Goal: Task Accomplishment & Management: Use online tool/utility

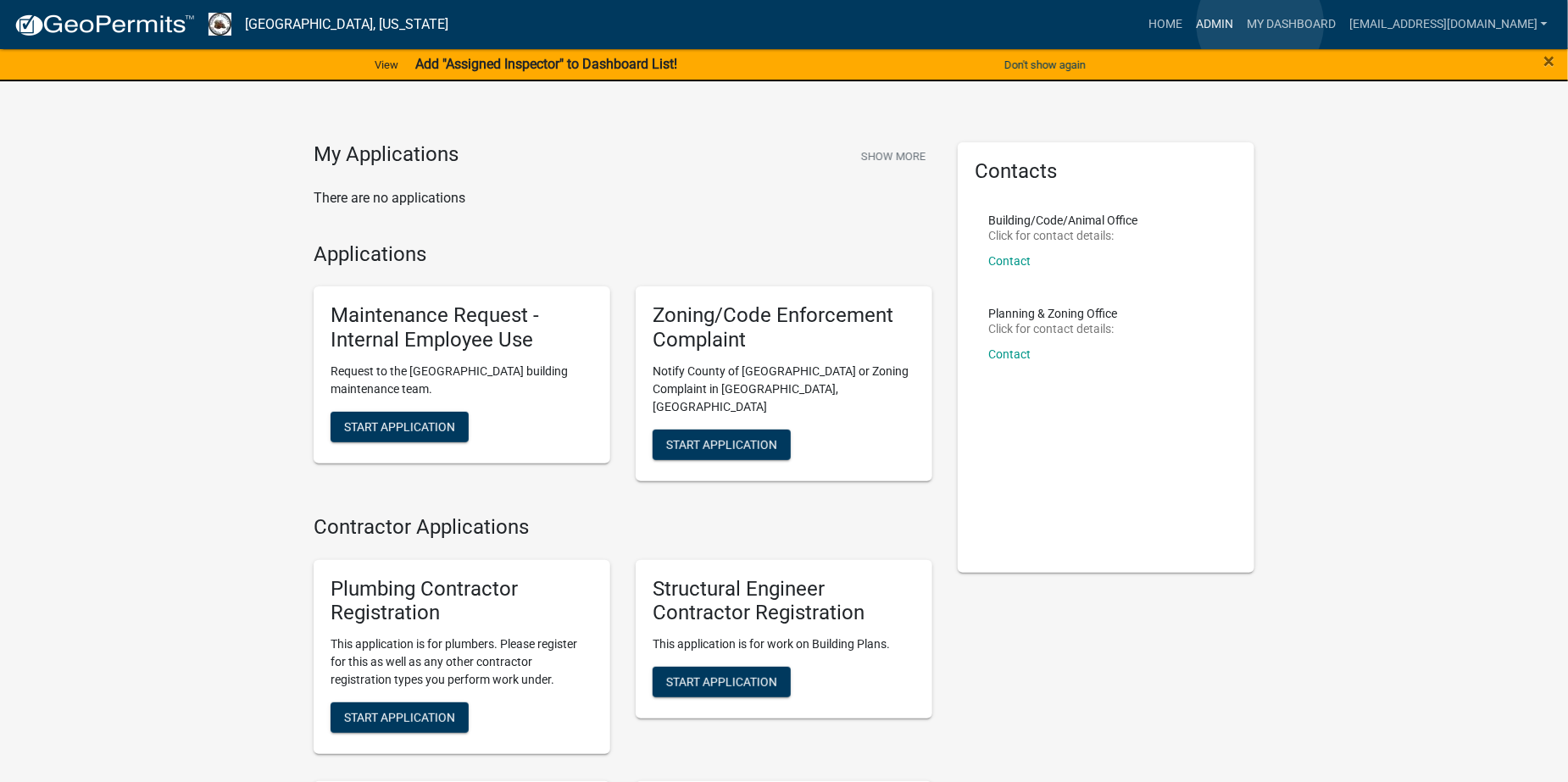
click at [1240, 24] on link "Admin" at bounding box center [1215, 25] width 51 height 32
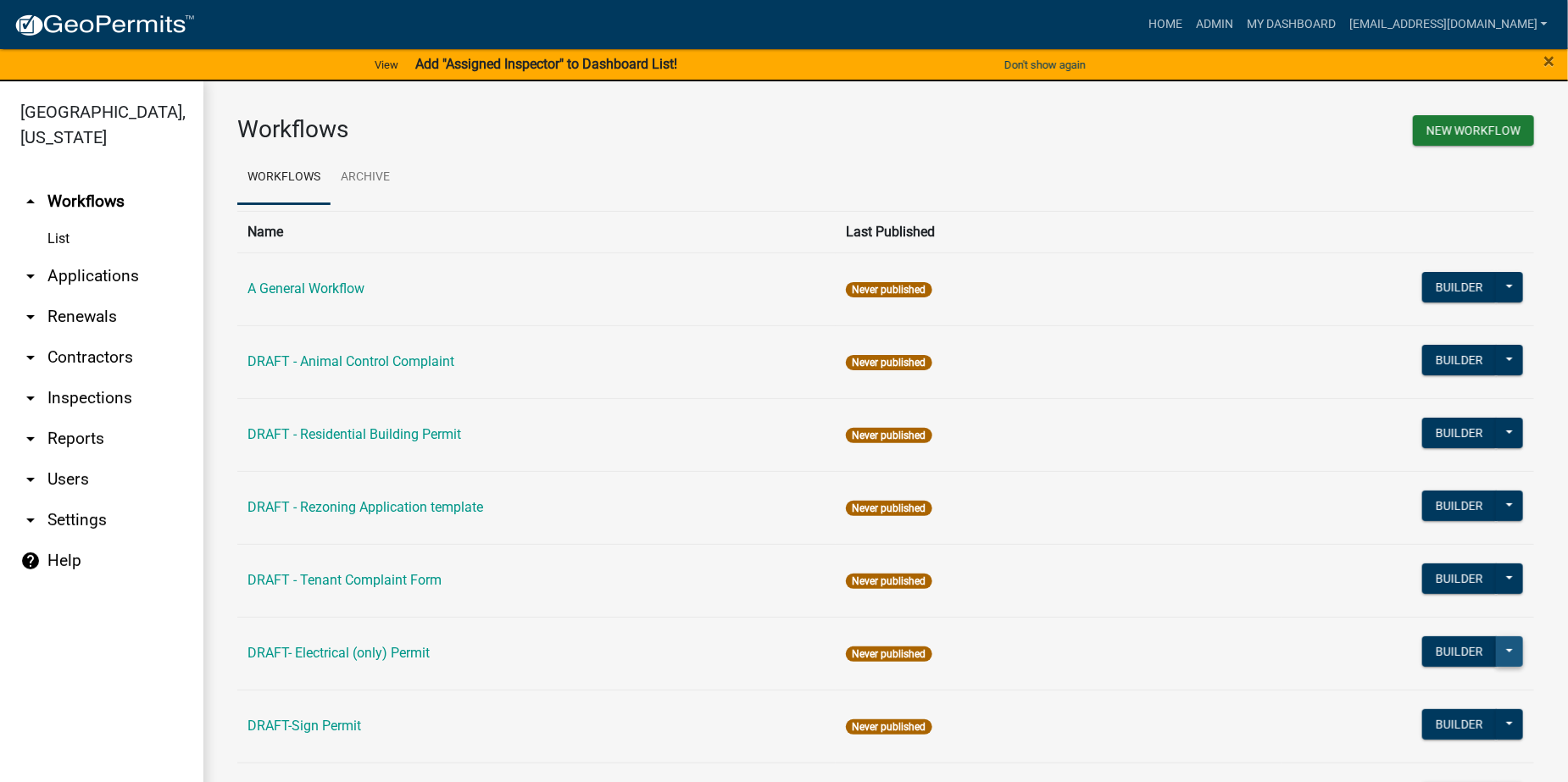
click at [1497, 649] on button at bounding box center [1510, 652] width 28 height 30
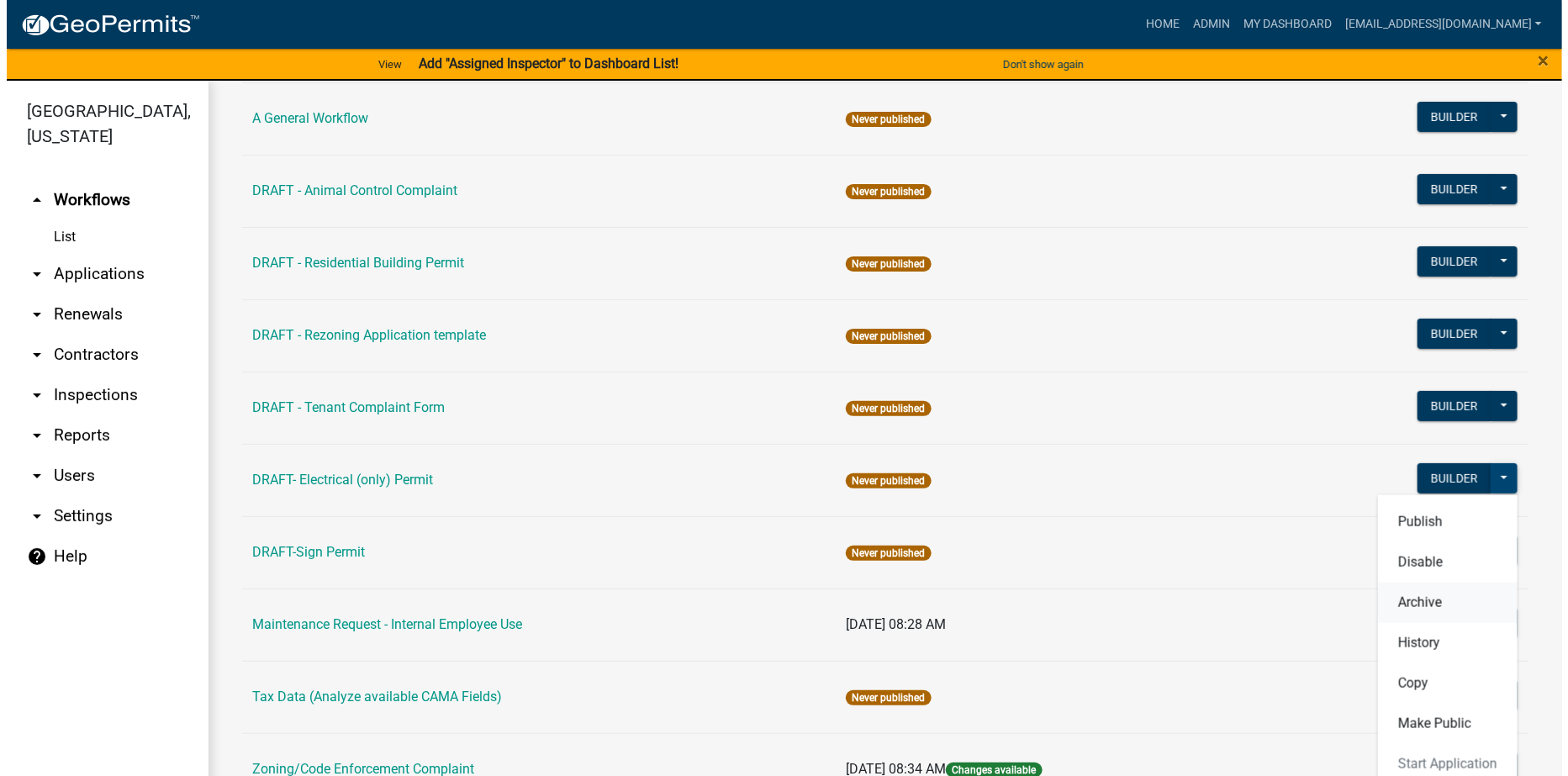
scroll to position [223, 0]
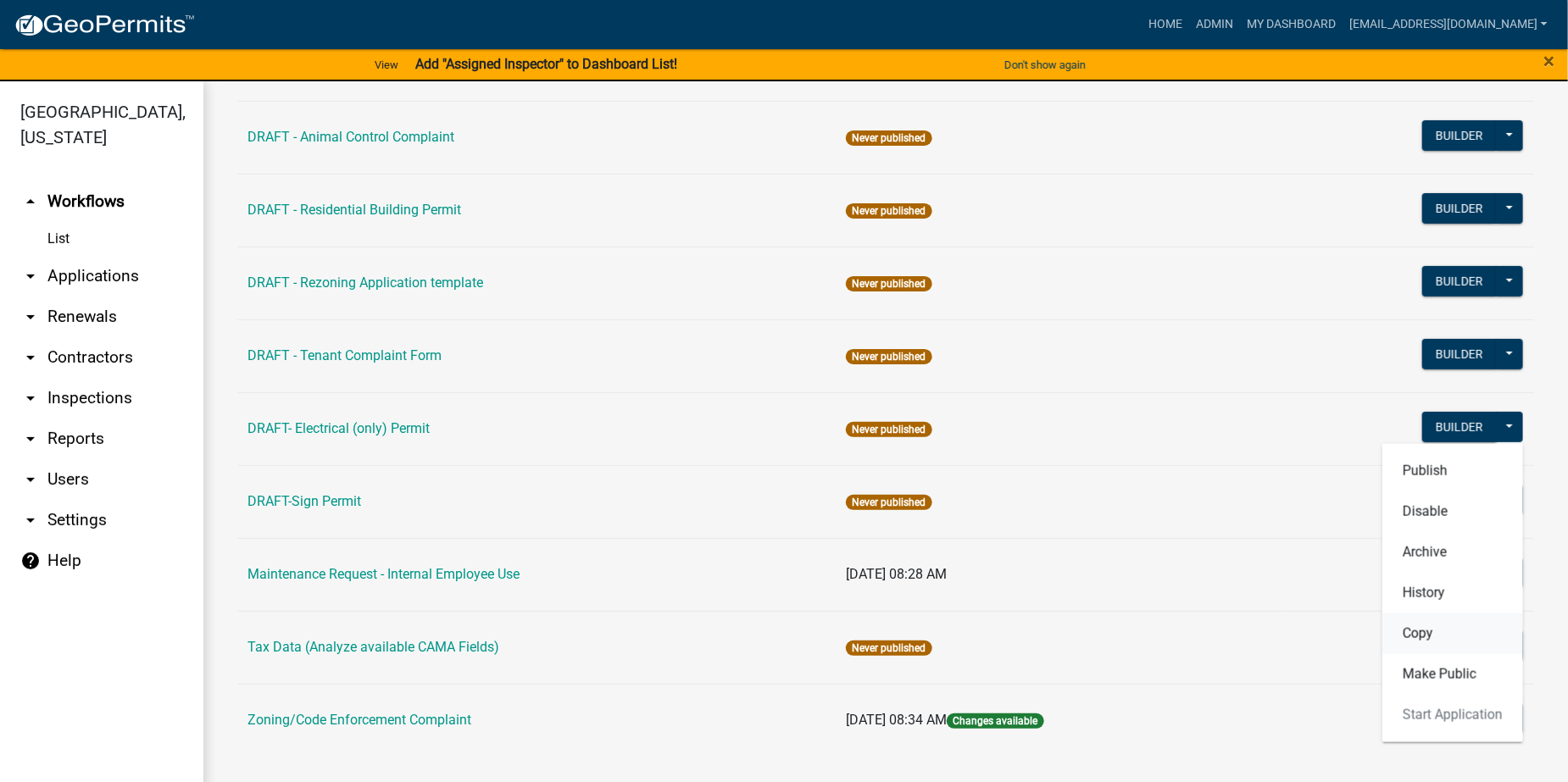
click at [1406, 632] on button "Copy" at bounding box center [1453, 633] width 141 height 41
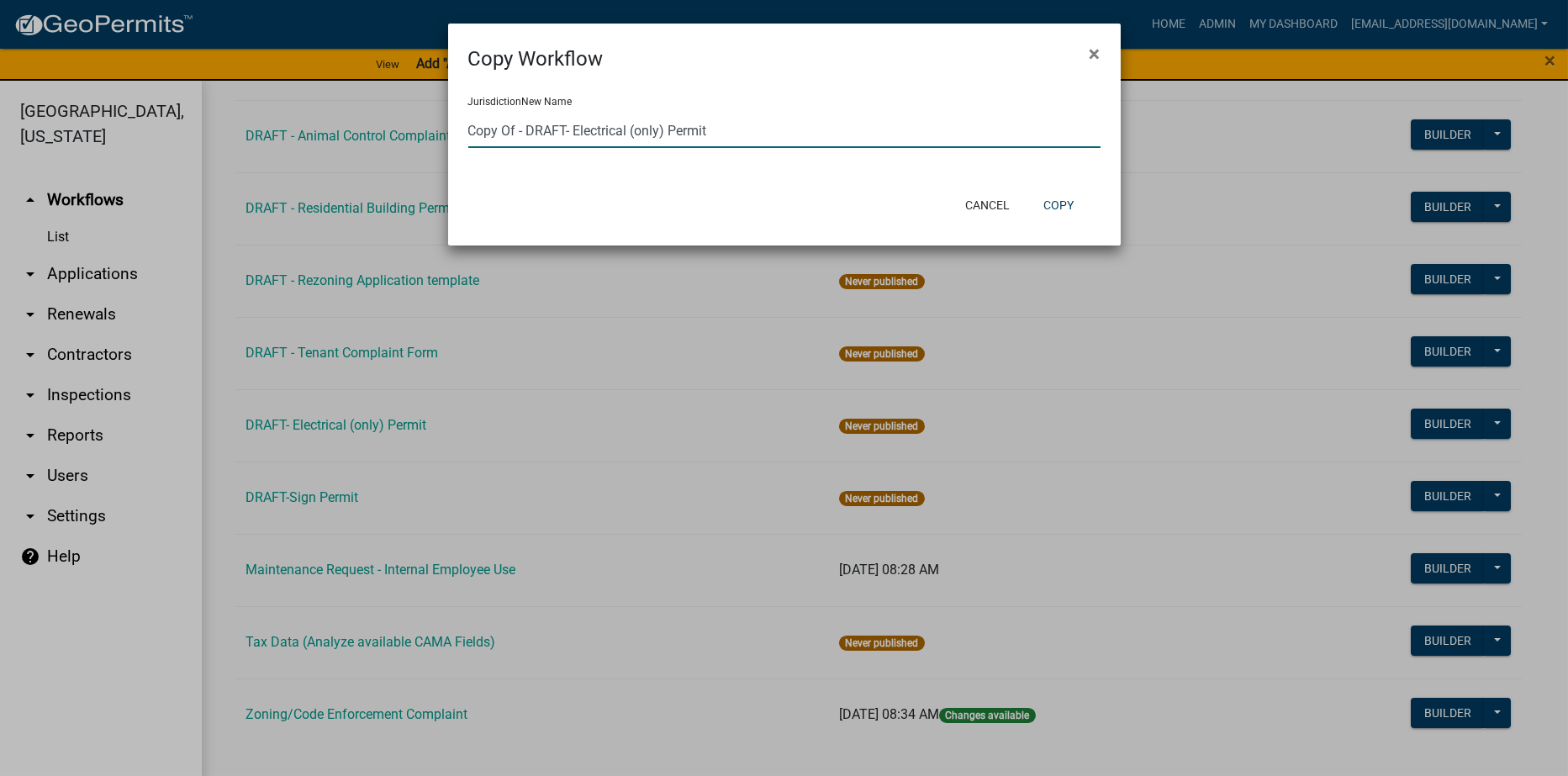
drag, startPoint x: 706, startPoint y: 133, endPoint x: 465, endPoint y: 129, distance: 241.0
click at [465, 129] on div "Jurisdiction New Name Copy Of - DRAFT- Electrical (only) Permit" at bounding box center [785, 129] width 673 height 109
type input "D"
type input "F"
type input "DRAFT-Demolition Permit"
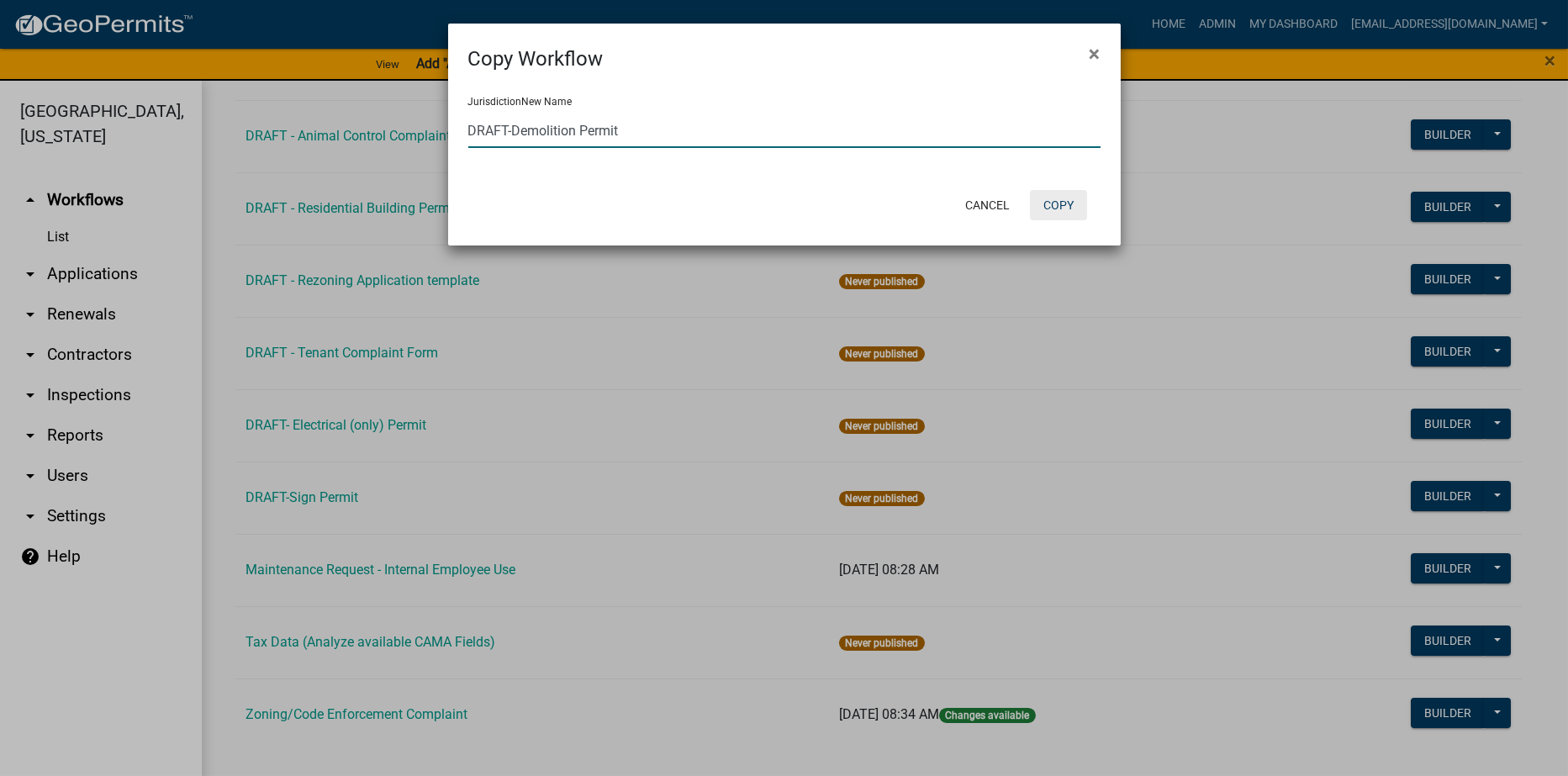
click at [1061, 201] on button "Copy" at bounding box center [1058, 206] width 57 height 30
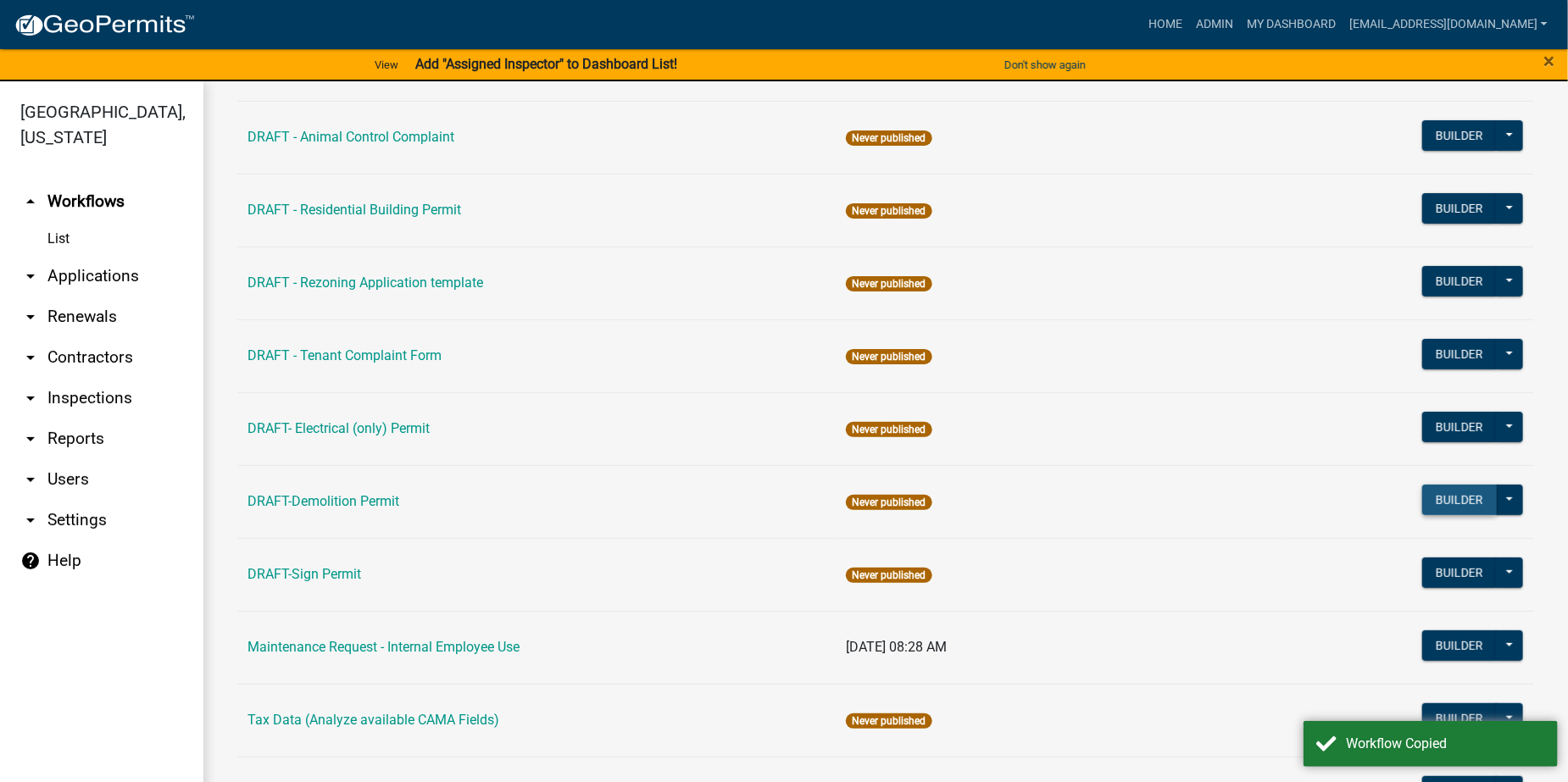
click at [1435, 497] on button "Builder" at bounding box center [1460, 500] width 75 height 30
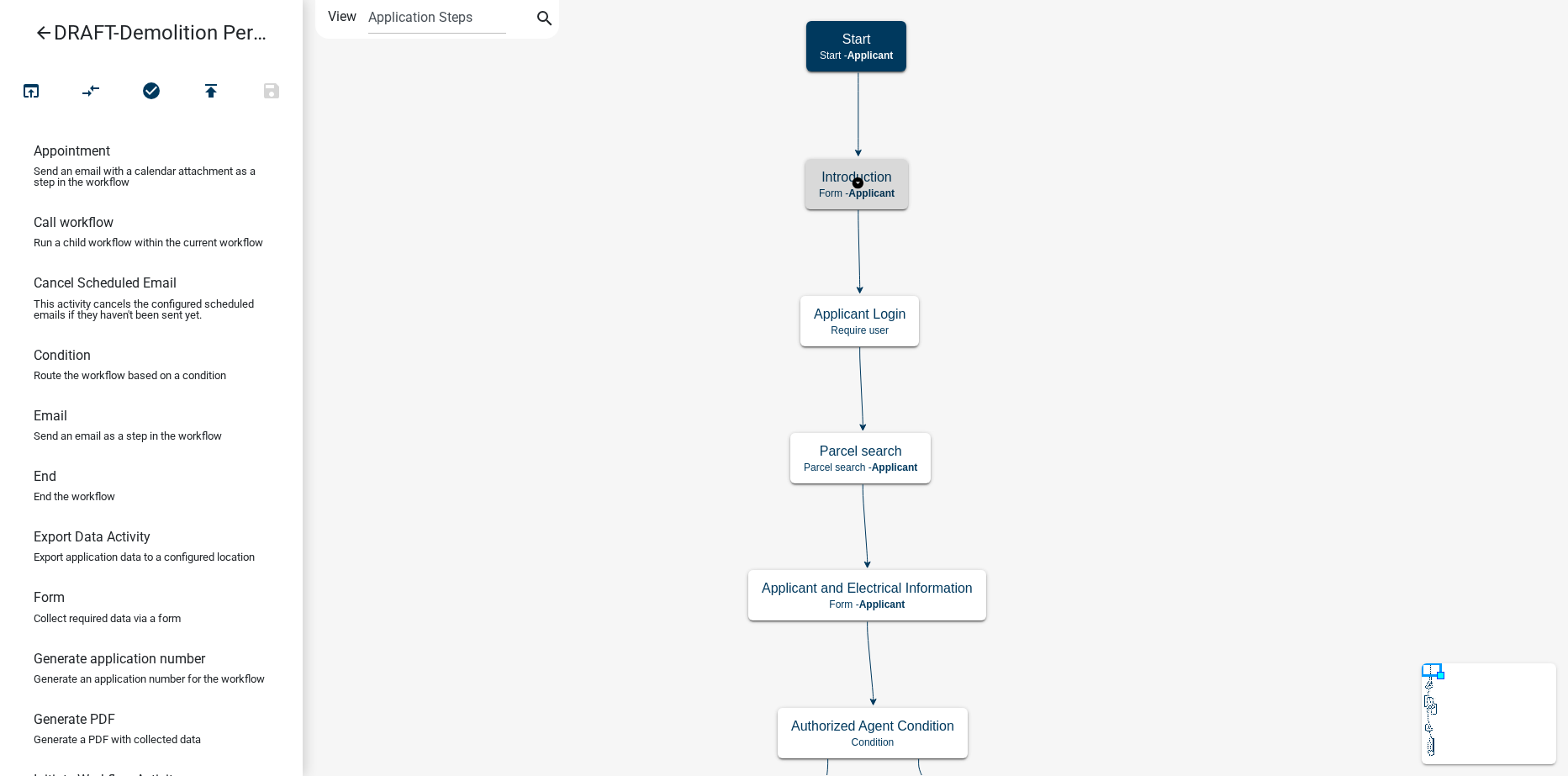
click at [892, 191] on span "Applicant" at bounding box center [871, 193] width 46 height 11
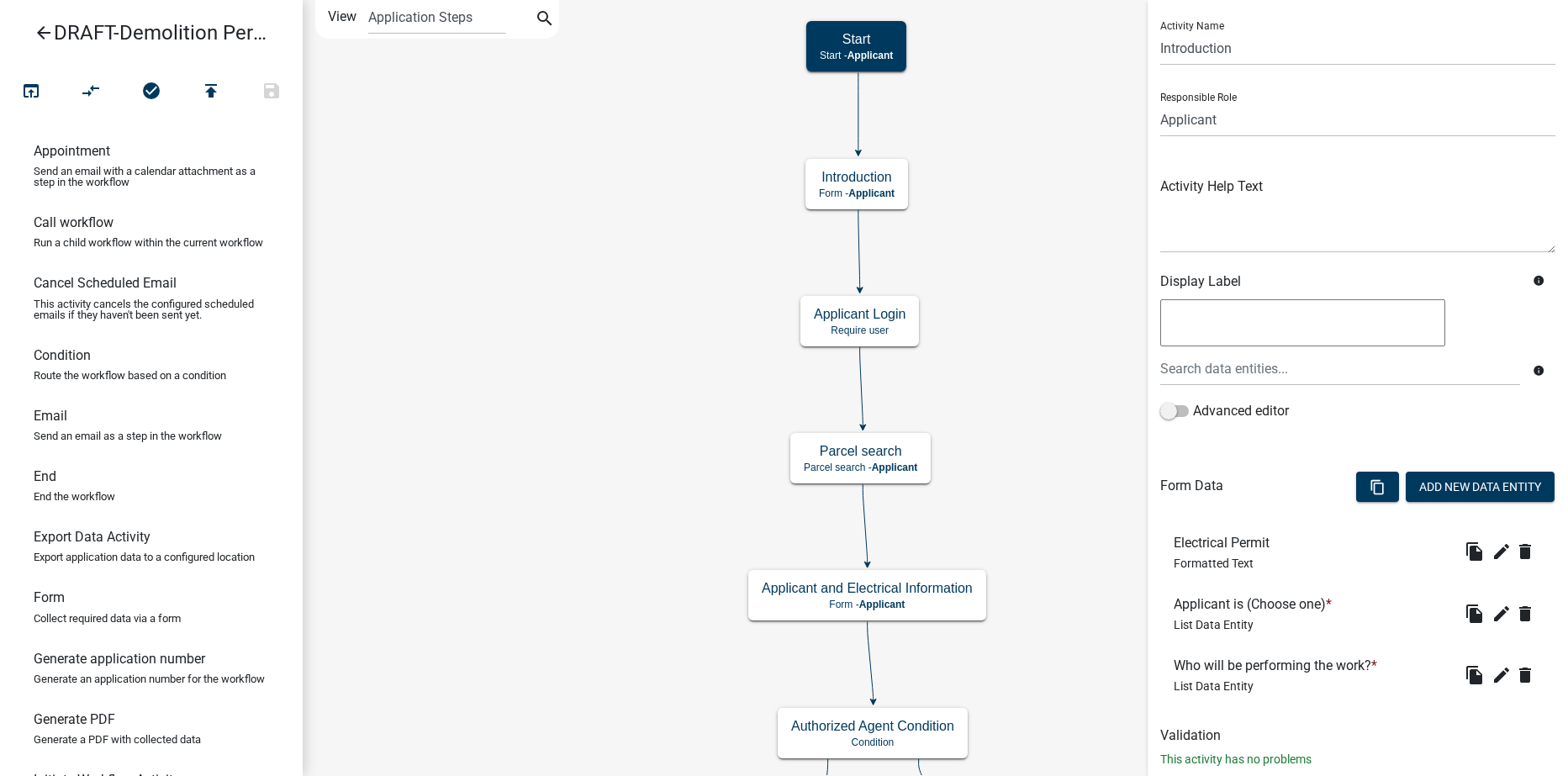
scroll to position [79, 0]
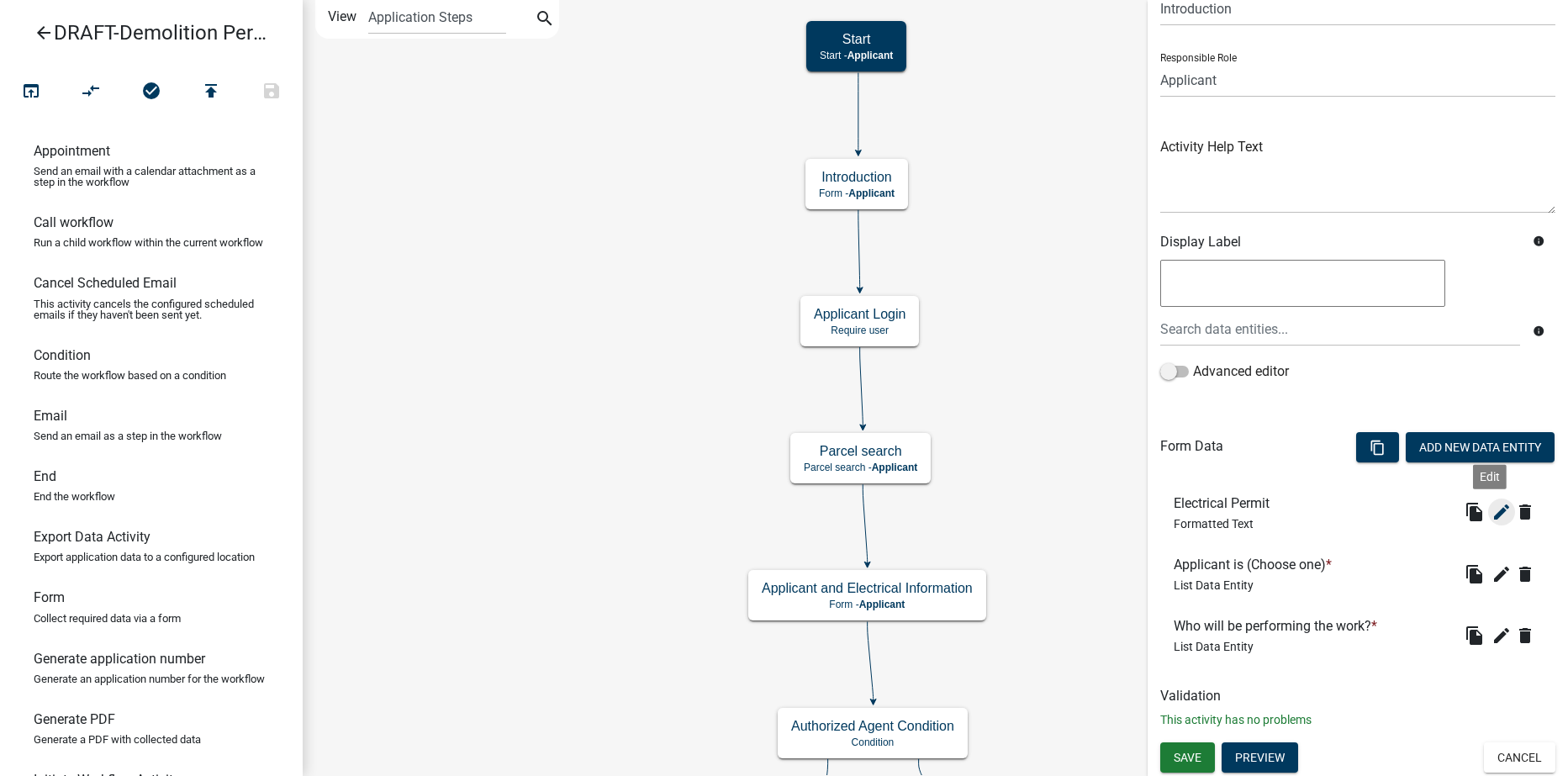
click at [1492, 514] on icon "edit" at bounding box center [1501, 512] width 20 height 20
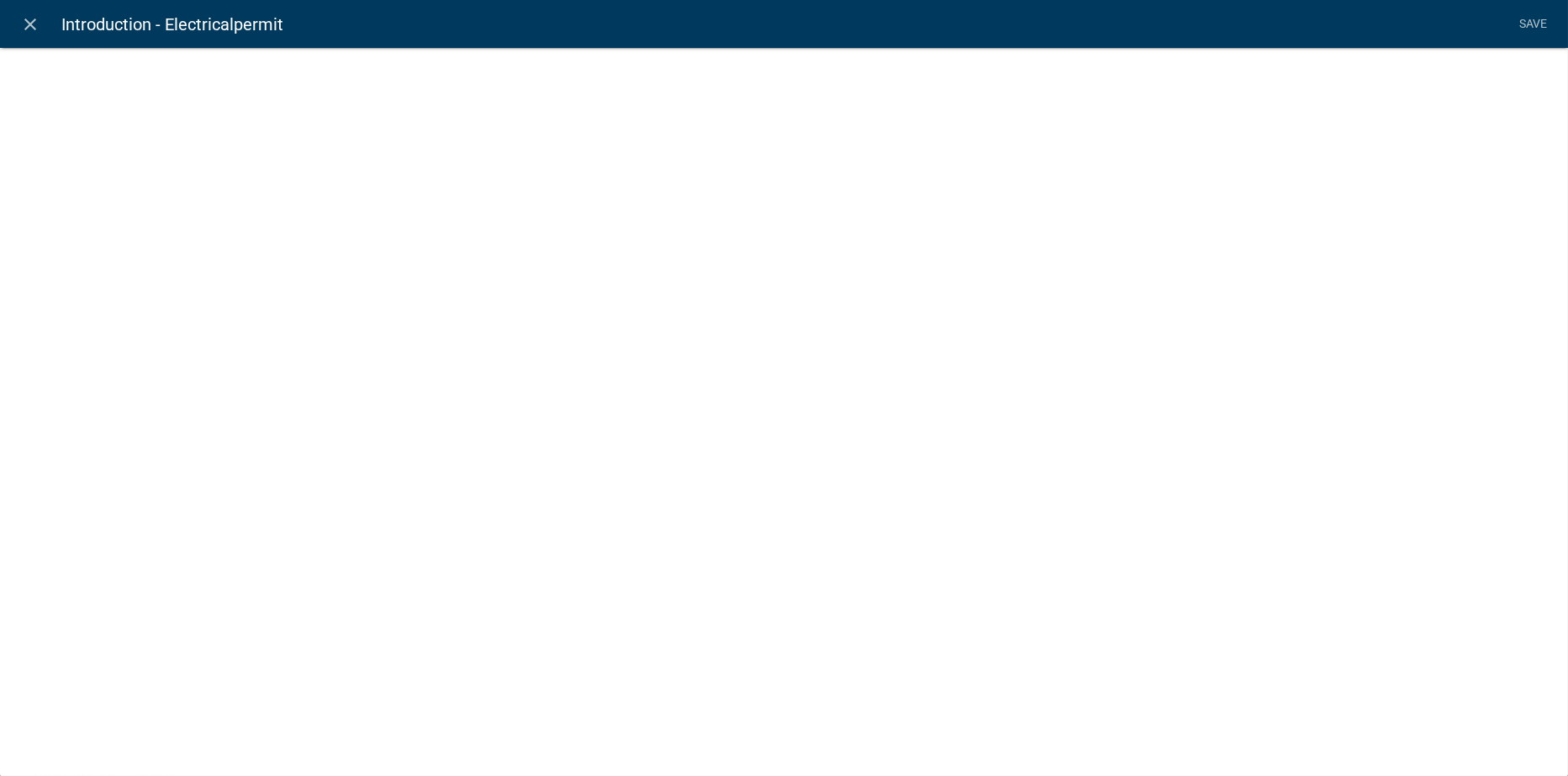
select select "rich-text"
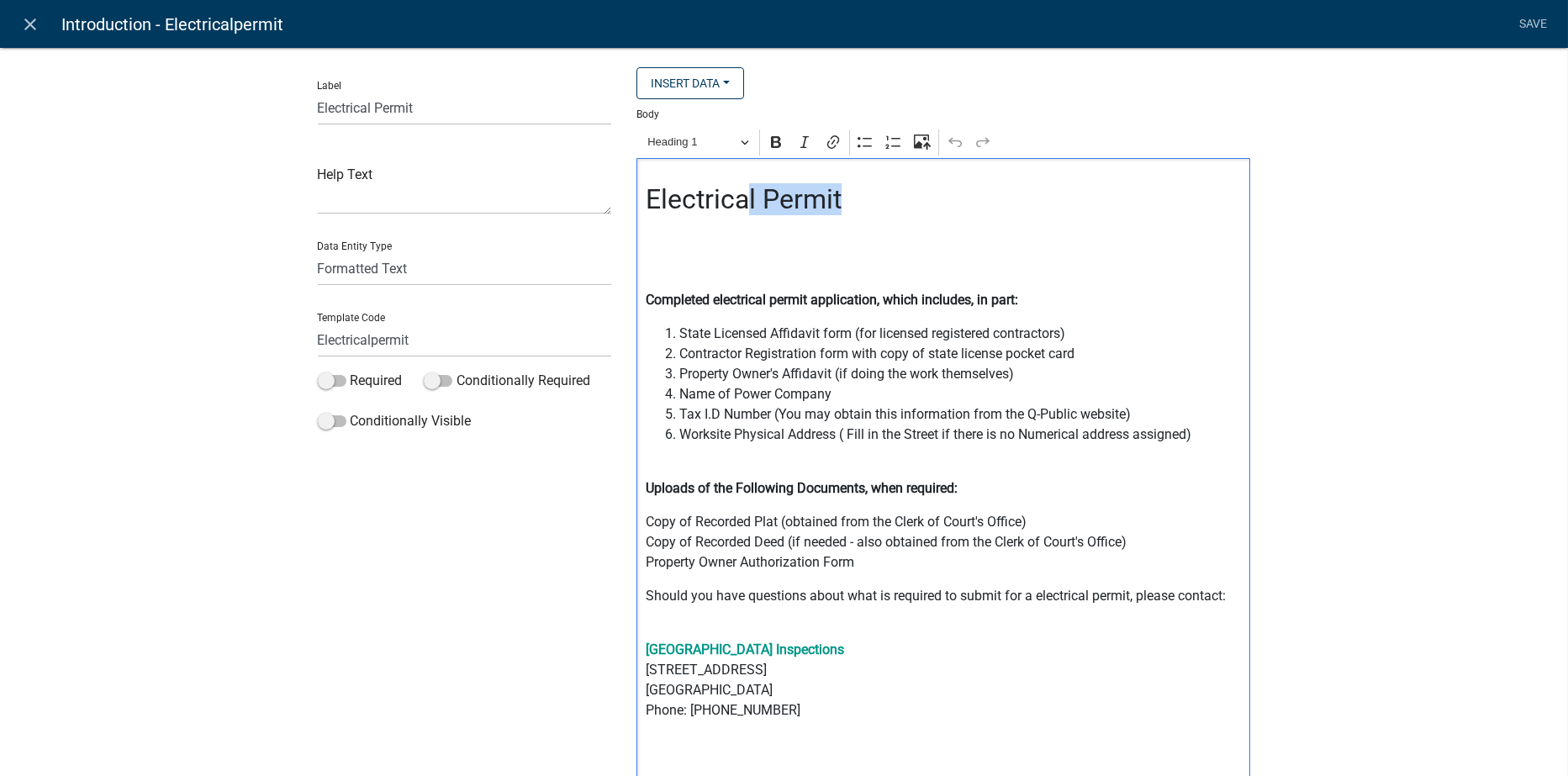
drag, startPoint x: 798, startPoint y: 198, endPoint x: 745, endPoint y: 191, distance: 53.5
click at [745, 191] on h2 "Electrical Permit" at bounding box center [943, 199] width 596 height 32
click at [757, 192] on h2 "Electrical Permit" at bounding box center [943, 199] width 596 height 32
click at [365, 107] on input "Electrical Permit" at bounding box center [465, 107] width 294 height 35
type input "Demolition Permit"
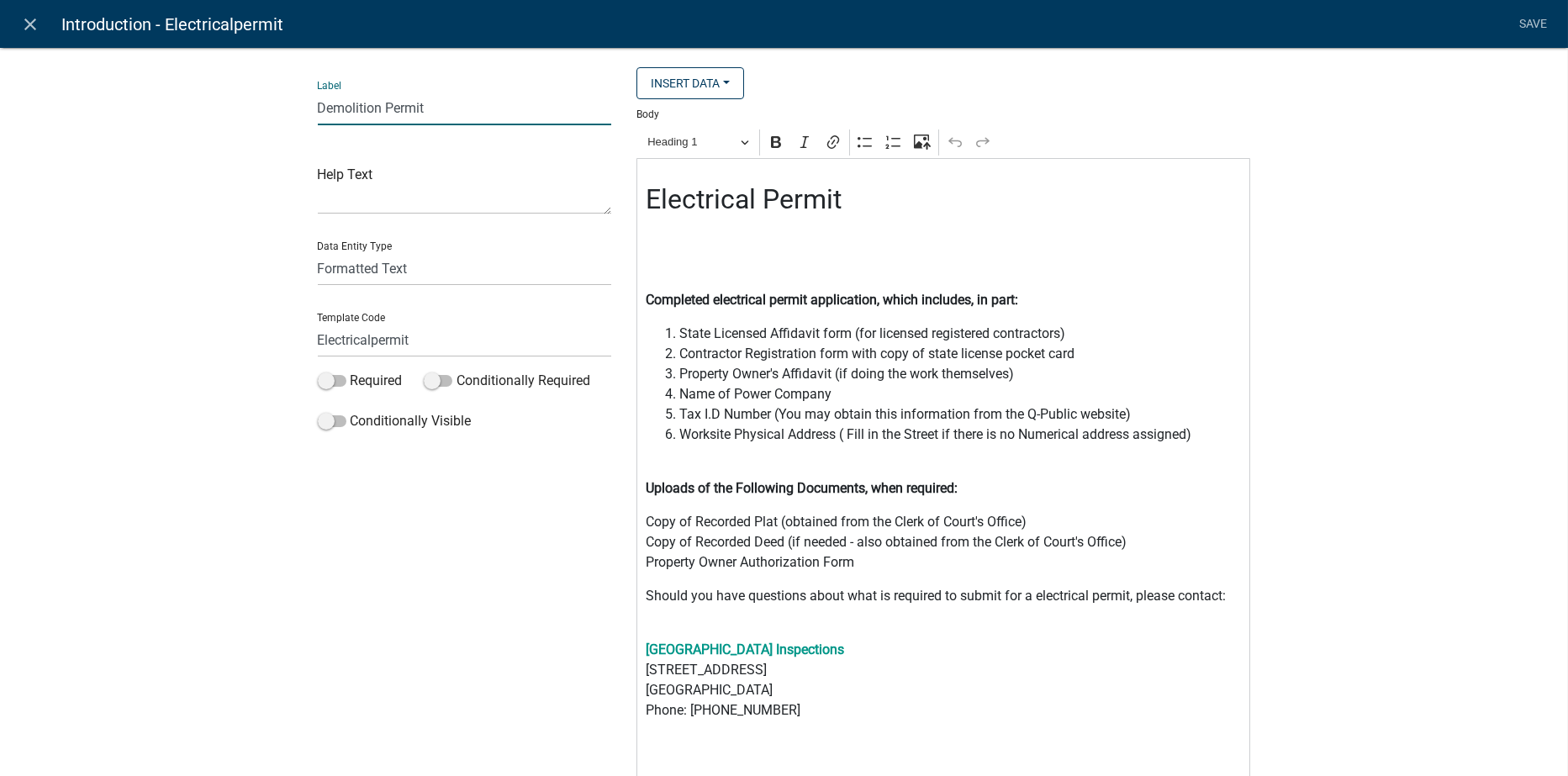
click at [750, 203] on h2 "Electrical Permit" at bounding box center [943, 199] width 596 height 32
click at [364, 337] on input "Electricalpermit" at bounding box center [465, 340] width 294 height 35
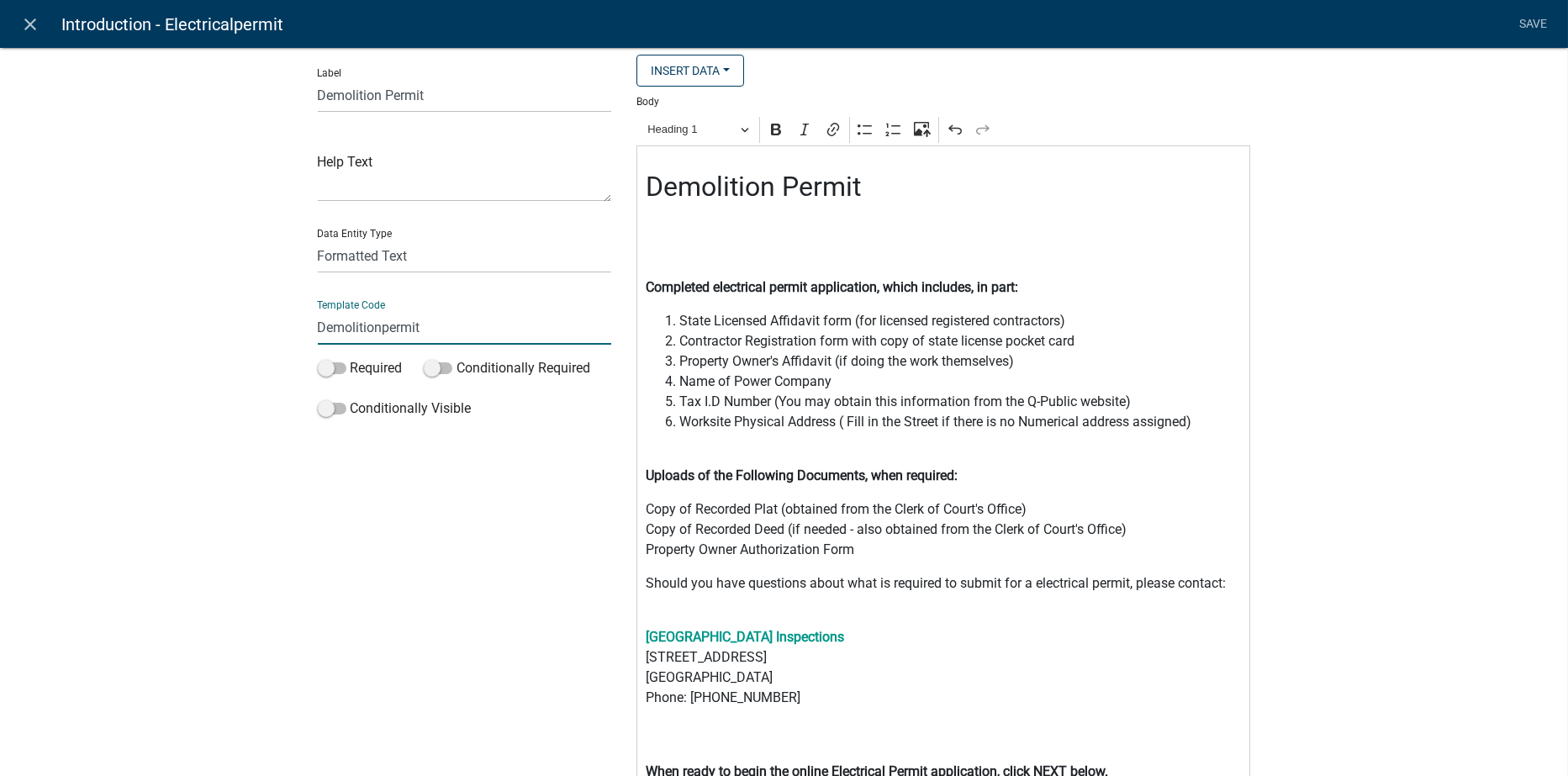
scroll to position [0, 0]
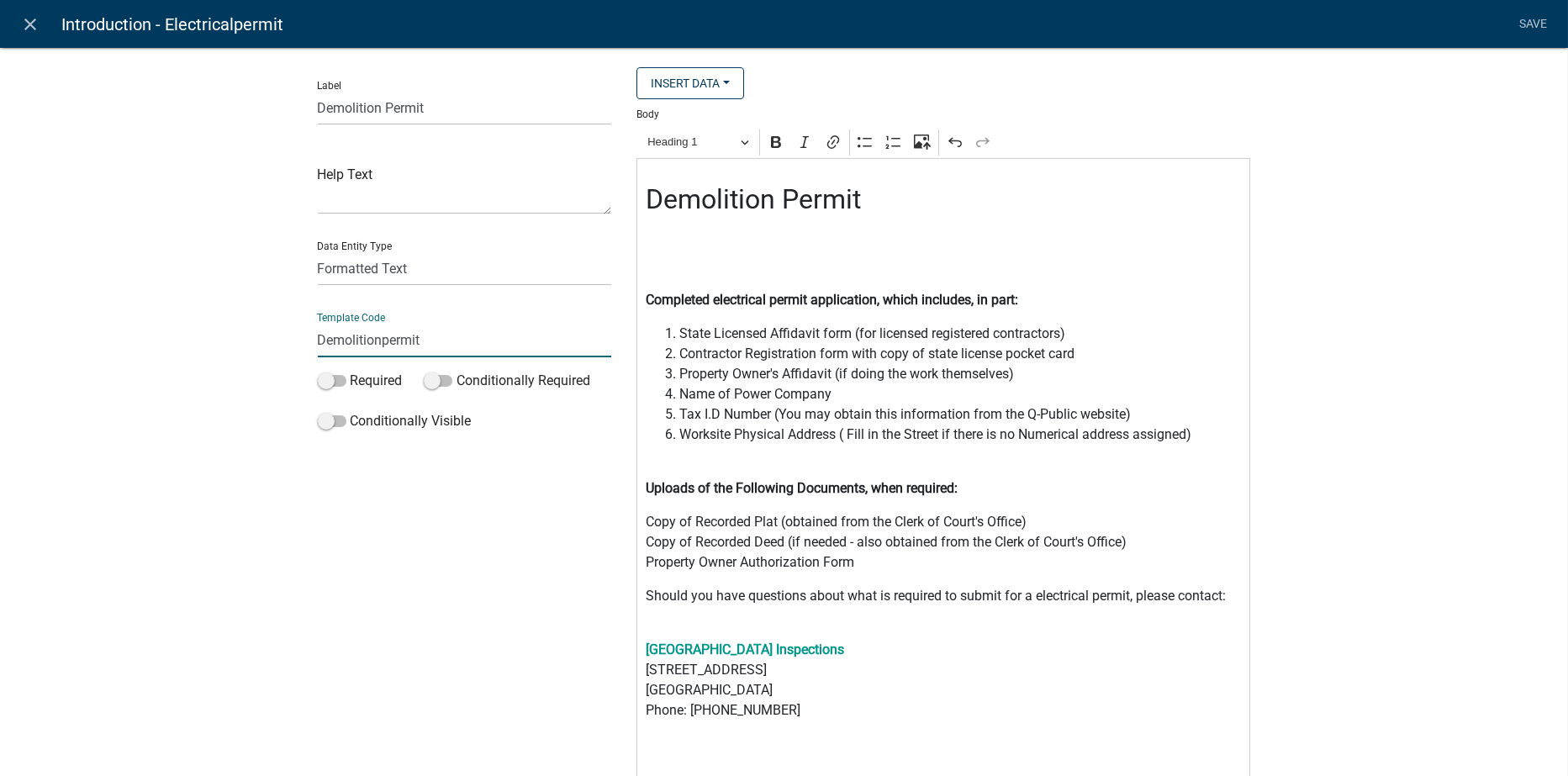
click at [381, 337] on input "Demolitionpermit" at bounding box center [465, 340] width 294 height 35
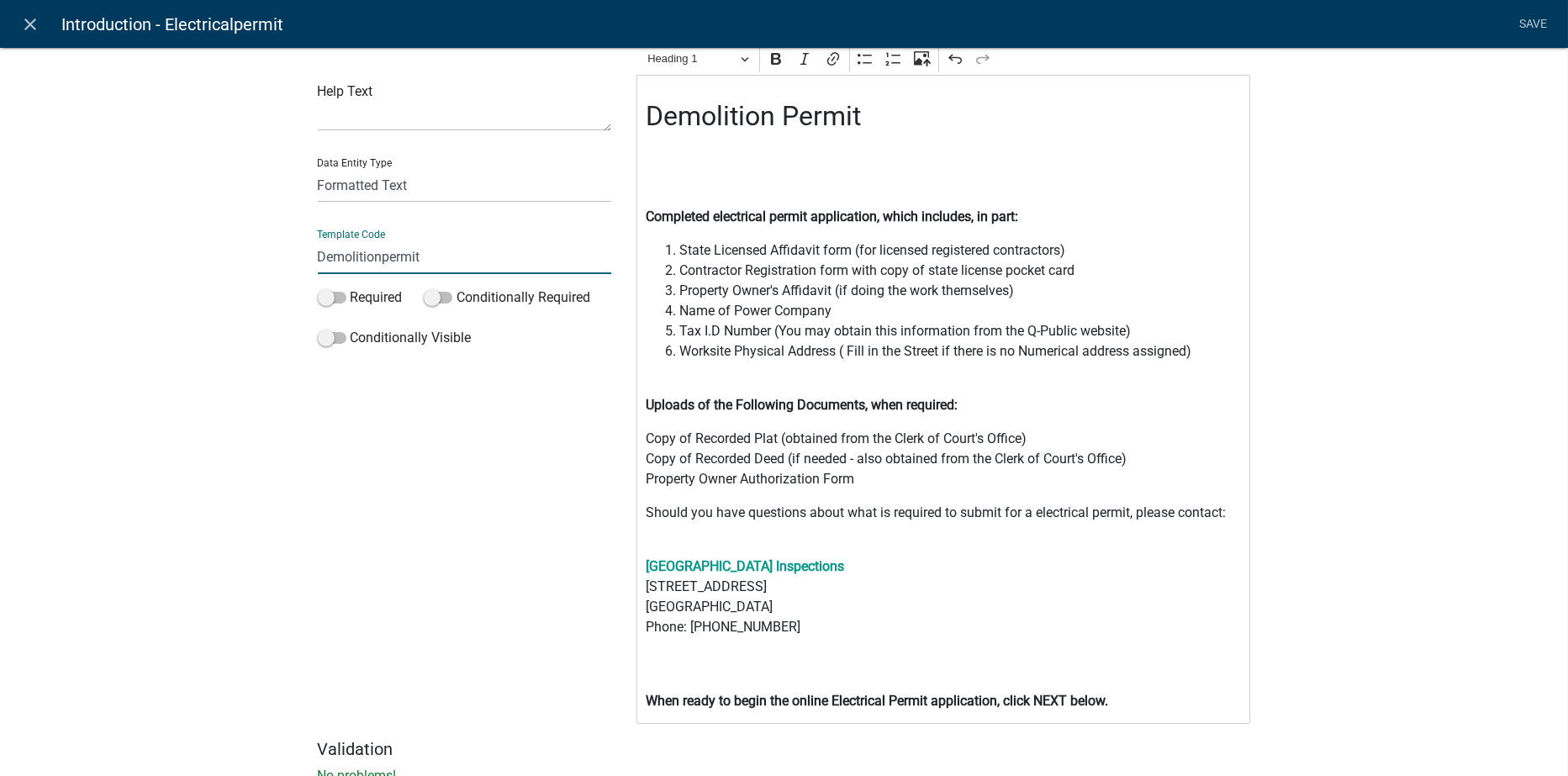
scroll to position [84, 0]
type input "Demolitionpermit"
click at [762, 216] on strong "Completed electrical permit application, which includes, in part:" at bounding box center [831, 215] width 372 height 16
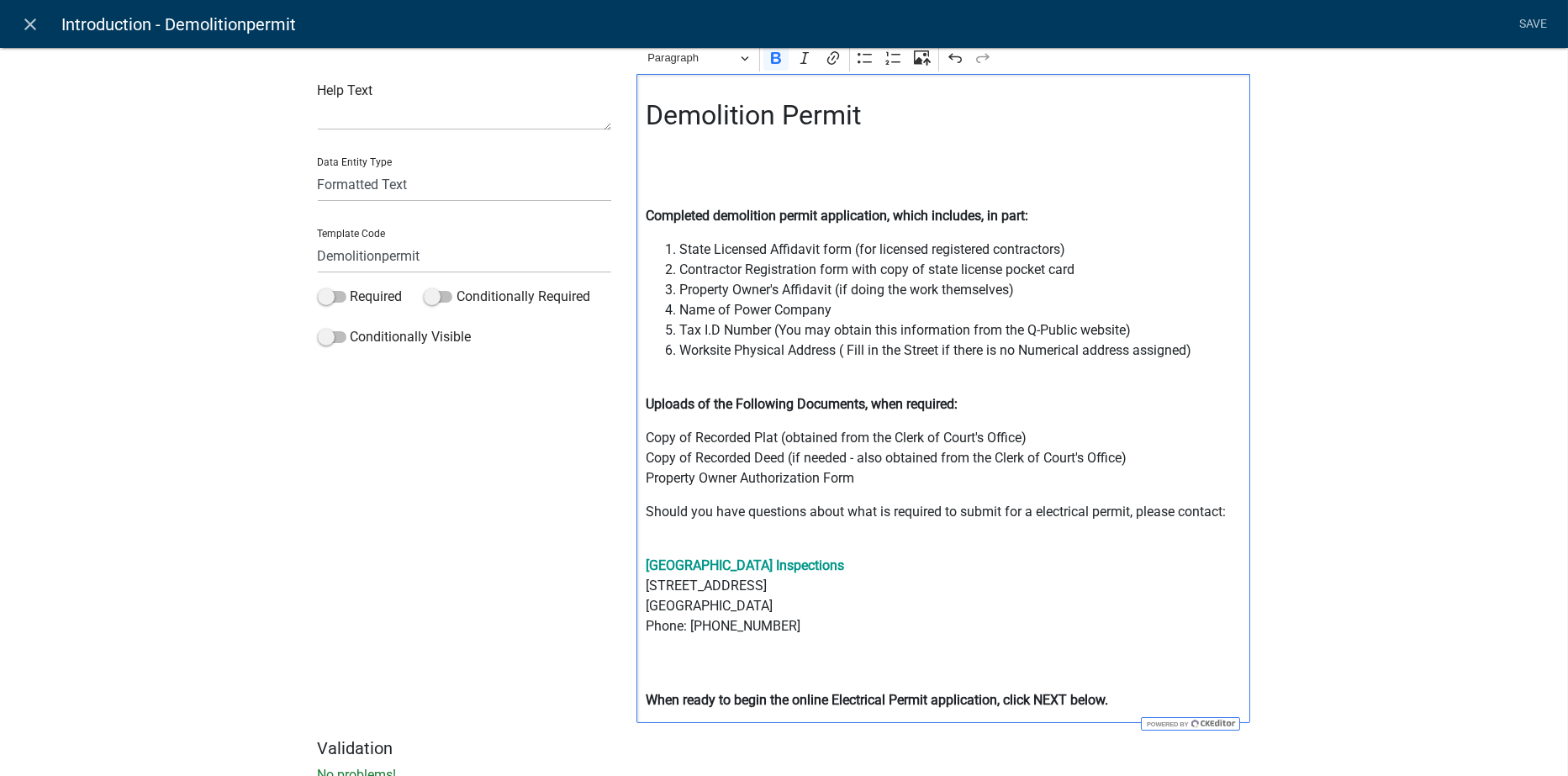
scroll to position [0, 0]
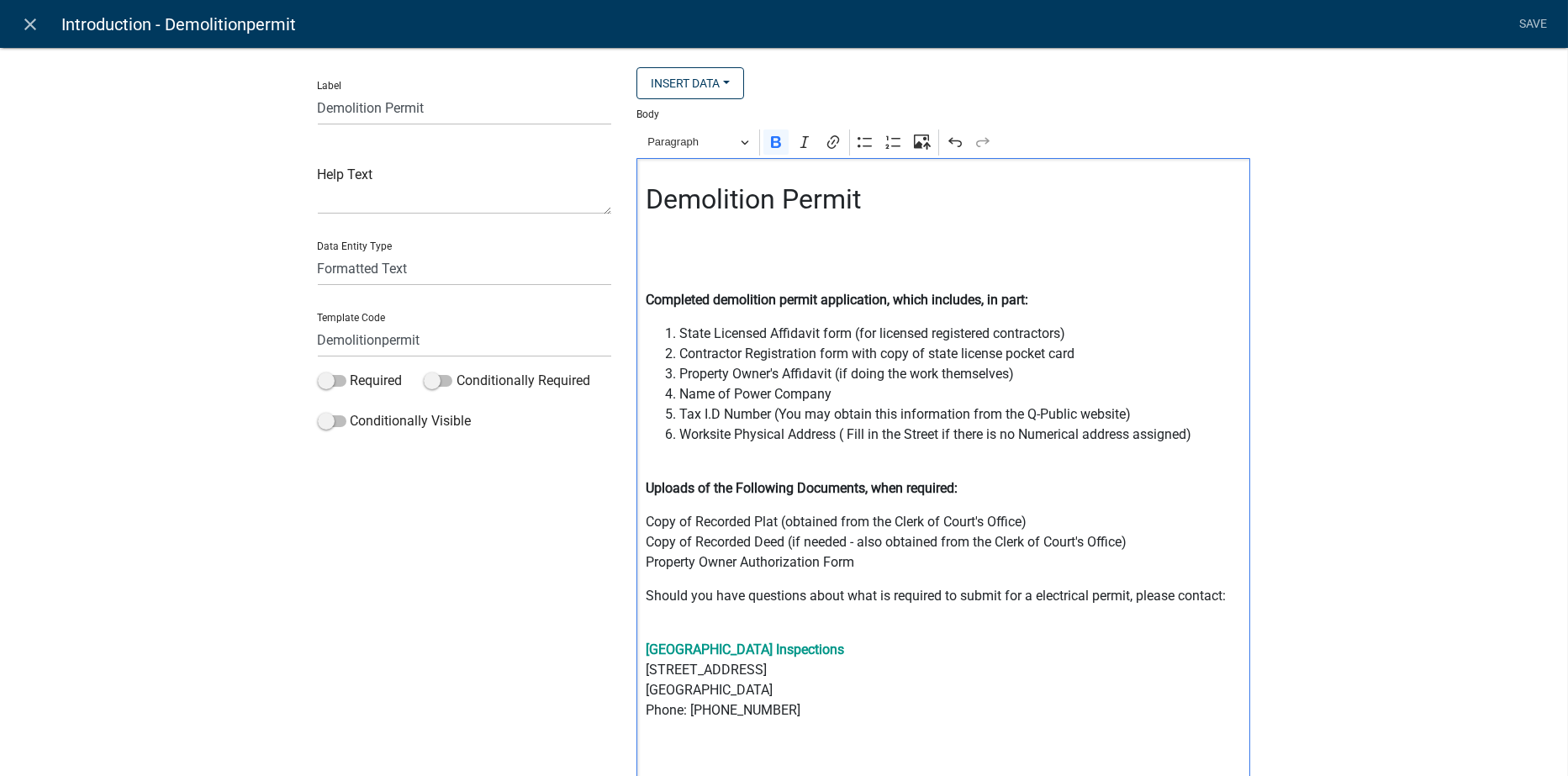
click at [652, 248] on div "Demolition Permit Completed demolition permit application, which includes, in p…" at bounding box center [942, 483] width 613 height 650
drag, startPoint x: 1028, startPoint y: 521, endPoint x: 630, endPoint y: 527, distance: 398.0
click at [636, 527] on div "Demolition Permit Completed demolition permit application, which includes, in p…" at bounding box center [942, 483] width 613 height 650
copy p "Copy of Recorded Plat (obtained from the Clerk of Court's Office)"
click at [647, 262] on p "Editor editing area: main. Press Alt+0 for help." at bounding box center [943, 266] width 596 height 20
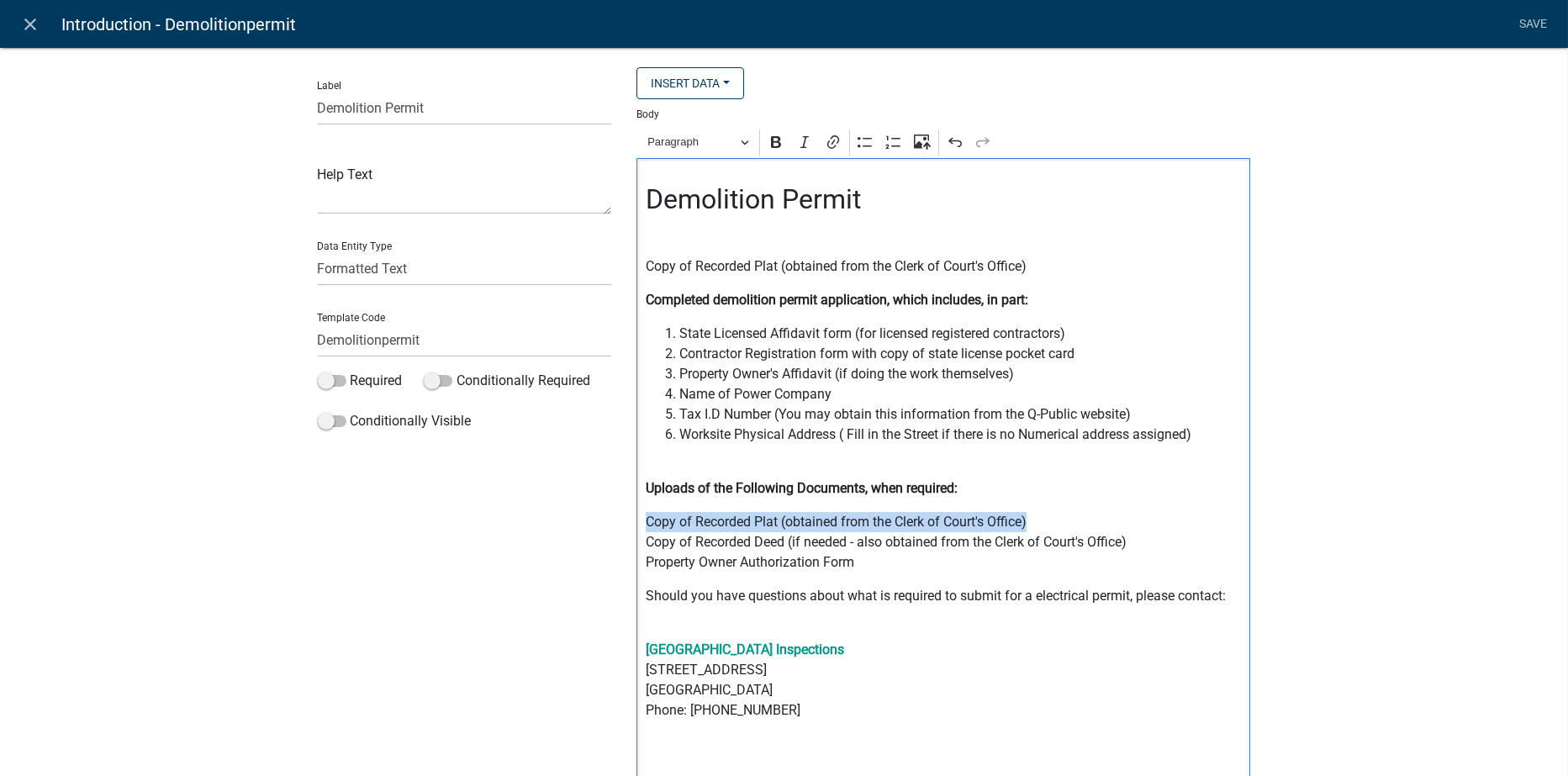
drag, startPoint x: 995, startPoint y: 521, endPoint x: 640, endPoint y: 511, distance: 355.1
click at [640, 511] on div "Demolition Permit Copy of Recorded Plat (obtained from the Clerk of Court's Off…" at bounding box center [942, 483] width 613 height 650
click at [640, 281] on div "Demolition Permit Copy of Recorded Plat (obtained from the Clerk of Court's Off…" at bounding box center [942, 483] width 613 height 650
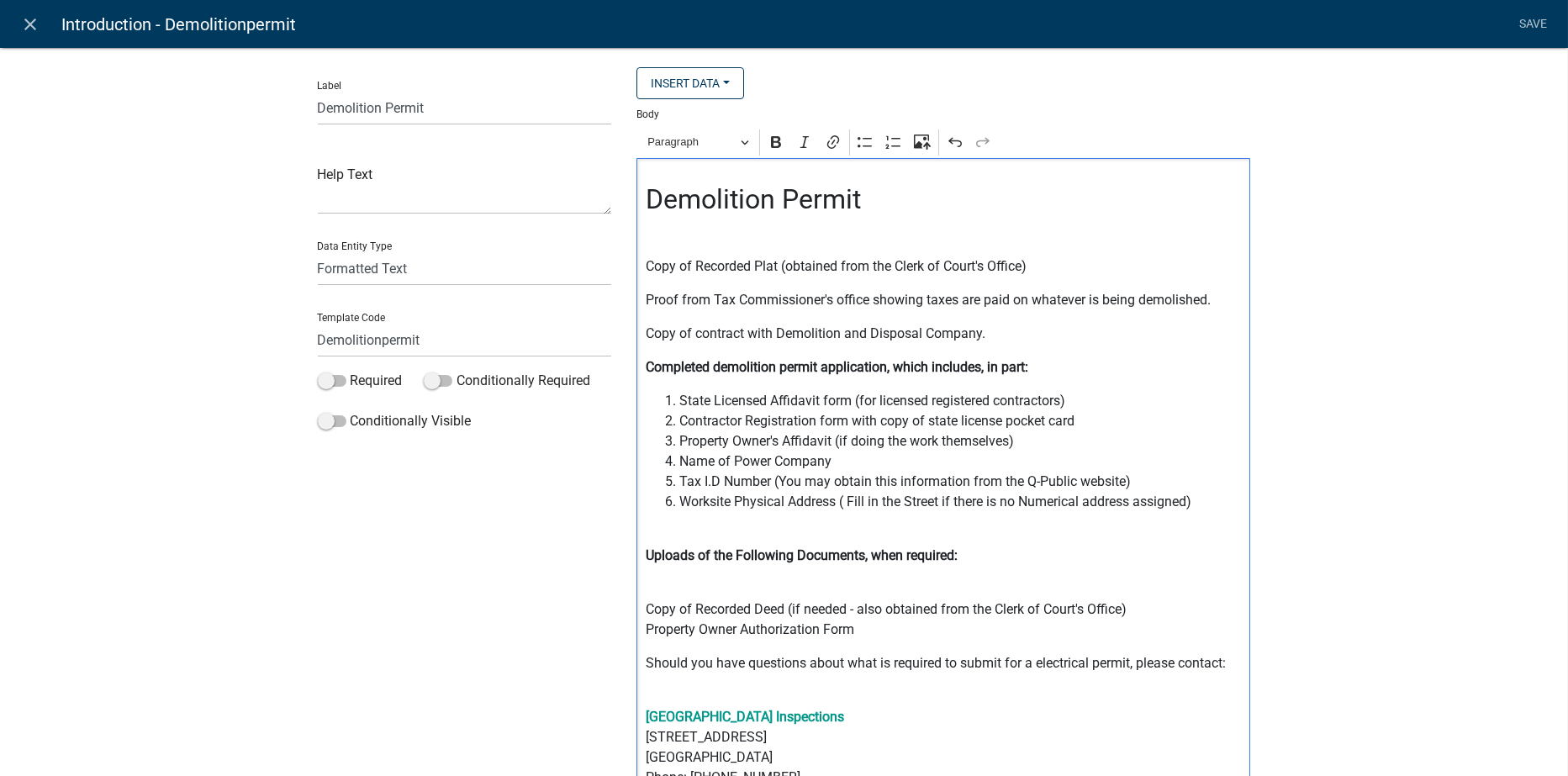
click at [986, 333] on p "Copy of contract with Demolition and Disposal Company." at bounding box center [943, 333] width 596 height 20
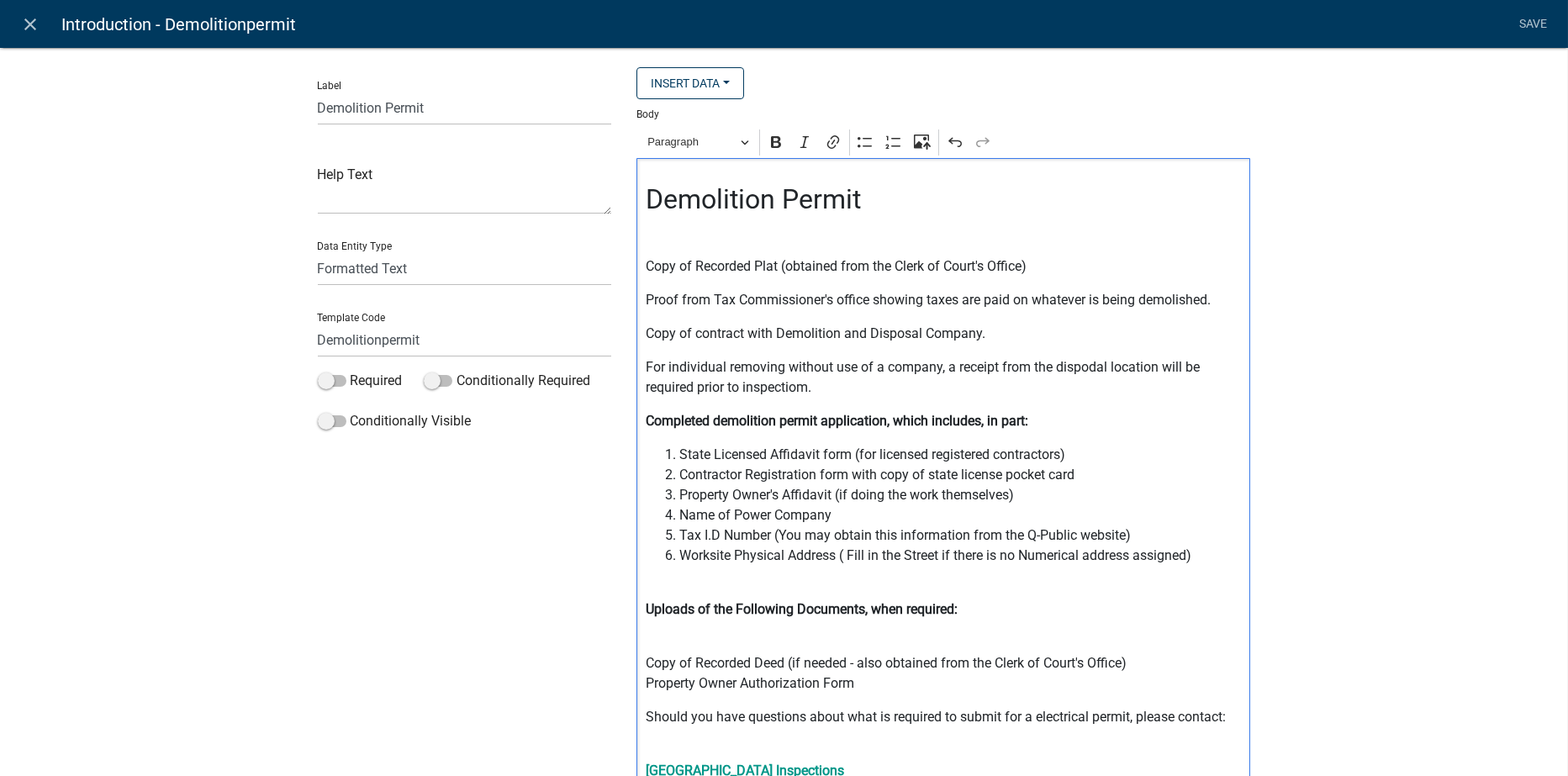
click at [803, 388] on p "For individual removing without use of a company, a receipt from the dispodal l…" at bounding box center [943, 377] width 596 height 41
click at [1088, 367] on p "For individual removing without use of a company, a receipt from the dispodal l…" at bounding box center [943, 377] width 596 height 41
click at [823, 366] on p "For individual removing without use of a company, a receipt from the disposal l…" at bounding box center [943, 377] width 596 height 41
click at [811, 386] on p "For individual removing WITHOUT use of a company, a receipt from the disposal l…" at bounding box center [943, 377] width 596 height 41
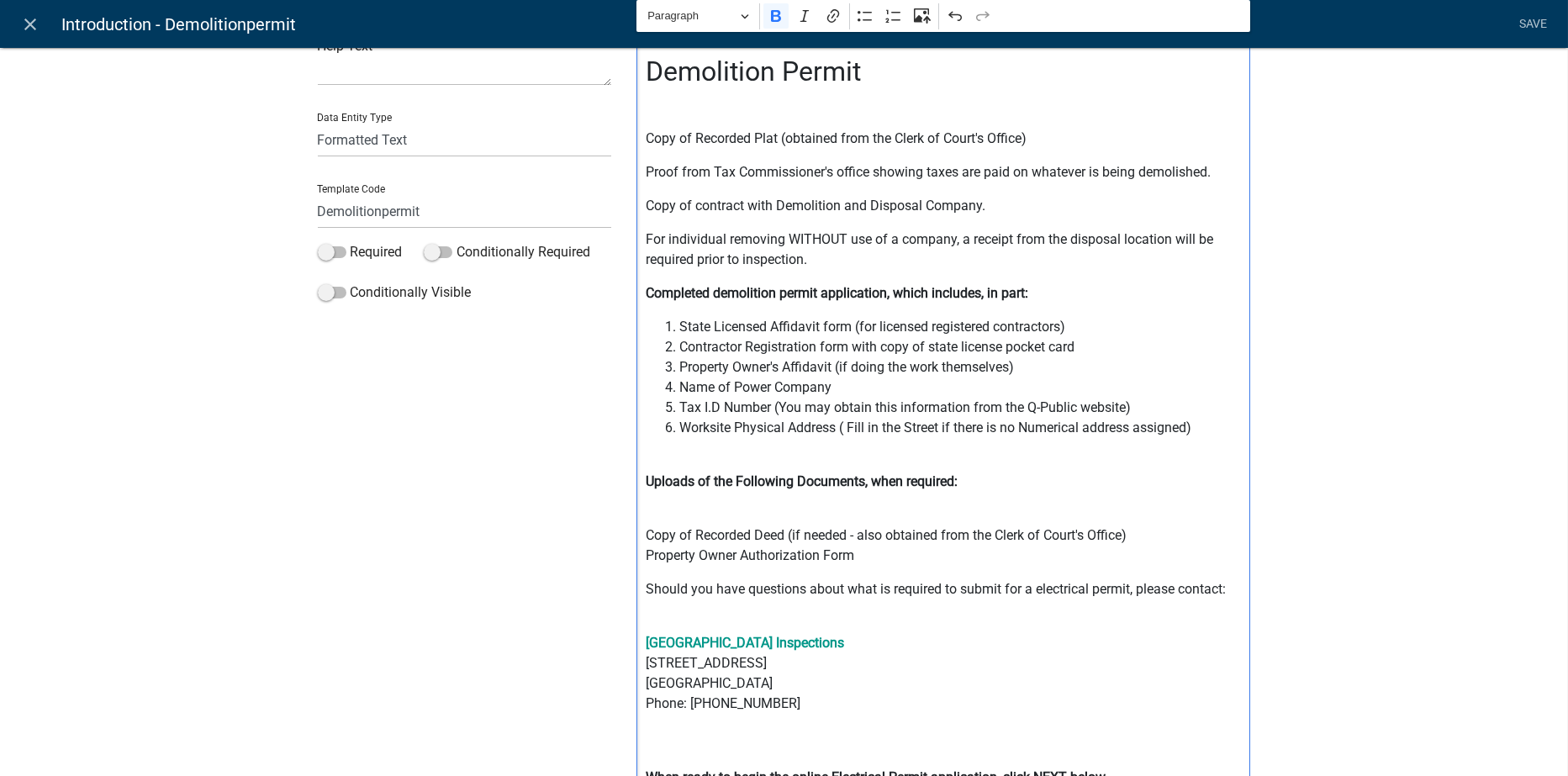
scroll to position [168, 0]
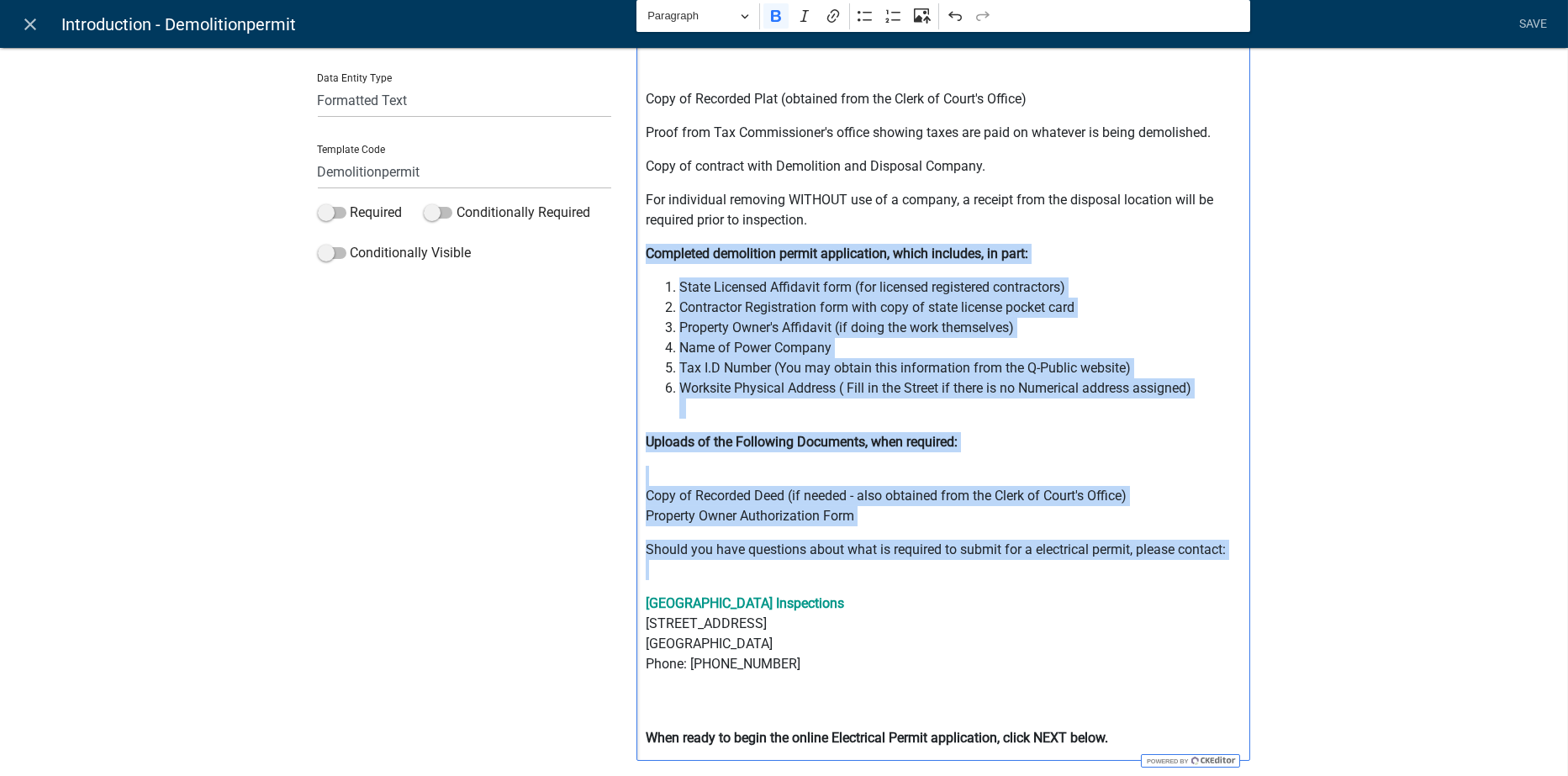
drag, startPoint x: 638, startPoint y: 421, endPoint x: 1058, endPoint y: 566, distance: 444.3
click at [1058, 566] on div "Demolition Permit Copy of Recorded Plat (obtained from the Clerk of Court's Off…" at bounding box center [942, 375] width 613 height 770
click at [885, 525] on p "Copy of Recorded Deed (if needed - also obtained from the Clerk of Court's Offi…" at bounding box center [943, 496] width 596 height 60
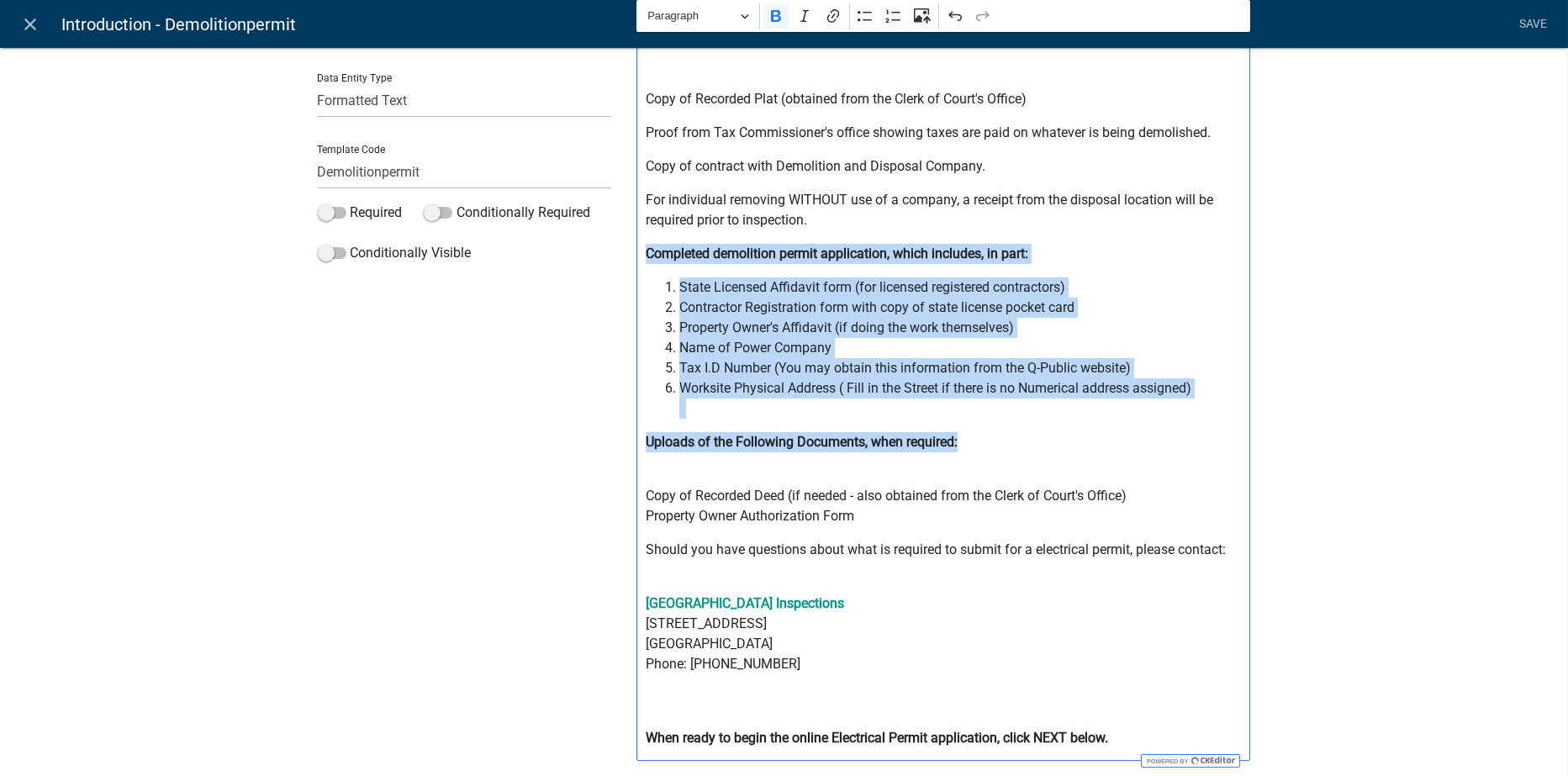
drag, startPoint x: 637, startPoint y: 252, endPoint x: 987, endPoint y: 449, distance: 401.6
click at [987, 449] on div "Demolition Permit Copy of Recorded Plat (obtained from the Clerk of Court's Off…" at bounding box center [942, 375] width 613 height 770
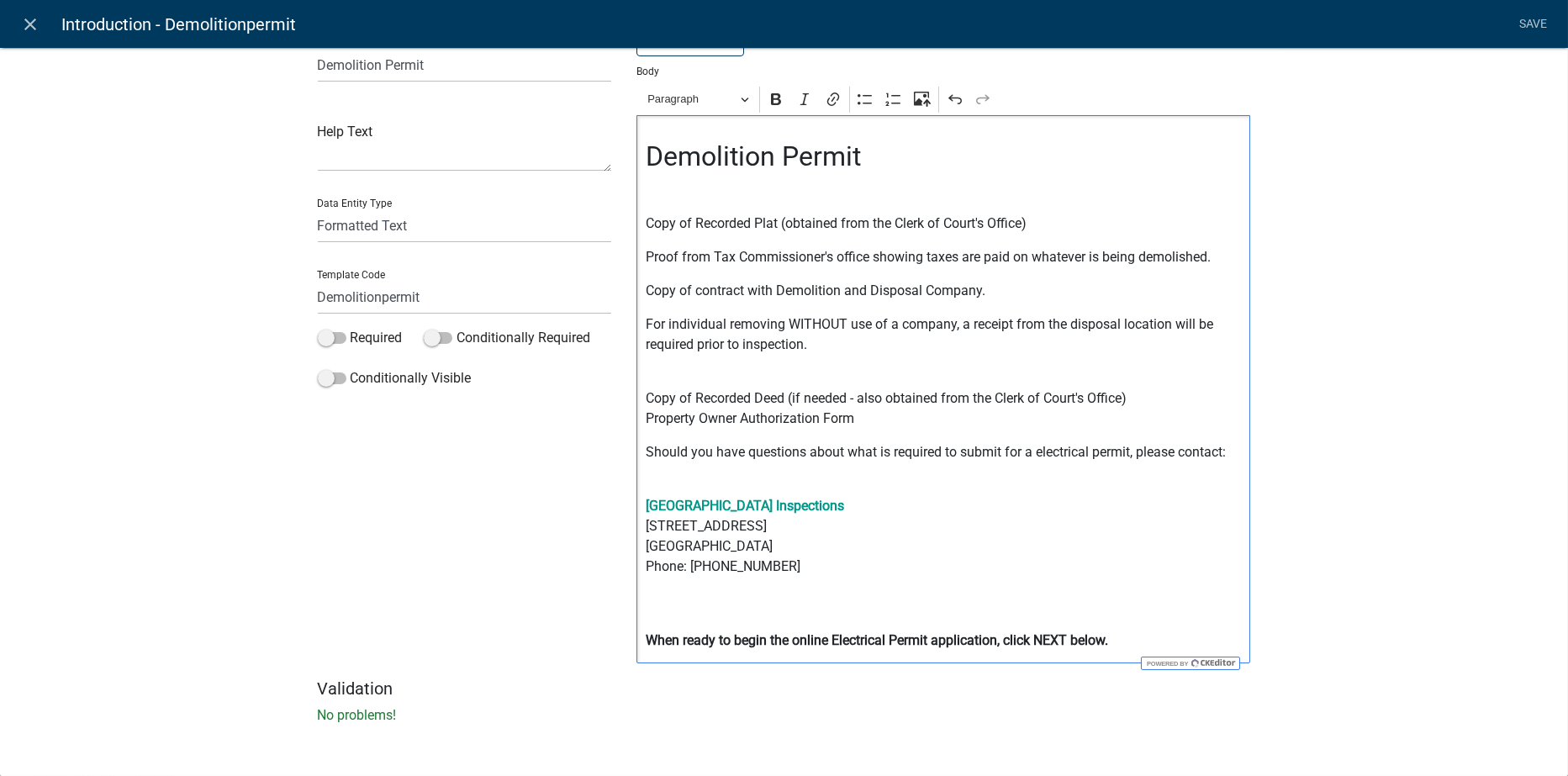
scroll to position [43, 0]
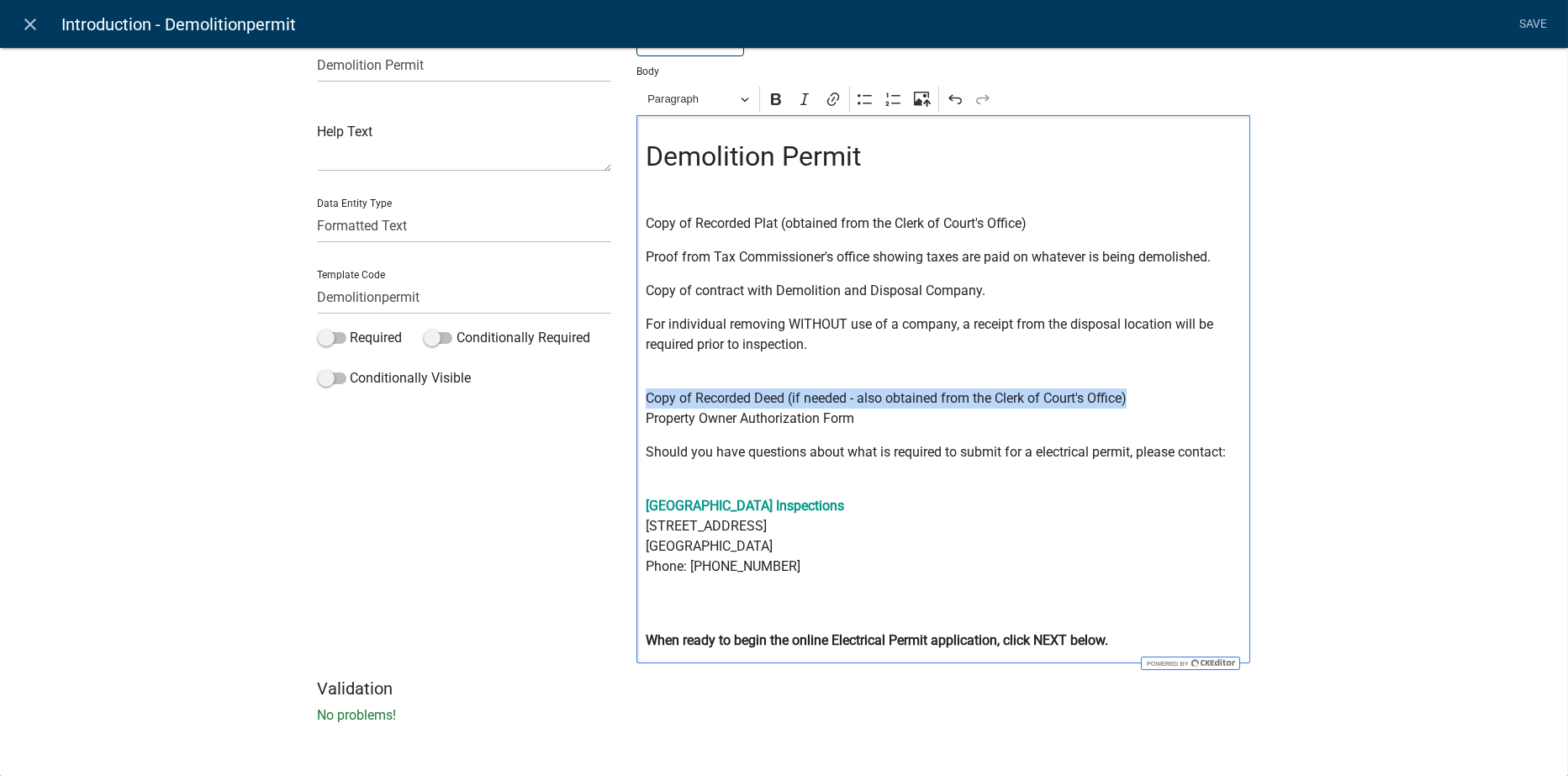
drag, startPoint x: 640, startPoint y: 395, endPoint x: 1187, endPoint y: 399, distance: 547.0
click at [1187, 399] on p "Copy of Recorded Deed (if needed - also obtained from the Clerk of Court's Offi…" at bounding box center [943, 399] width 596 height 60
copy p "Copy of Recorded Deed (if needed - also obtained from the Clerk of Court's Offi…"
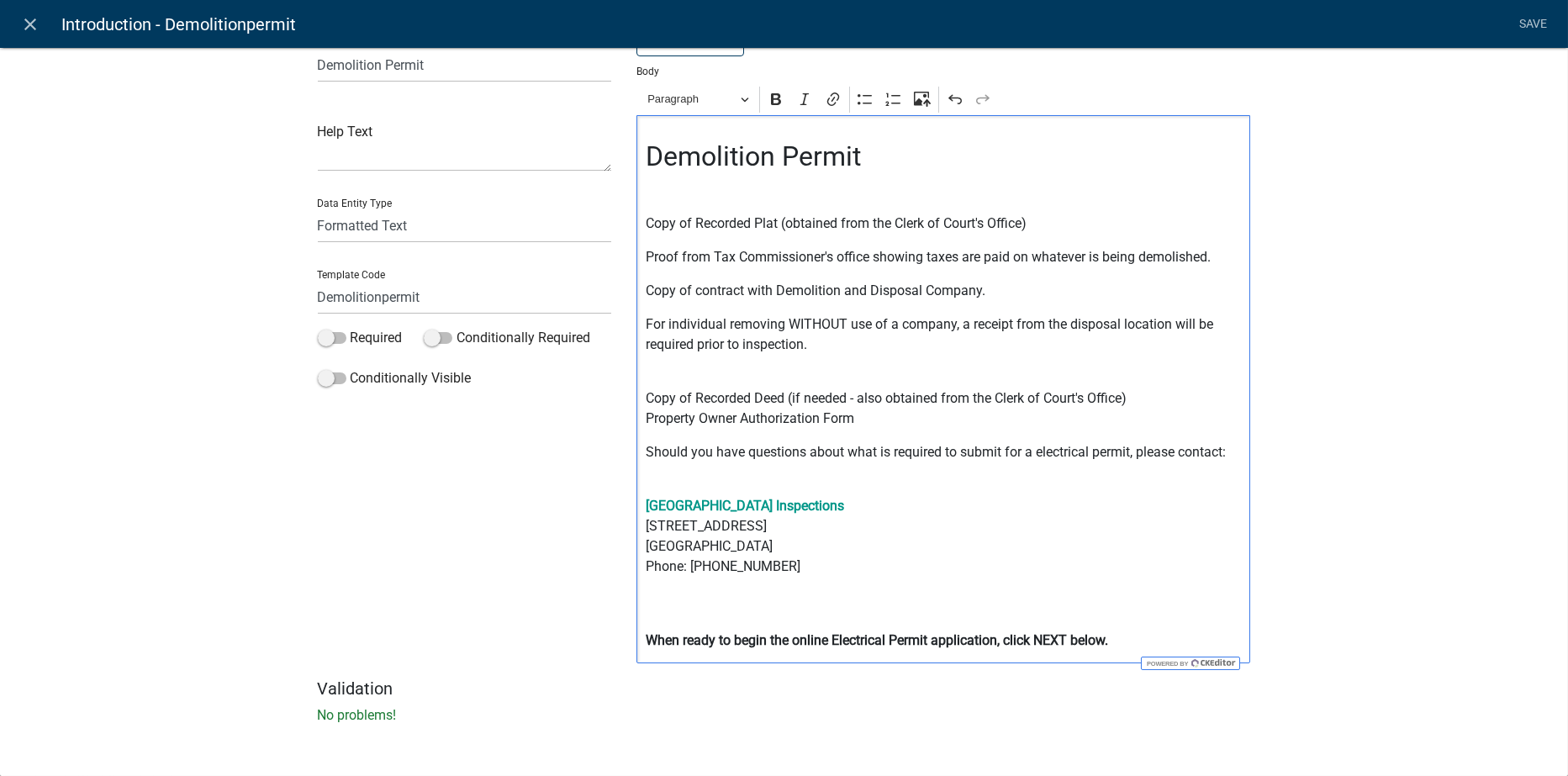
click at [1031, 223] on p "Copy of Recorded Plat (obtained from the Clerk of Court's Office)" at bounding box center [943, 223] width 596 height 20
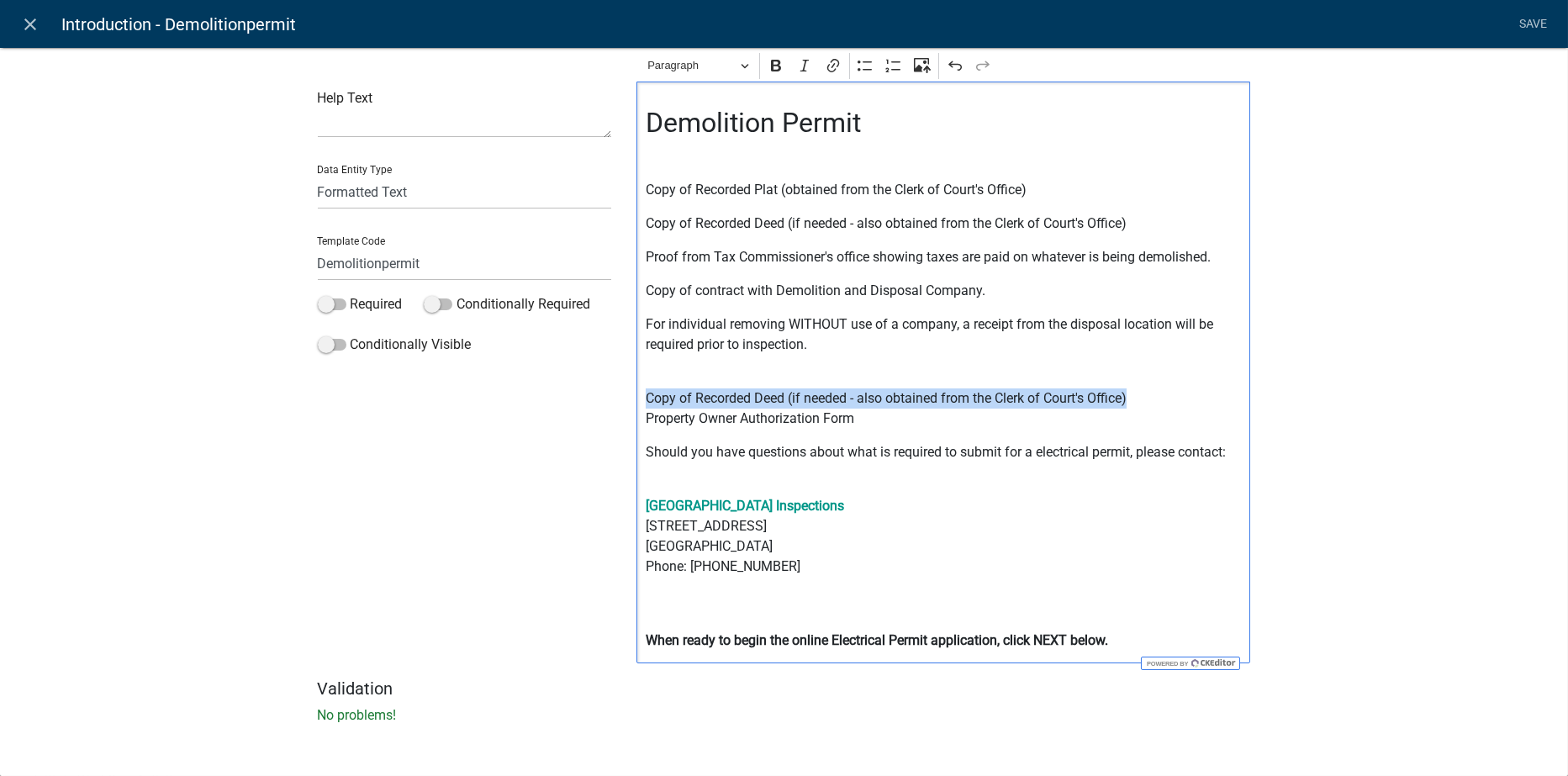
drag, startPoint x: 642, startPoint y: 394, endPoint x: 1155, endPoint y: 396, distance: 513.0
click at [1155, 396] on p "Copy of Recorded Deed (if needed - also obtained from the Clerk of Court's Offi…" at bounding box center [943, 399] width 596 height 60
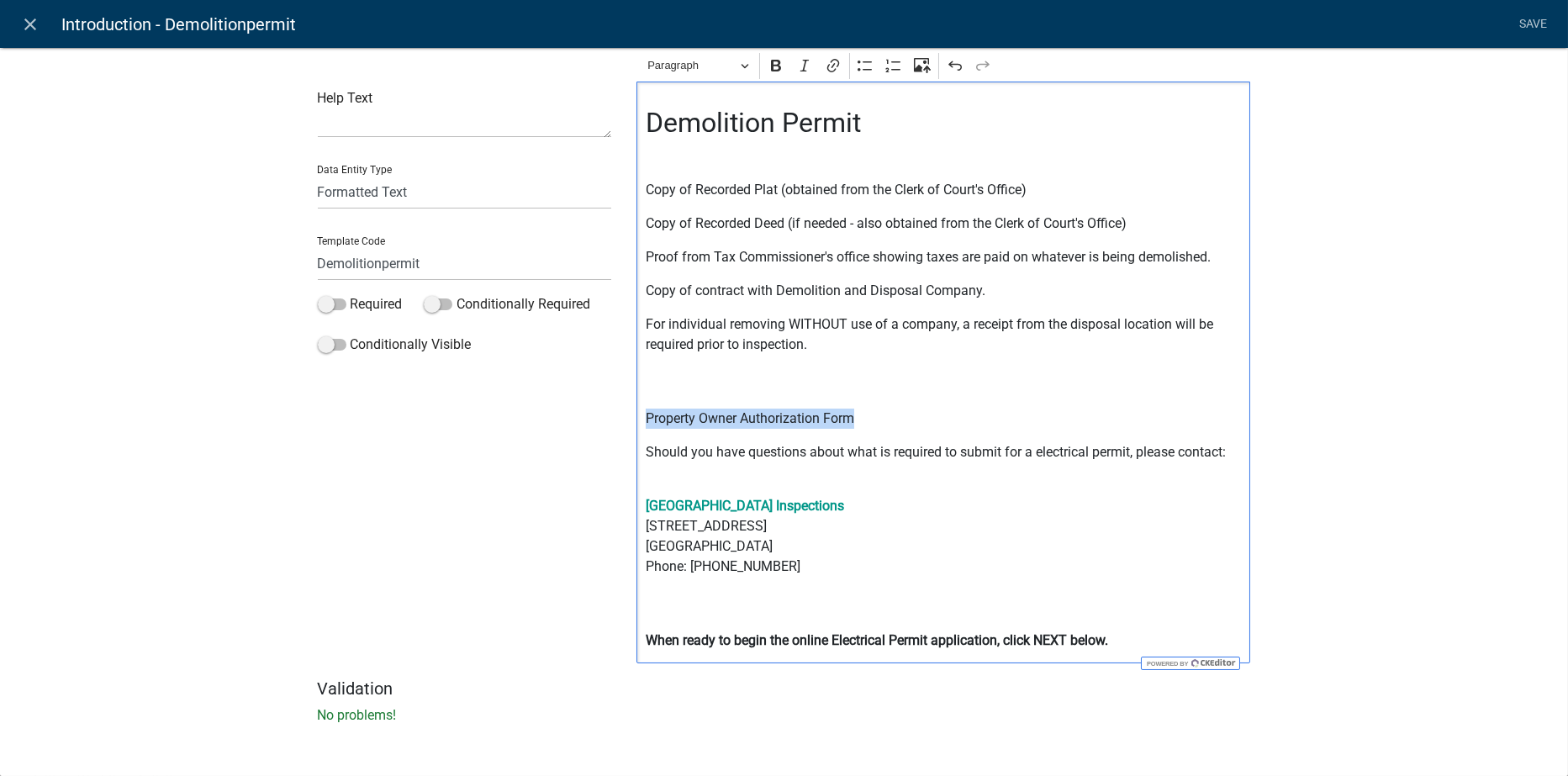
drag, startPoint x: 842, startPoint y: 414, endPoint x: 632, endPoint y: 418, distance: 210.0
click at [636, 418] on div "Demolition Permit Copy of Recorded Plat (obtained from the Clerk of Court's Off…" at bounding box center [942, 372] width 613 height 582
copy p "Property Owner Authorization Form"
click at [1146, 227] on p "Copy of Recorded Deed (if needed - also obtained from the Clerk of Court's Offi…" at bounding box center [943, 223] width 596 height 20
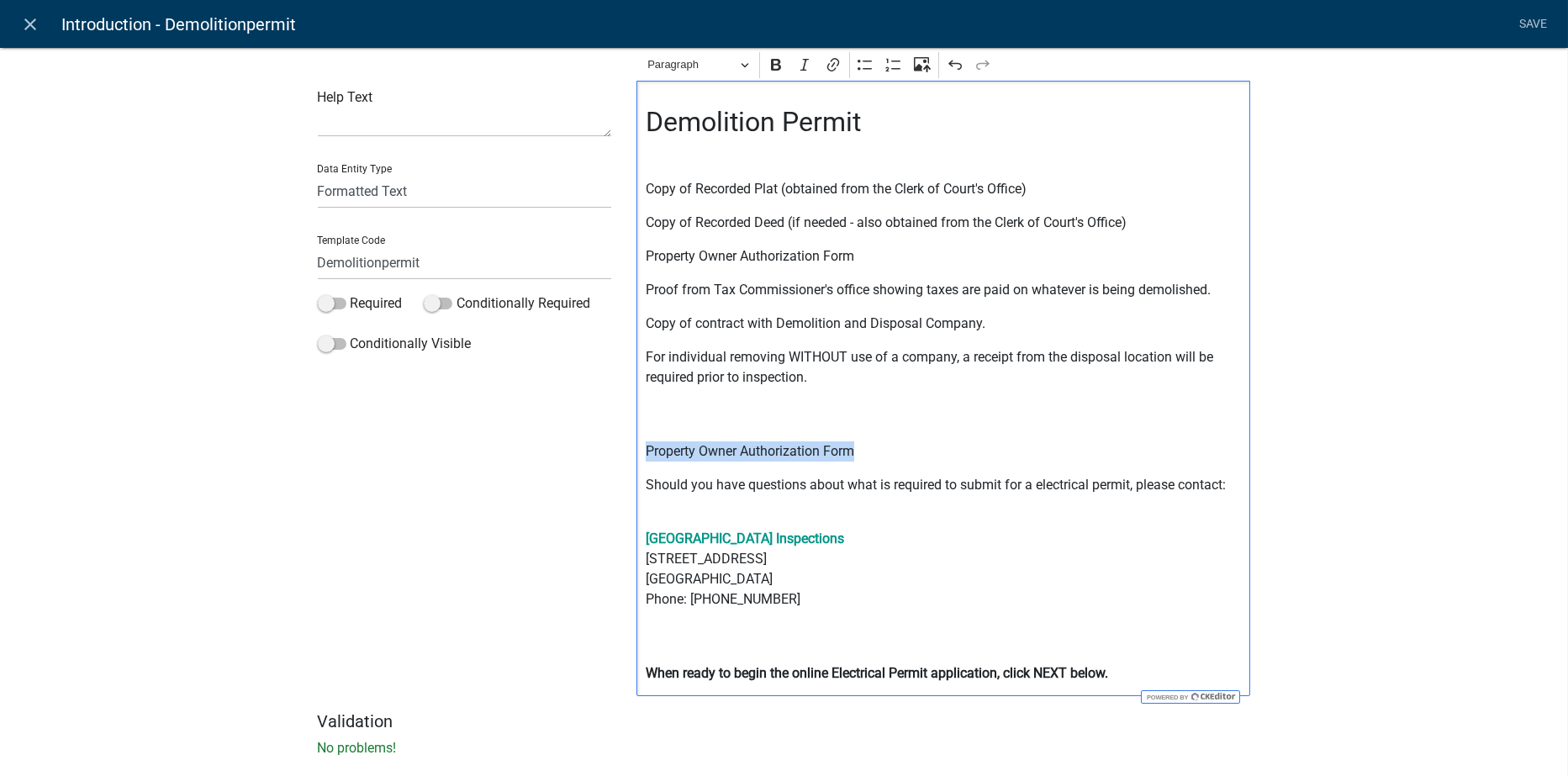
drag, startPoint x: 858, startPoint y: 453, endPoint x: 635, endPoint y: 458, distance: 223.1
click at [636, 458] on div "Demolition Permit Copy of Recorded Plat (obtained from the Clerk of Court's Off…" at bounding box center [942, 388] width 613 height 616
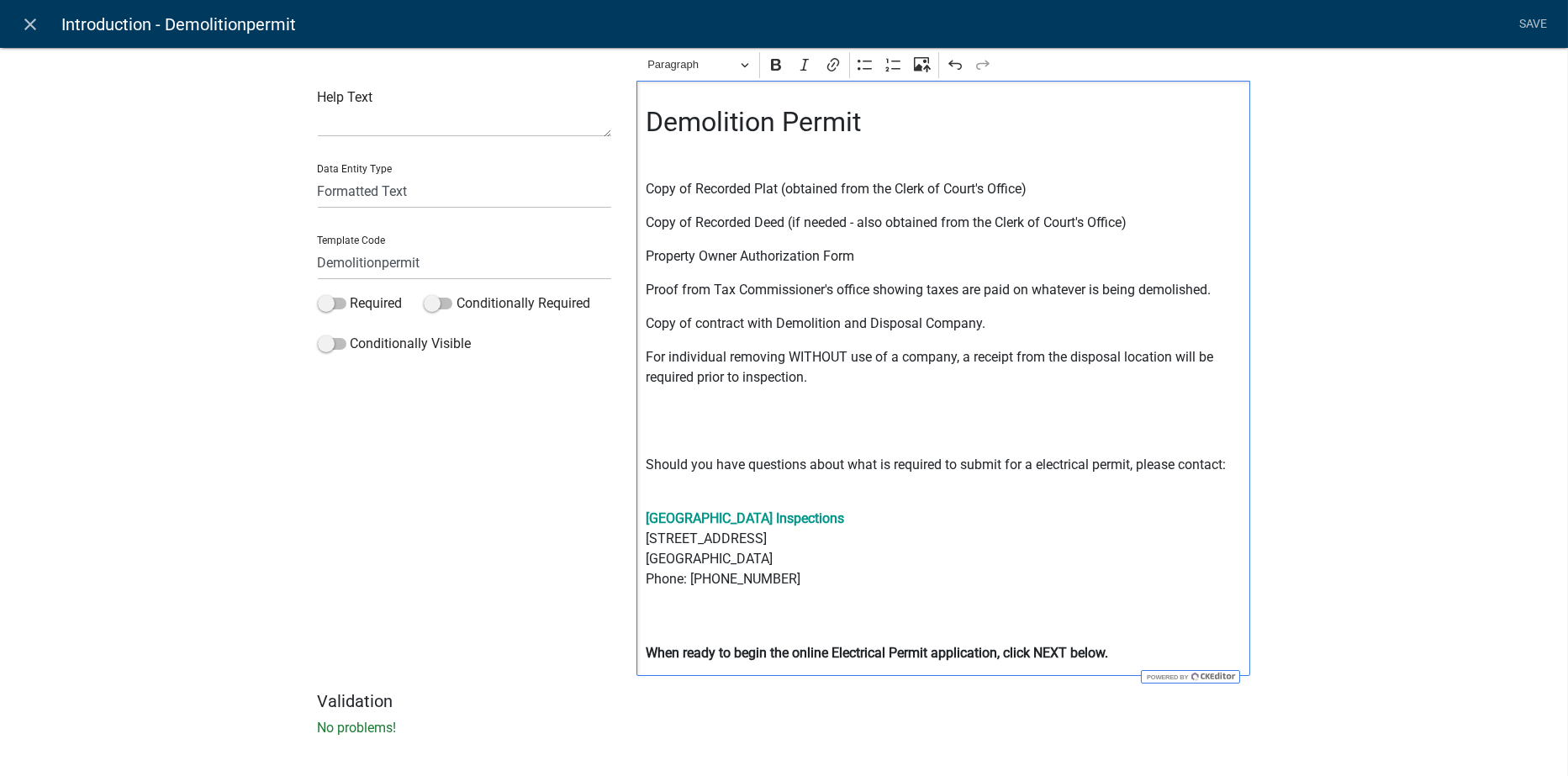
click at [1084, 464] on p "Should you have questions about what is required to submit for a electrical per…" at bounding box center [943, 475] width 596 height 41
click at [882, 652] on strong "When ready to begin the online Electrical Permit application, click NEXT below." at bounding box center [876, 652] width 463 height 16
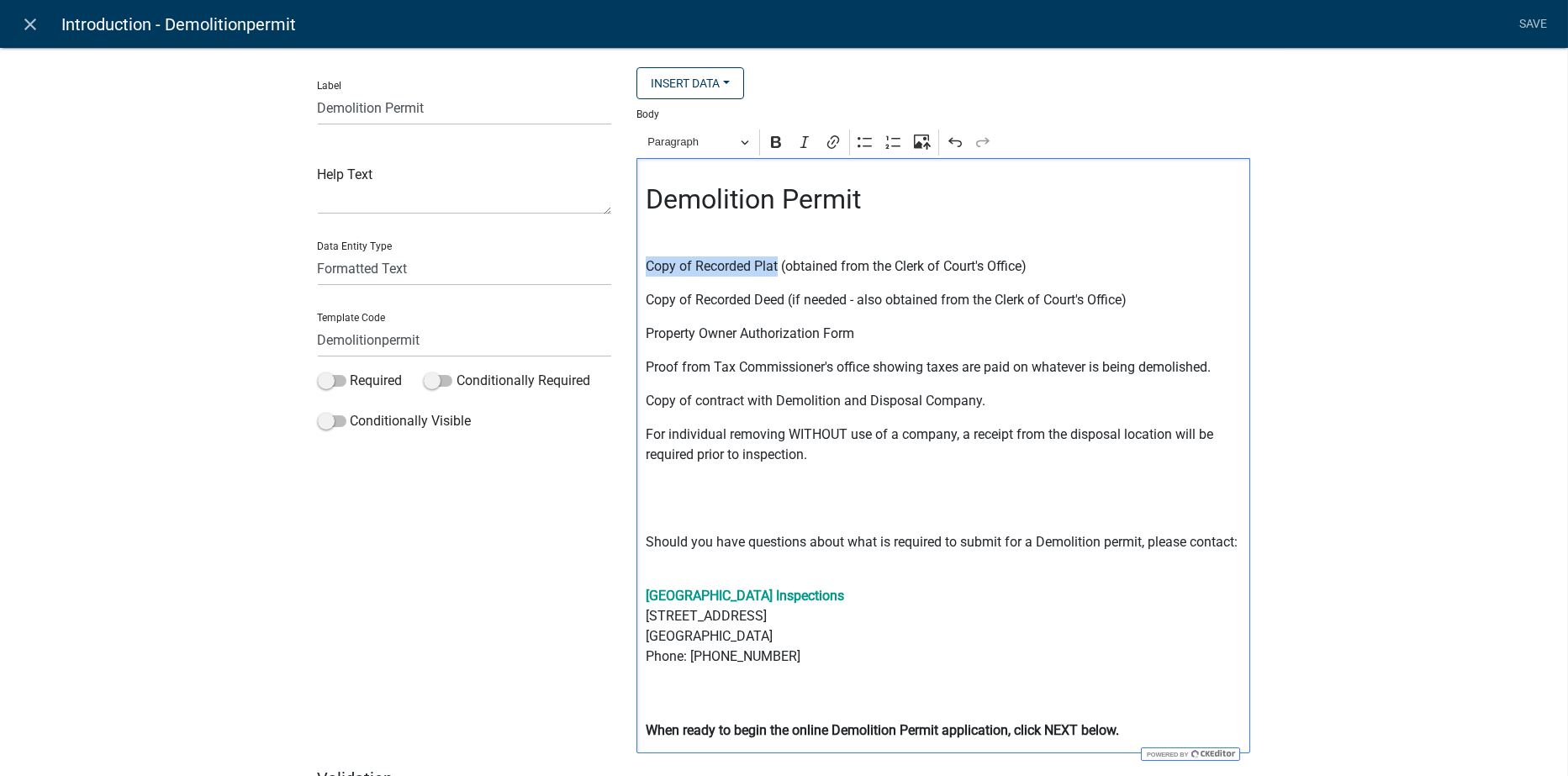
drag, startPoint x: 640, startPoint y: 264, endPoint x: 774, endPoint y: 269, distance: 134.1
click at [774, 269] on p "Copy of Recorded Plat (obtained from the Clerk of Court's Office)" at bounding box center [943, 266] width 596 height 20
click at [771, 140] on icon "Editor toolbar" at bounding box center [776, 142] width 17 height 17
drag, startPoint x: 638, startPoint y: 302, endPoint x: 776, endPoint y: 300, distance: 138.0
click at [776, 300] on div "Demolition Permit Copy of Recorded Plat (obtained from the Clerk of Court's Off…" at bounding box center [942, 456] width 613 height 596
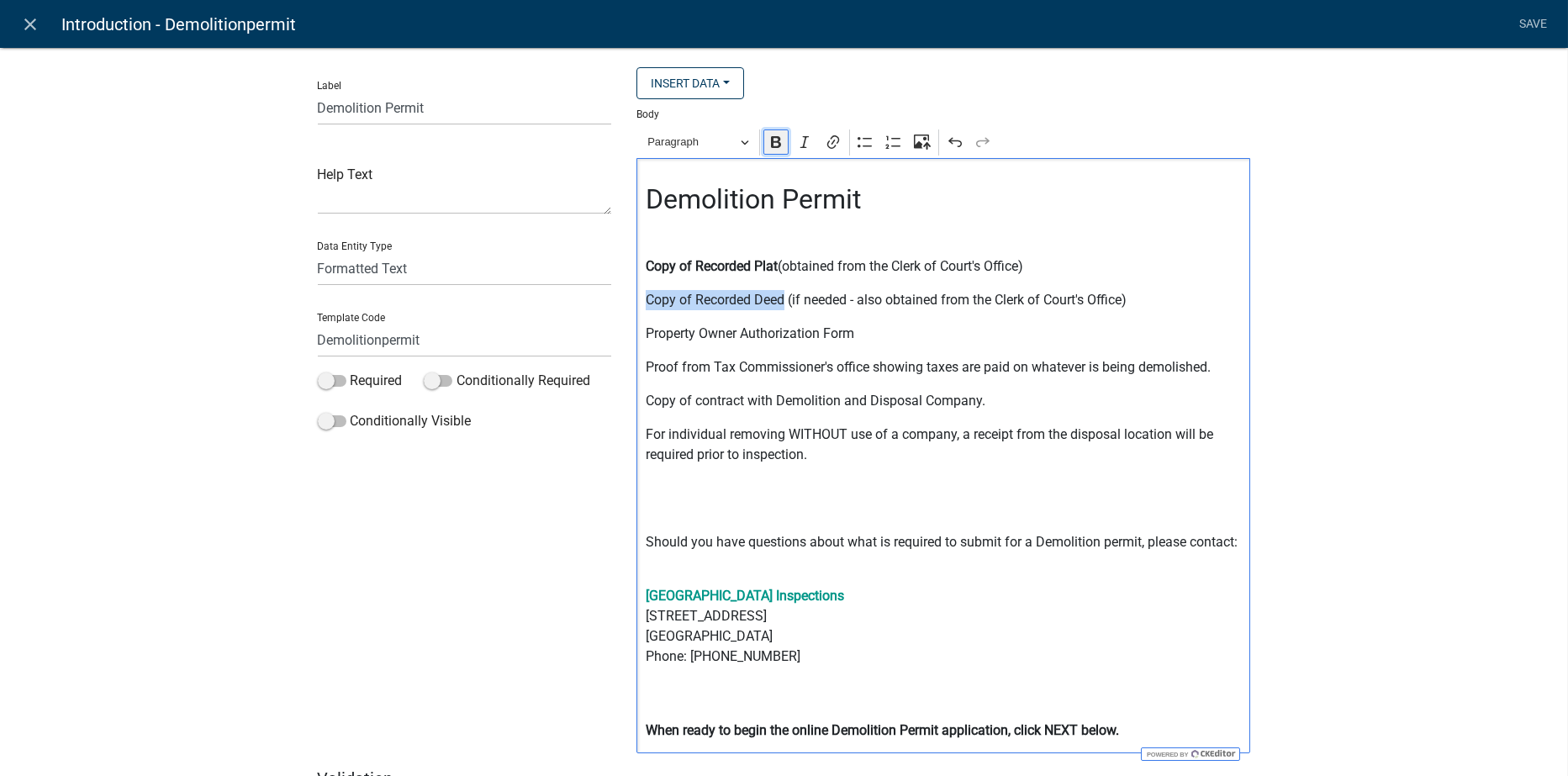
click at [771, 148] on icon "Editor toolbar" at bounding box center [776, 142] width 10 height 11
drag, startPoint x: 640, startPoint y: 334, endPoint x: 875, endPoint y: 344, distance: 235.2
click at [875, 344] on p "Property Owner Authorization Form" at bounding box center [943, 333] width 596 height 20
click at [774, 151] on icon "Editor toolbar" at bounding box center [776, 142] width 17 height 17
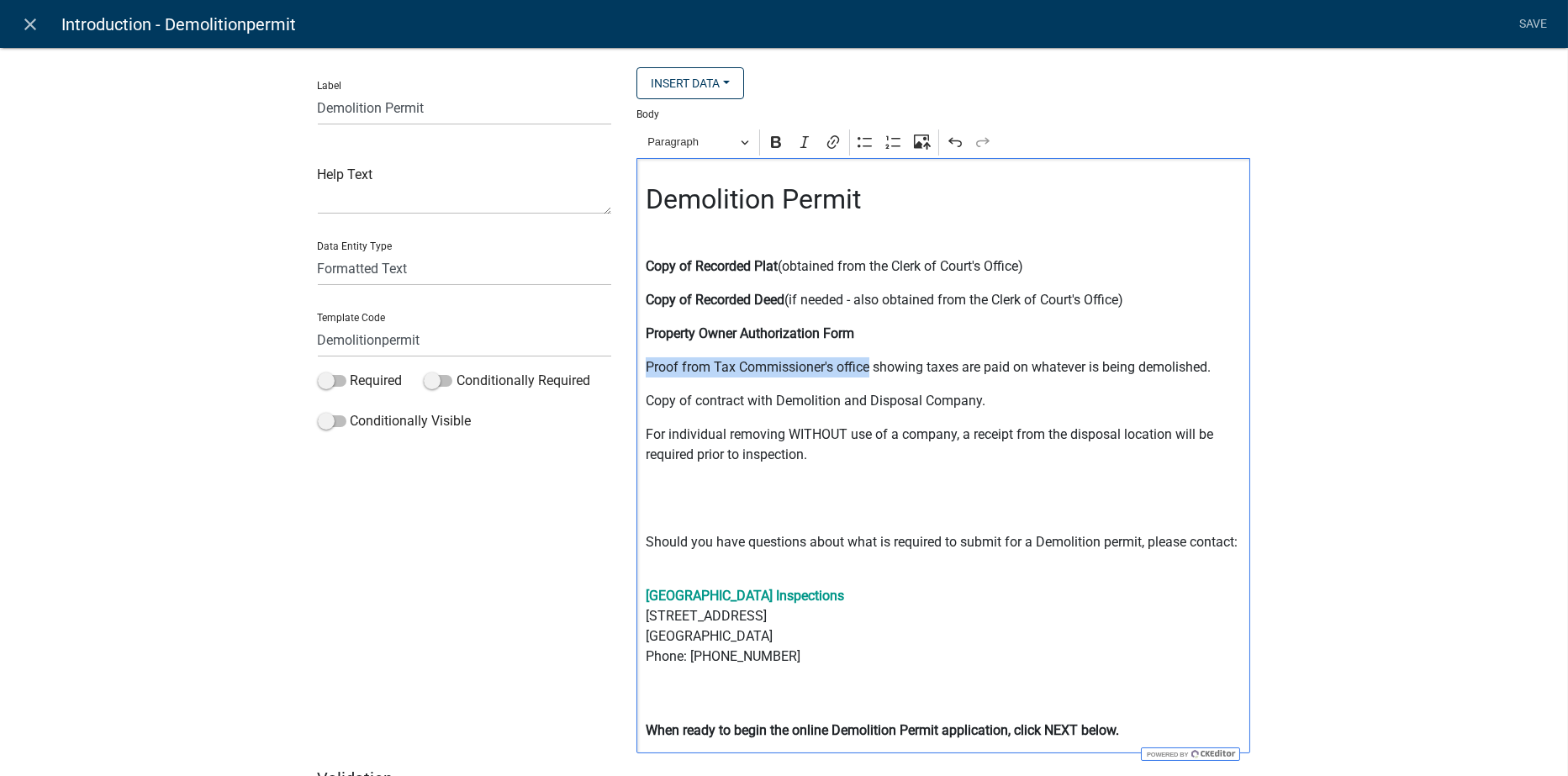
drag, startPoint x: 643, startPoint y: 369, endPoint x: 866, endPoint y: 369, distance: 223.0
click at [866, 369] on p "Proof from Tax Commissioner's office showing taxes are paid on whatever is bein…" at bounding box center [943, 367] width 596 height 20
click at [773, 151] on icon "Editor toolbar" at bounding box center [776, 142] width 17 height 17
drag, startPoint x: 634, startPoint y: 400, endPoint x: 990, endPoint y: 400, distance: 356.0
click at [990, 400] on div "Demolition Permit Copy of Recorded Plat (obtained from the Clerk of Court's Off…" at bounding box center [942, 456] width 613 height 596
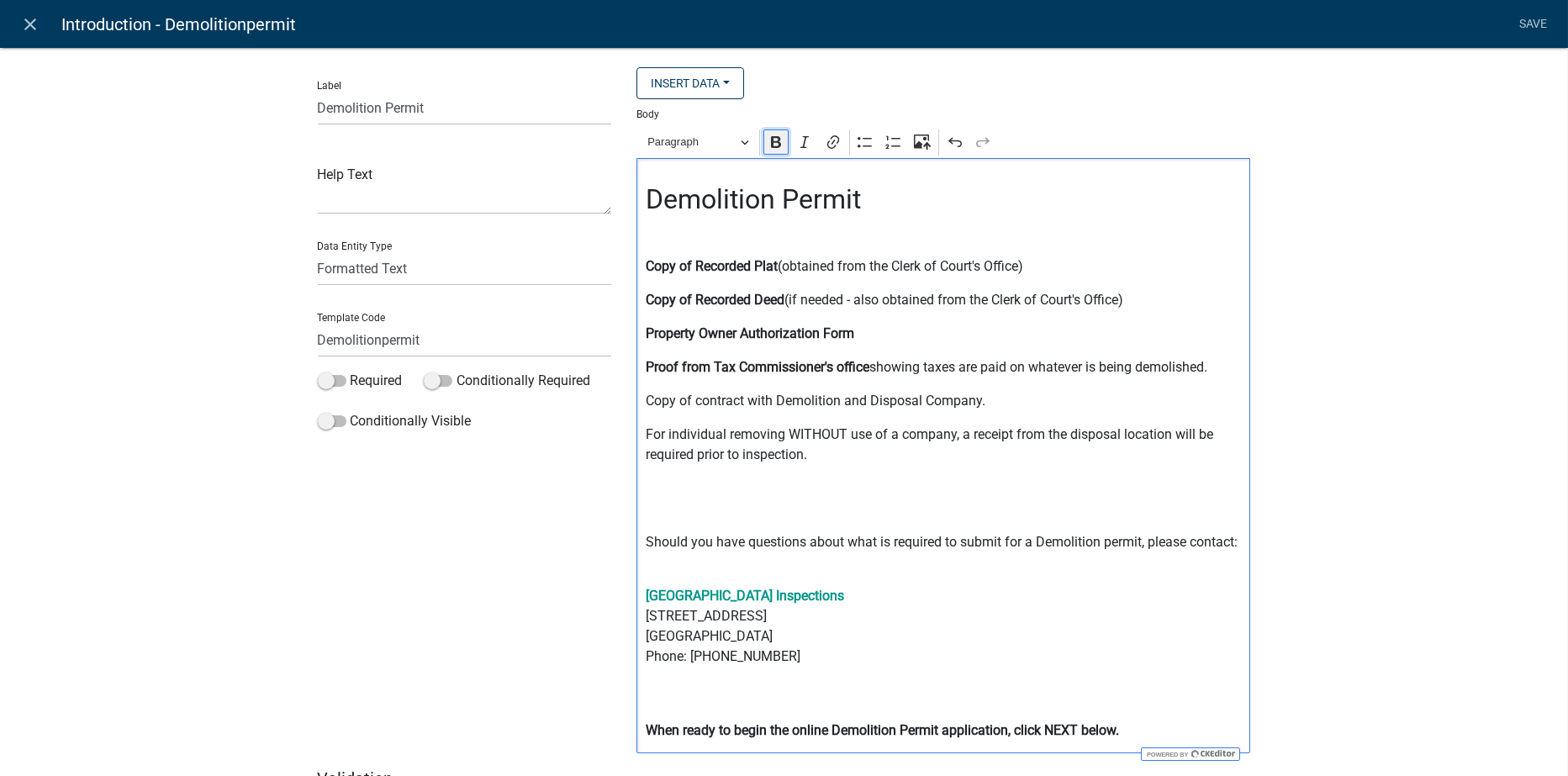
click at [771, 142] on icon "Editor toolbar" at bounding box center [776, 142] width 10 height 11
click at [863, 495] on p "Editor editing area: main. Press Alt+0 for help." at bounding box center [943, 499] width 596 height 41
drag, startPoint x: 779, startPoint y: 433, endPoint x: 845, endPoint y: 433, distance: 66.0
click at [845, 433] on p "For individual removing WITHOUT use of a company, a receipt from the disposal l…" at bounding box center [943, 445] width 596 height 41
click at [776, 149] on icon "Editor toolbar" at bounding box center [776, 142] width 17 height 17
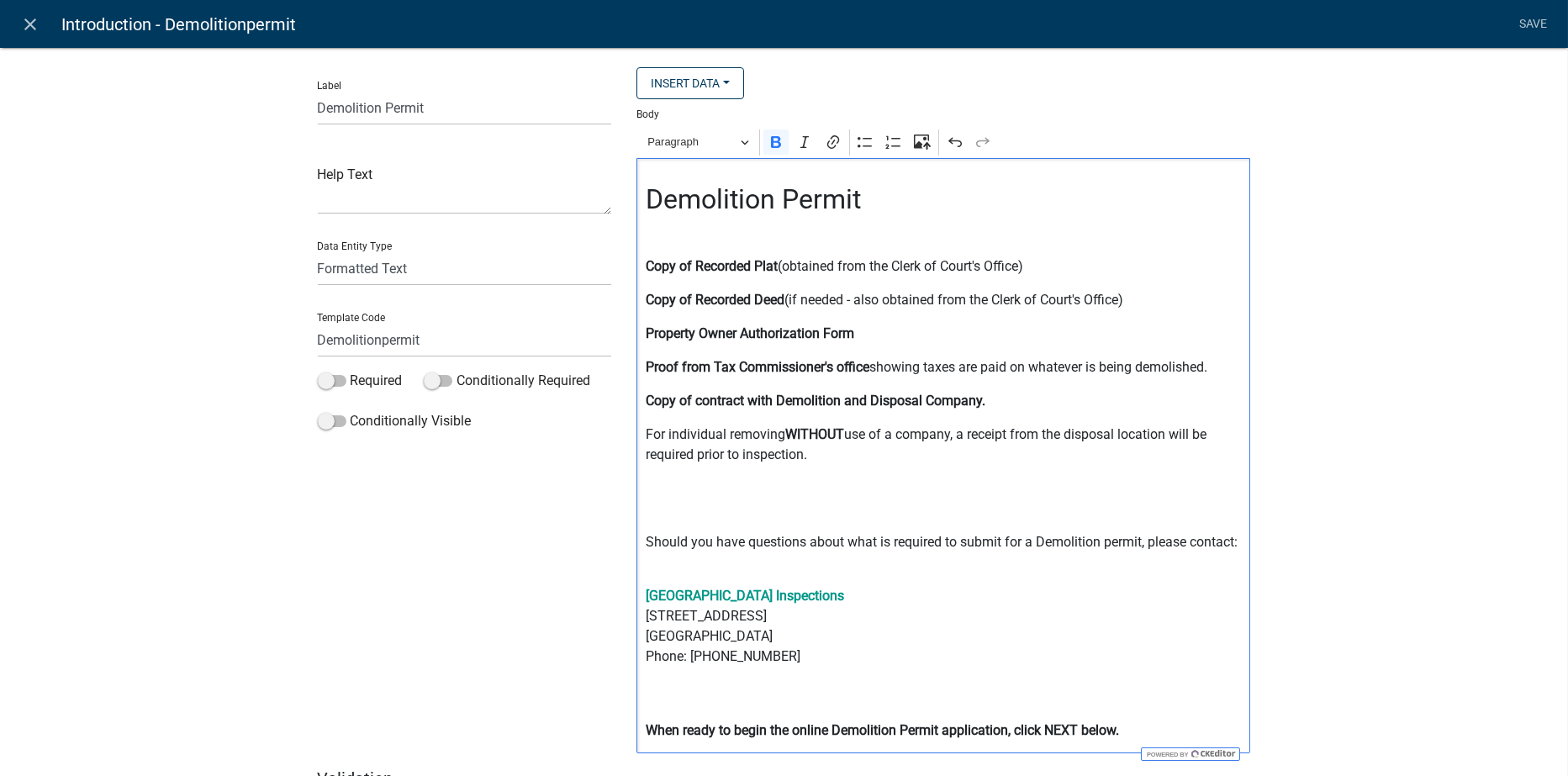
click at [911, 487] on p "Editor editing area: main. Press Alt+0 for help." at bounding box center [943, 499] width 596 height 41
click at [1534, 20] on link "Save" at bounding box center [1533, 25] width 42 height 32
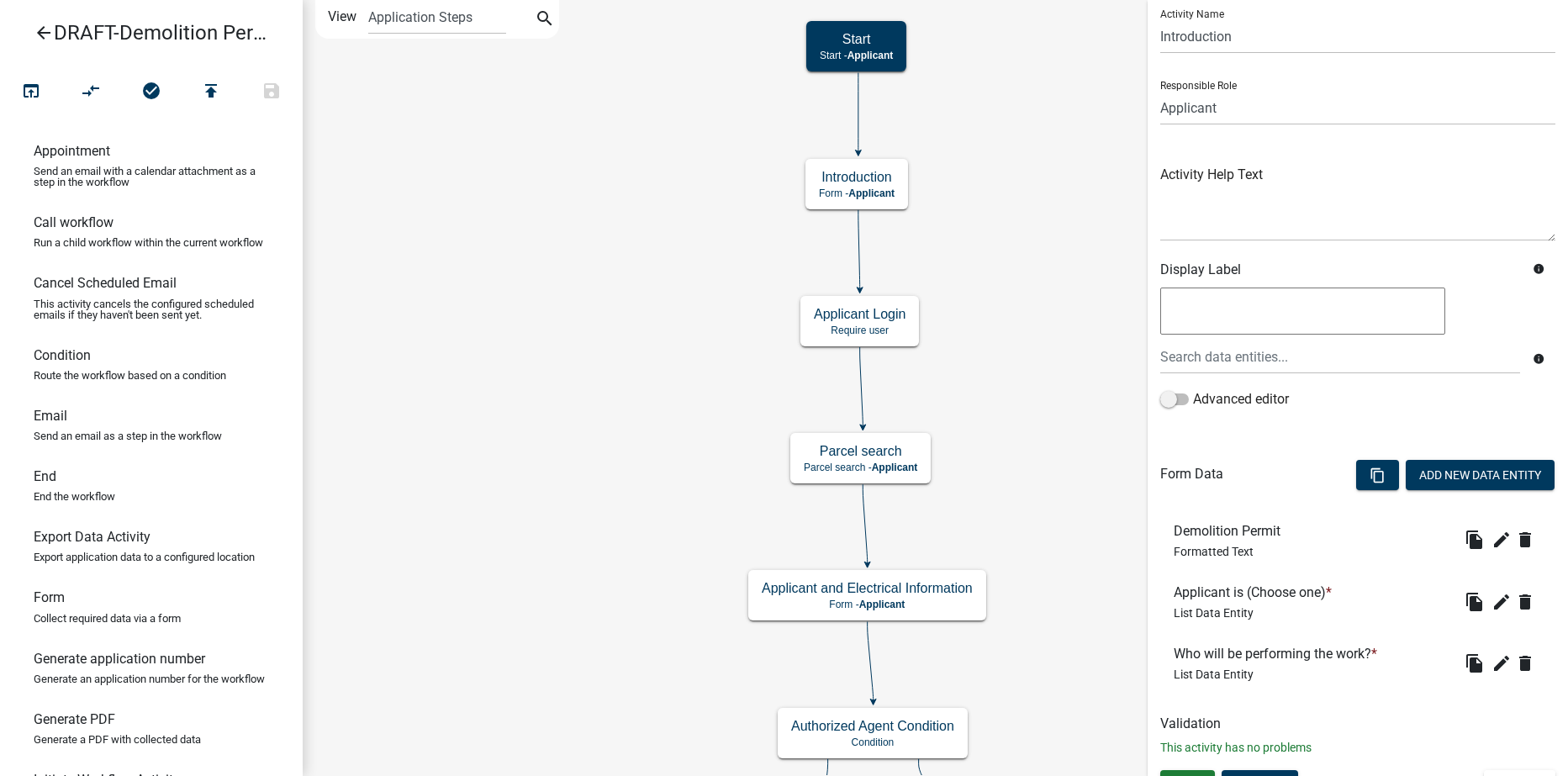
scroll to position [79, 0]
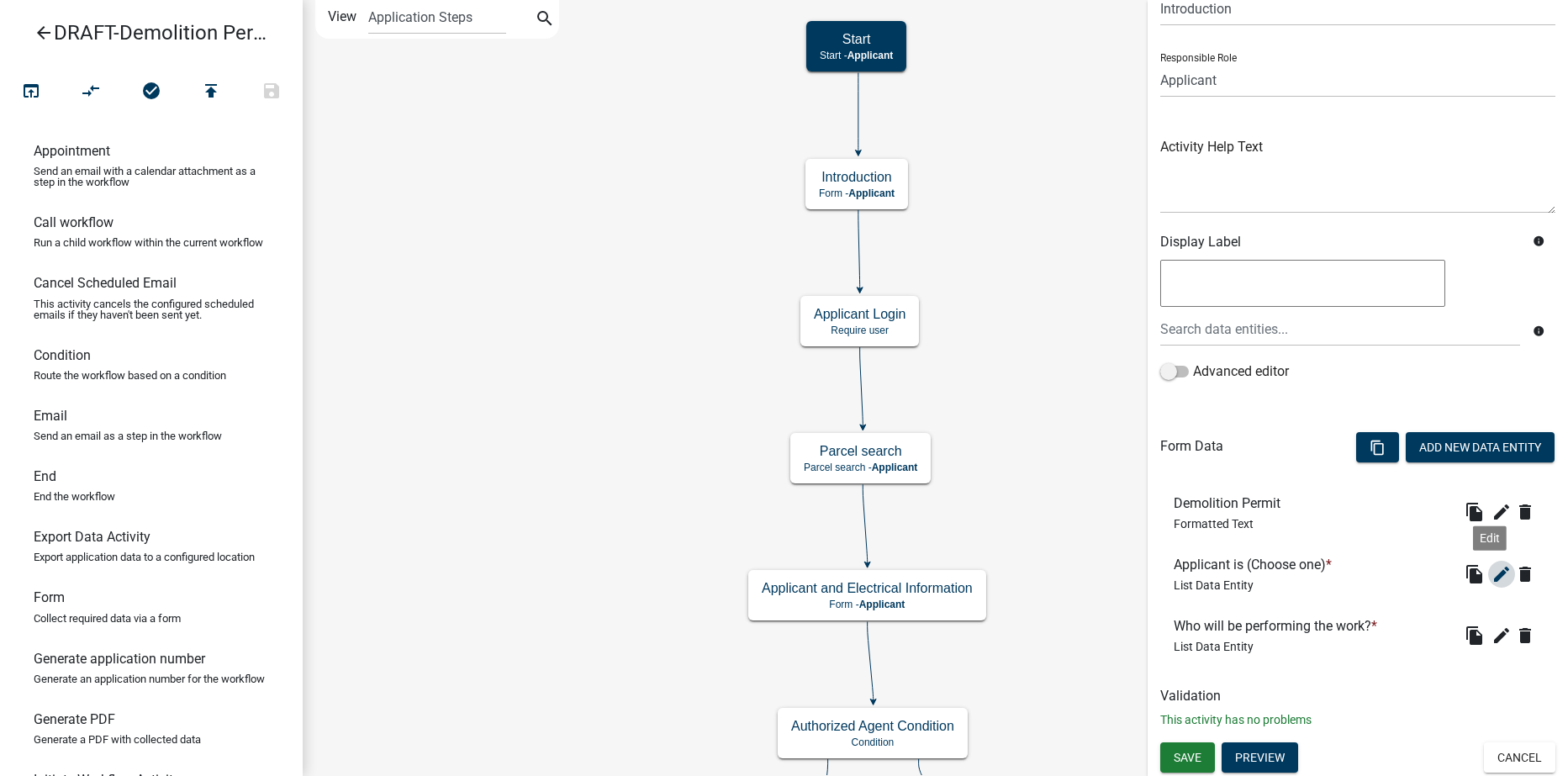
click at [1492, 570] on icon "edit" at bounding box center [1501, 574] width 20 height 20
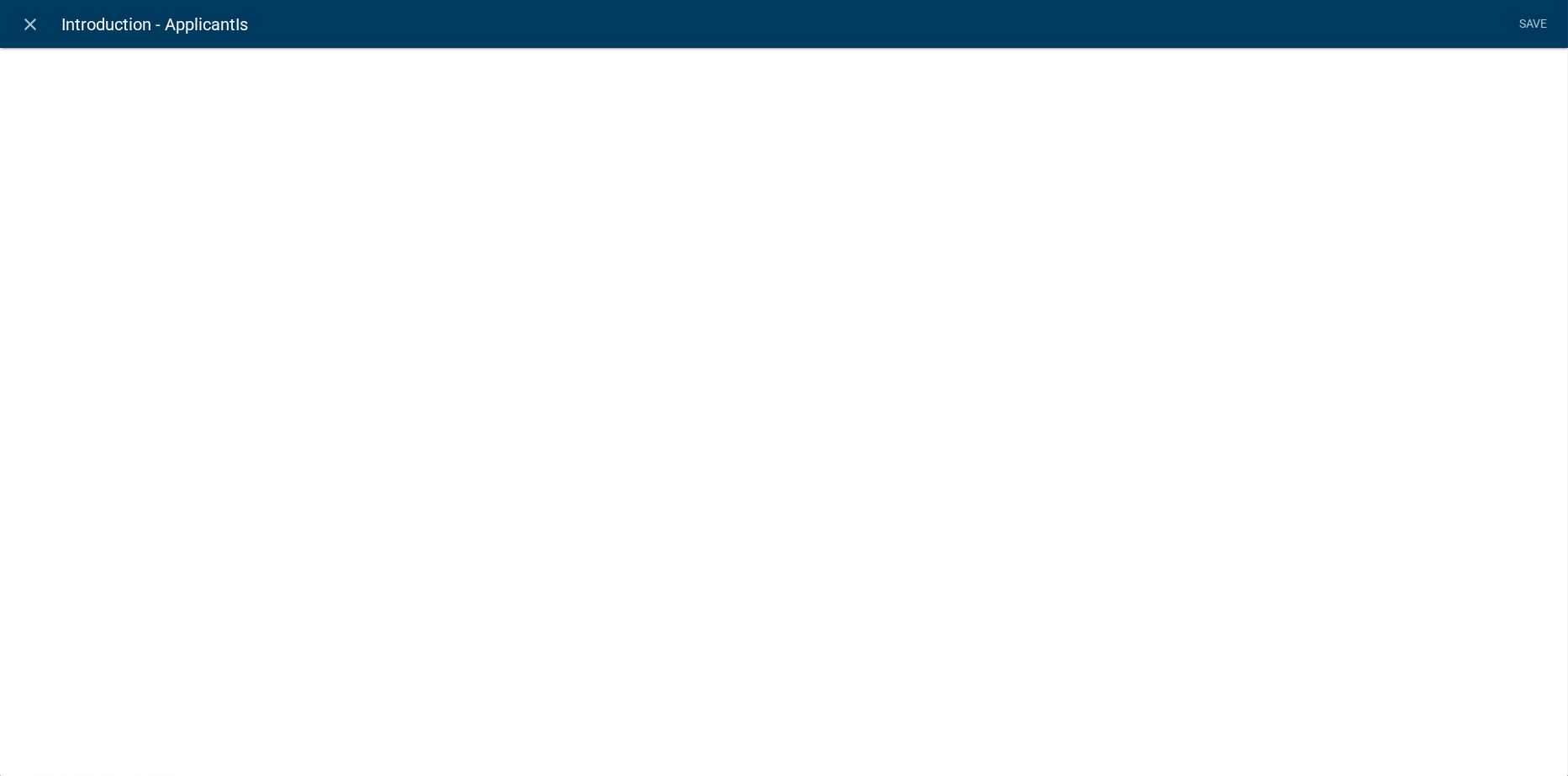
select select "list-data"
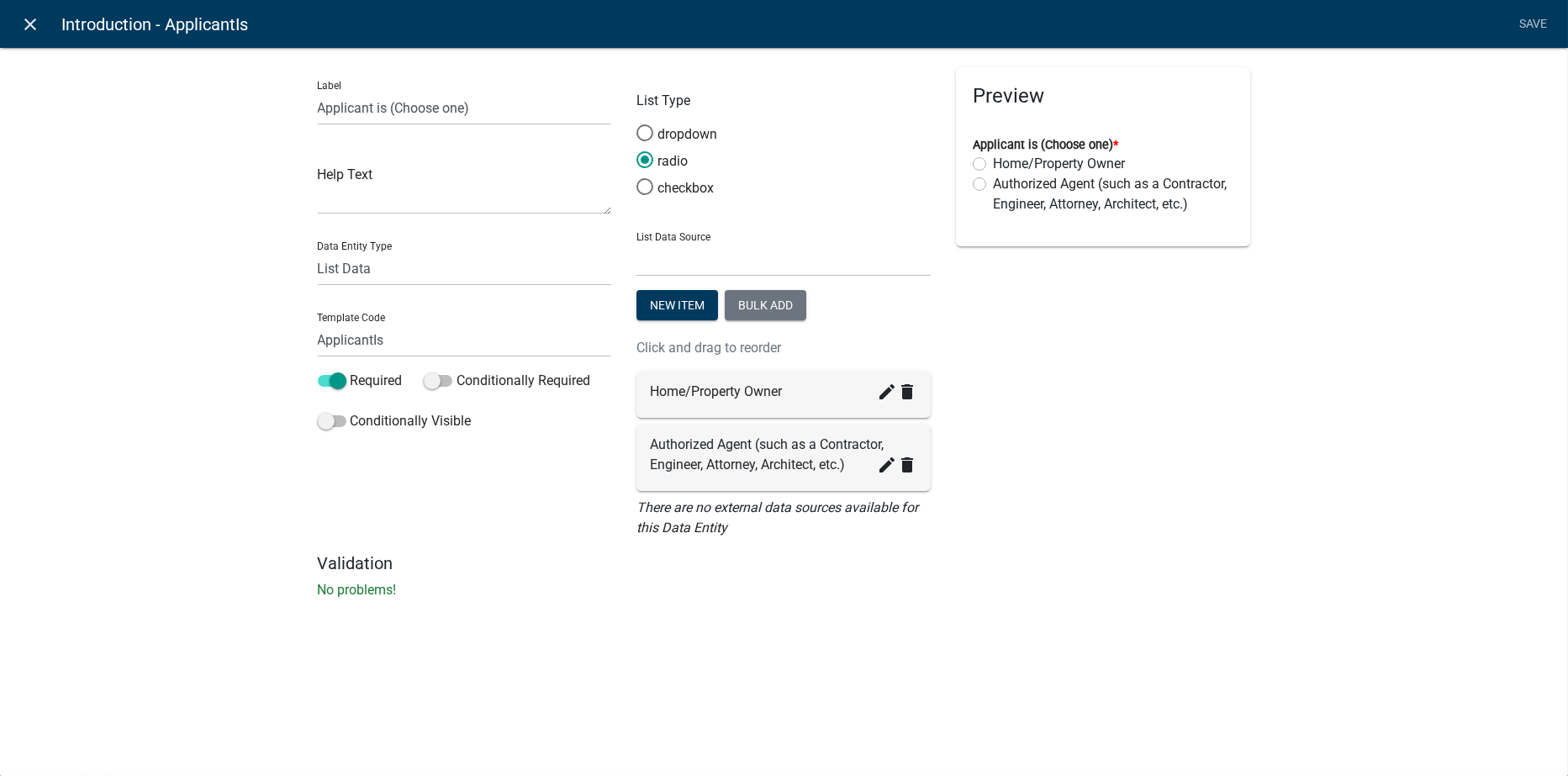
click at [27, 22] on icon "close" at bounding box center [30, 24] width 20 height 20
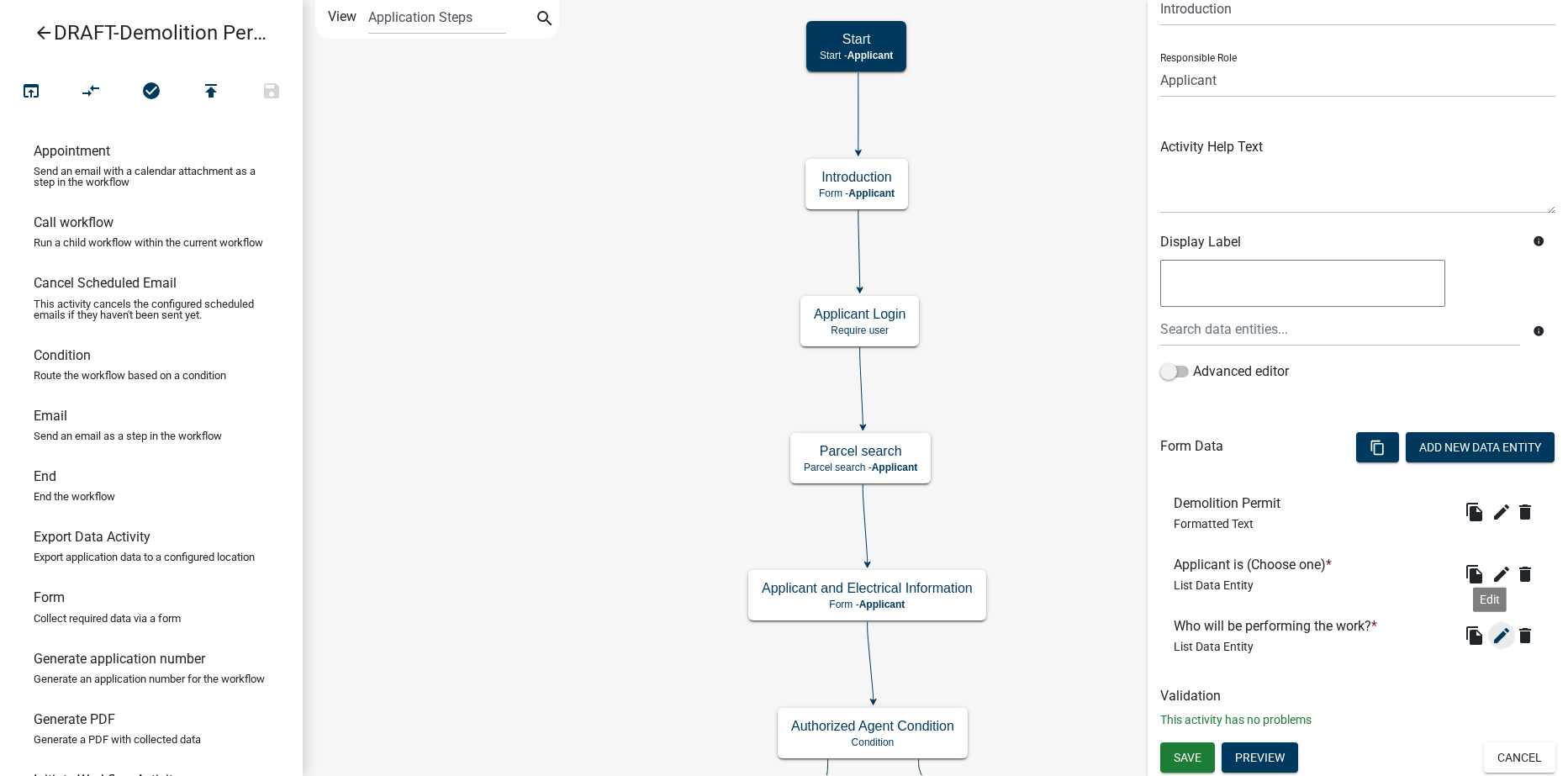
click at [1492, 636] on icon "edit" at bounding box center [1501, 636] width 20 height 20
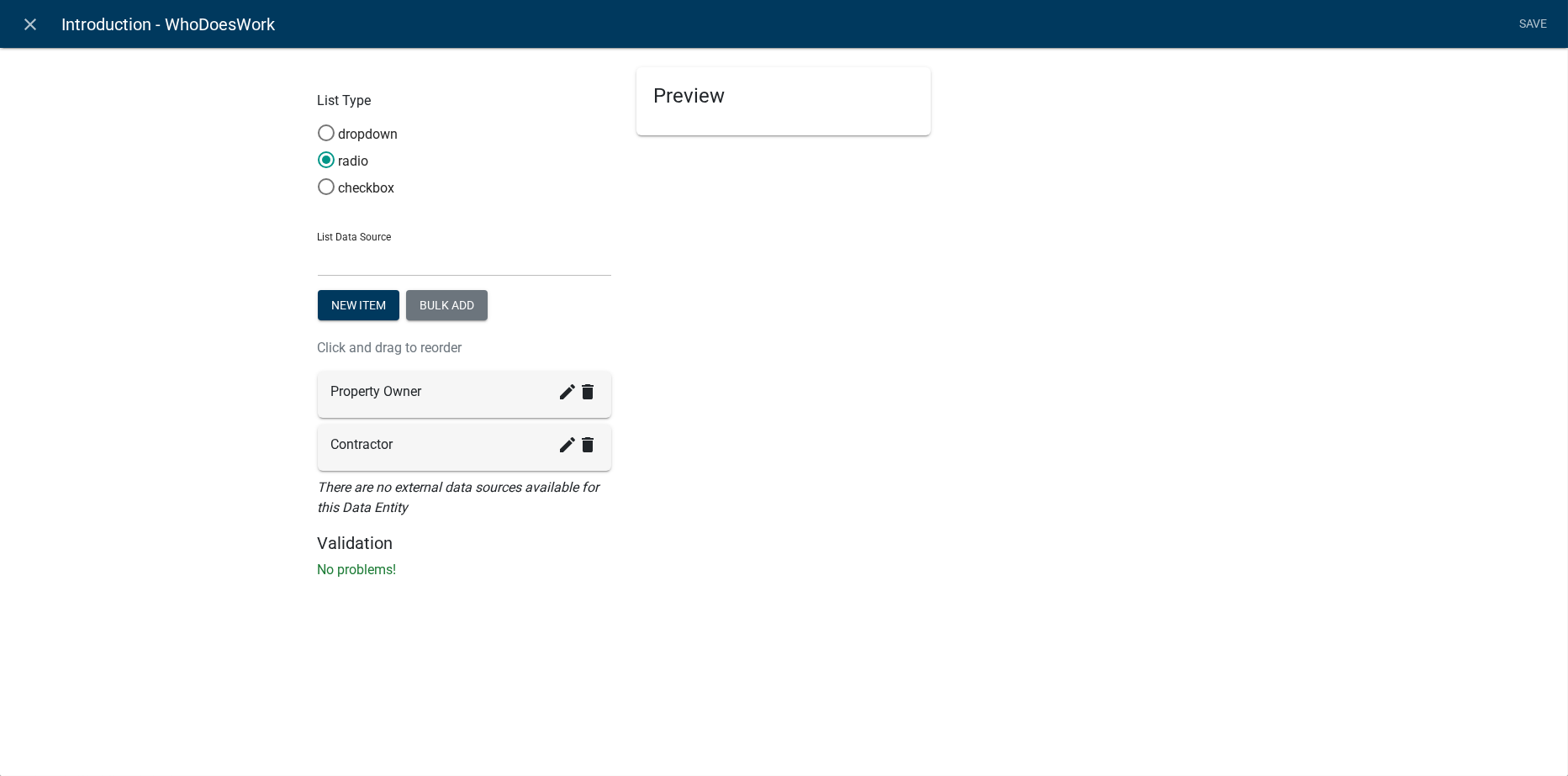
select select "list-data"
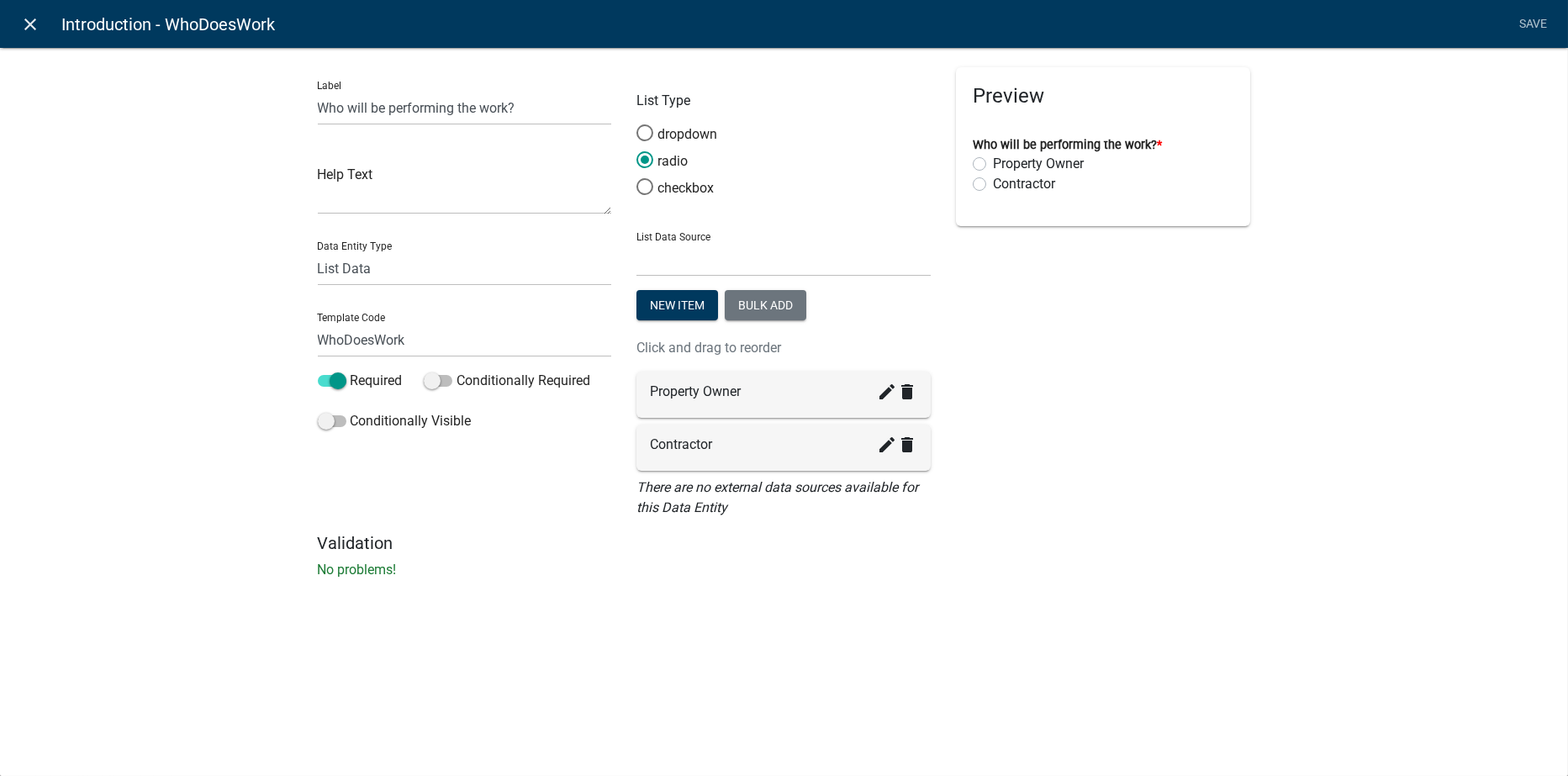
click at [31, 15] on icon "close" at bounding box center [30, 24] width 20 height 20
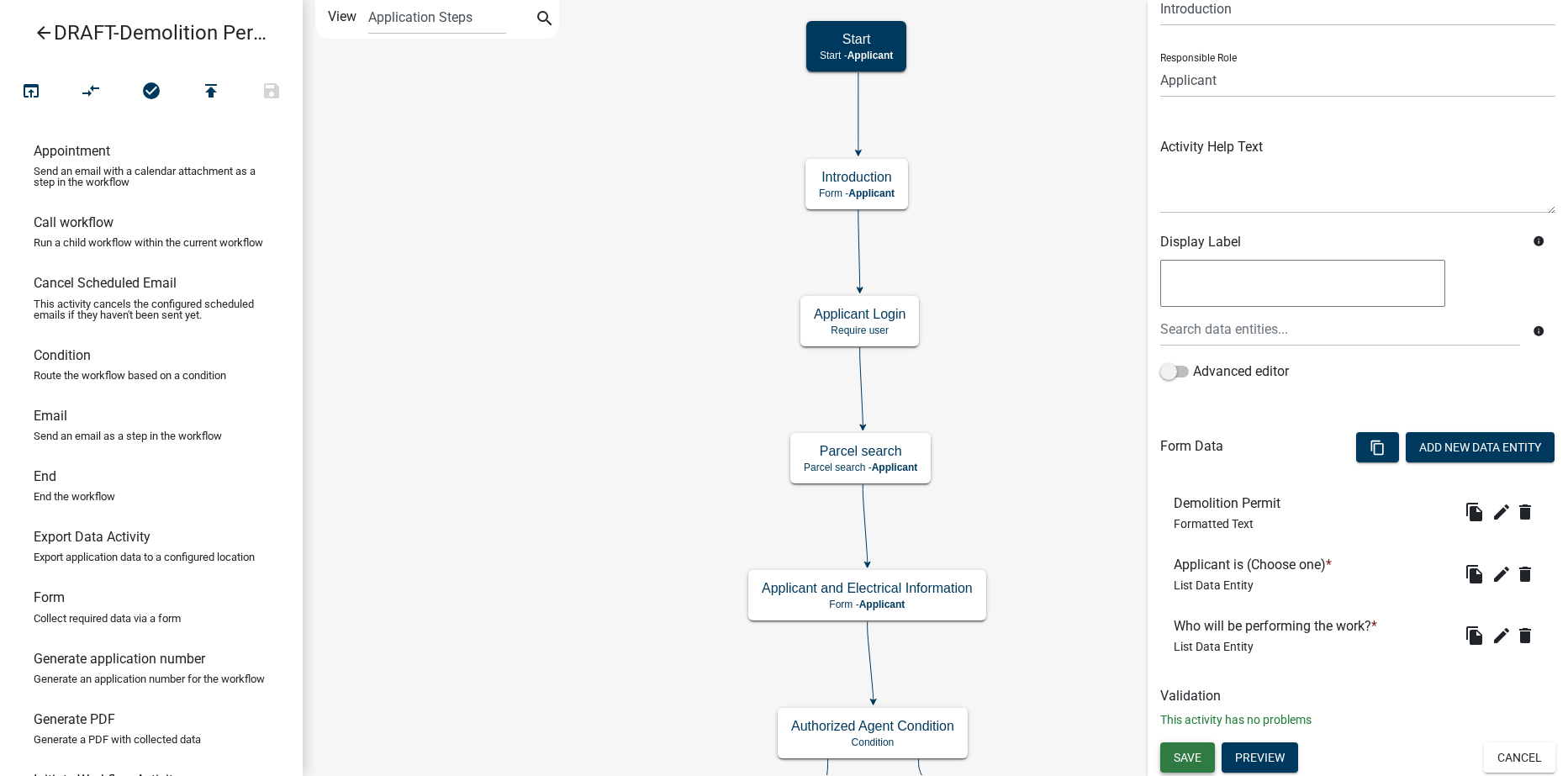
click at [1192, 759] on span "Save" at bounding box center [1186, 757] width 27 height 13
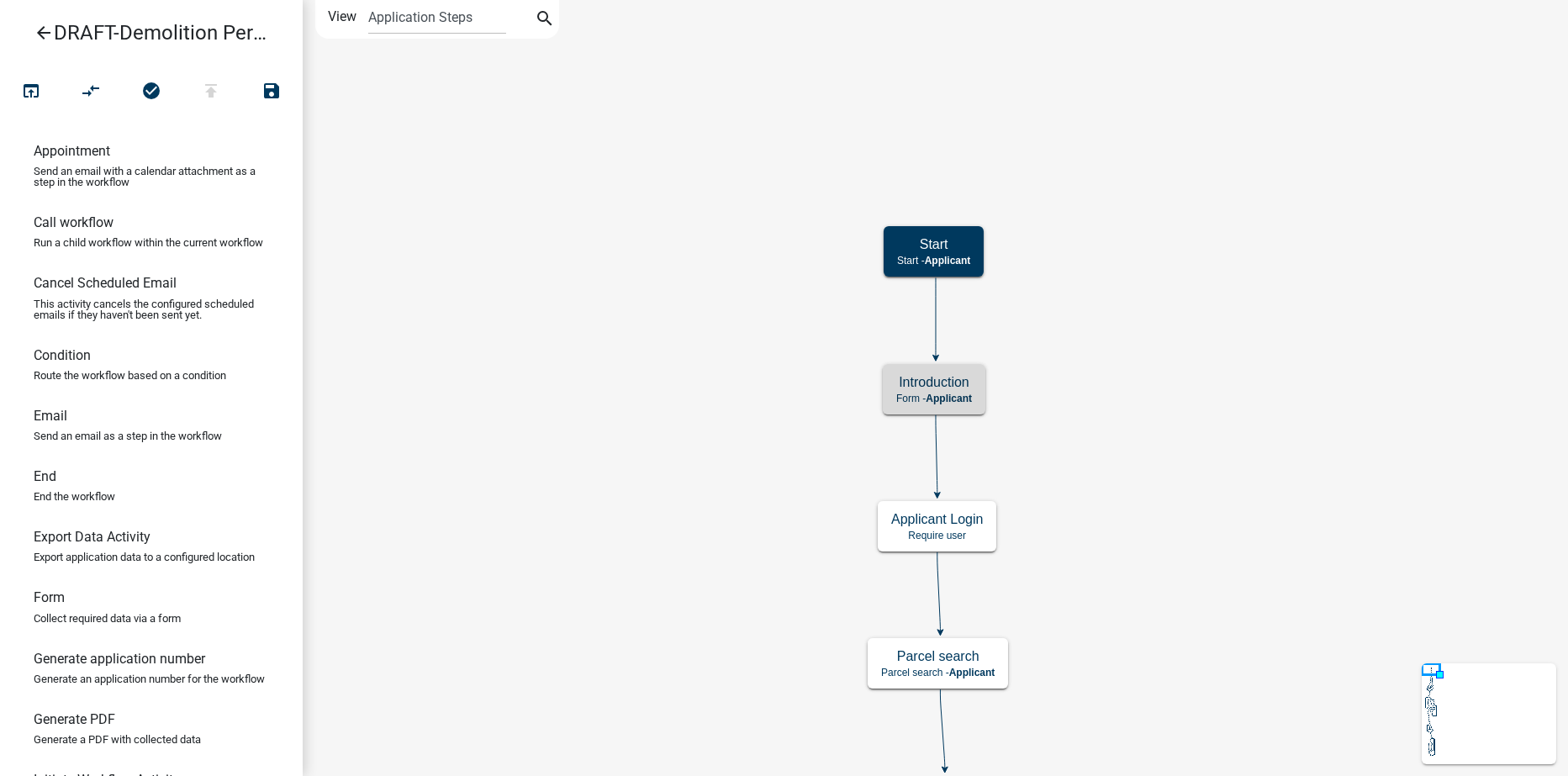
scroll to position [0, 0]
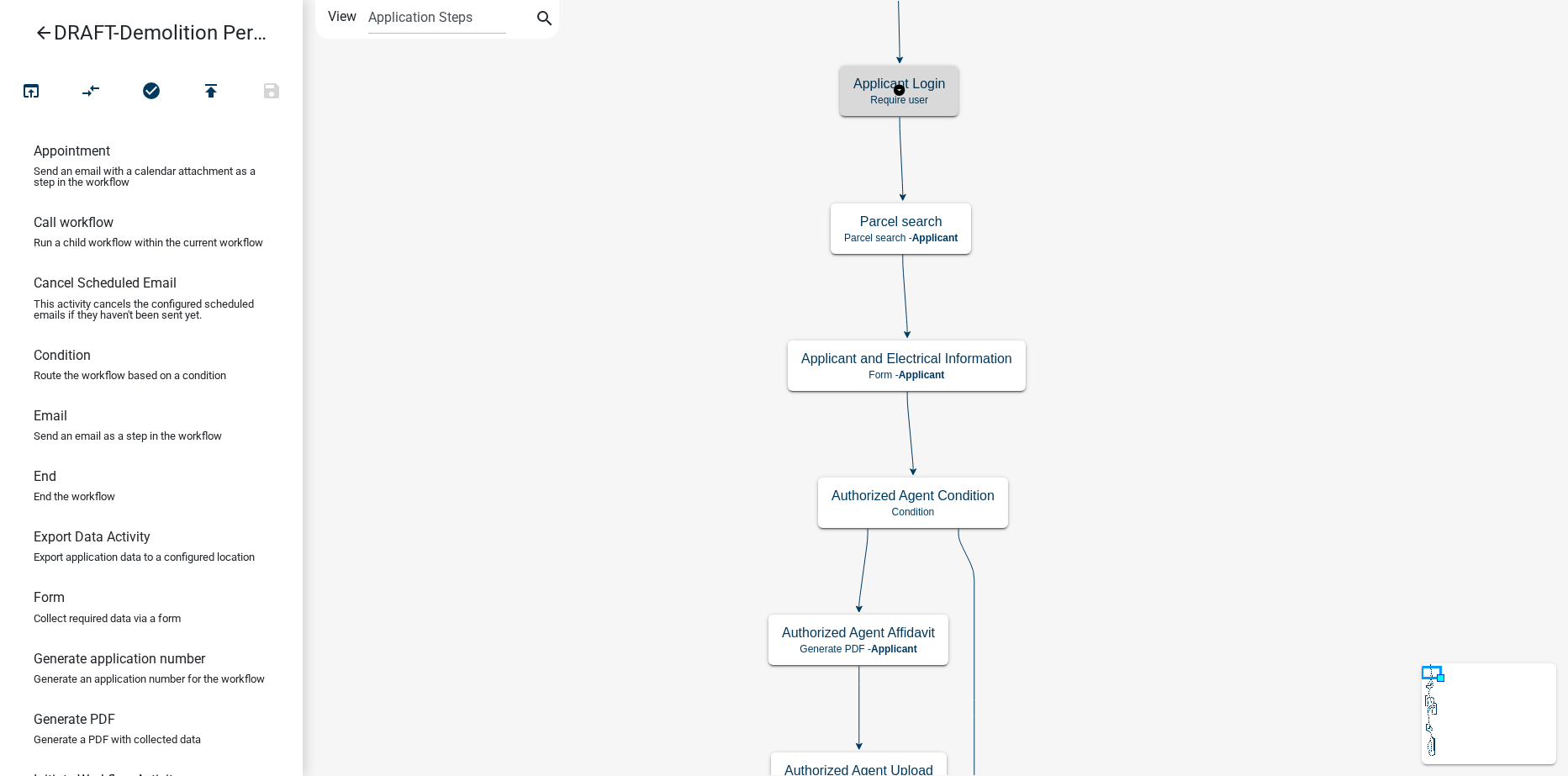
click at [927, 91] on h5 "Applicant Login" at bounding box center [899, 83] width 91 height 16
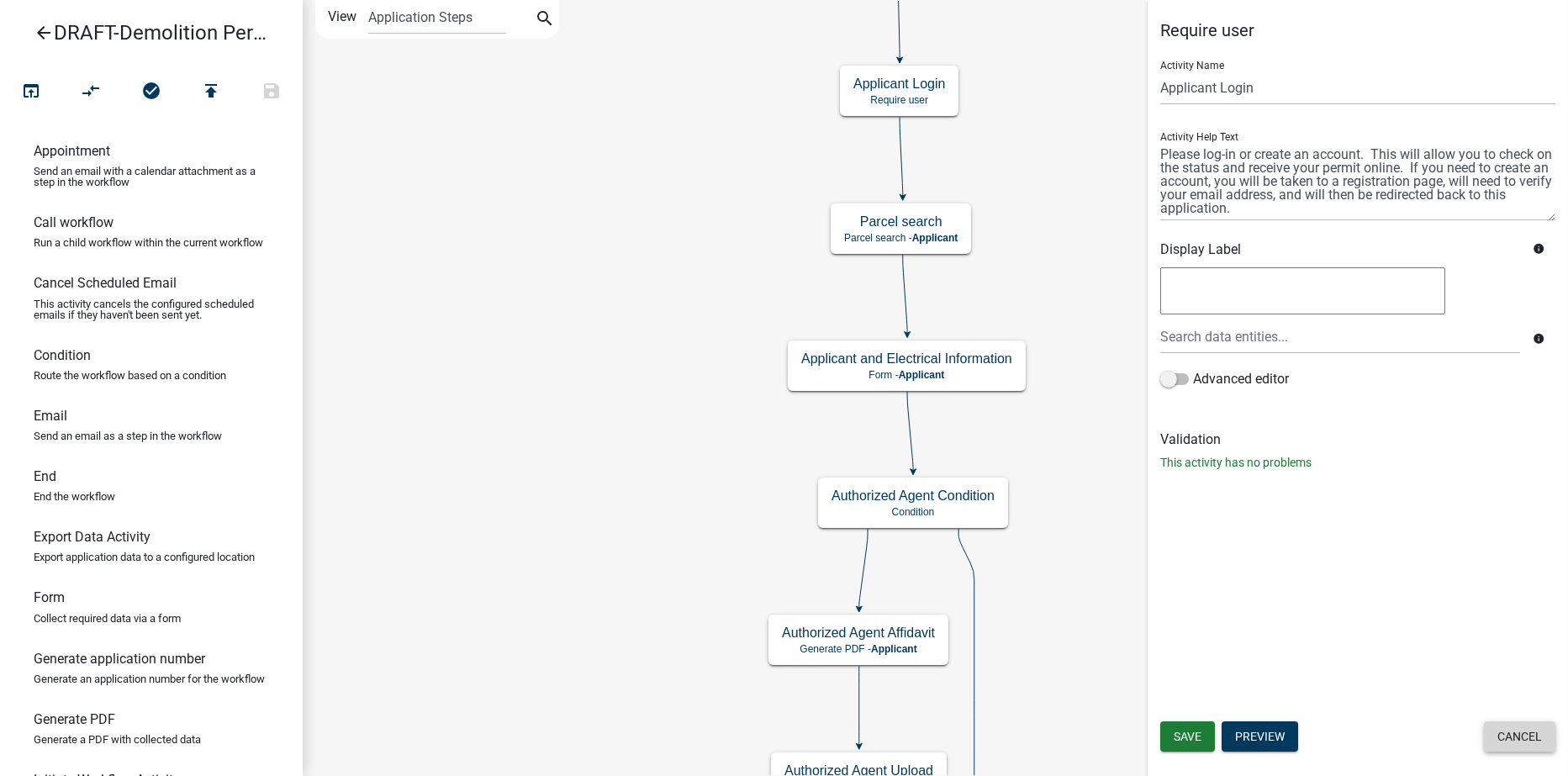
click at [1501, 740] on button "Cancel" at bounding box center [1520, 736] width 72 height 30
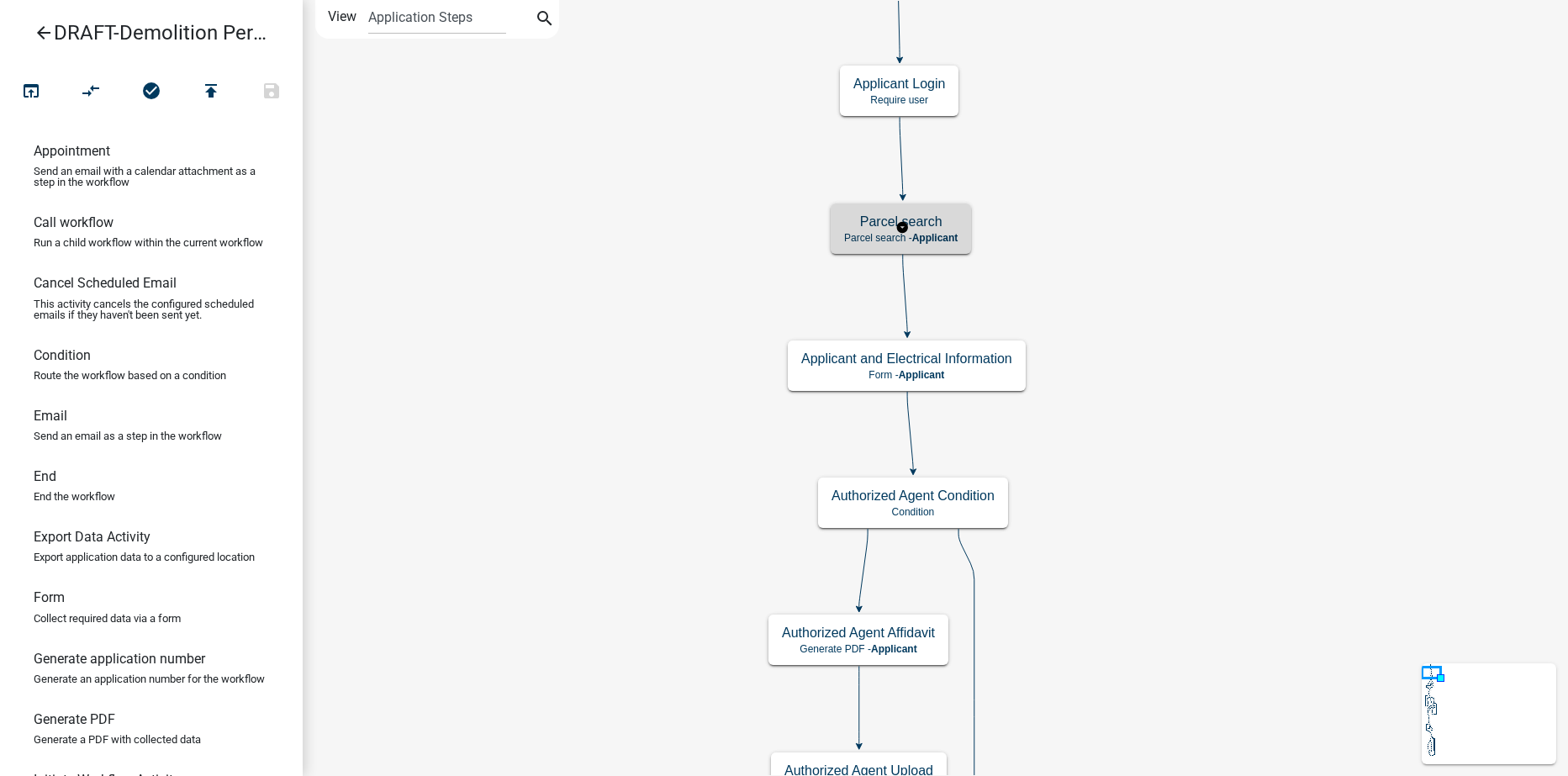
click at [940, 235] on span "Applicant" at bounding box center [935, 238] width 46 height 11
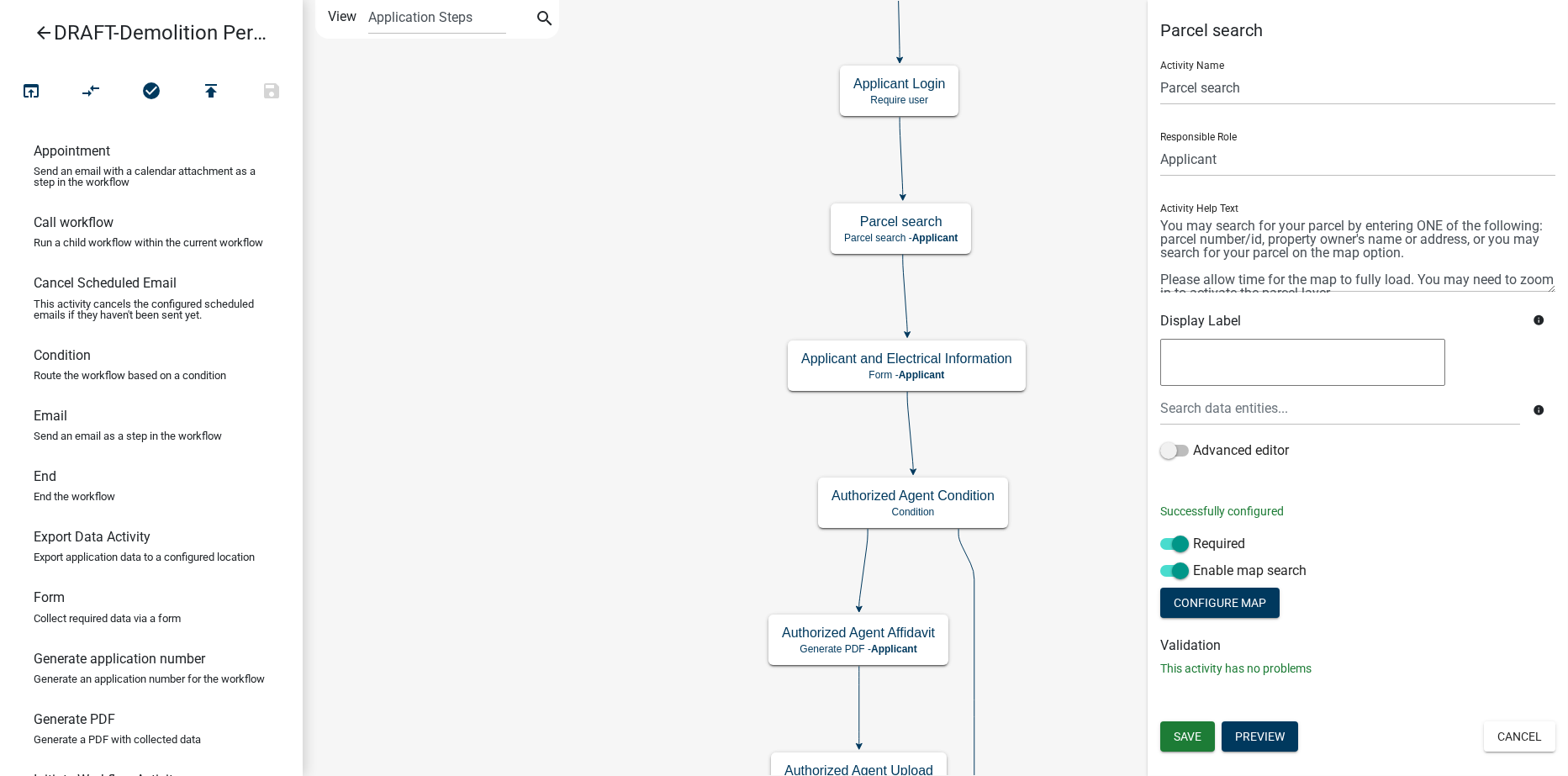
scroll to position [40, 0]
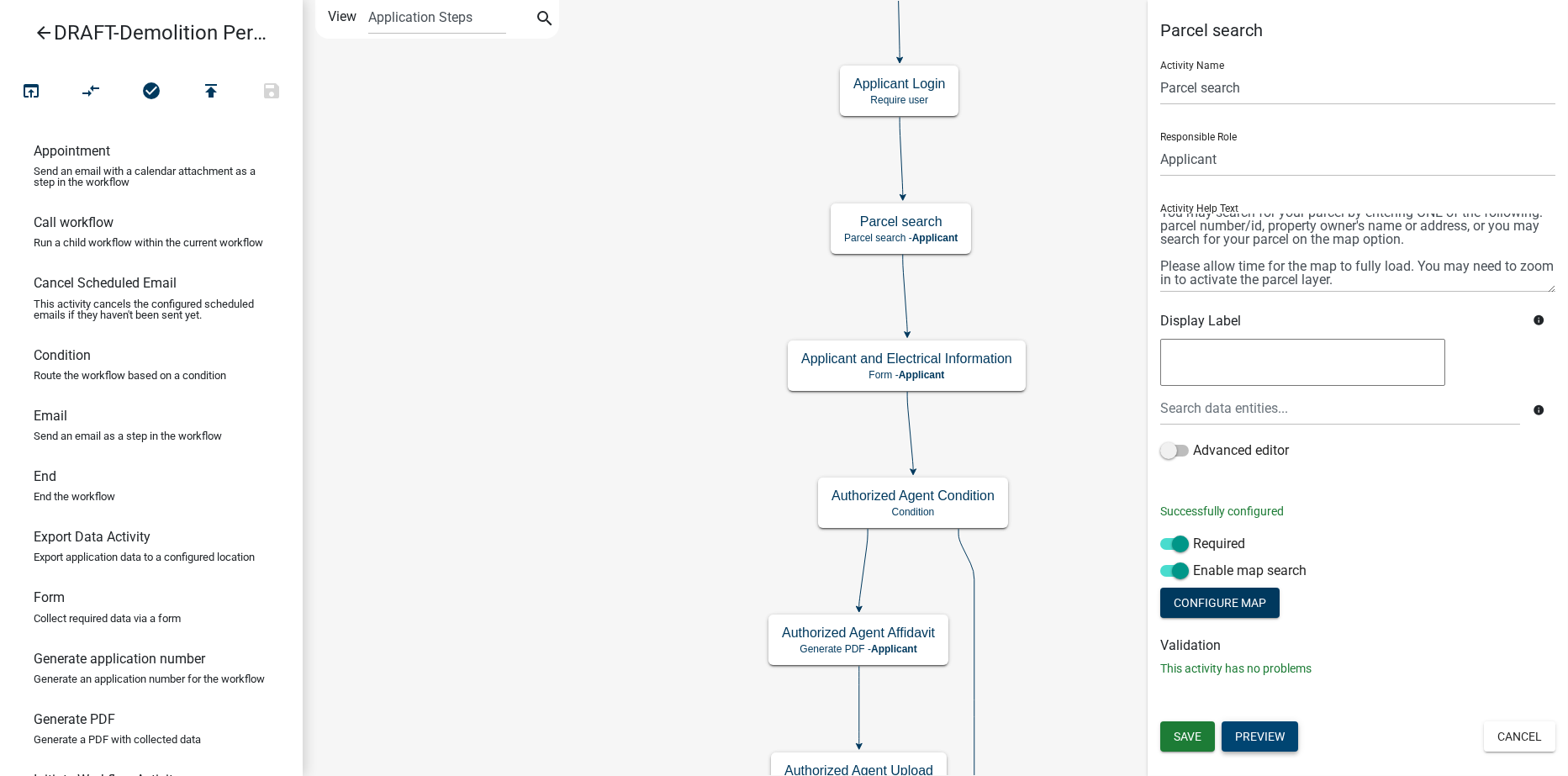
click at [1284, 731] on button "Preview" at bounding box center [1259, 736] width 76 height 30
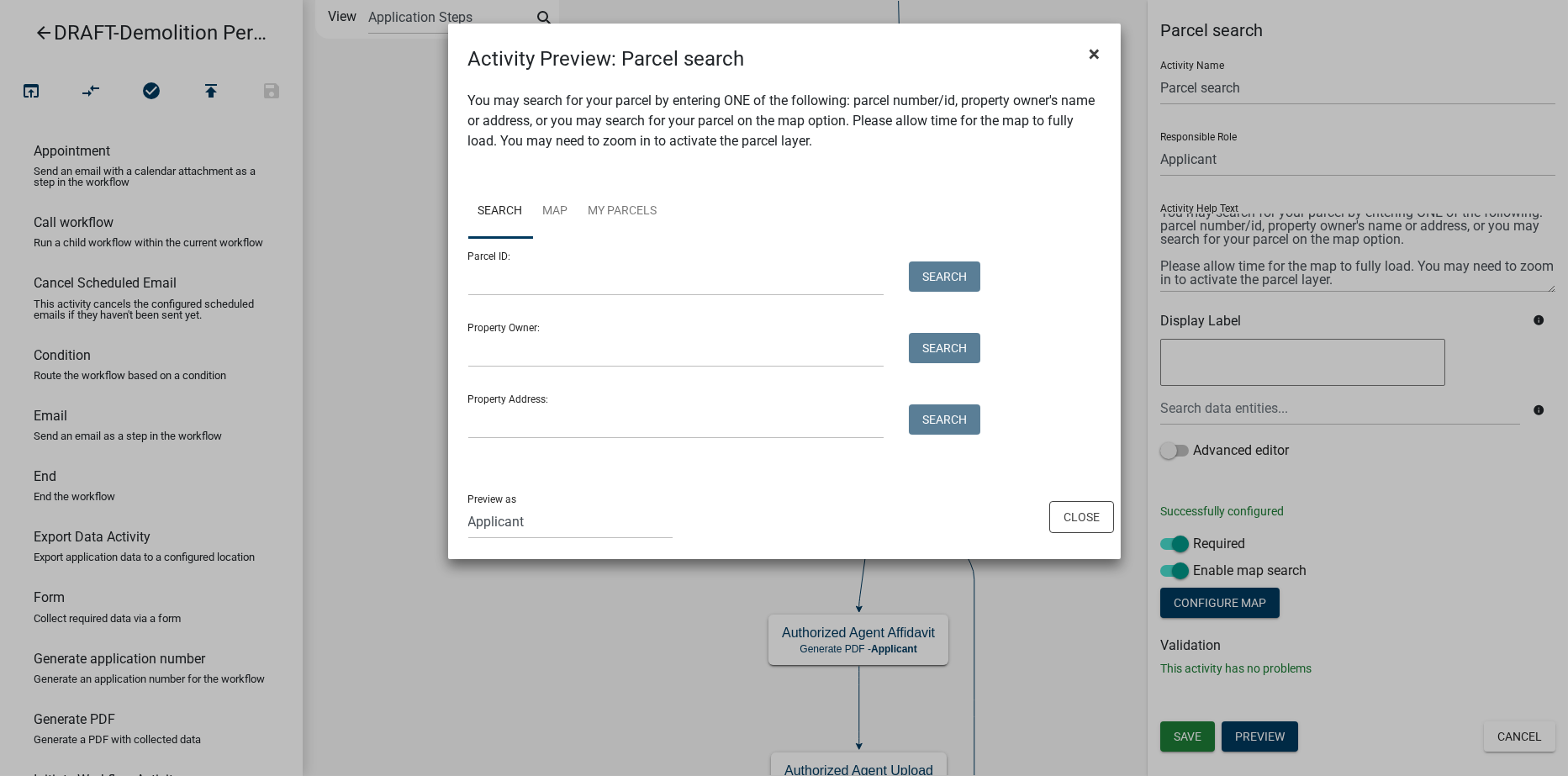
click at [1094, 50] on span "×" at bounding box center [1095, 54] width 11 height 24
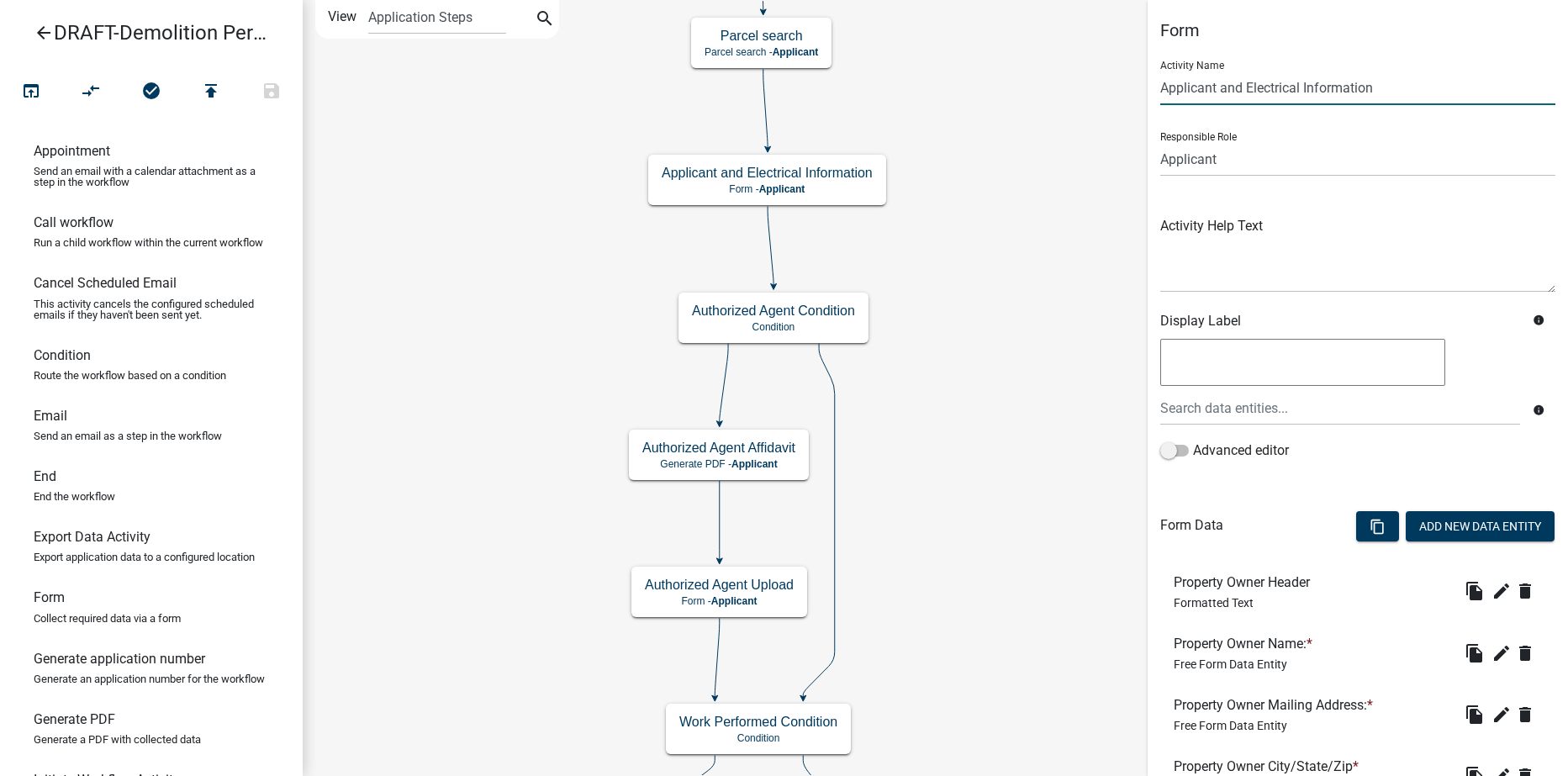
click at [1300, 87] on input "Applicant and Electrical Information" at bounding box center [1357, 88] width 395 height 35
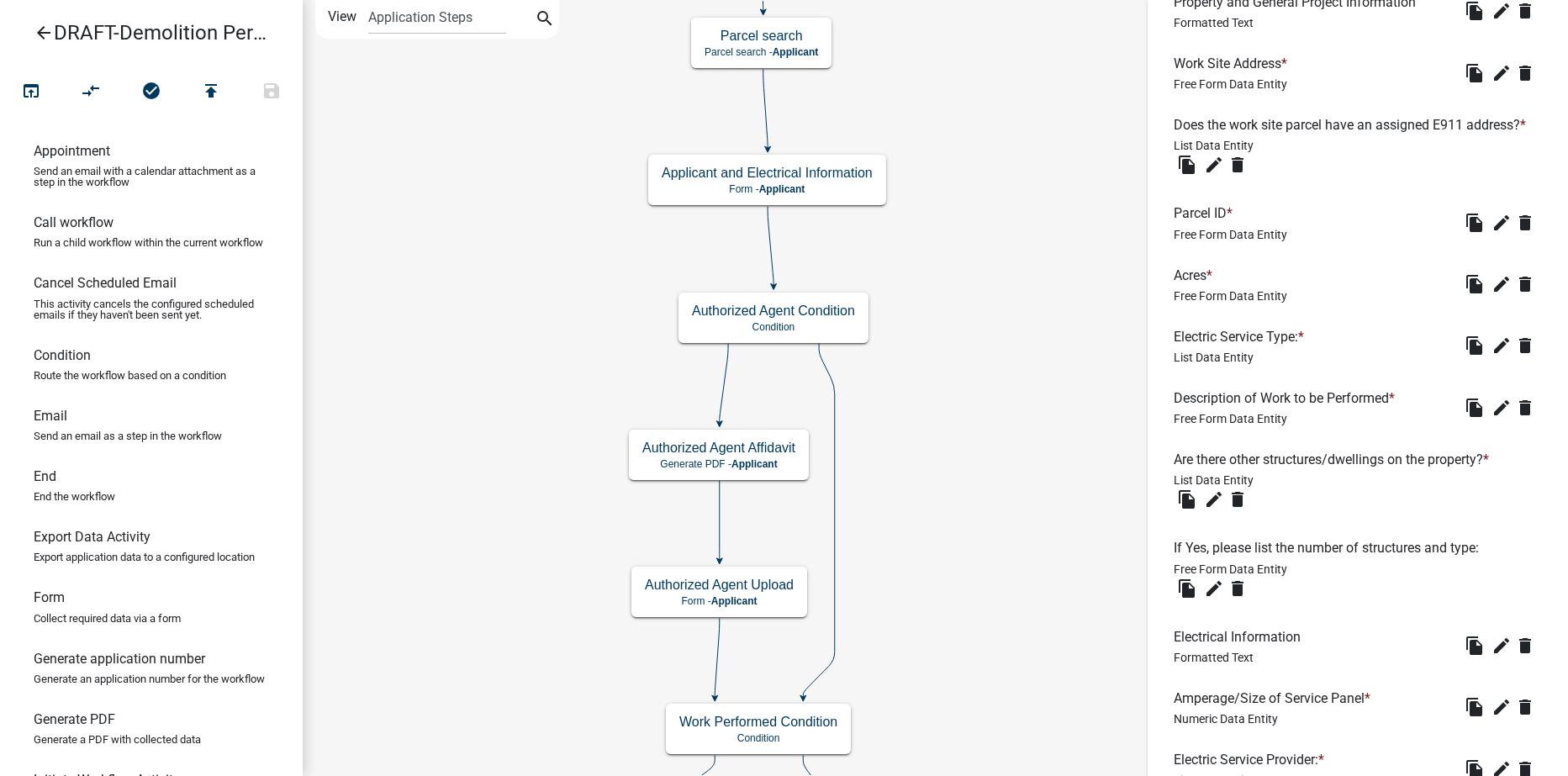
scroll to position [1557, 0]
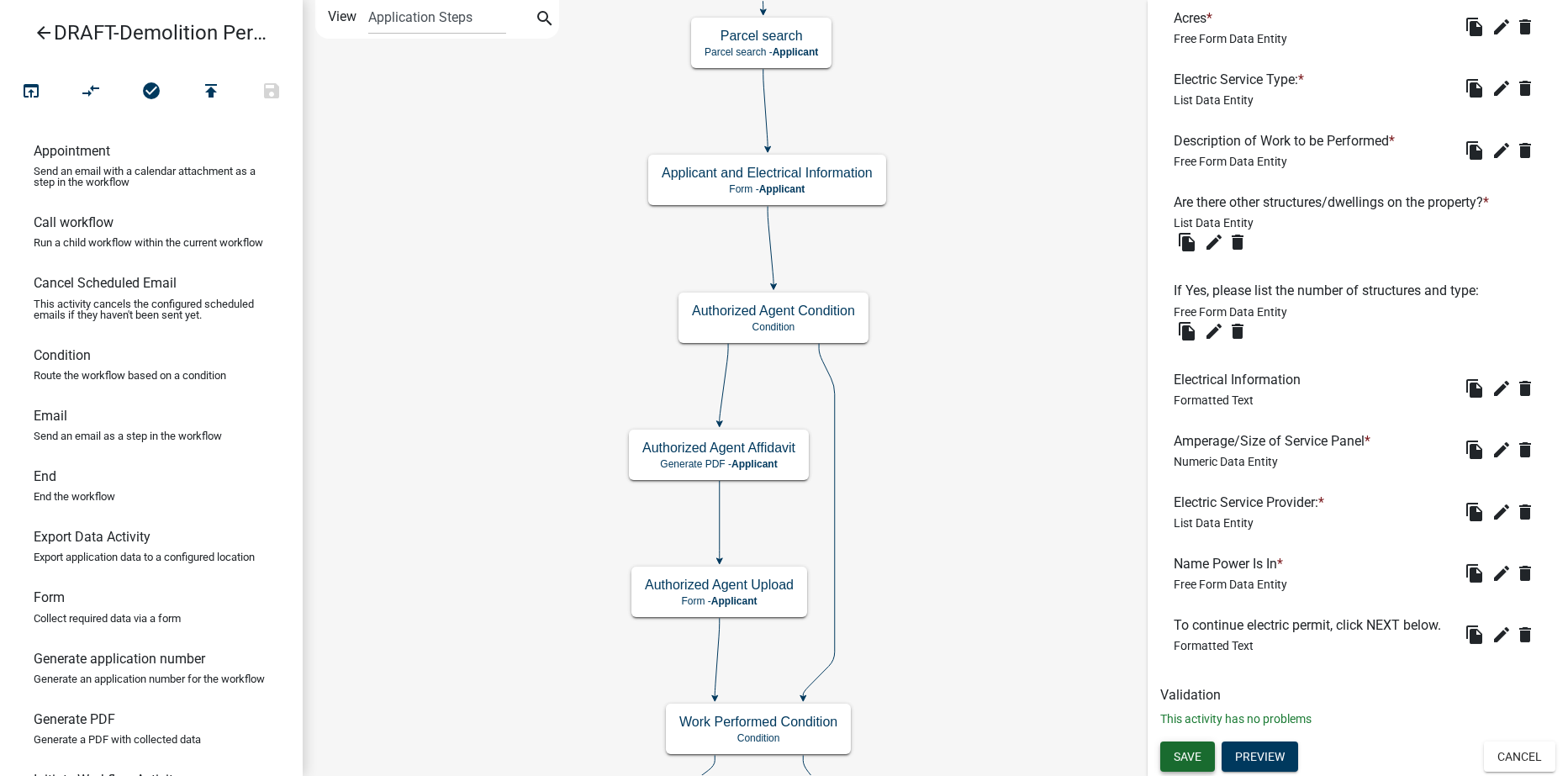
type input "Applicant and Demolition Information"
click at [1186, 759] on span "Save" at bounding box center [1186, 756] width 27 height 13
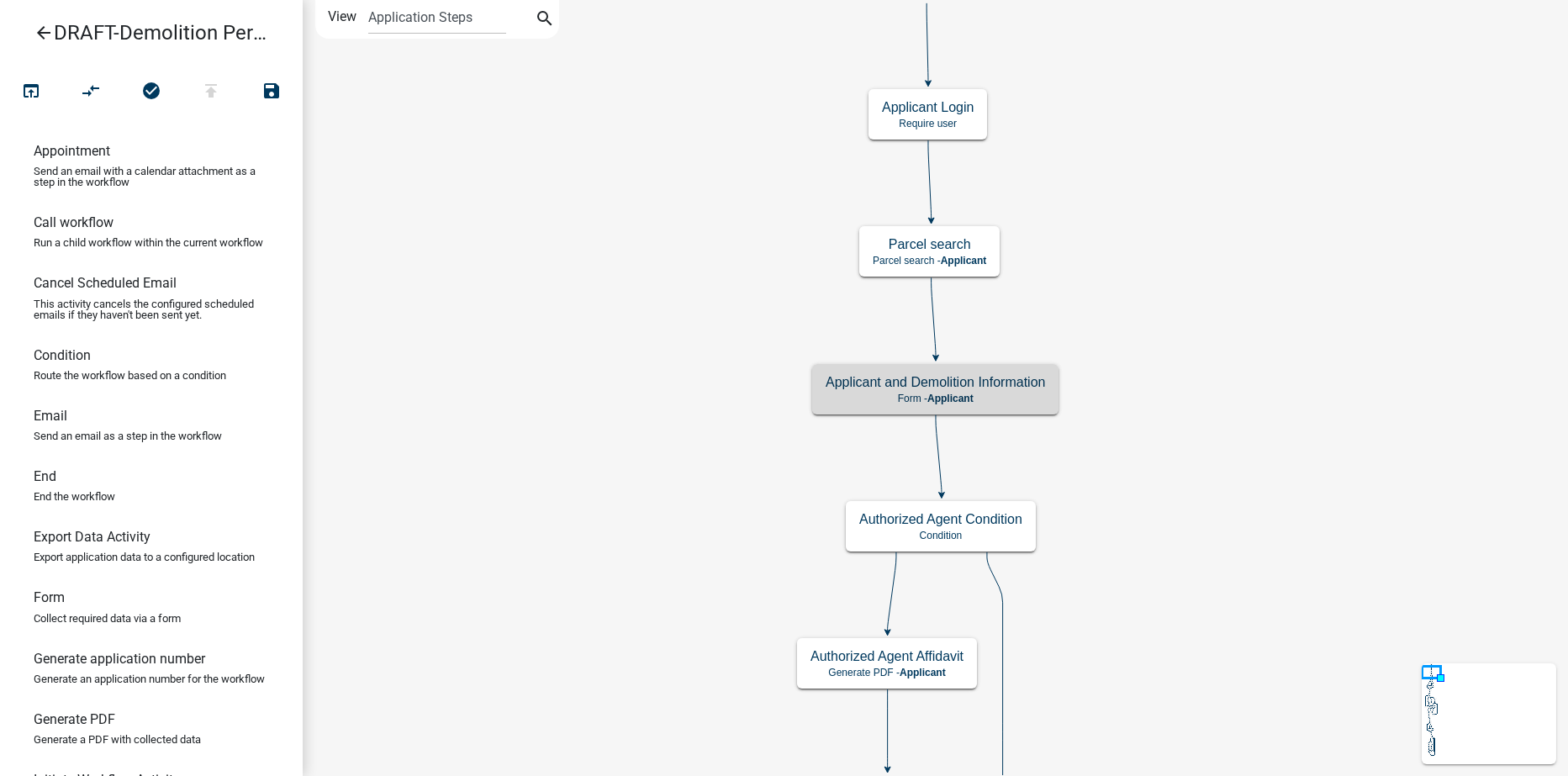
scroll to position [0, 0]
click at [1036, 386] on h5 "Applicant and Demolition Information" at bounding box center [935, 382] width 220 height 16
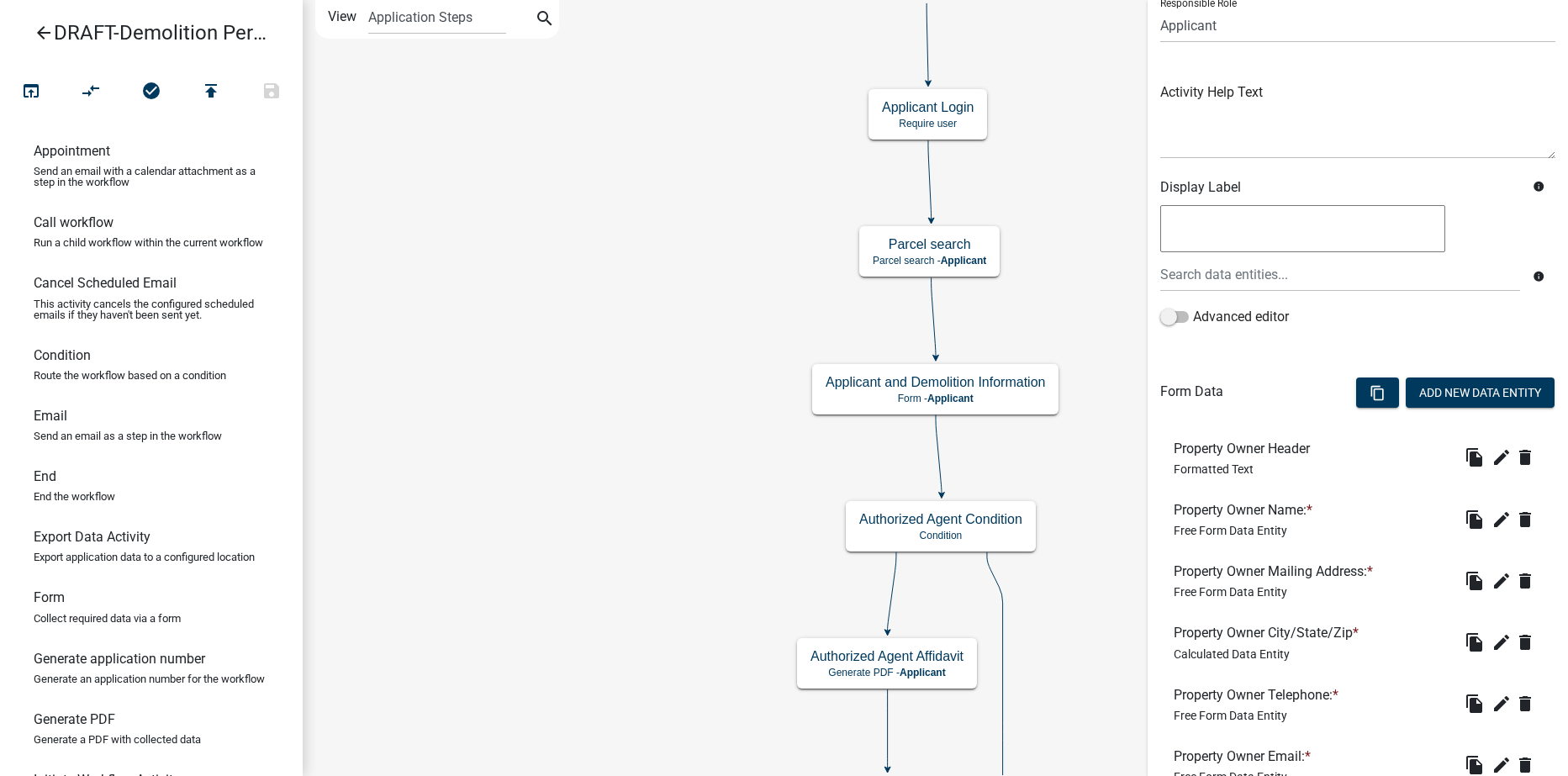
scroll to position [168, 0]
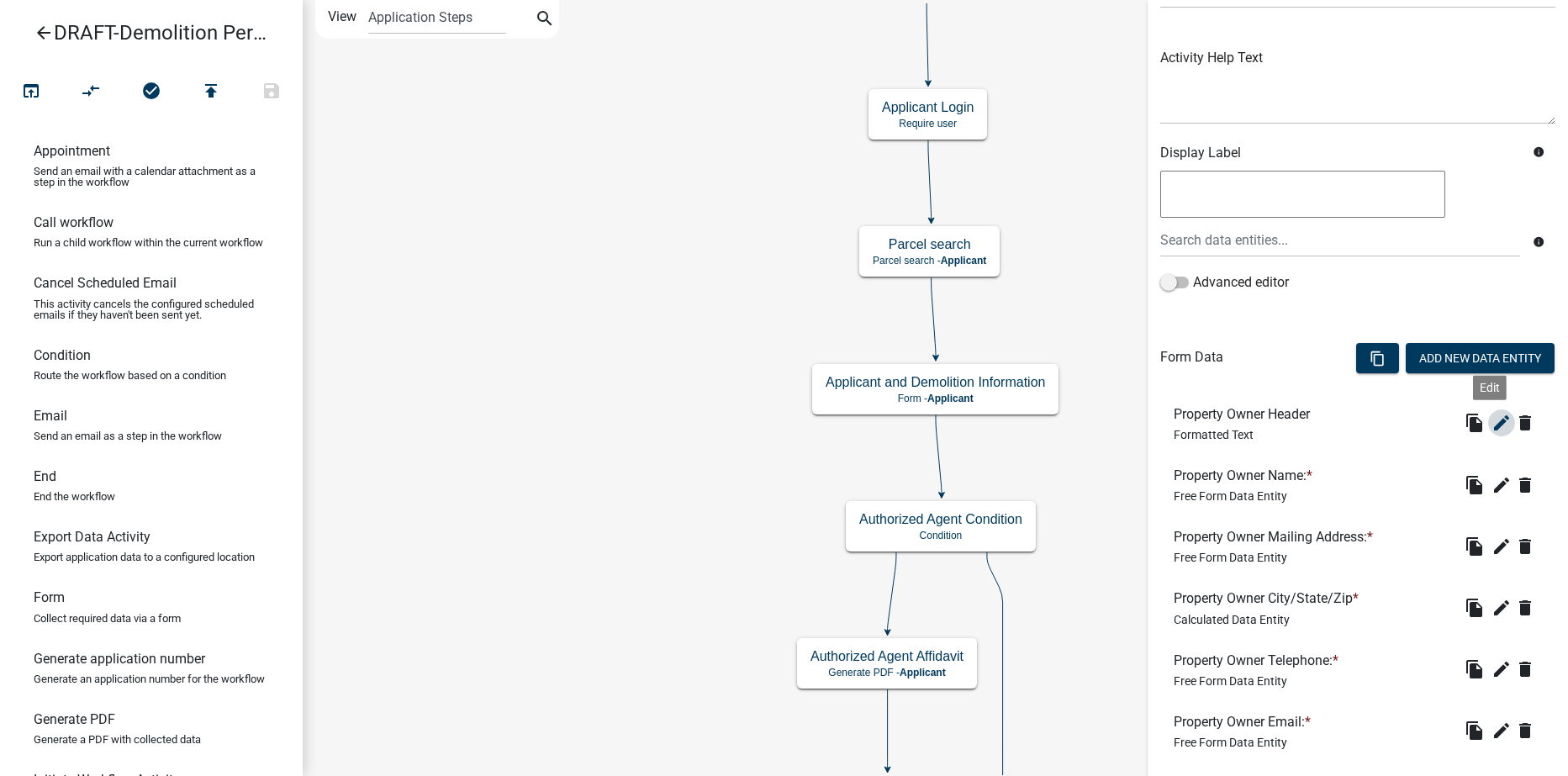
click at [1492, 421] on icon "edit" at bounding box center [1501, 422] width 20 height 20
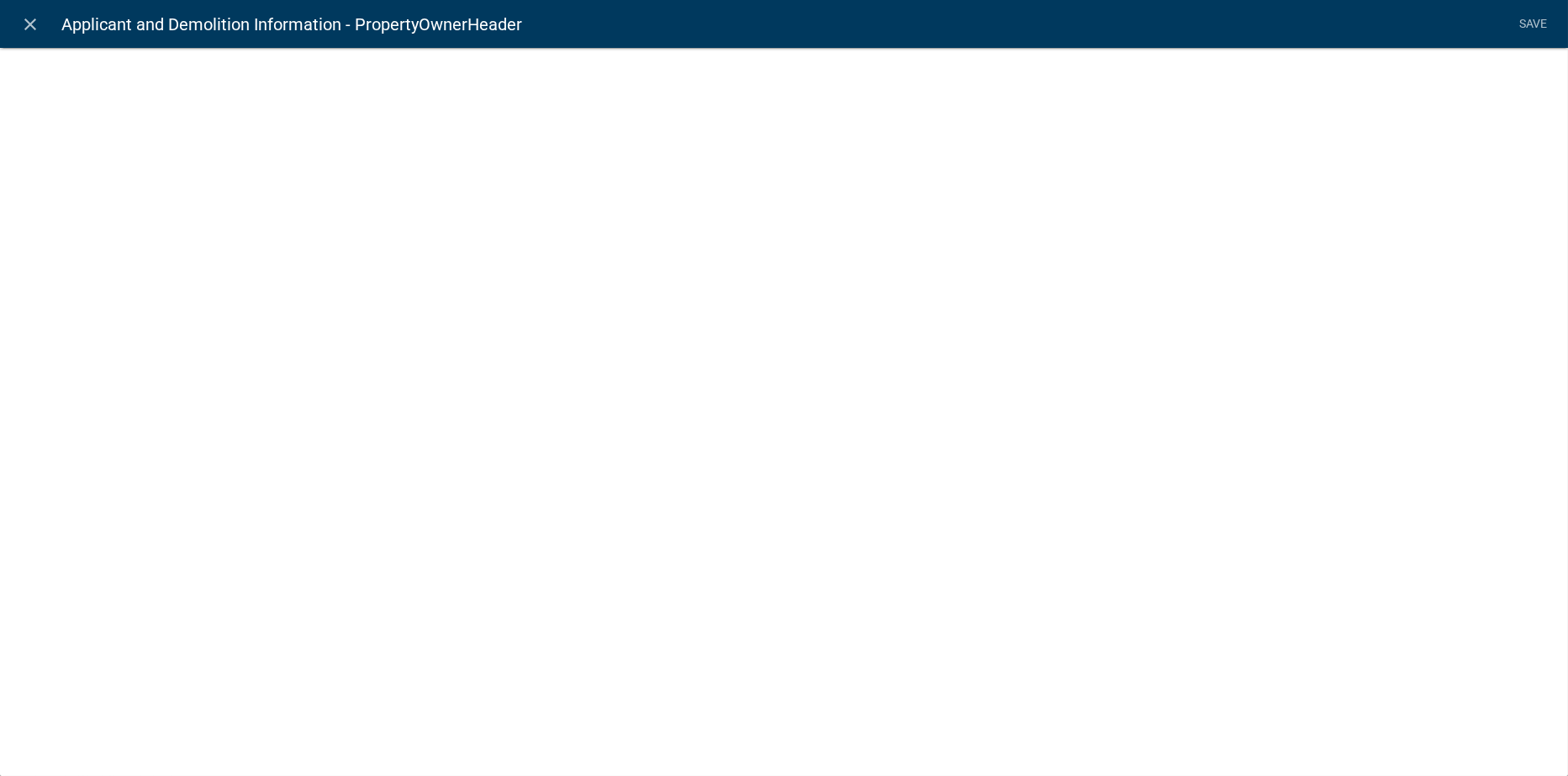
select select "rich-text"
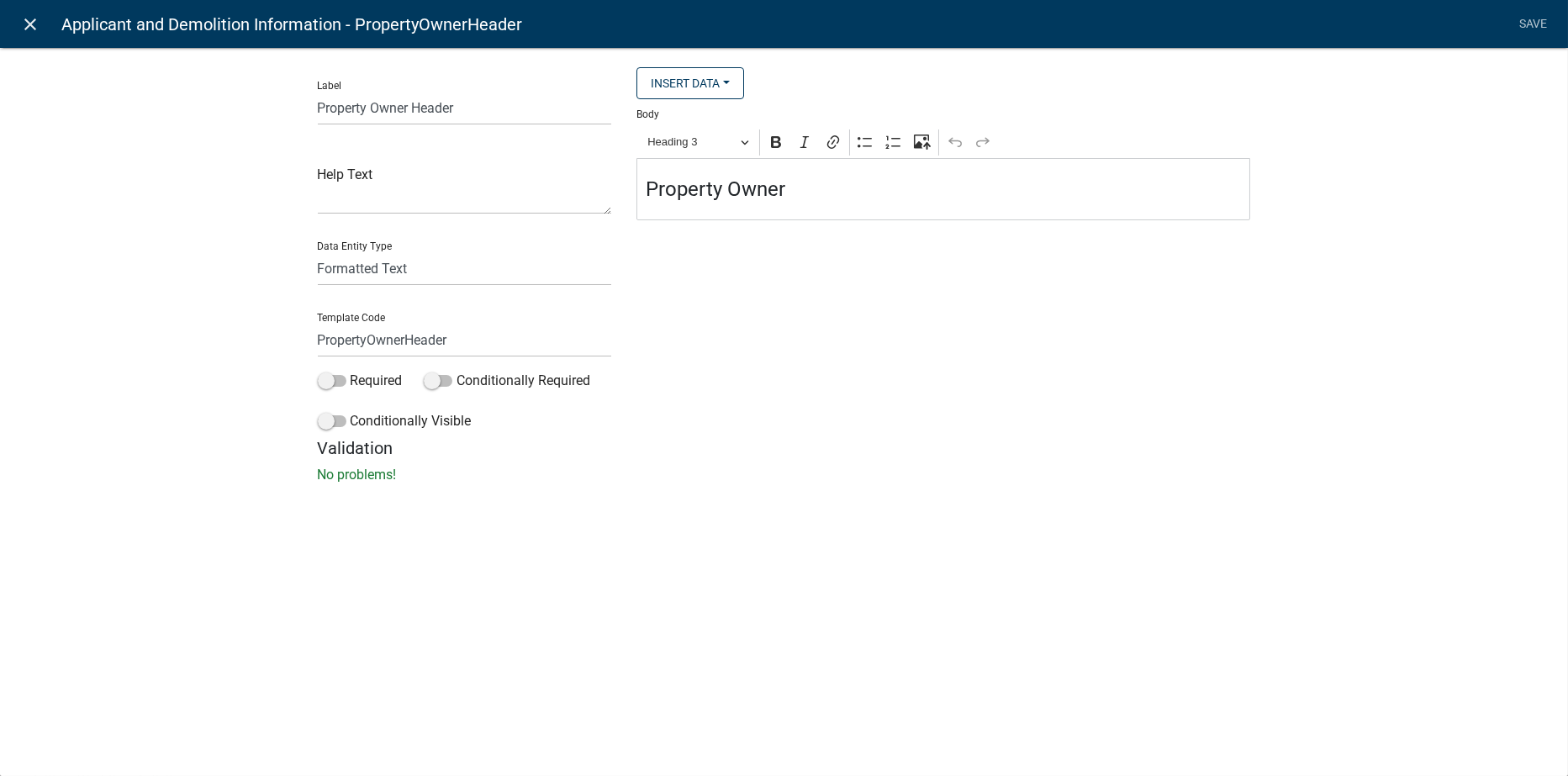
click at [30, 23] on icon "close" at bounding box center [30, 24] width 20 height 20
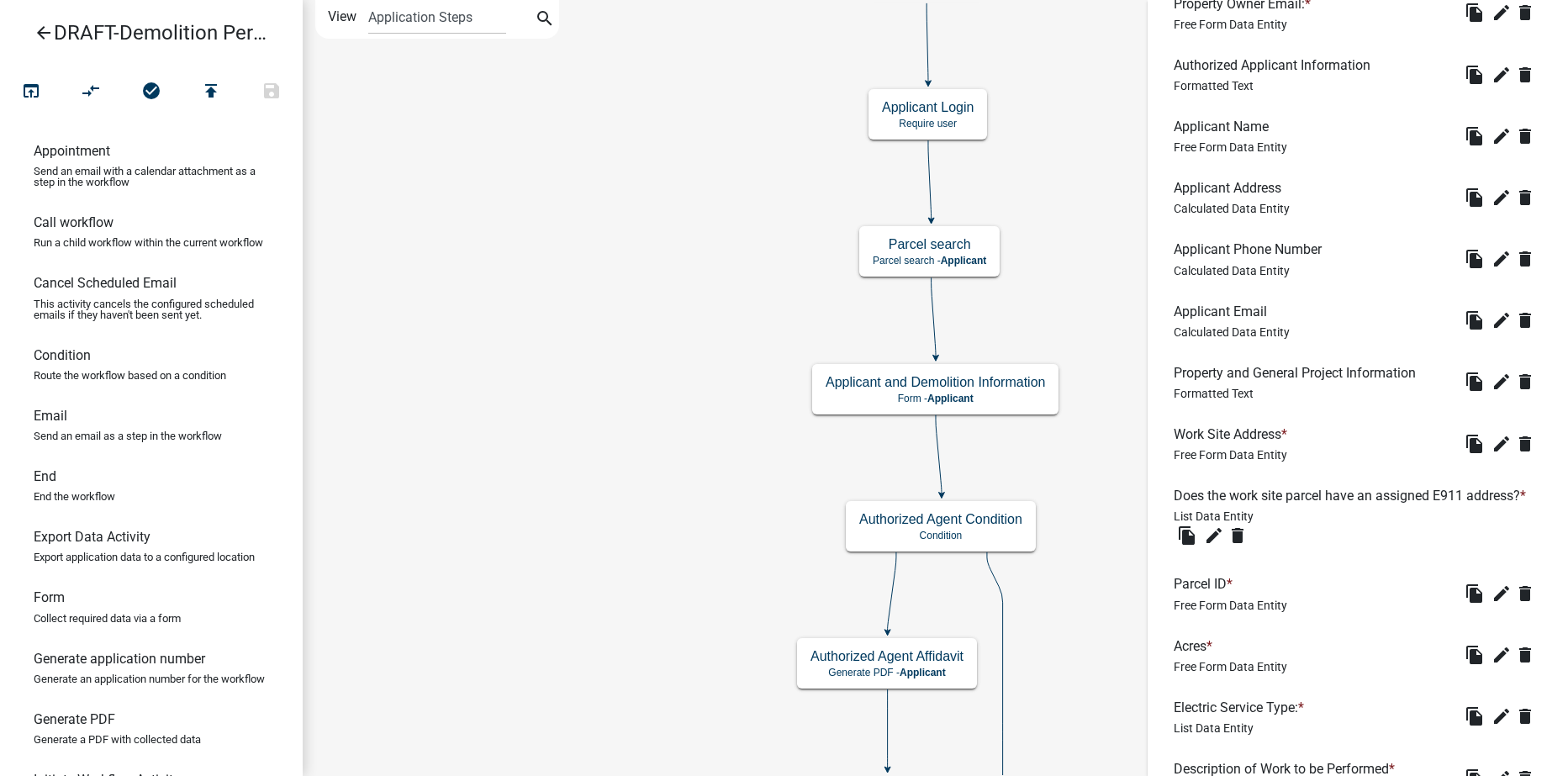
scroll to position [925, 0]
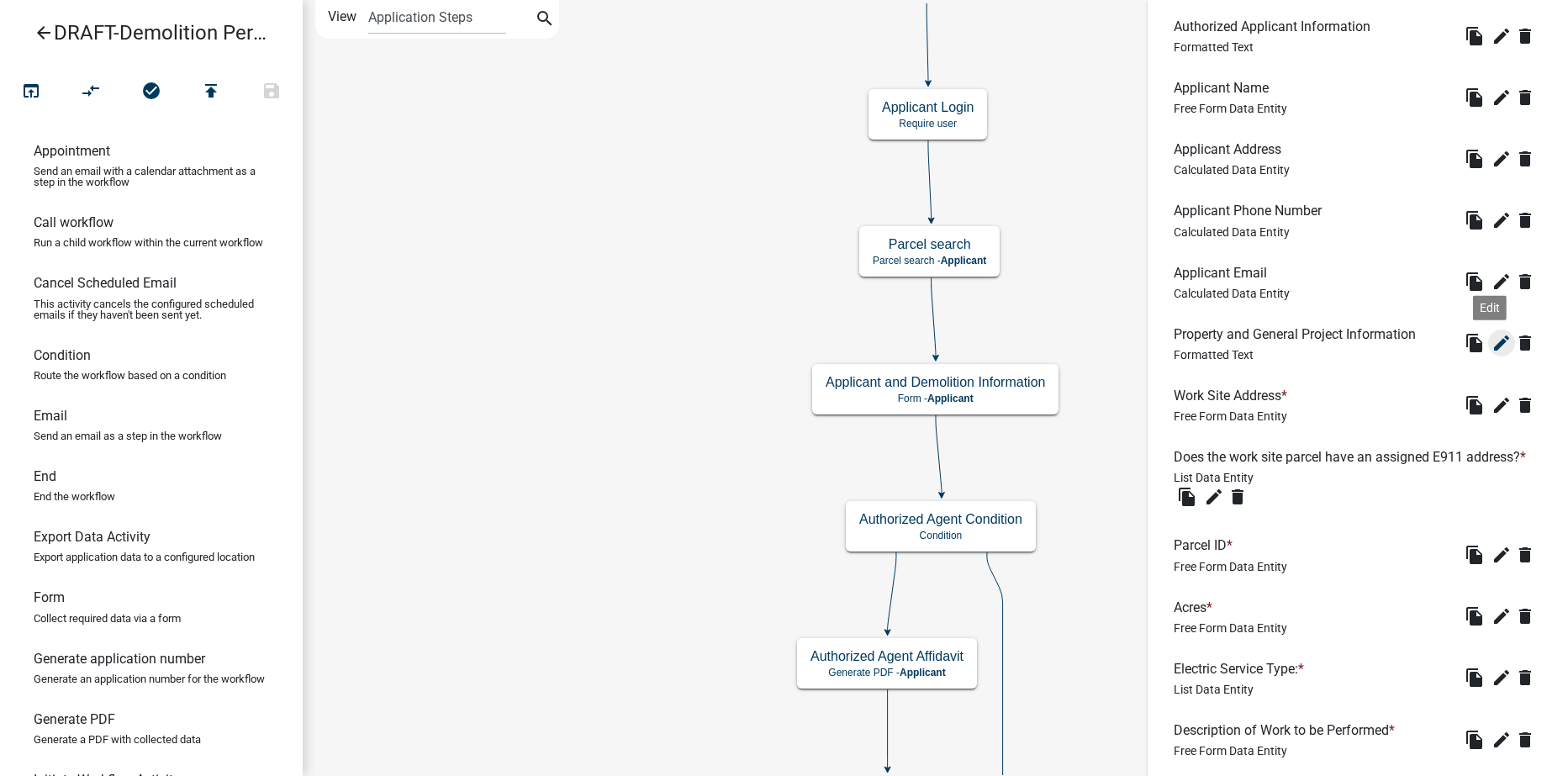
click at [1492, 341] on icon "edit" at bounding box center [1501, 342] width 20 height 20
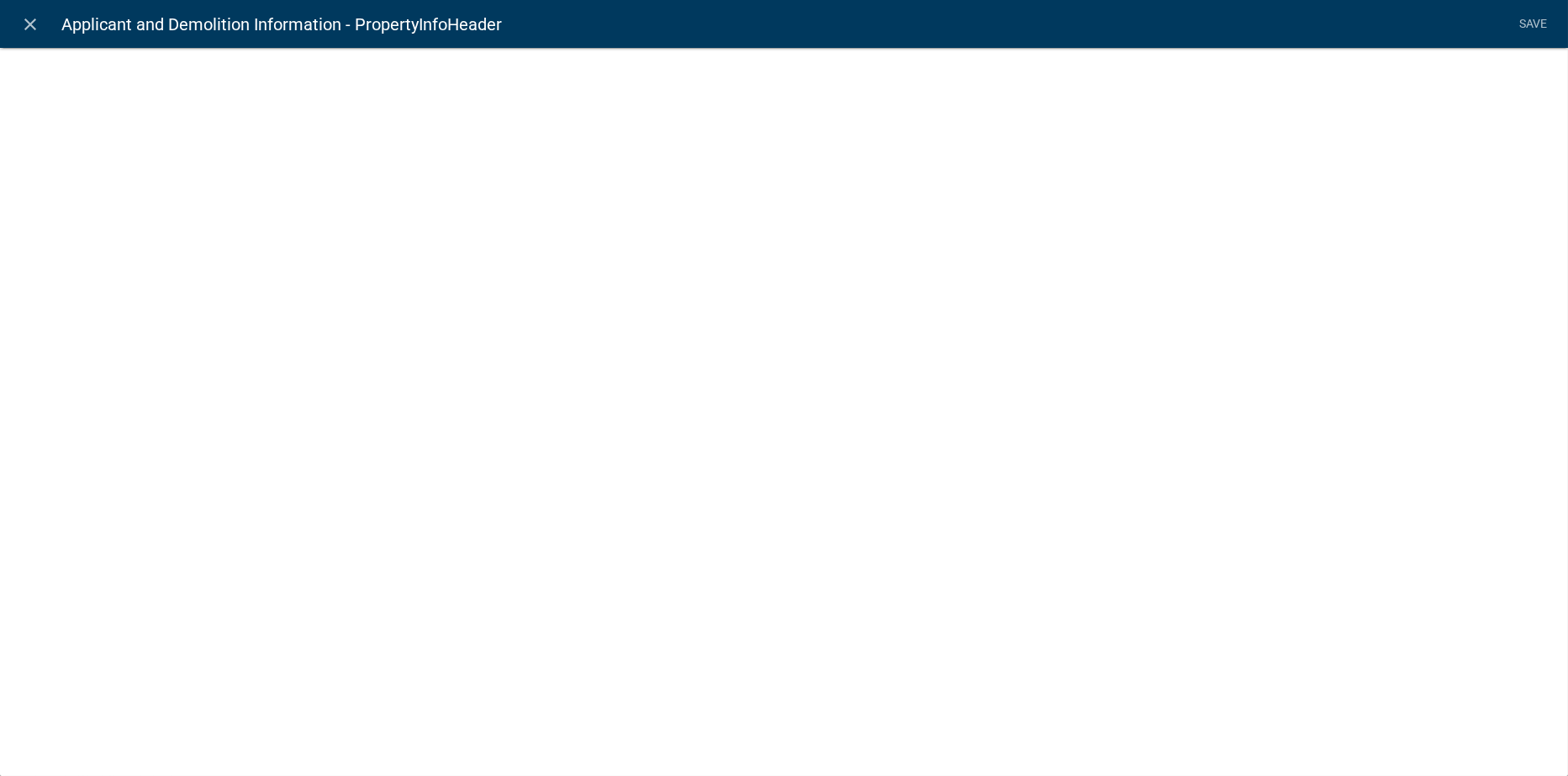
select select "rich-text"
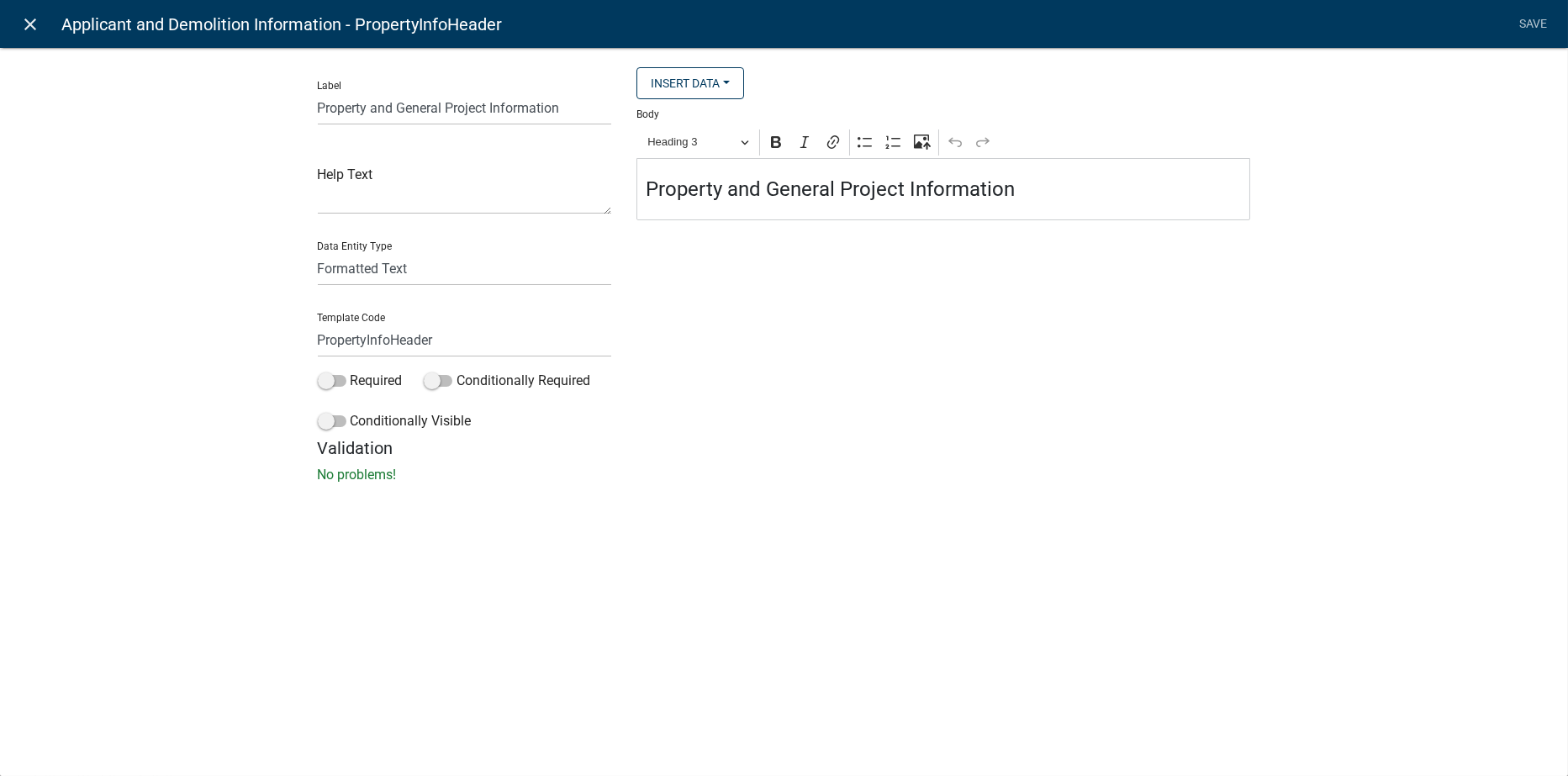
click at [31, 27] on icon "close" at bounding box center [30, 24] width 20 height 20
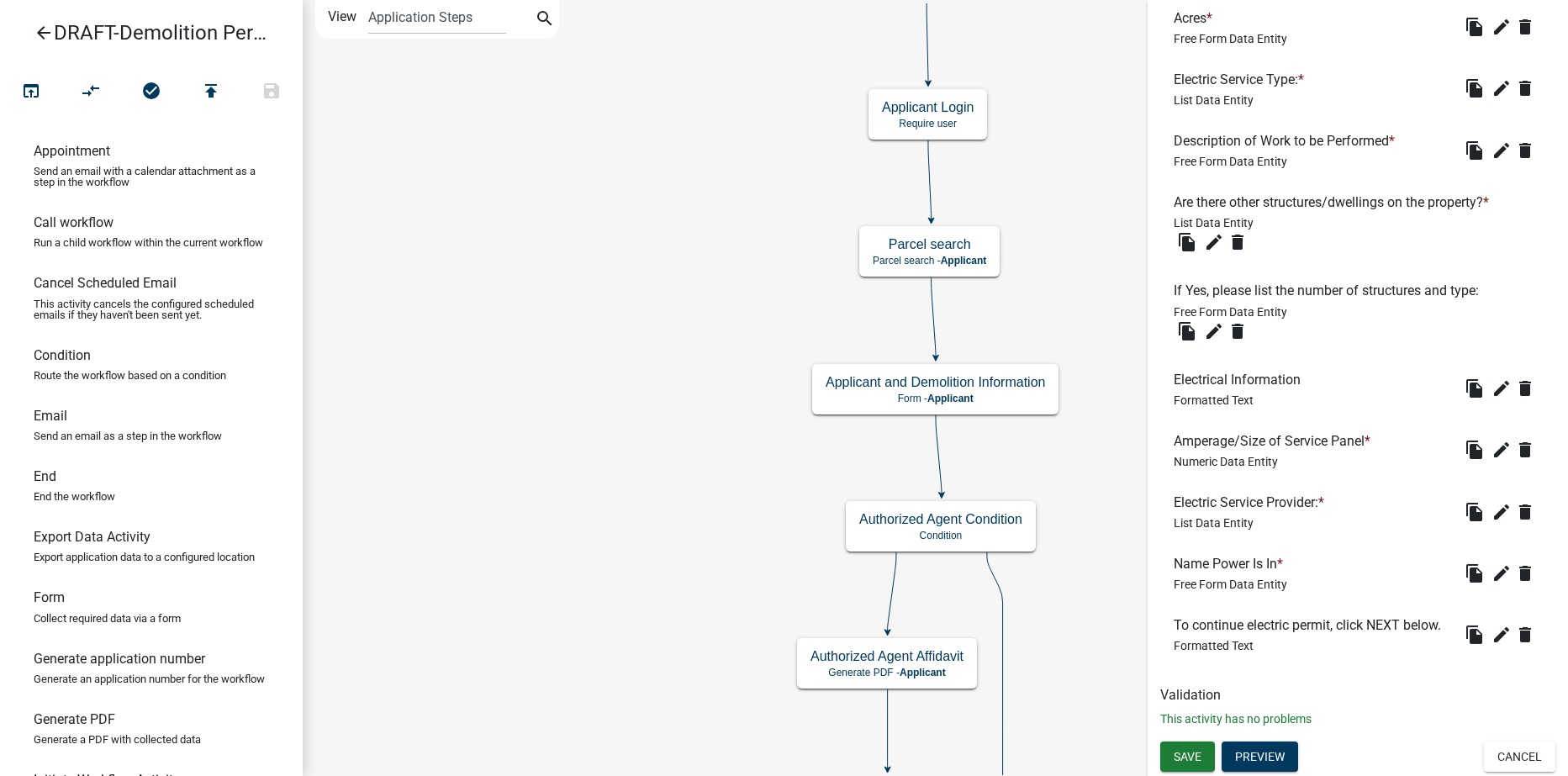
scroll to position [1557, 0]
click at [1261, 750] on button "Preview" at bounding box center [1259, 757] width 76 height 30
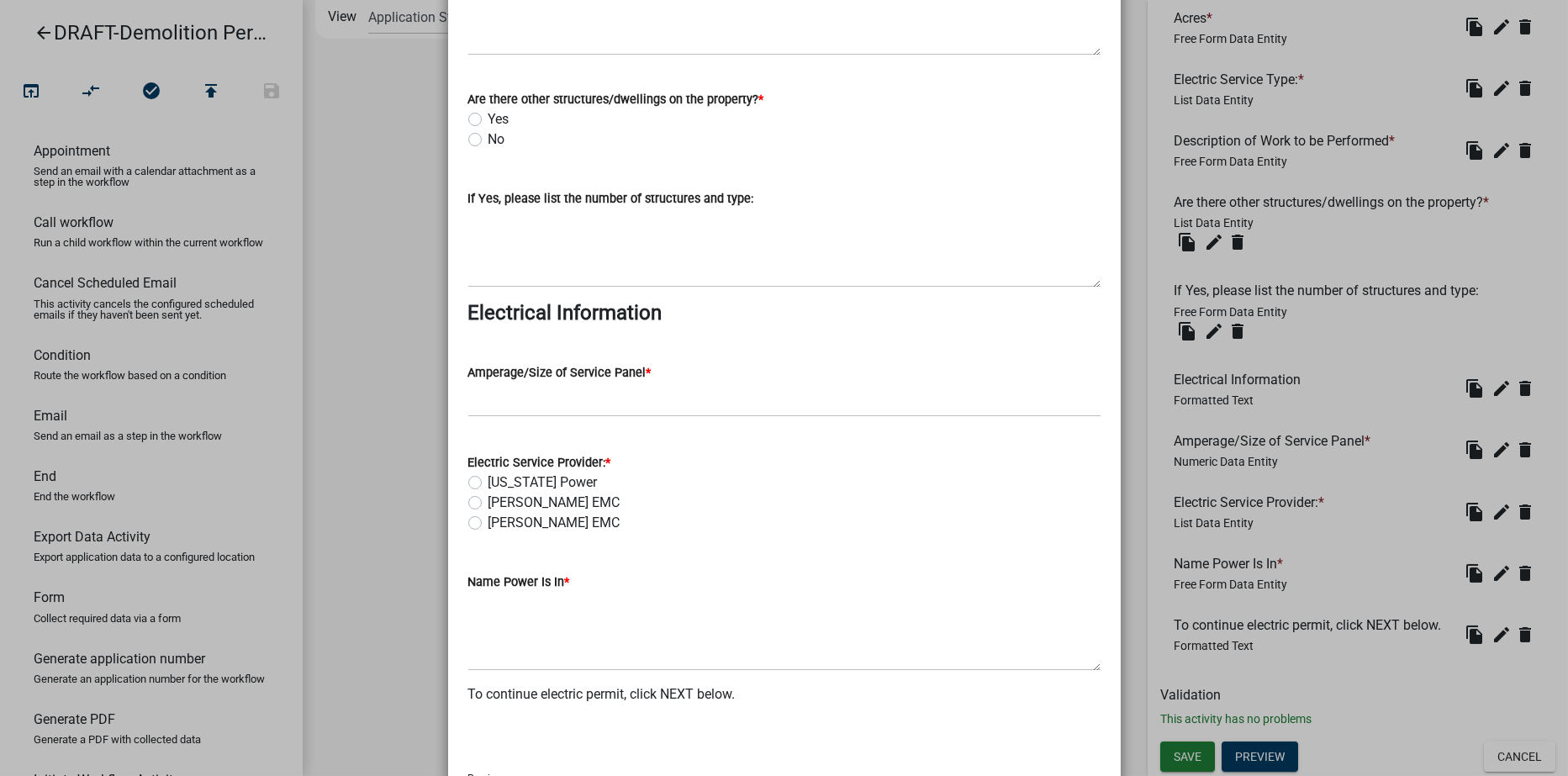
scroll to position [1775, 0]
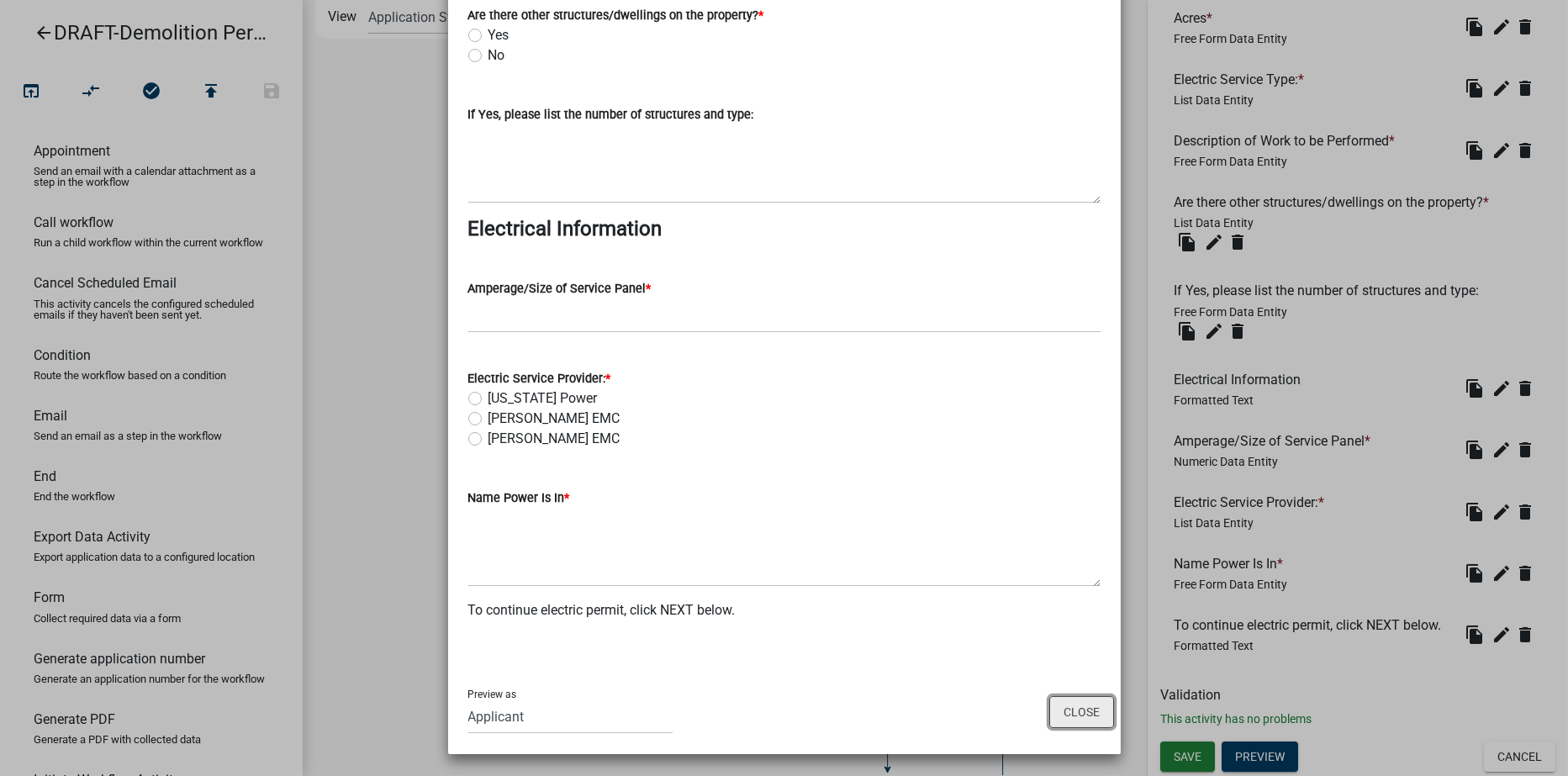
click at [1071, 718] on button "Close" at bounding box center [1081, 713] width 65 height 32
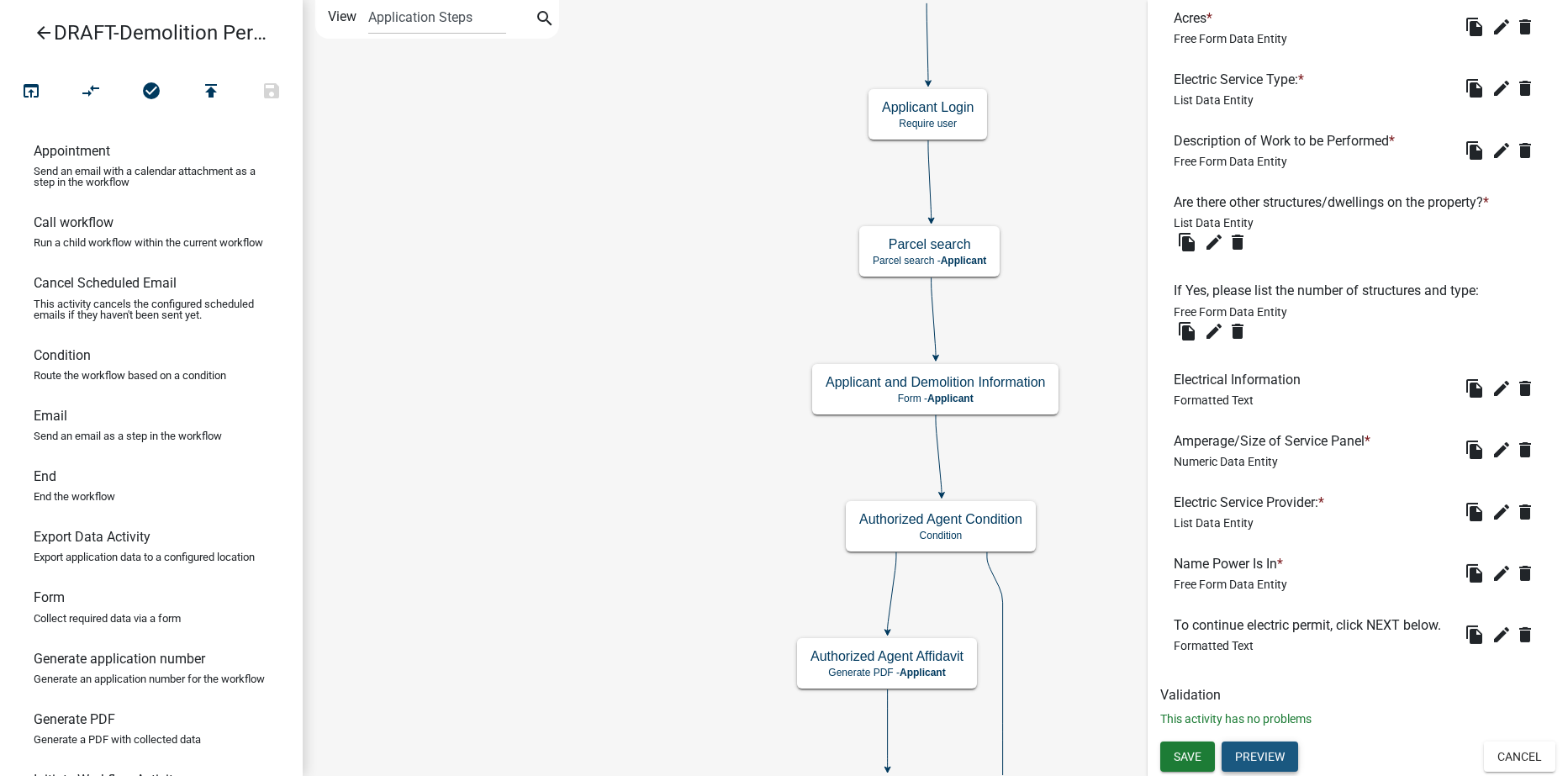
click at [1251, 758] on button "Preview" at bounding box center [1259, 757] width 76 height 30
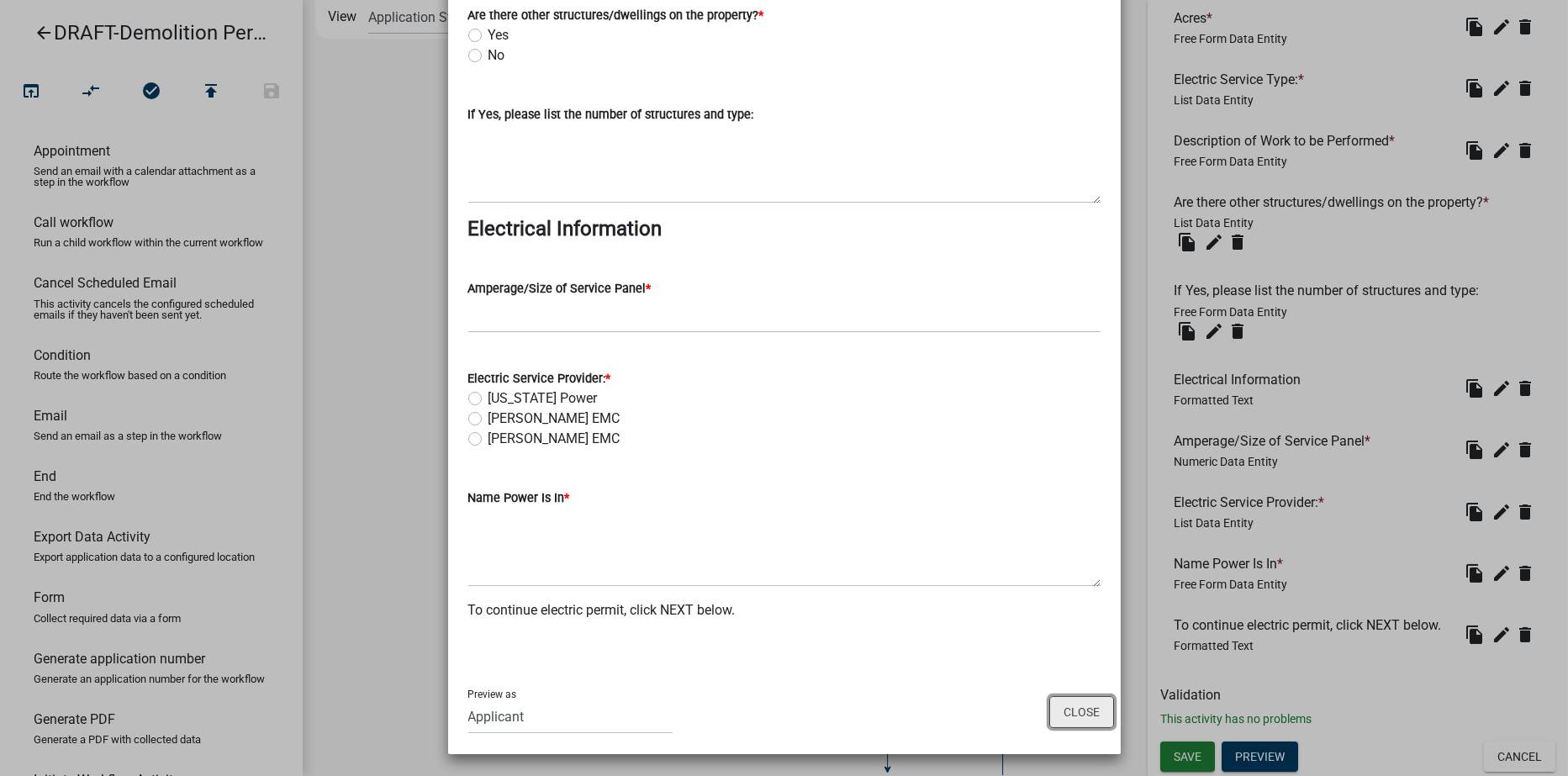
click at [1064, 709] on button "Close" at bounding box center [1081, 713] width 65 height 32
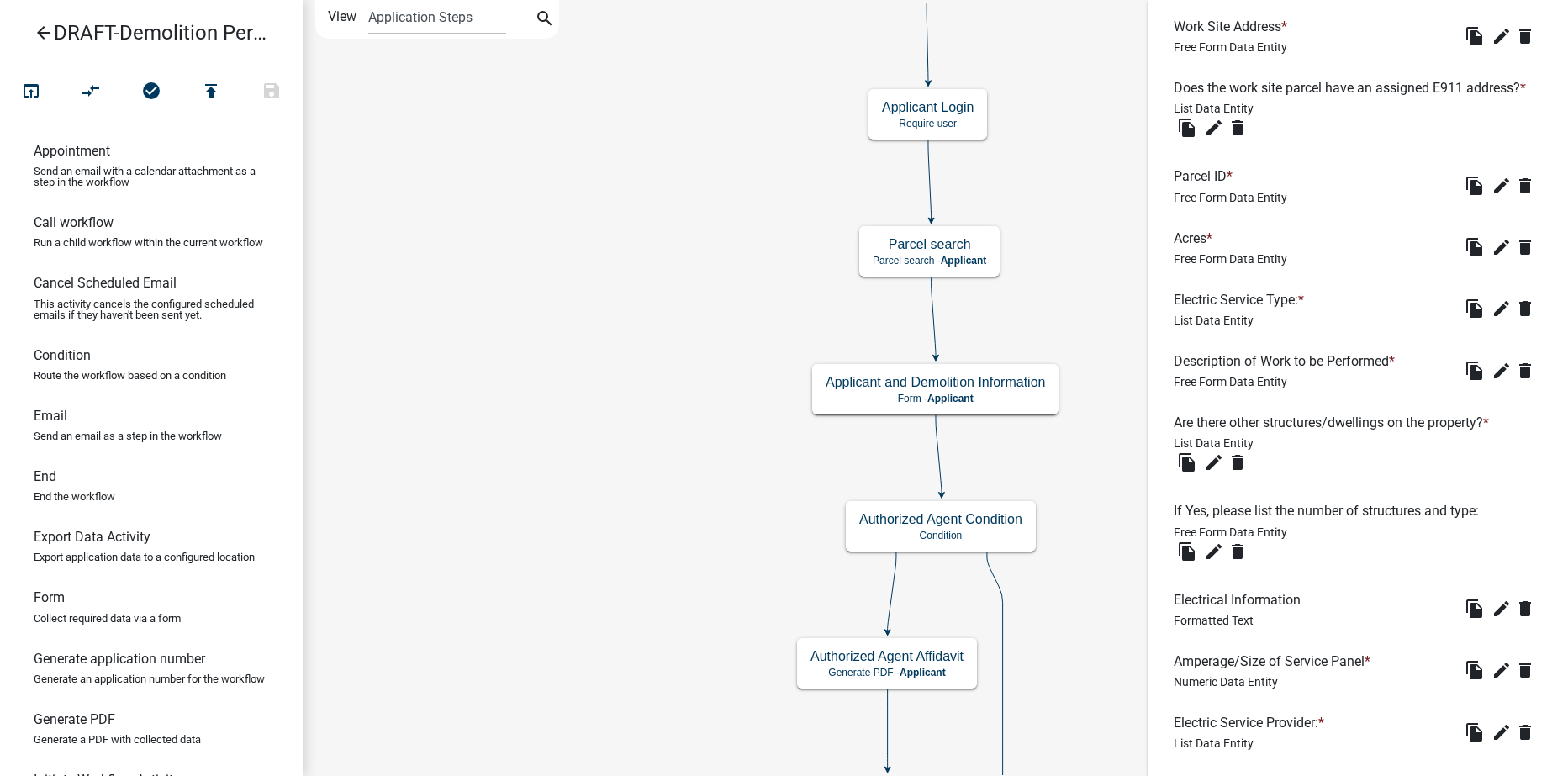
scroll to position [1221, 0]
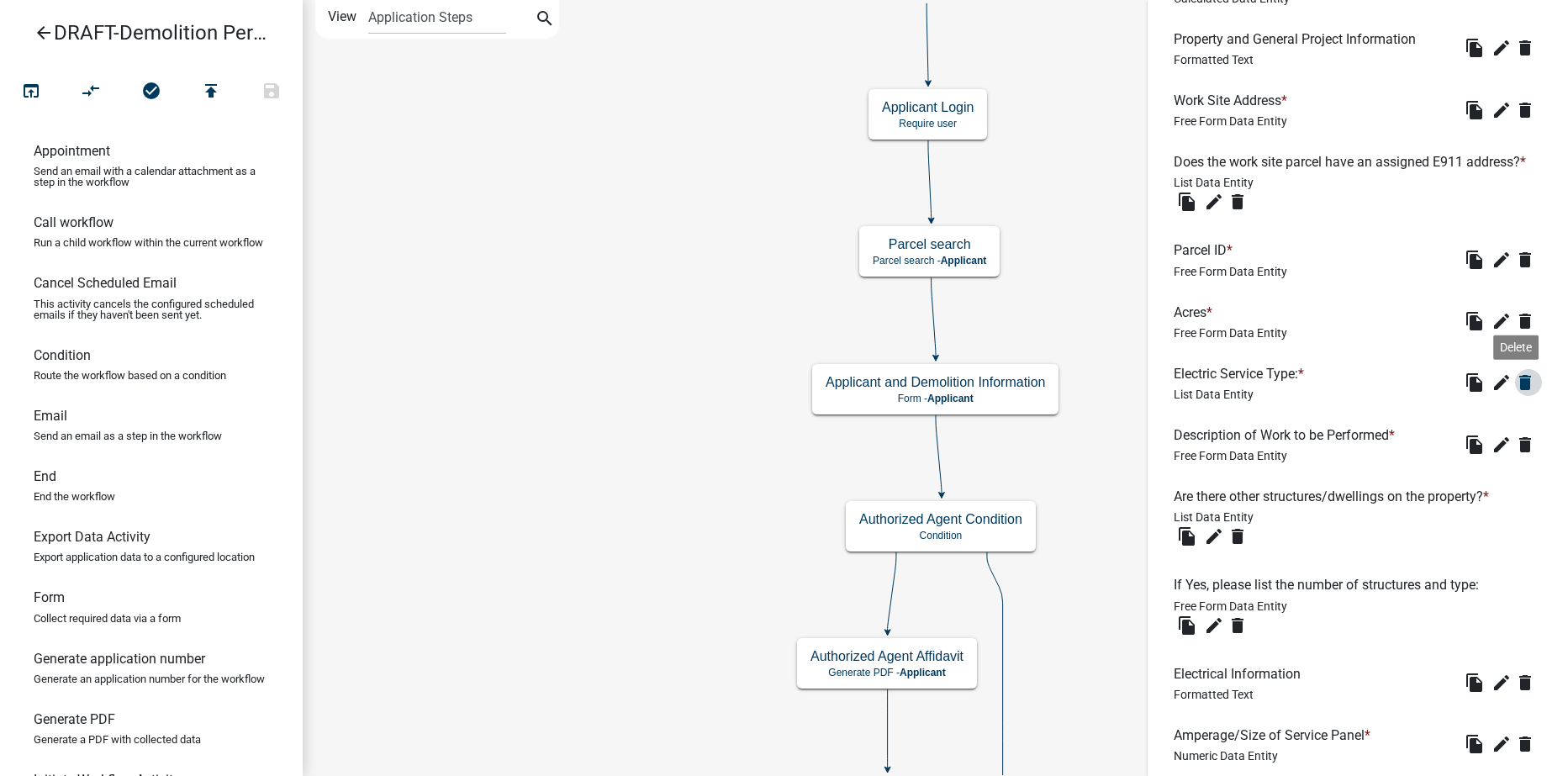
click at [1515, 393] on icon "delete" at bounding box center [1525, 382] width 20 height 20
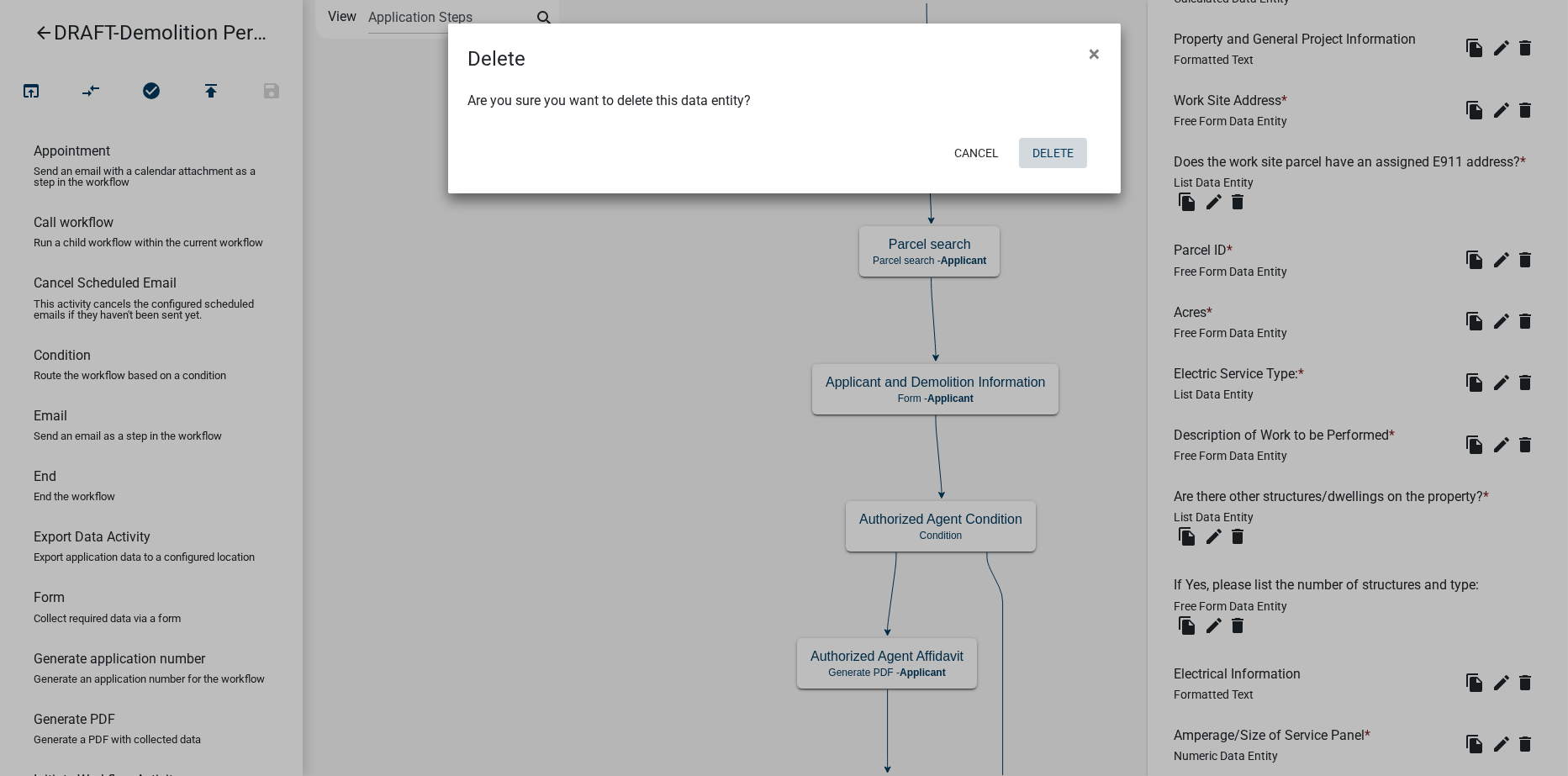
click at [1052, 159] on button "Delete" at bounding box center [1053, 153] width 68 height 30
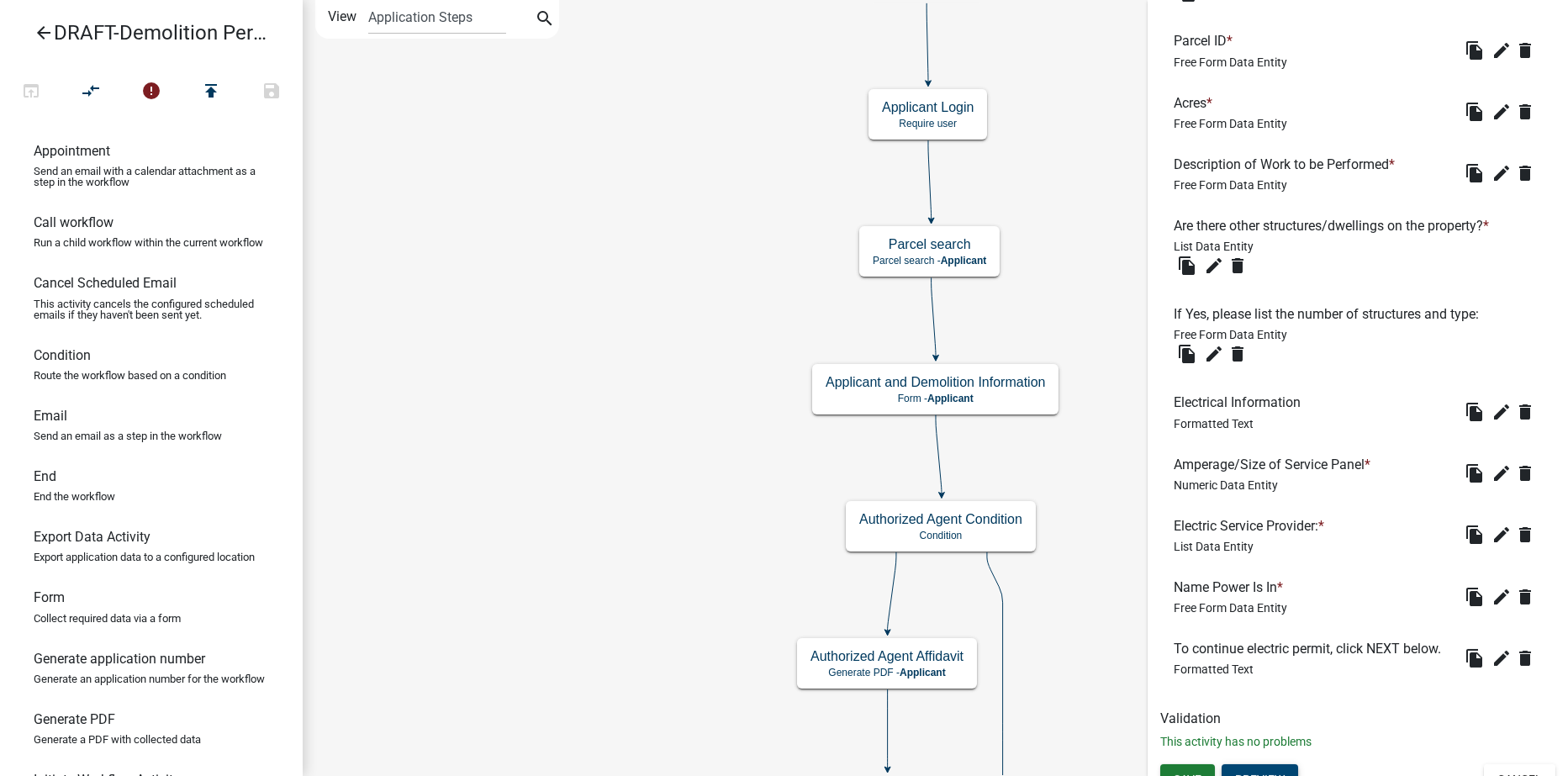
scroll to position [1495, 0]
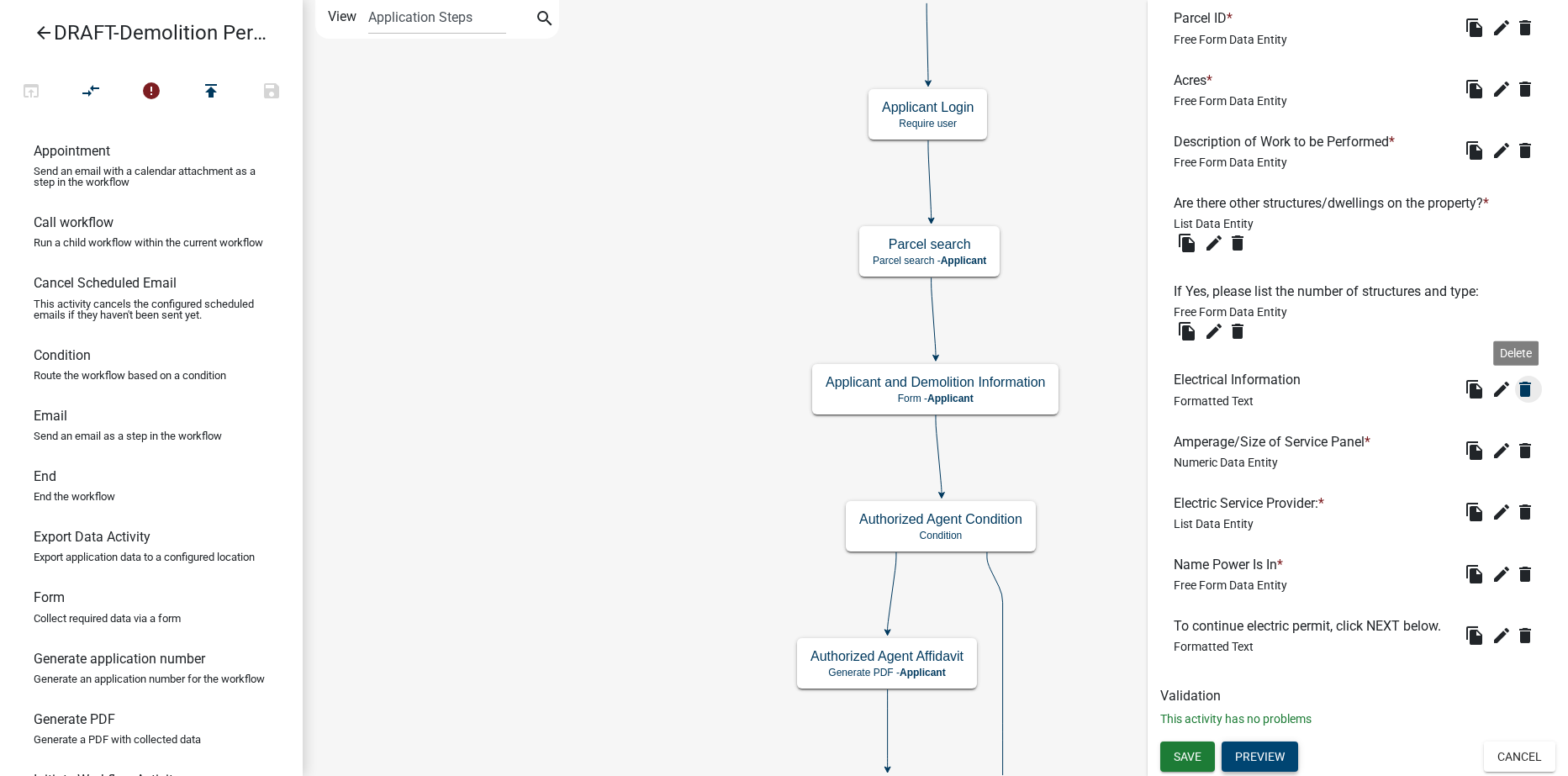
click at [1515, 379] on icon "delete" at bounding box center [1525, 388] width 20 height 20
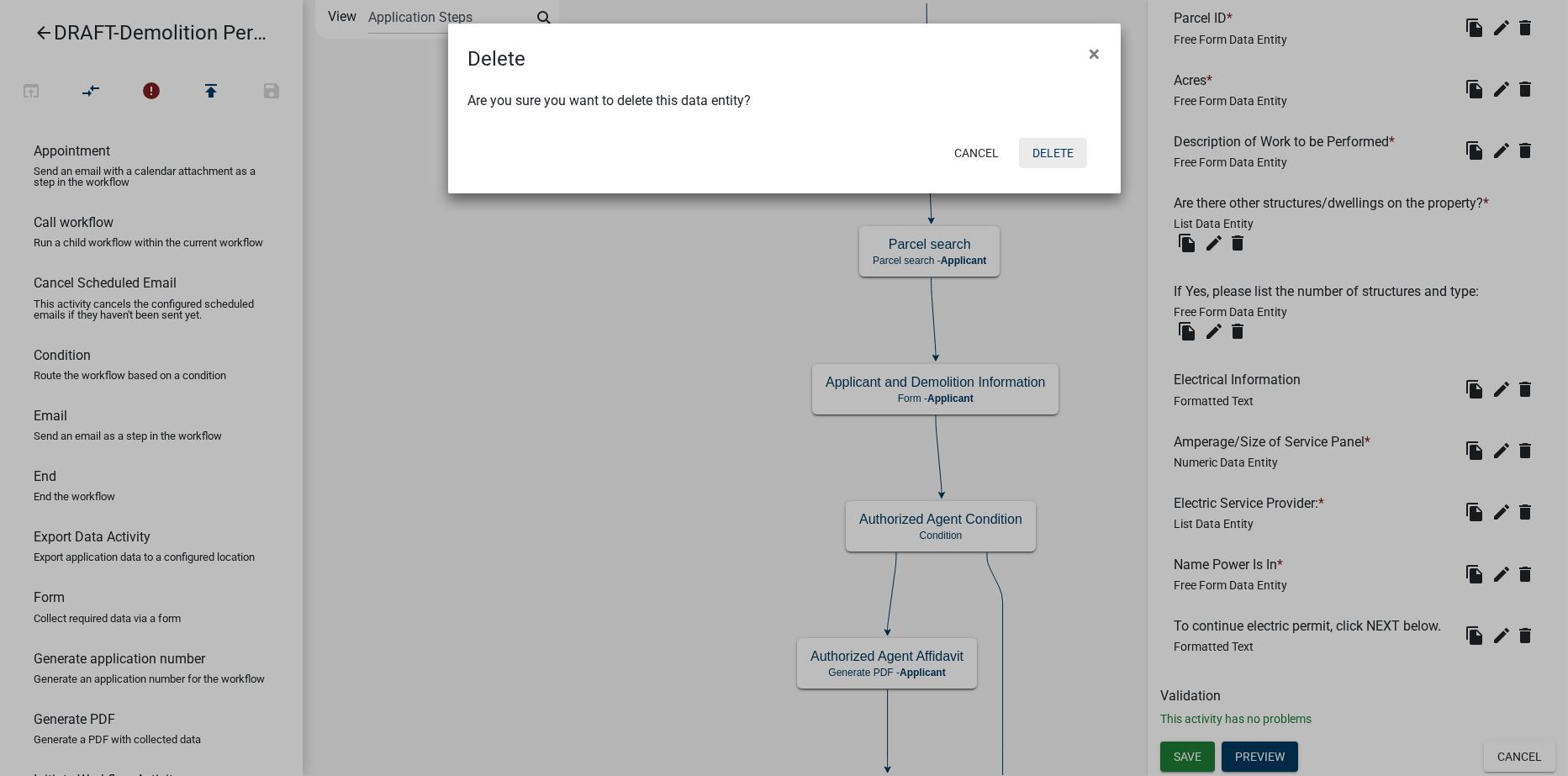
click at [1055, 157] on button "Delete" at bounding box center [1053, 153] width 68 height 30
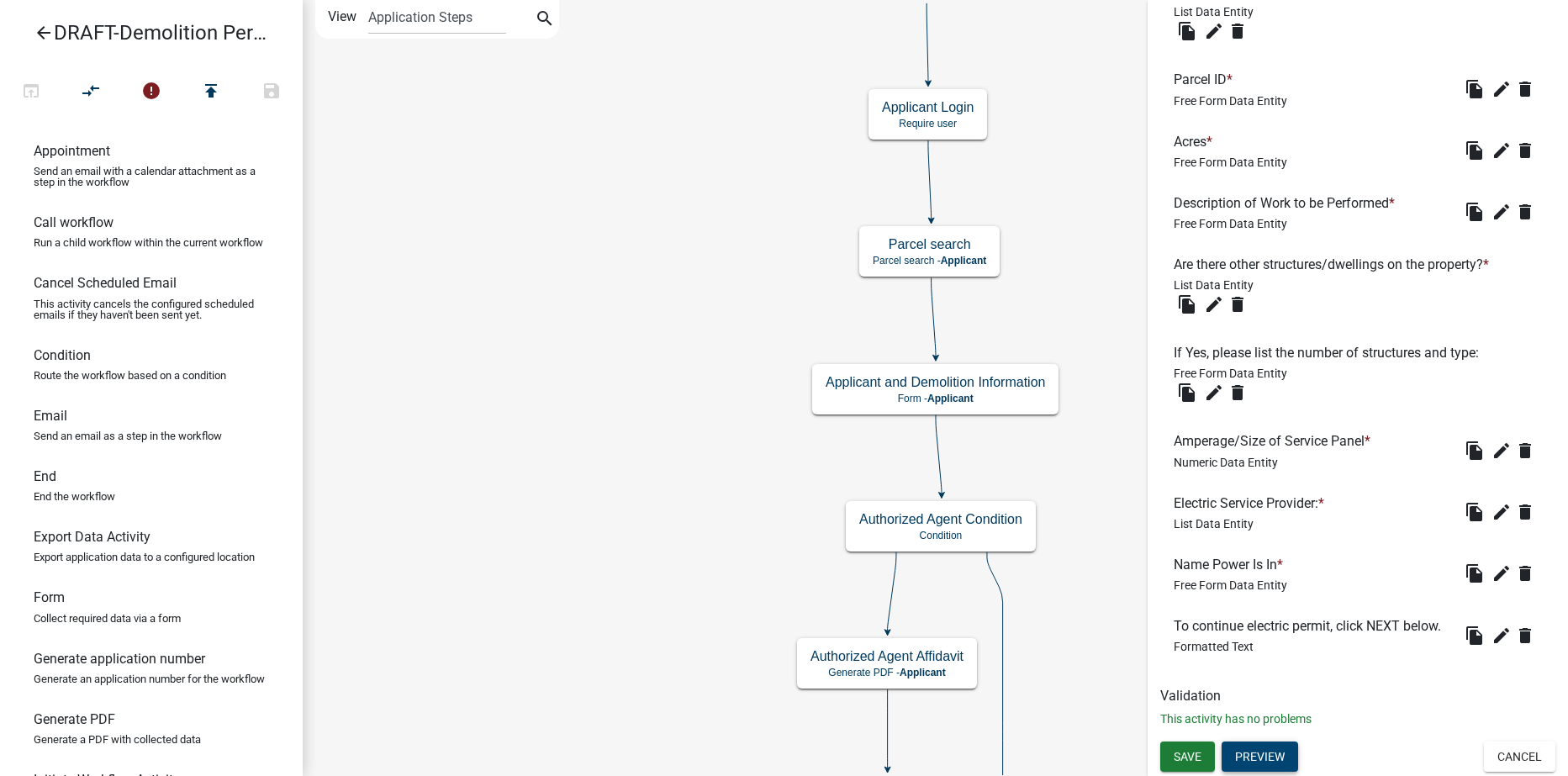
scroll to position [1430, 0]
click at [1515, 440] on icon "delete" at bounding box center [1525, 450] width 20 height 20
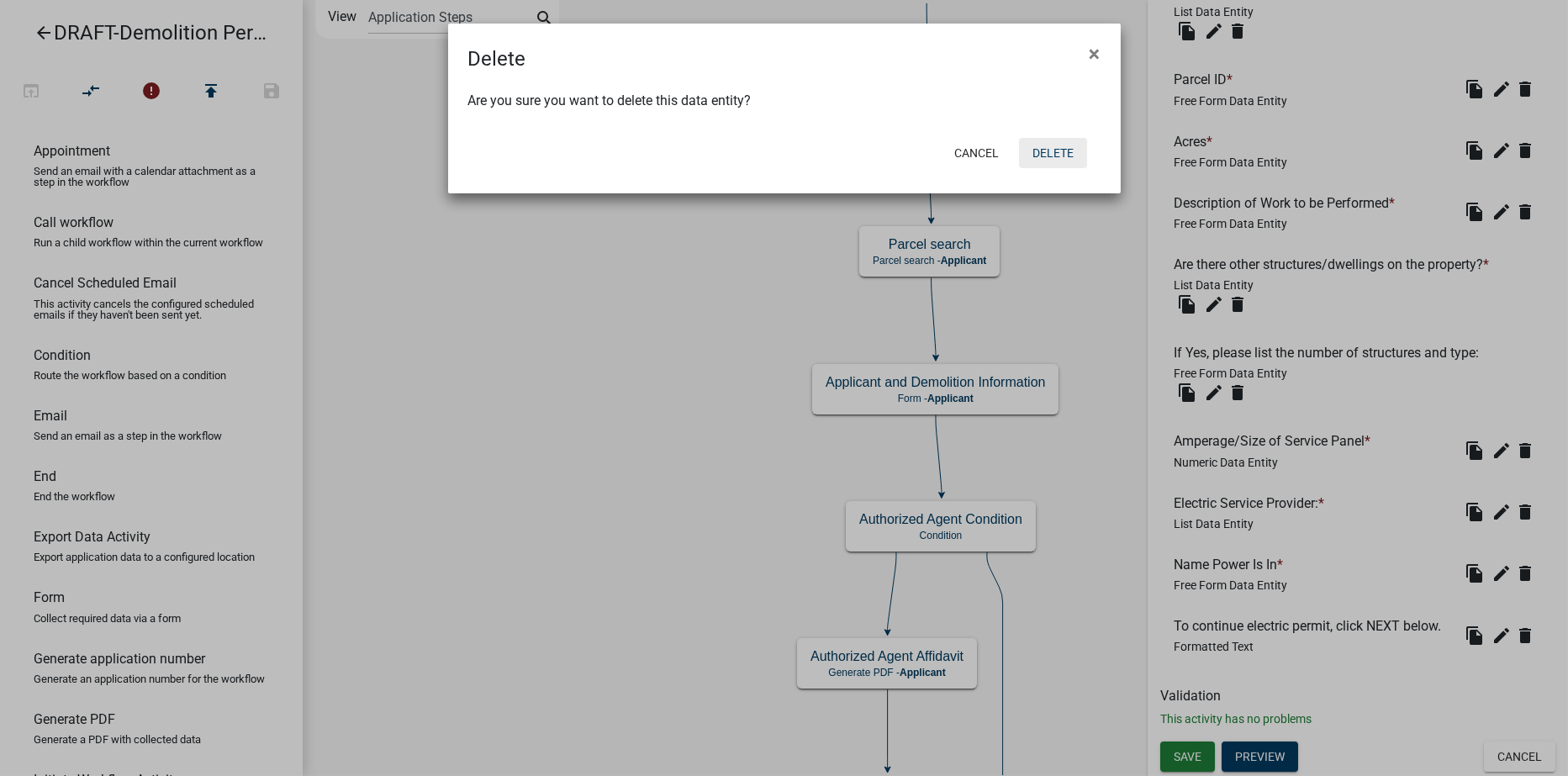
click at [1061, 156] on button "Delete" at bounding box center [1053, 153] width 68 height 30
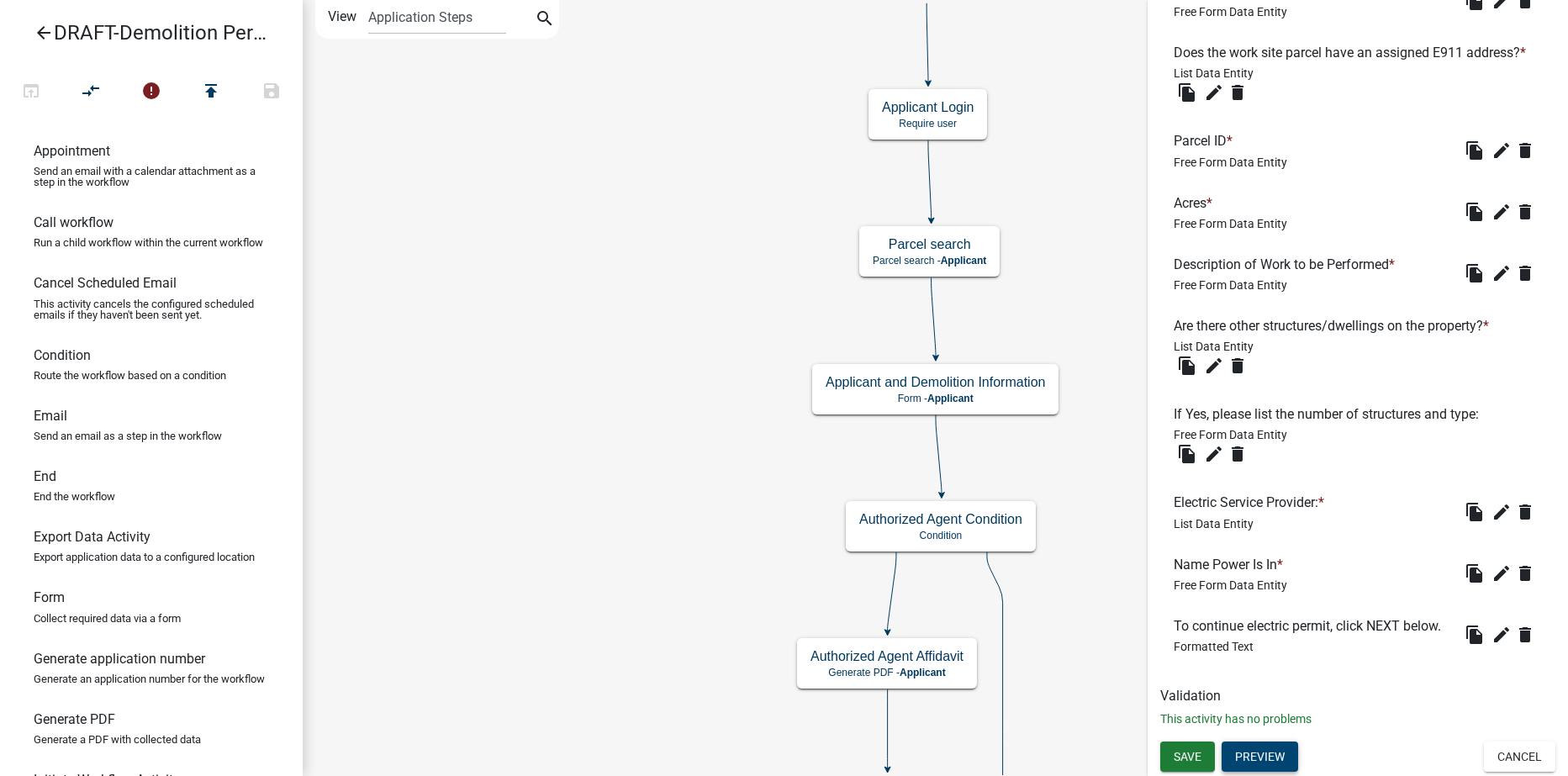
scroll to position [1373, 0]
click at [1515, 503] on icon "delete" at bounding box center [1525, 512] width 20 height 20
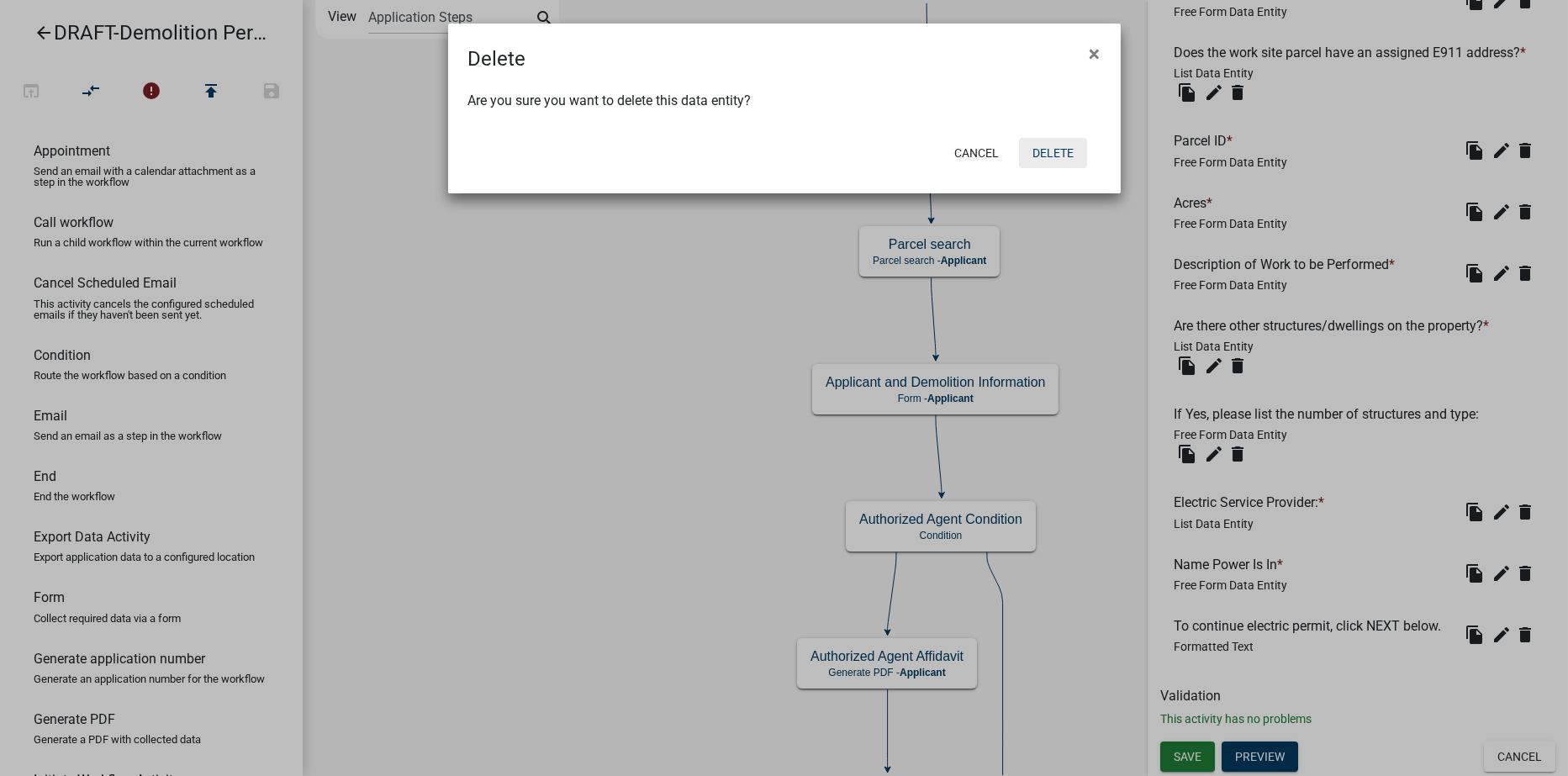
click at [1053, 144] on button "Delete" at bounding box center [1053, 153] width 68 height 30
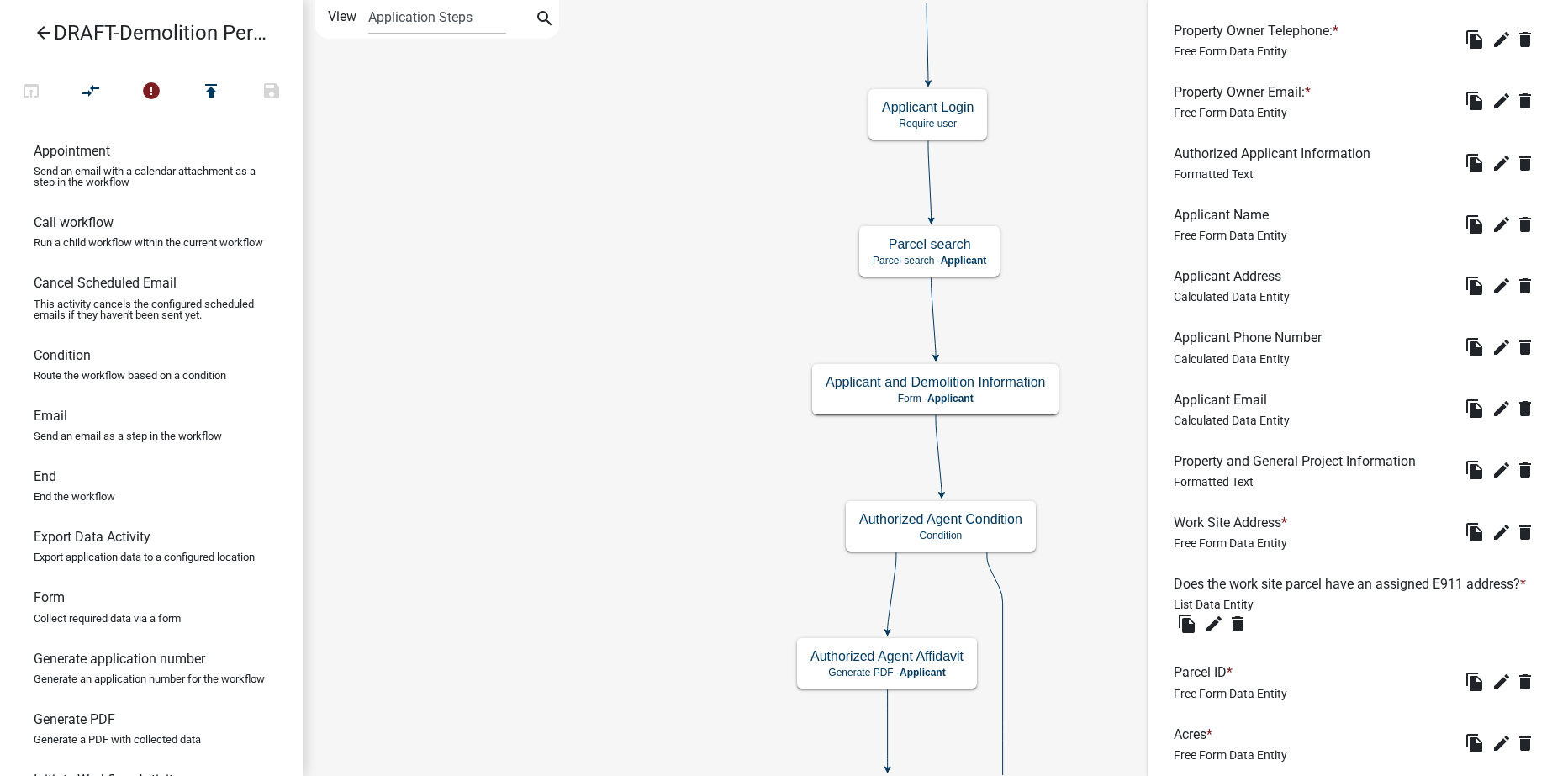
scroll to position [1311, 0]
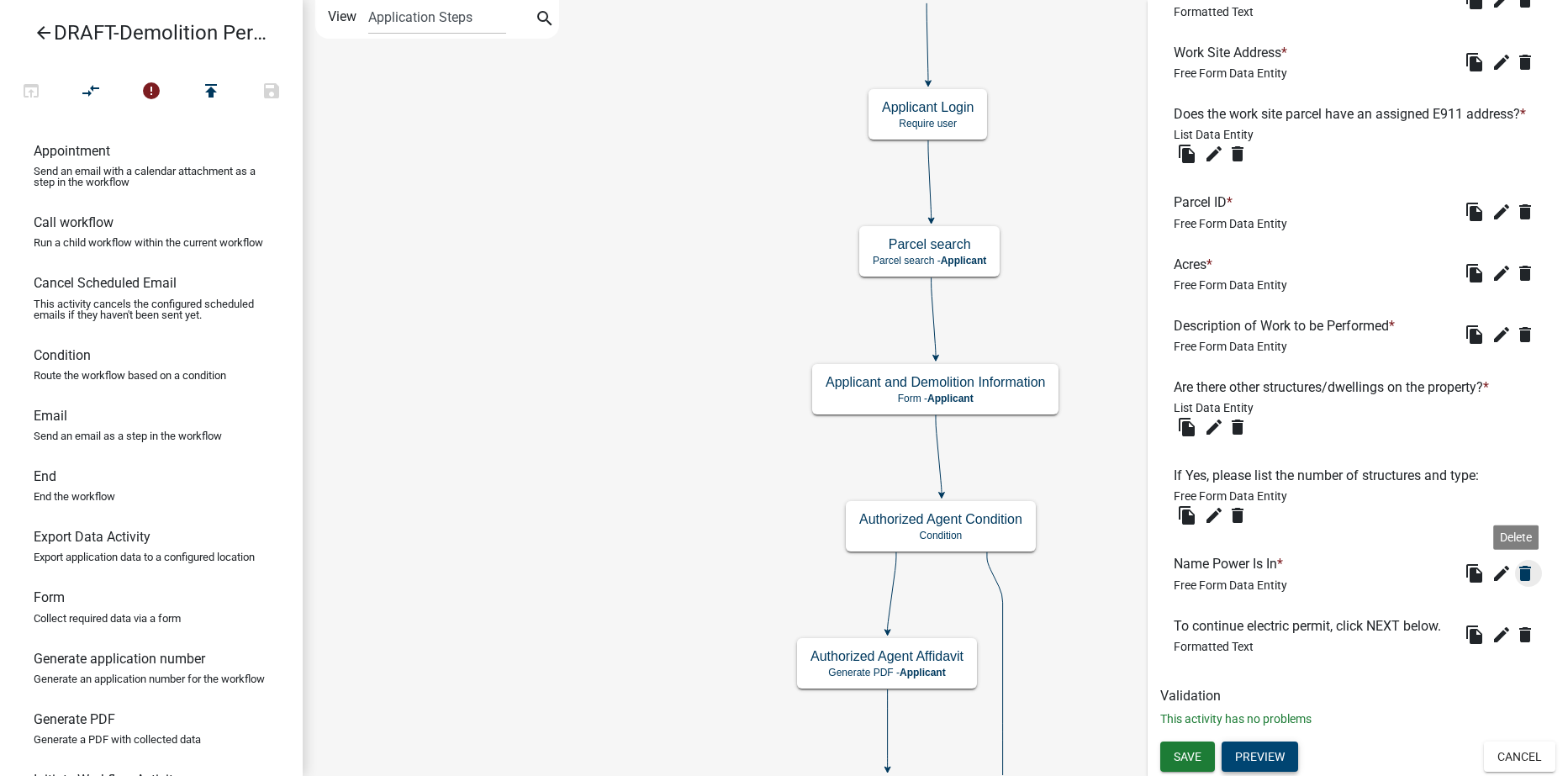
click at [1519, 564] on icon "delete" at bounding box center [1525, 573] width 20 height 20
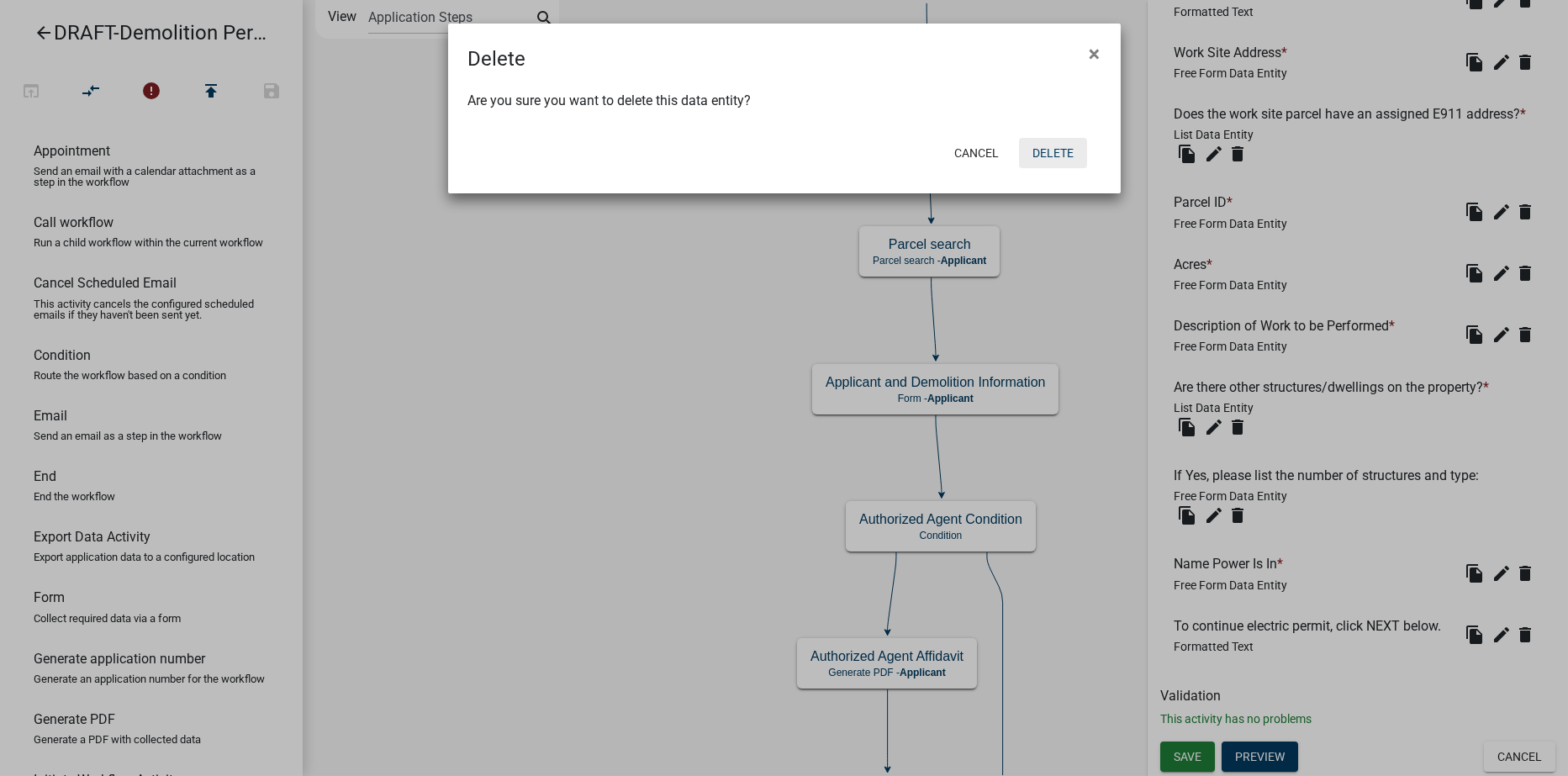
click at [1070, 152] on button "Delete" at bounding box center [1053, 153] width 68 height 30
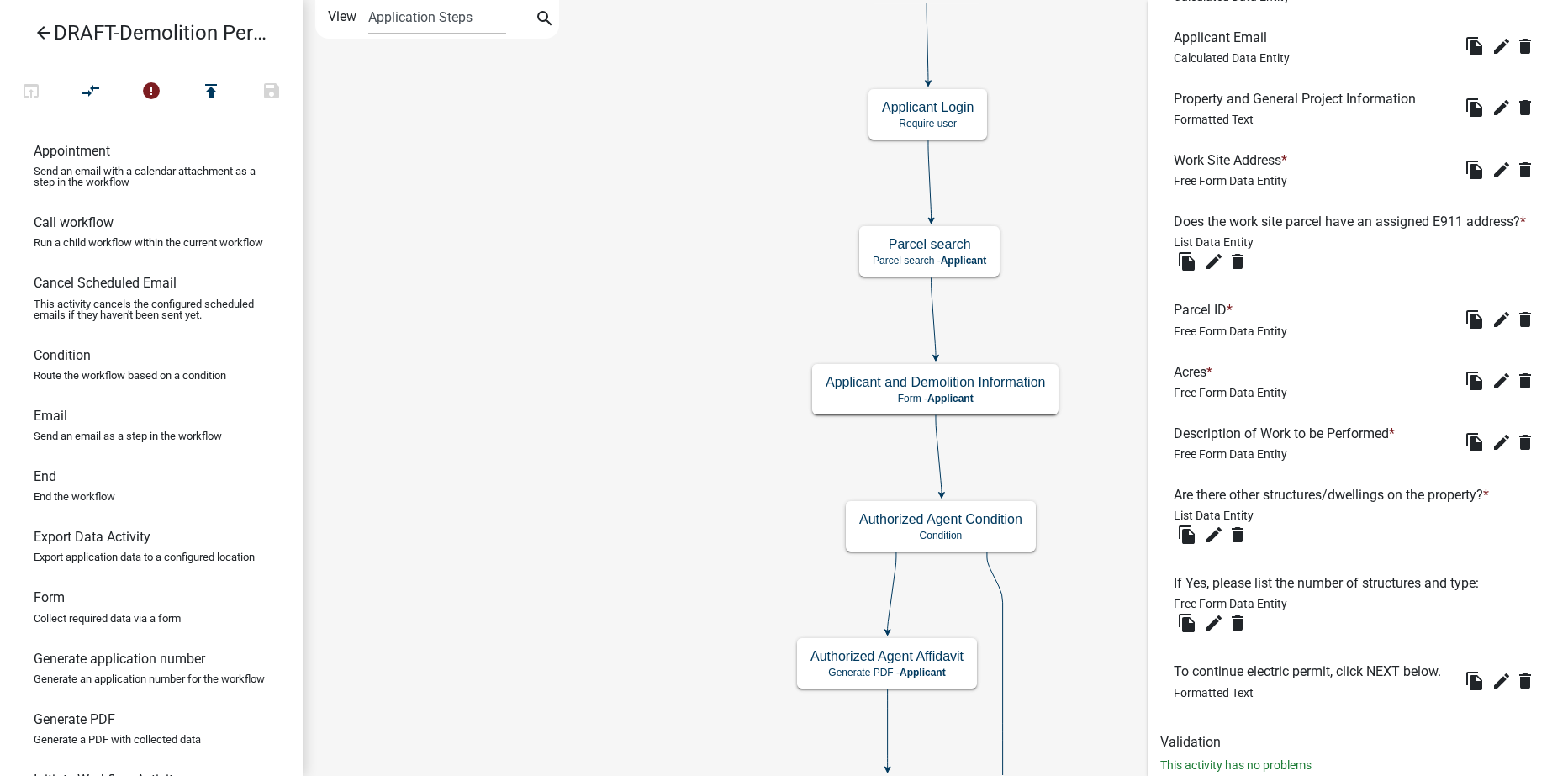
scroll to position [1249, 0]
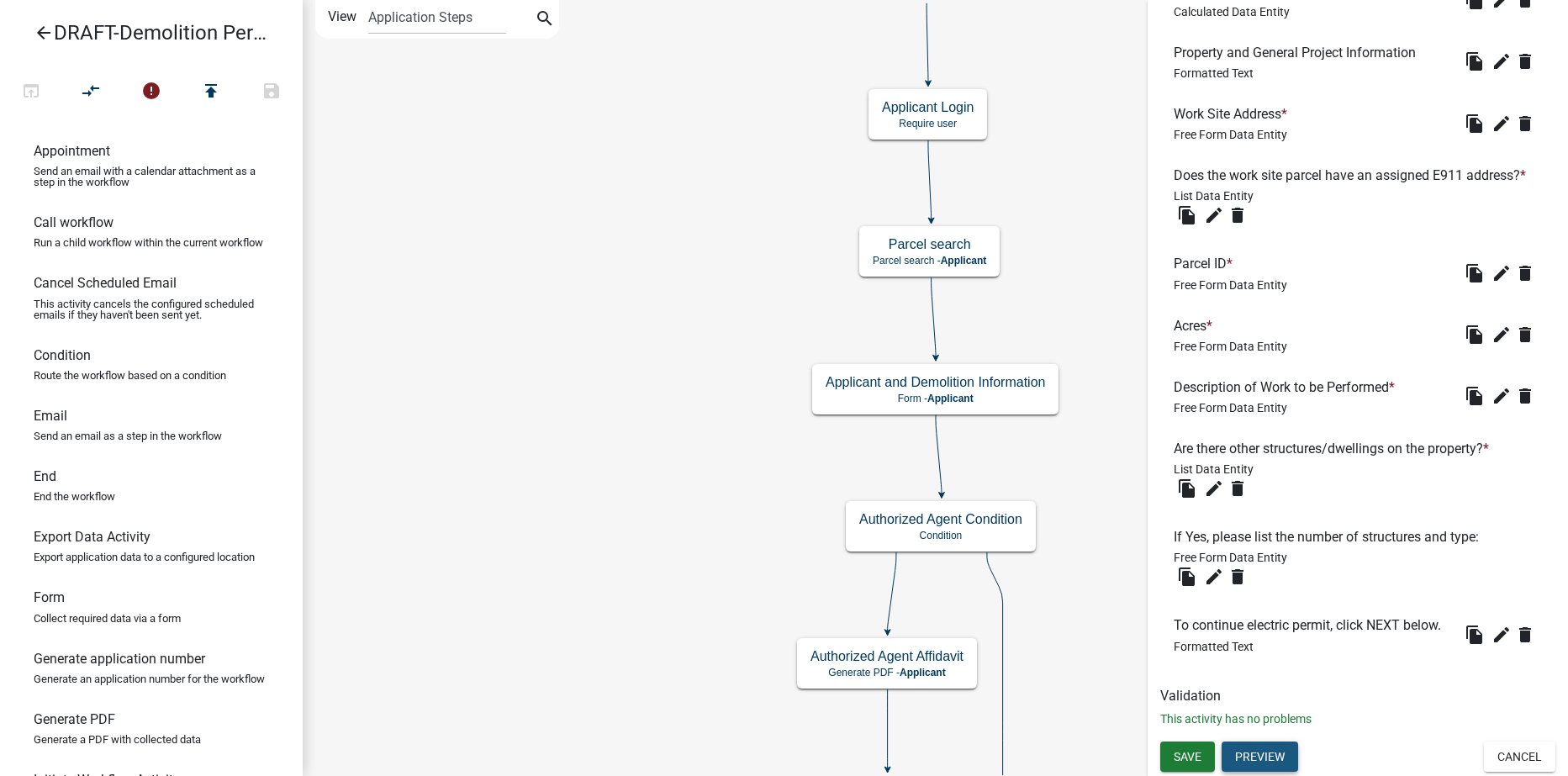
click at [1266, 755] on button "Preview" at bounding box center [1259, 757] width 76 height 30
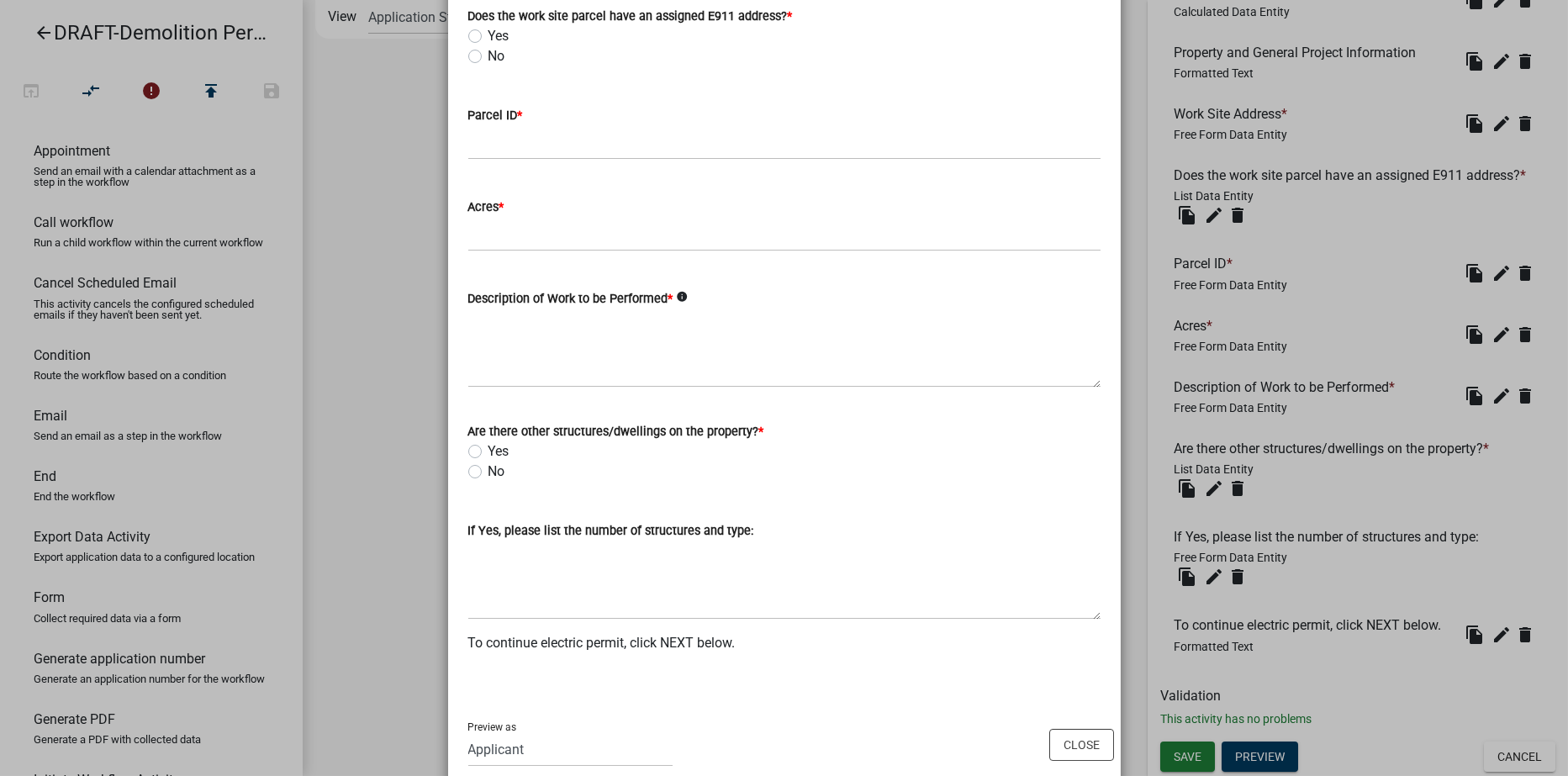
scroll to position [1295, 0]
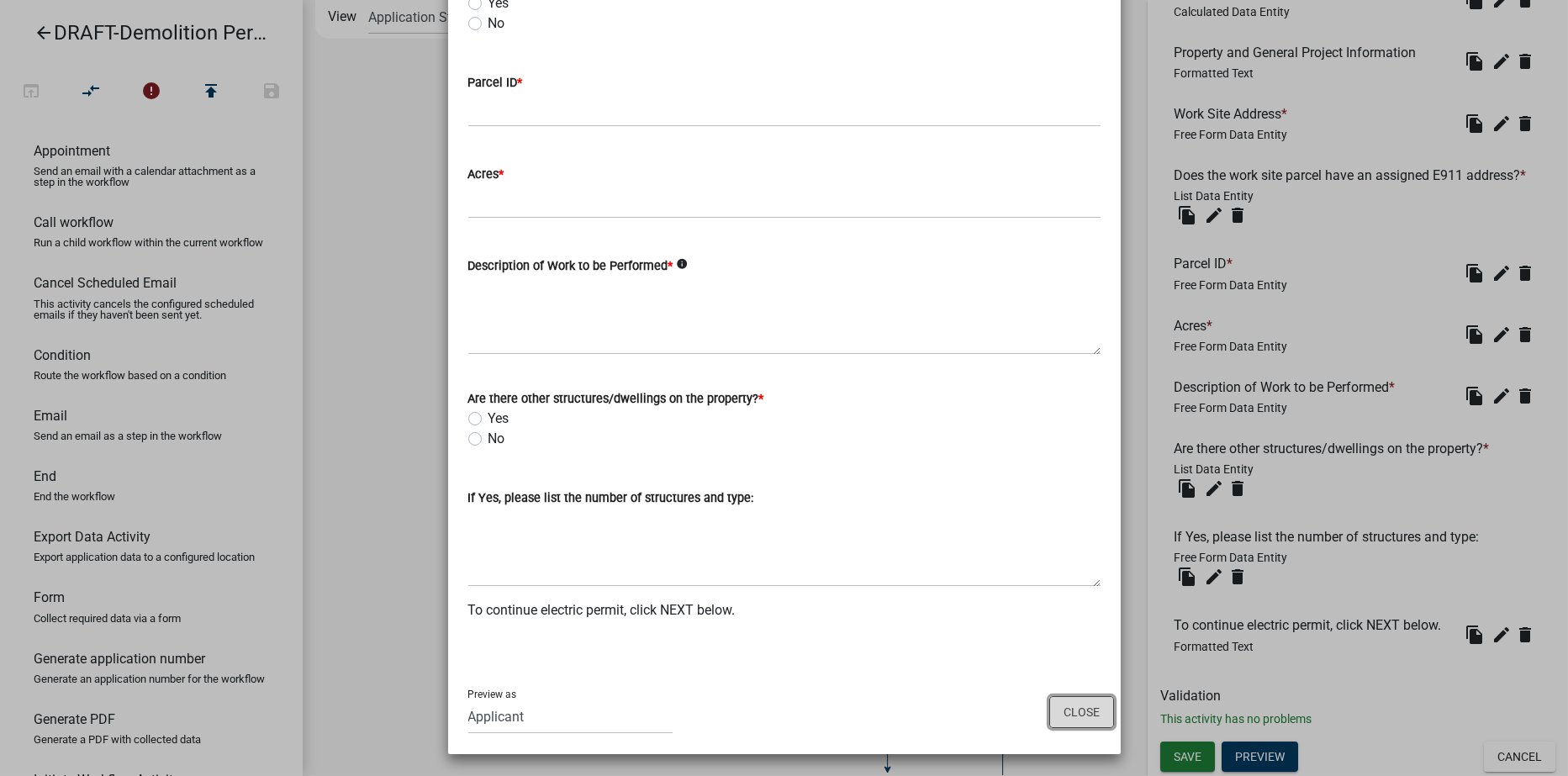
click at [1075, 703] on button "Close" at bounding box center [1081, 713] width 65 height 32
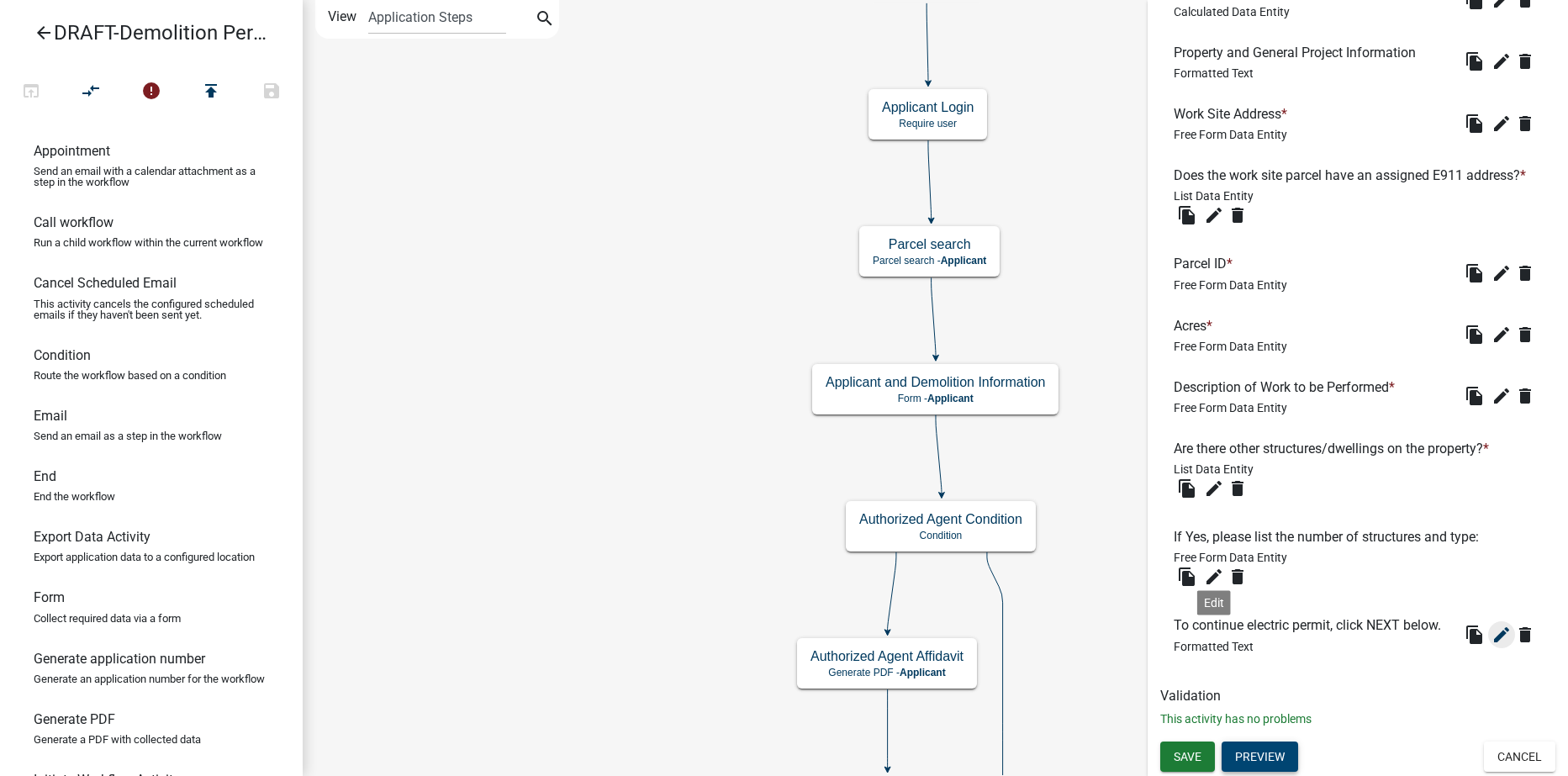
click at [1492, 638] on icon "edit" at bounding box center [1501, 635] width 20 height 20
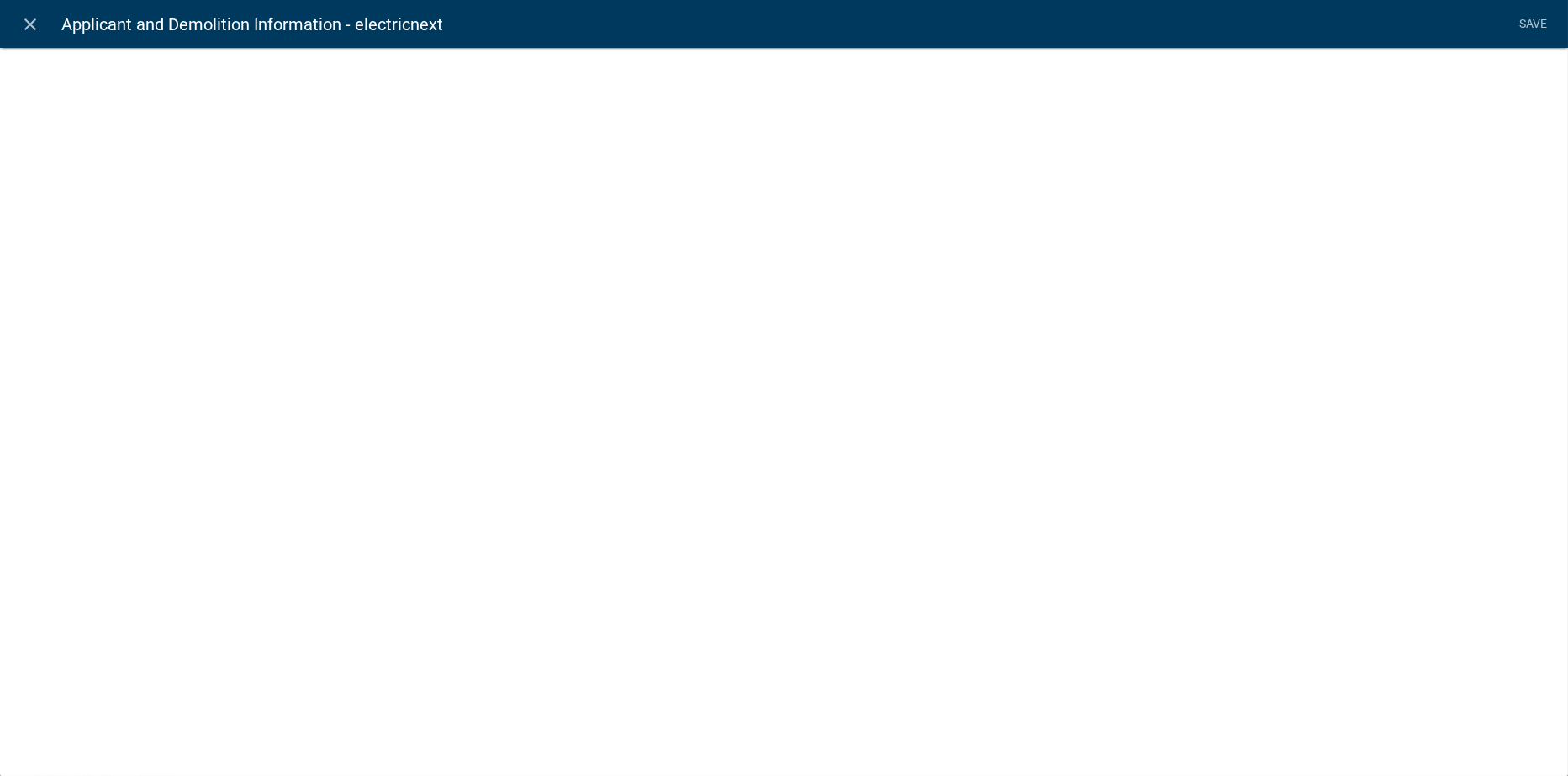
select select "rich-text"
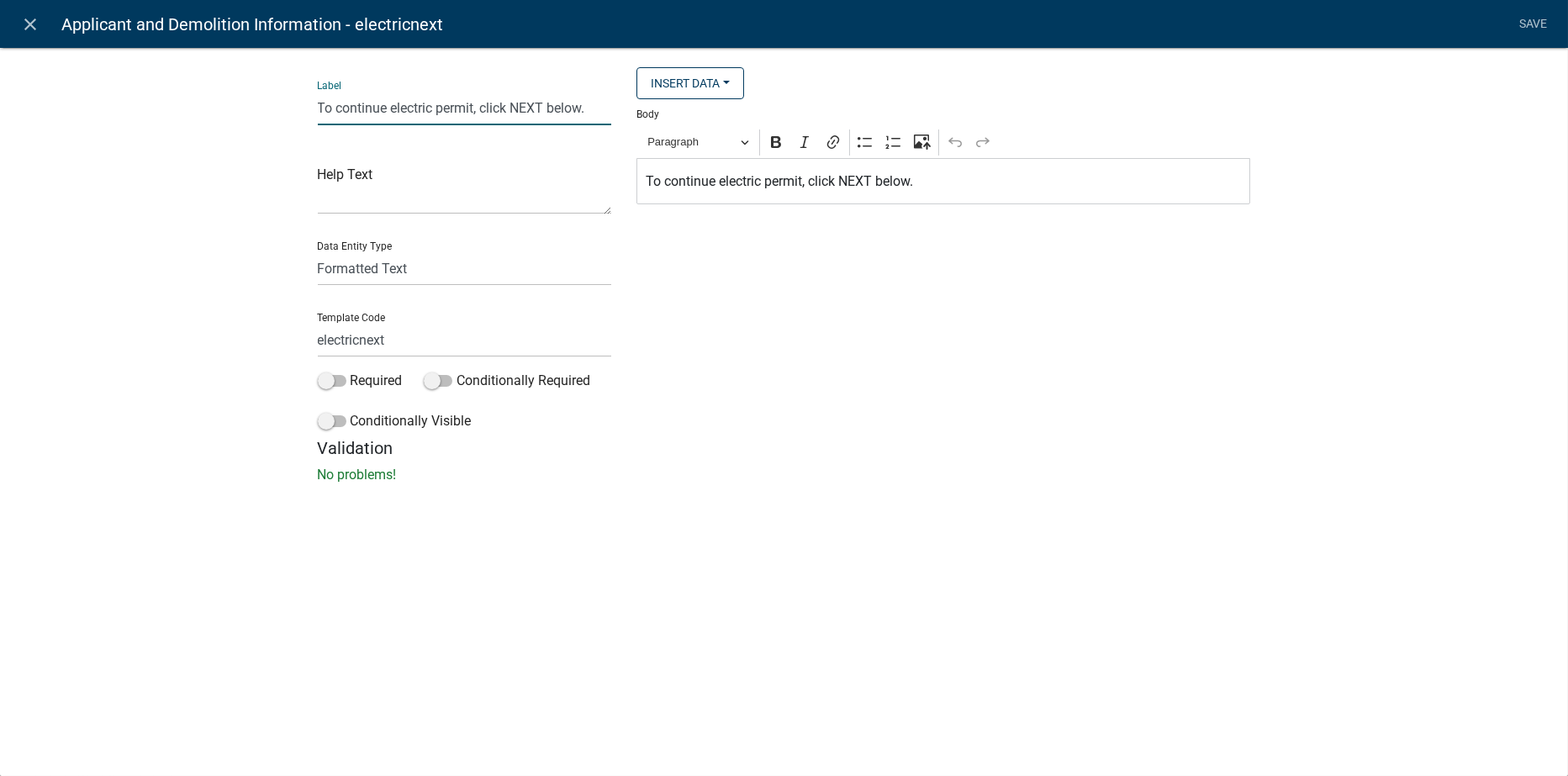
click at [433, 107] on input "To continue electric permit, click NEXT below." at bounding box center [465, 107] width 294 height 35
type input "To continue Demolition permit, click NEXT below."
click at [361, 339] on input "electricnext" at bounding box center [465, 340] width 294 height 35
type input "Demonext"
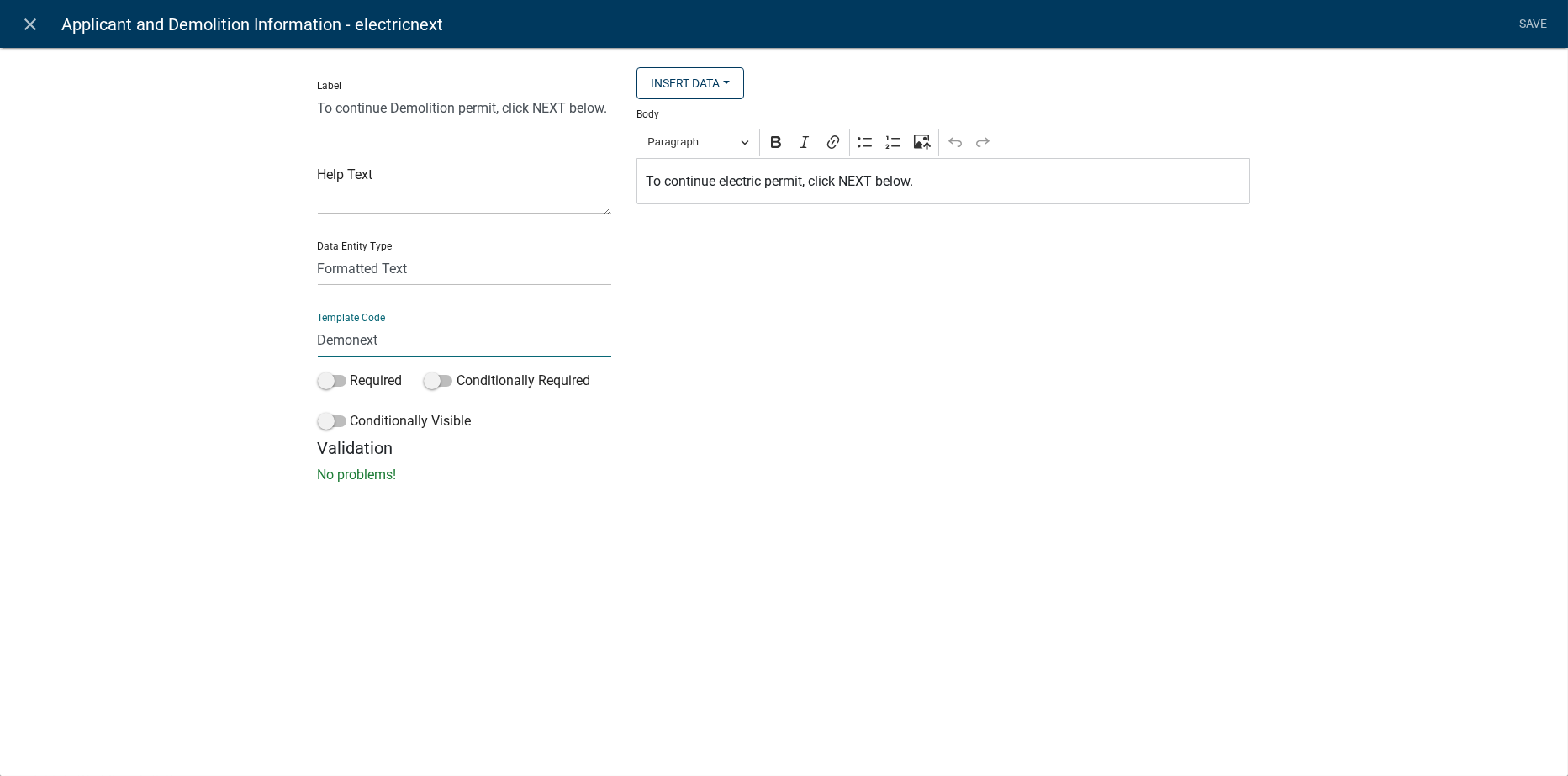
click at [761, 185] on p "To continue electric permit, click NEXT below." at bounding box center [943, 181] width 596 height 20
click at [1541, 16] on link "Save" at bounding box center [1533, 25] width 42 height 32
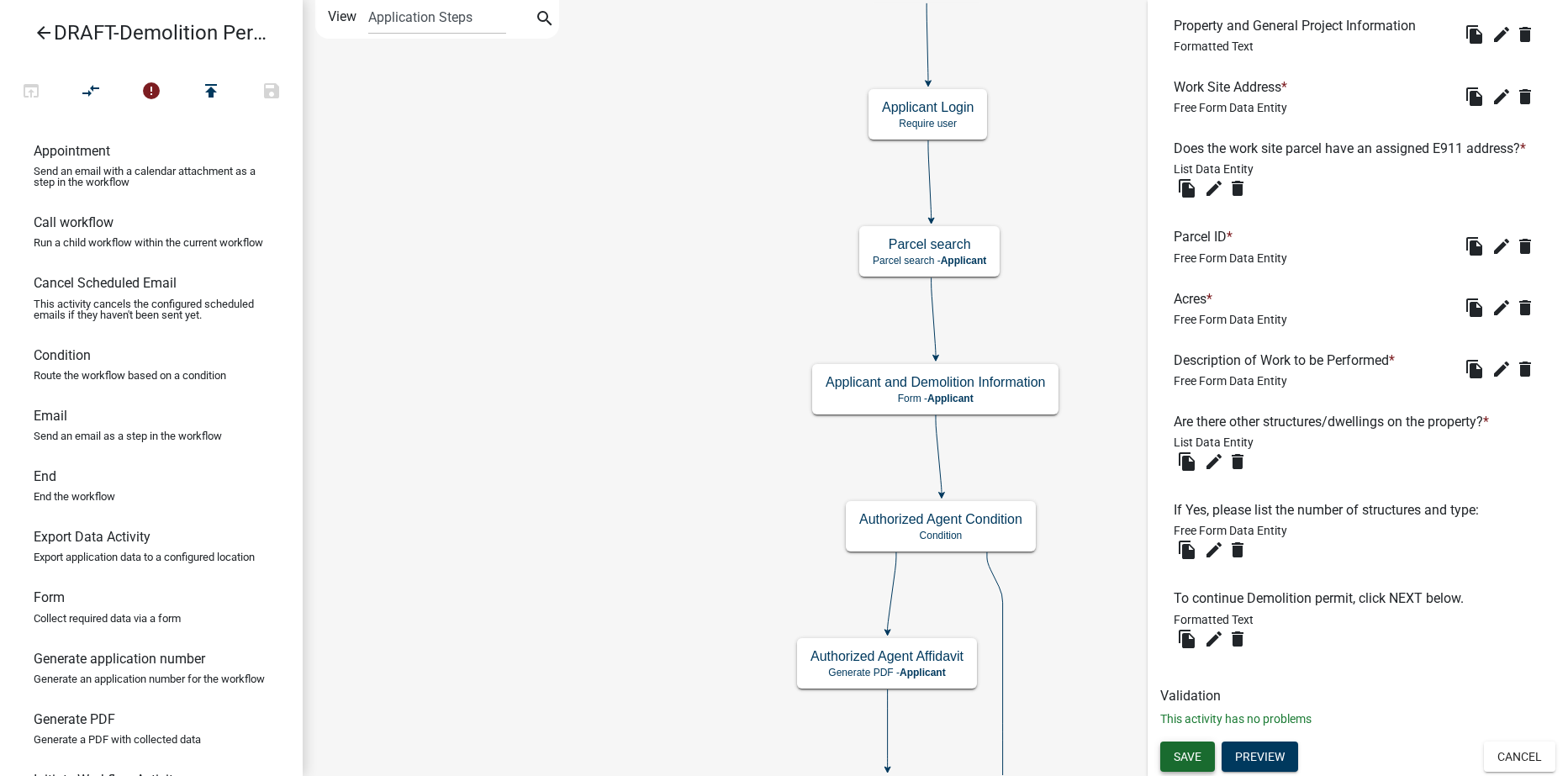
click at [1198, 761] on span "Save" at bounding box center [1186, 756] width 27 height 13
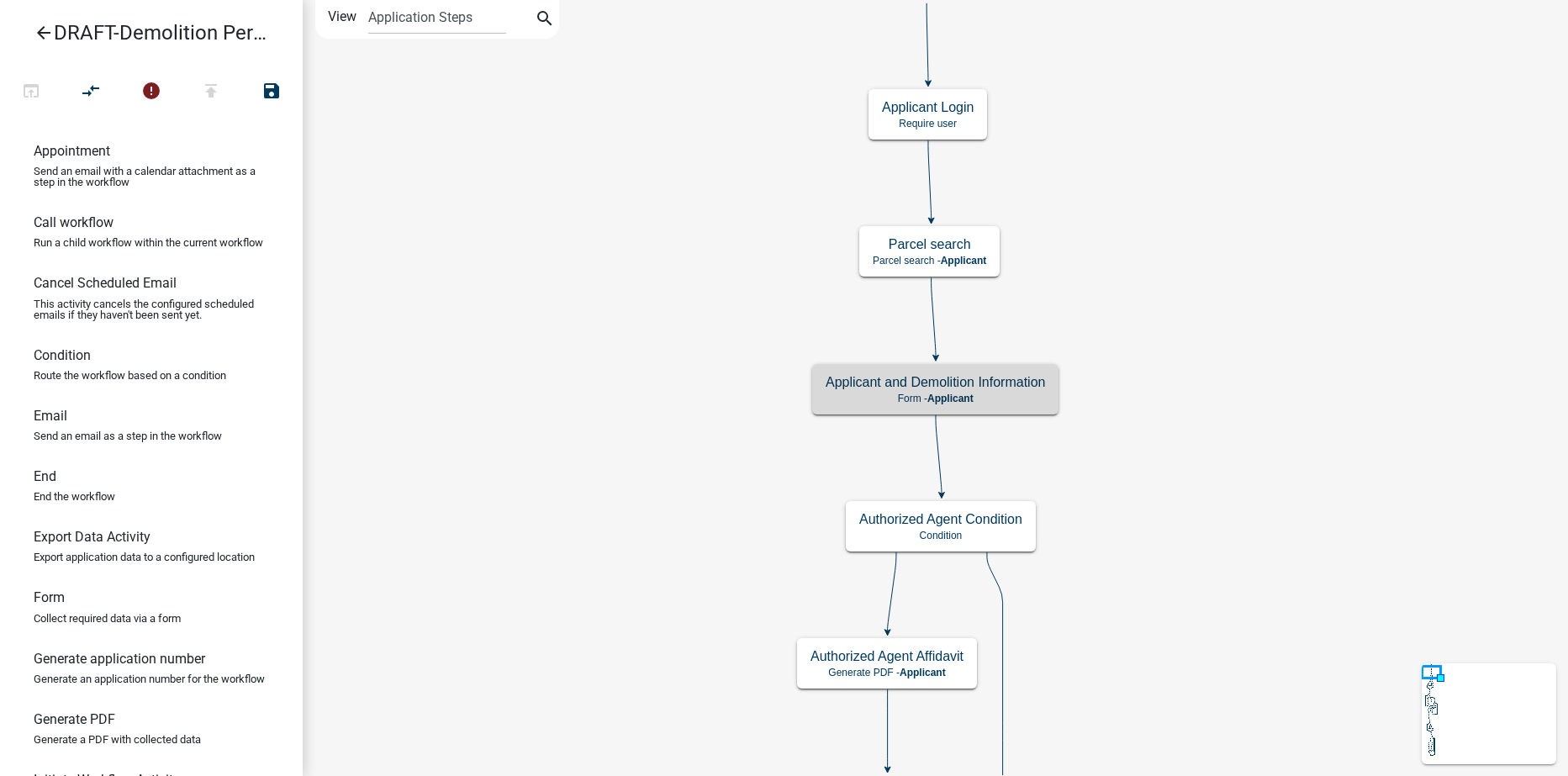
scroll to position [0, 0]
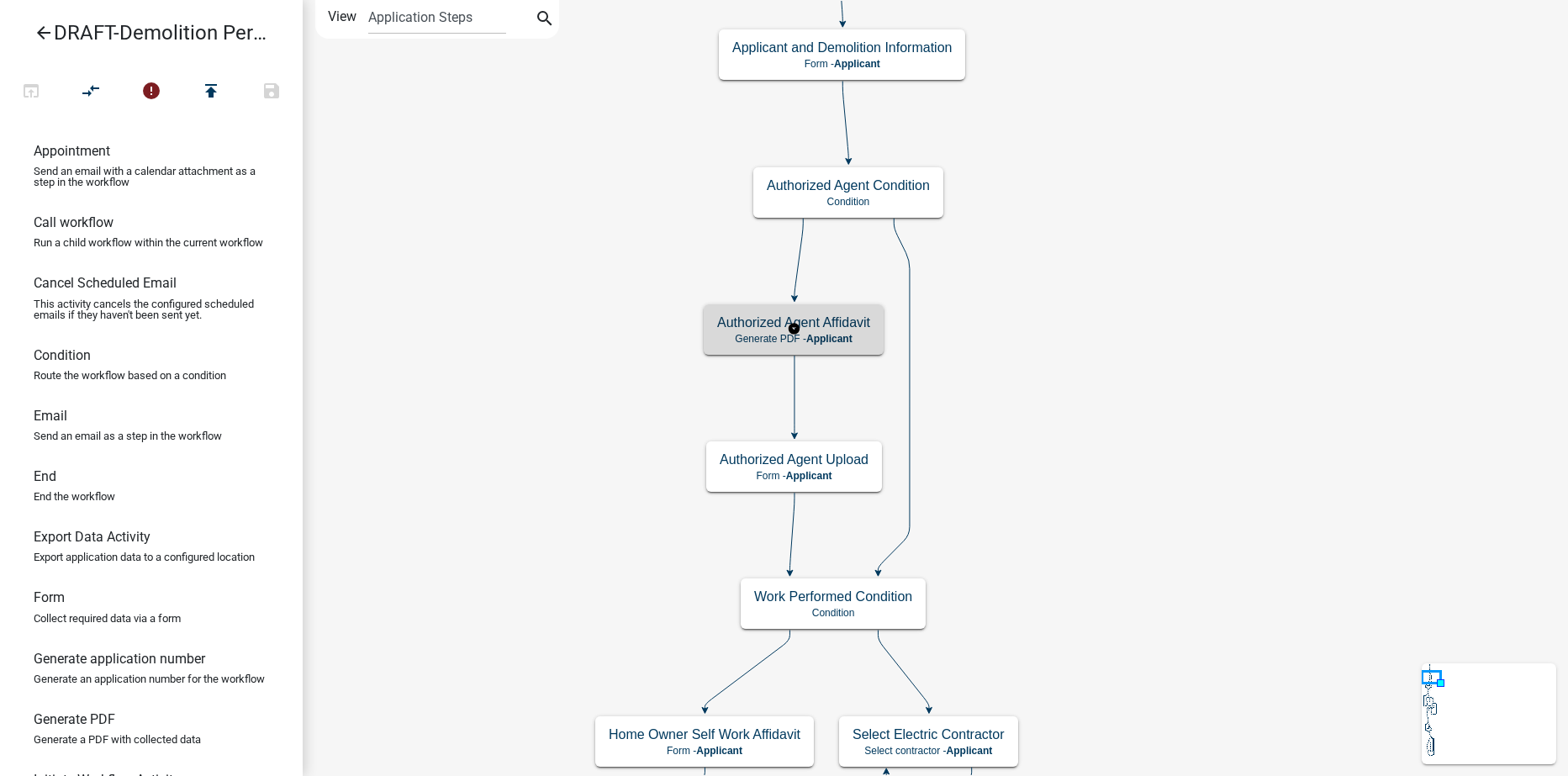
click at [848, 330] on h5 "Authorized Agent Affidavit" at bounding box center [793, 322] width 153 height 16
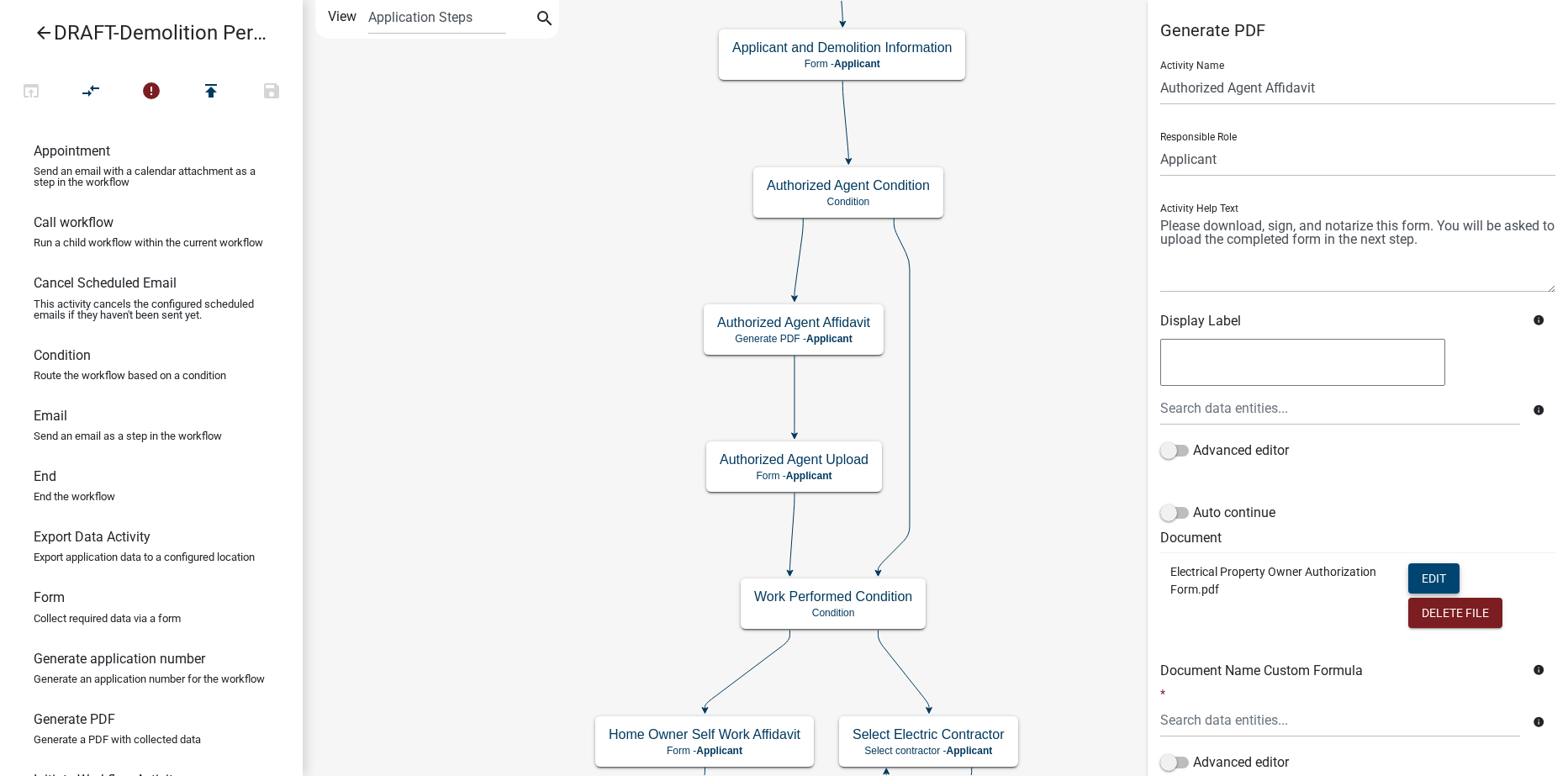
click at [1422, 576] on button "Edit" at bounding box center [1433, 579] width 51 height 30
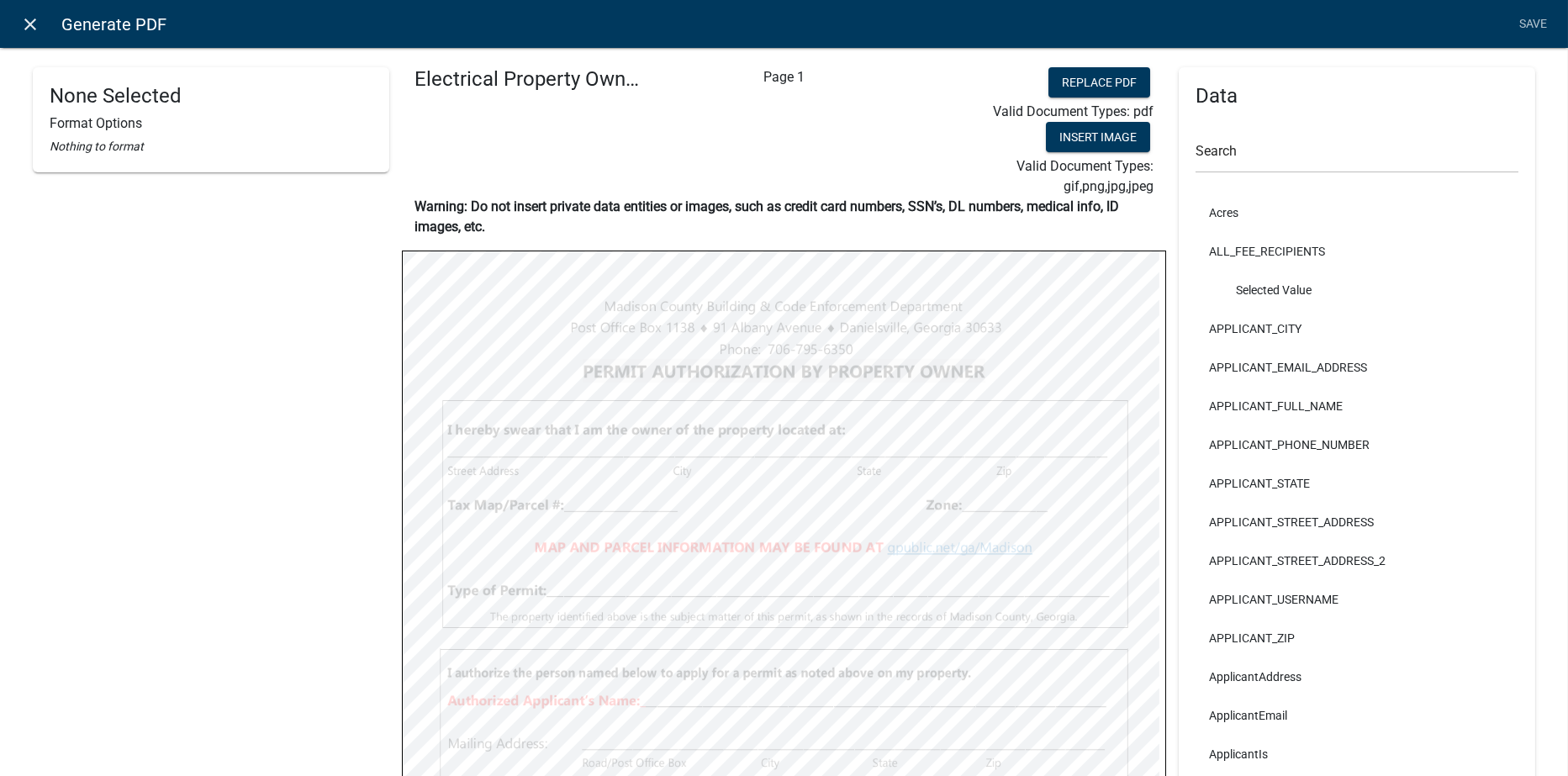
click at [30, 23] on icon "close" at bounding box center [30, 24] width 20 height 20
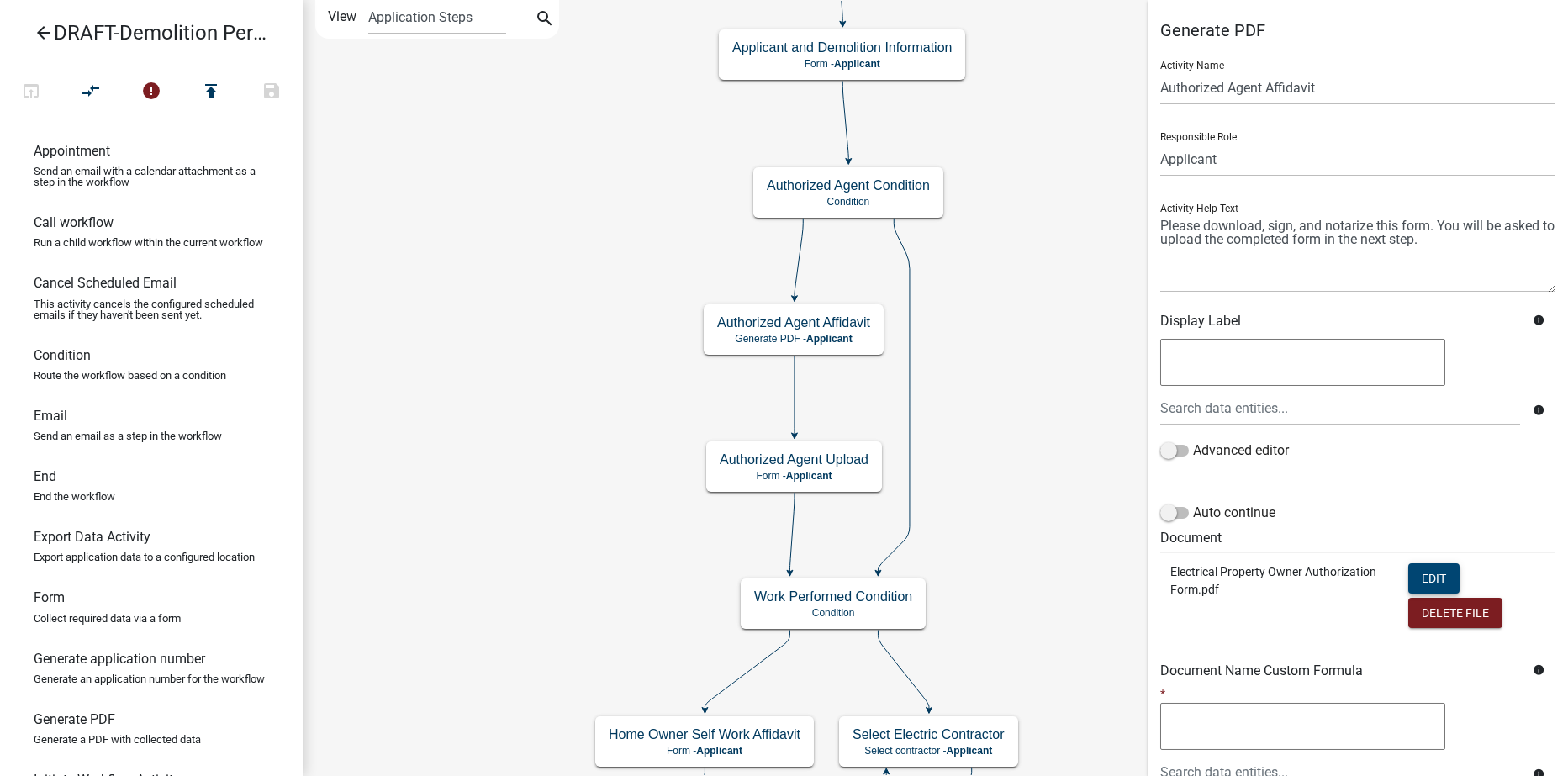
scroll to position [178, 0]
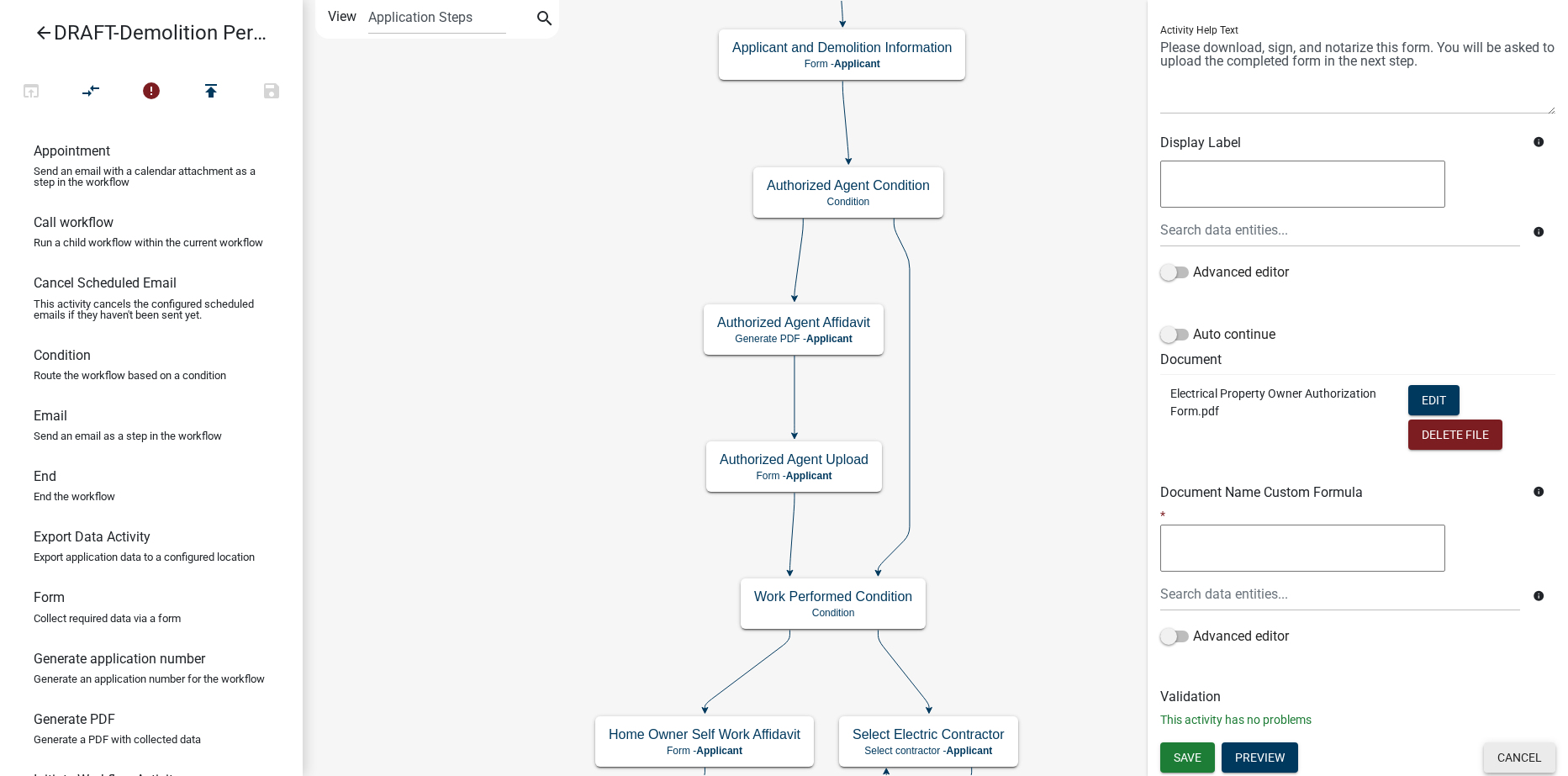
click at [1519, 759] on button "Cancel" at bounding box center [1520, 758] width 72 height 30
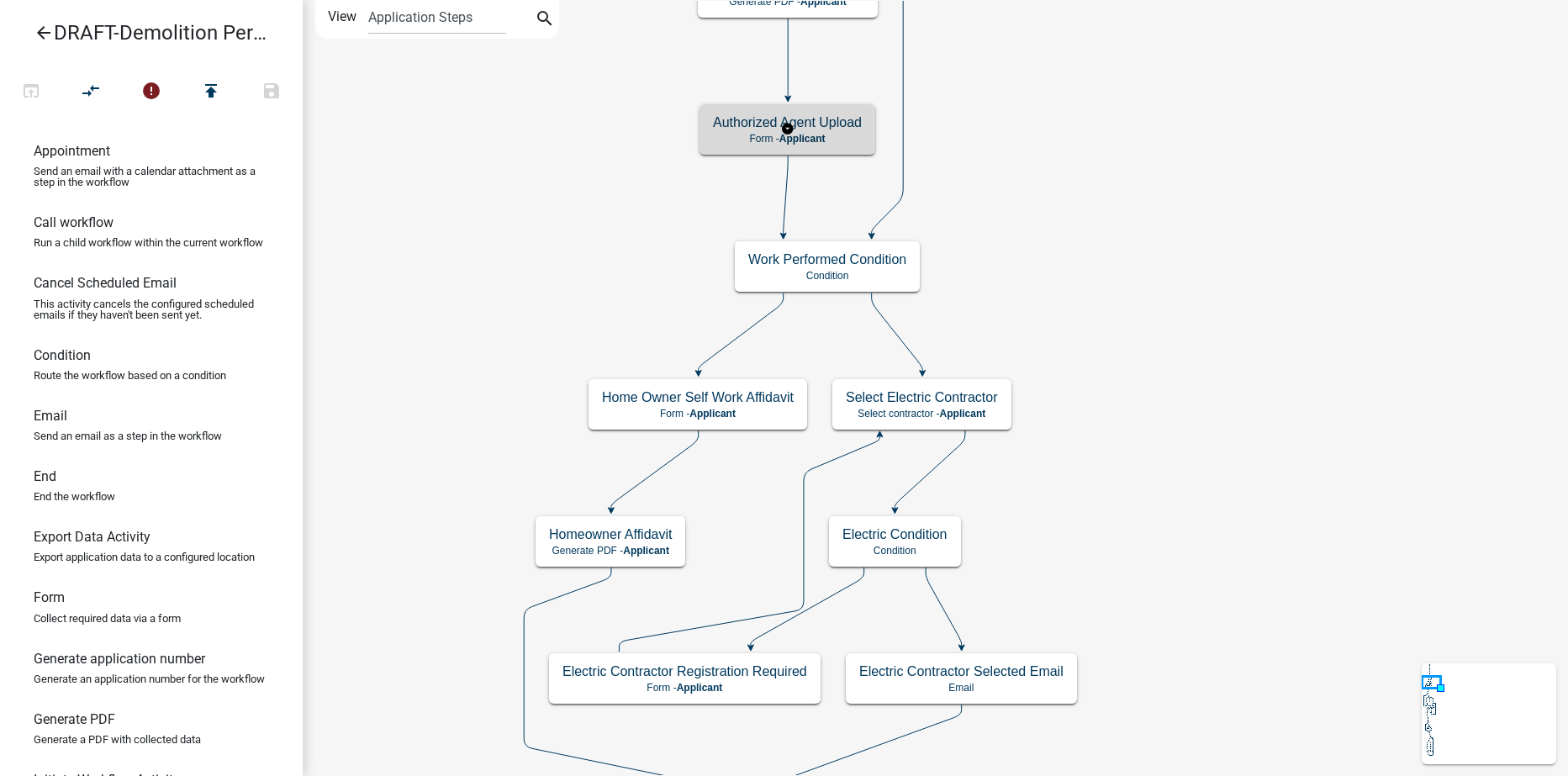
click at [840, 135] on p "Form - Applicant" at bounding box center [788, 139] width 149 height 11
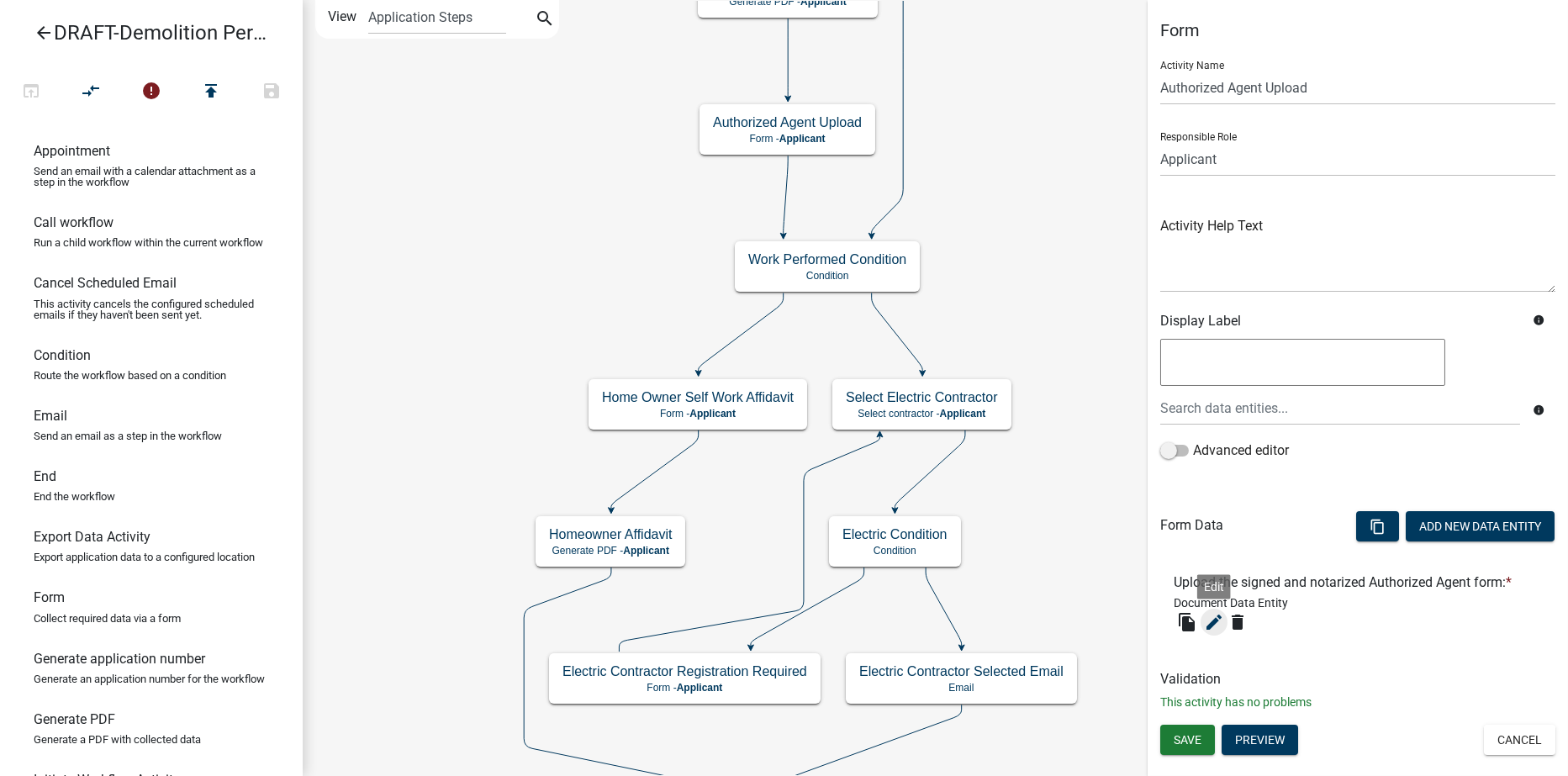
click at [1217, 621] on icon "edit" at bounding box center [1214, 621] width 20 height 20
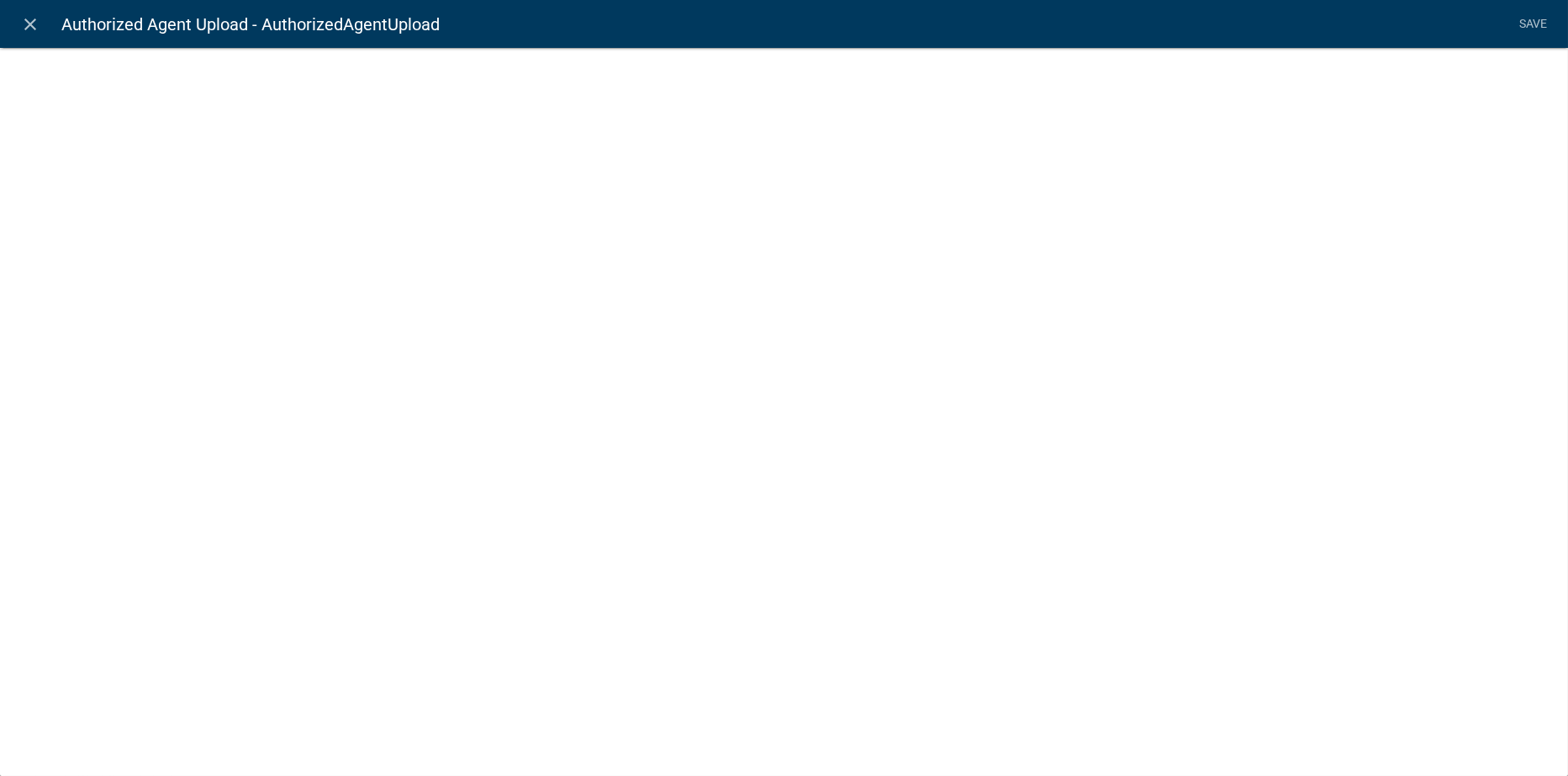
select select "document"
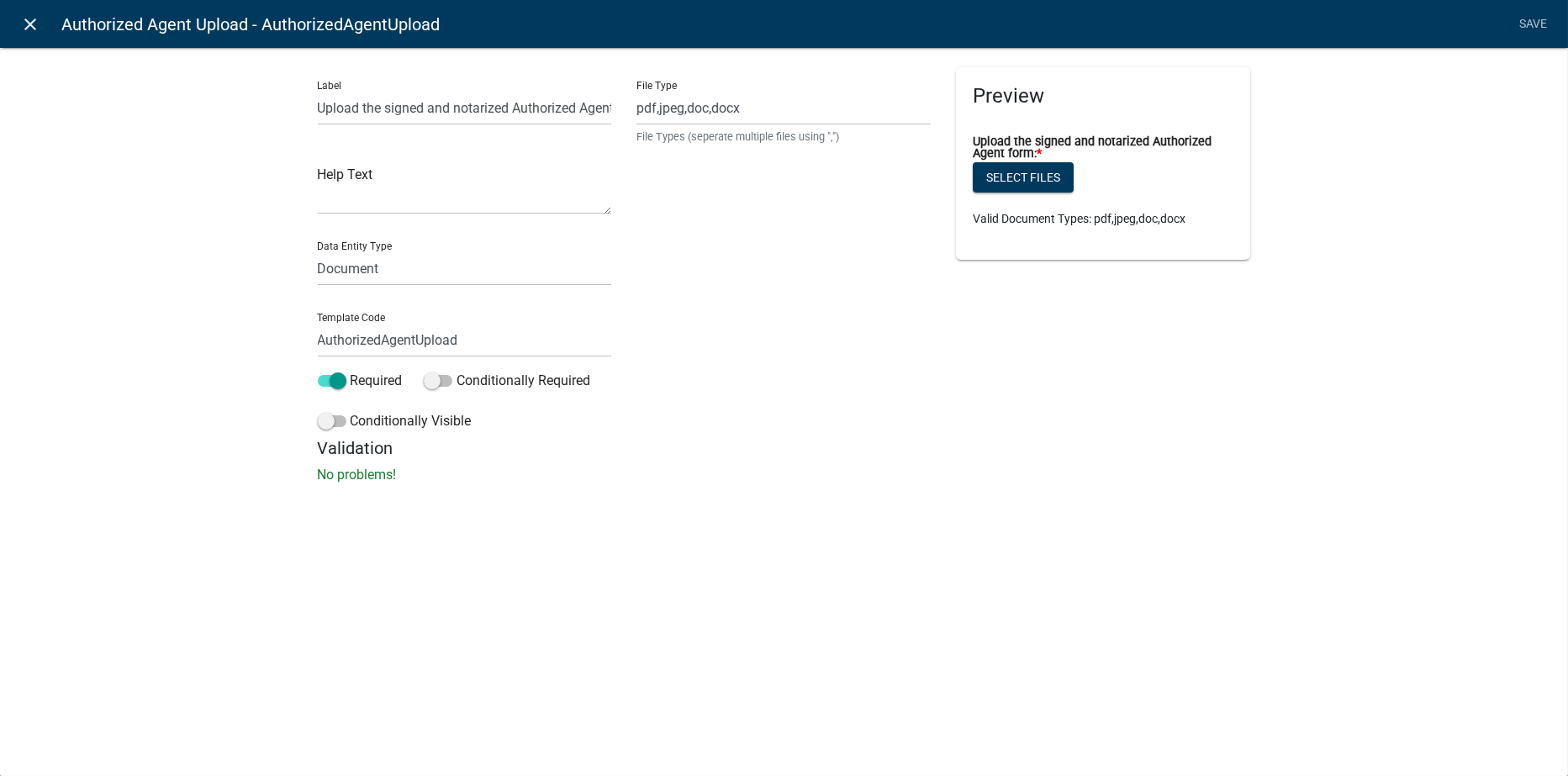
click at [27, 21] on icon "close" at bounding box center [30, 24] width 20 height 20
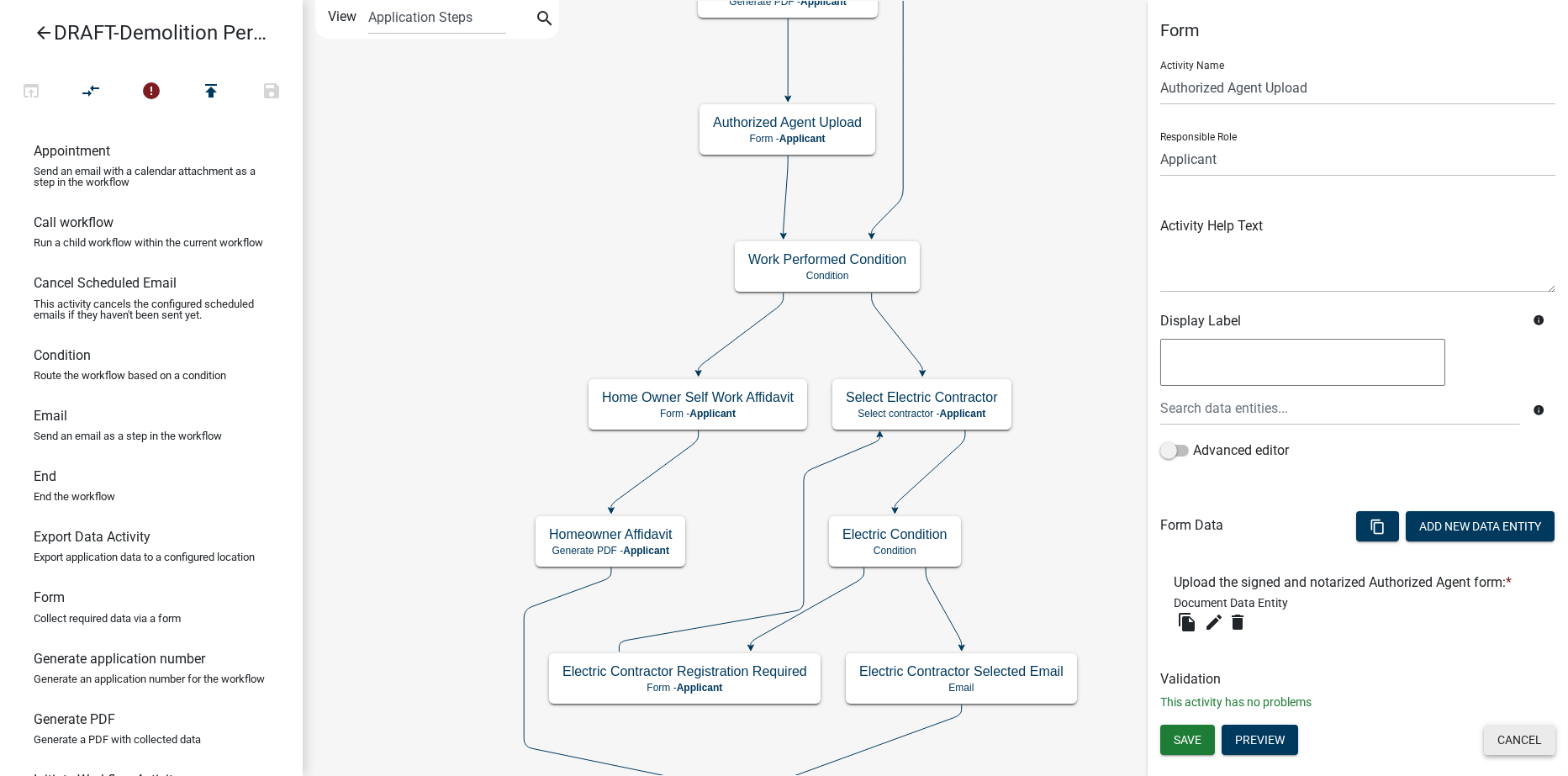
click at [1518, 737] on button "Cancel" at bounding box center [1520, 740] width 72 height 30
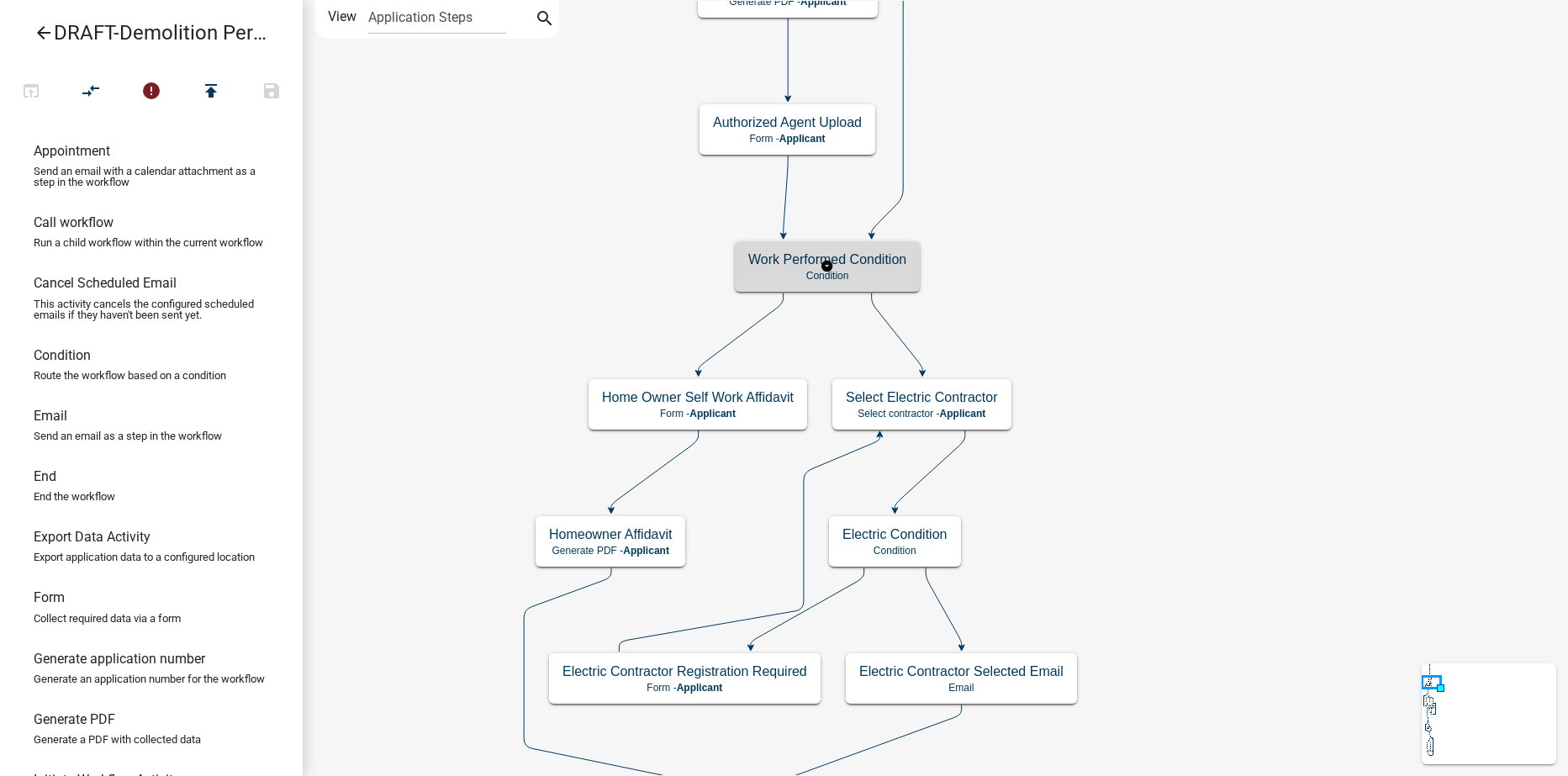
click at [888, 277] on p "Condition" at bounding box center [827, 275] width 158 height 11
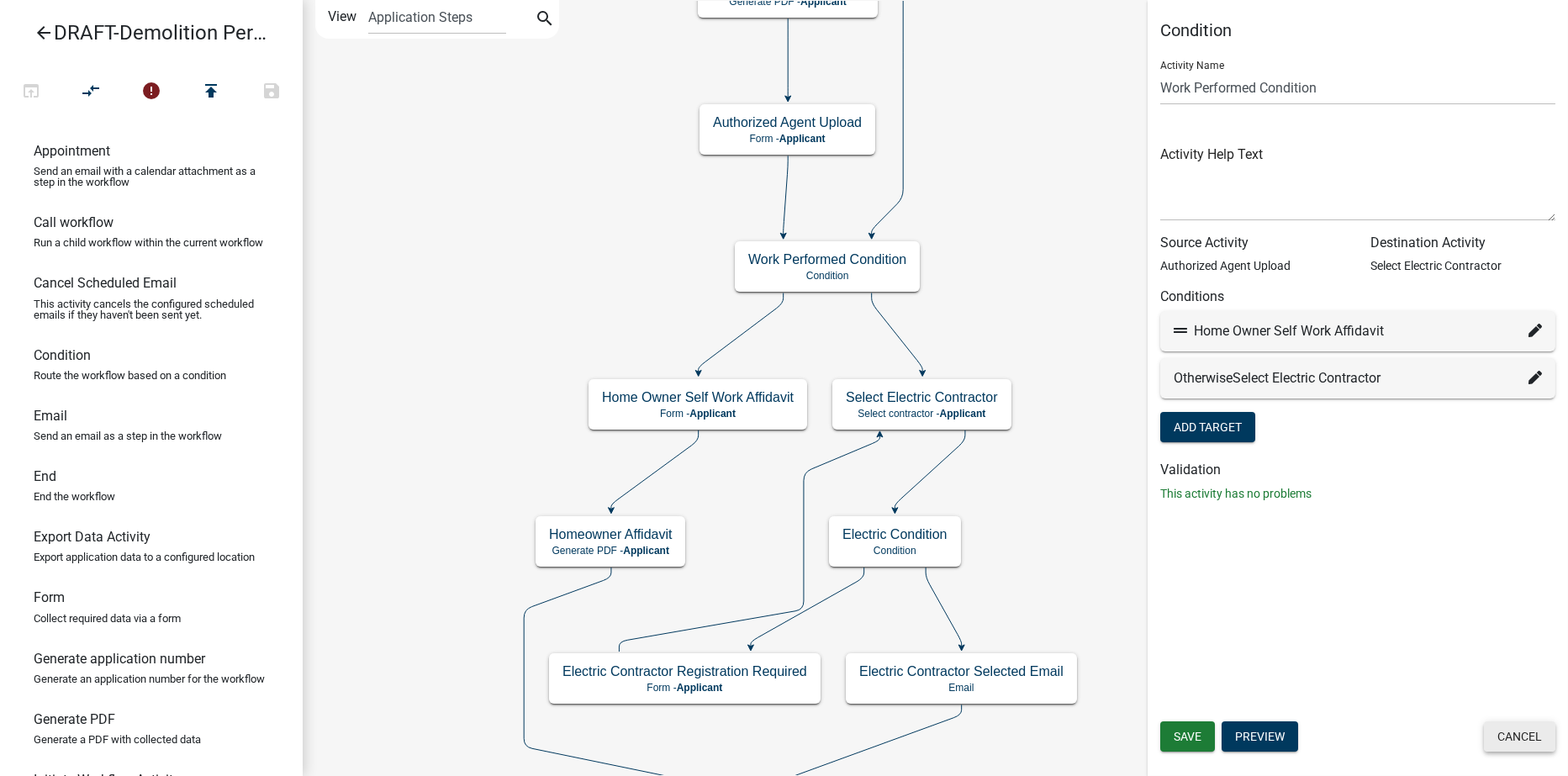
click at [1523, 736] on button "Cancel" at bounding box center [1520, 736] width 72 height 30
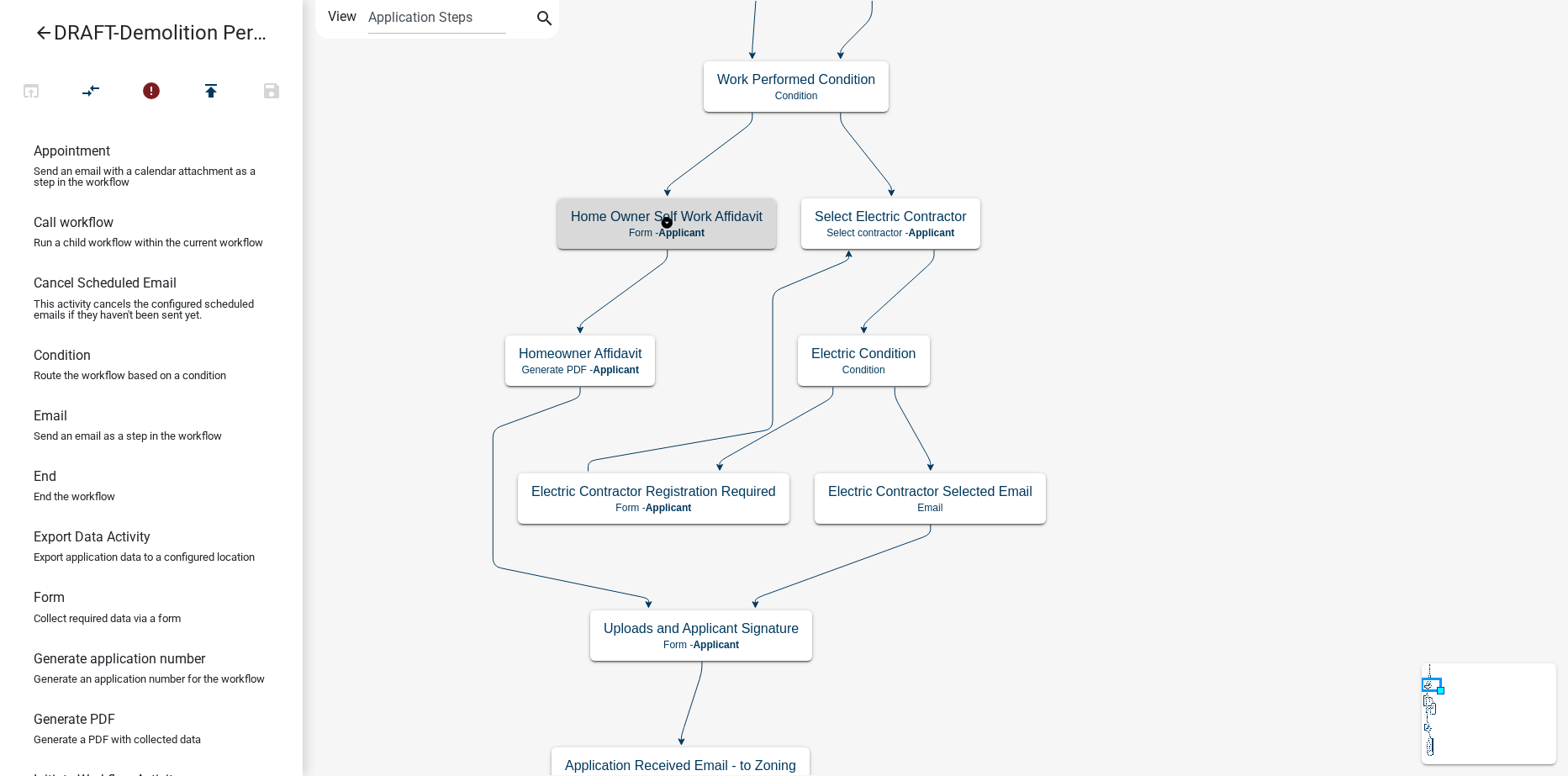
click at [720, 216] on h5 "Home Owner Self Work Affidavit" at bounding box center [666, 216] width 191 height 16
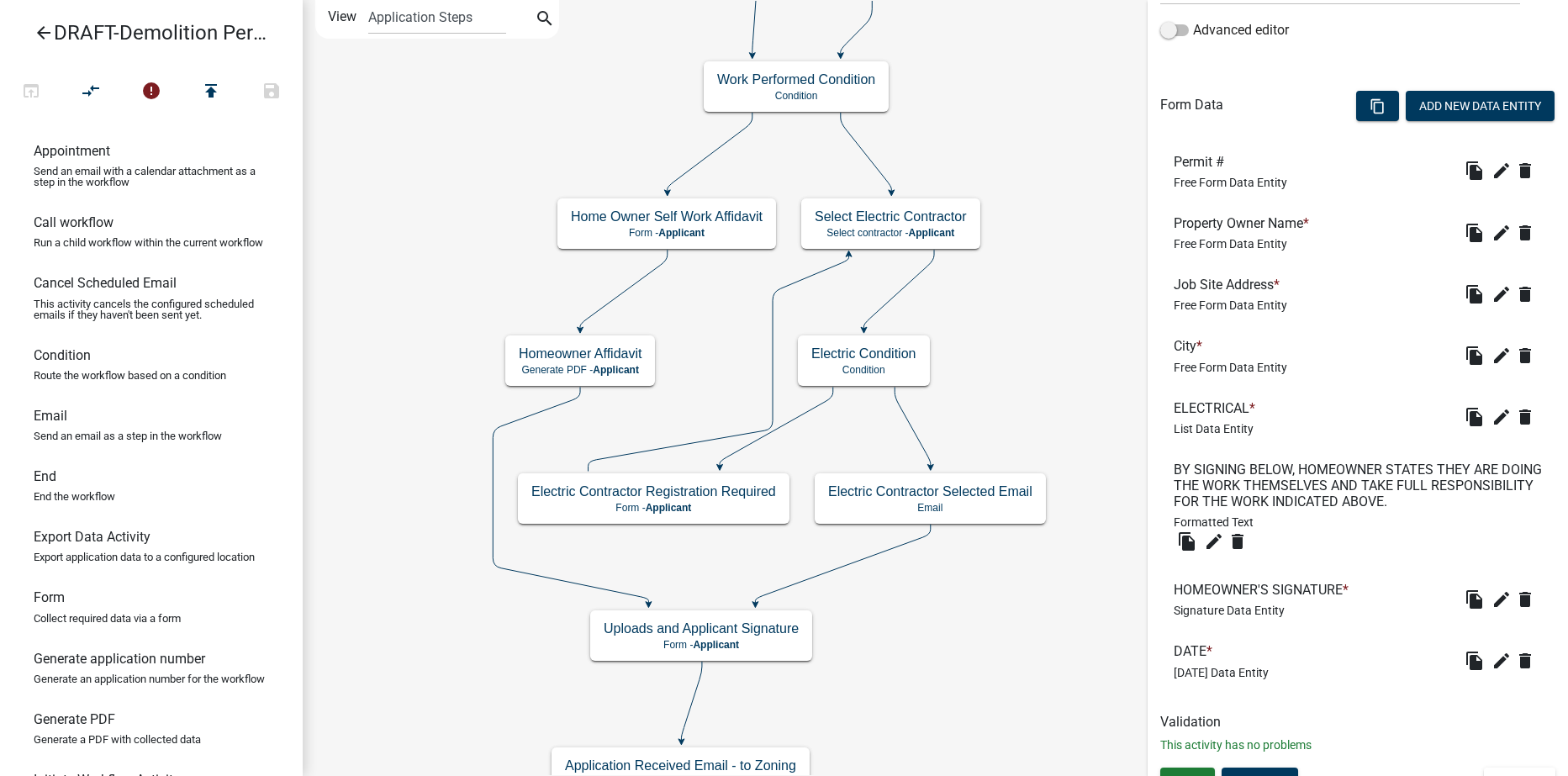
scroll to position [447, 0]
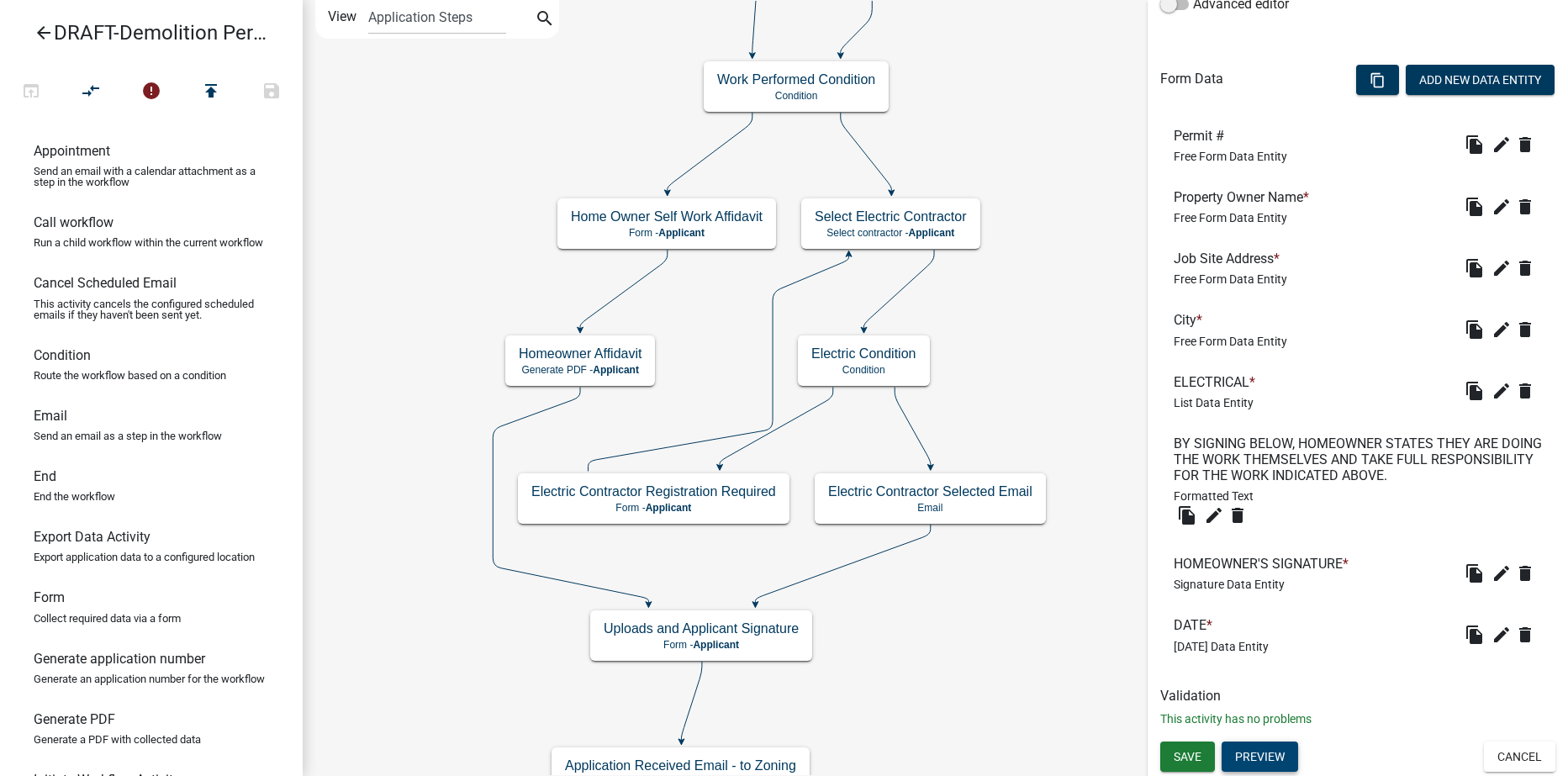
click at [1278, 766] on button "Preview" at bounding box center [1259, 757] width 76 height 30
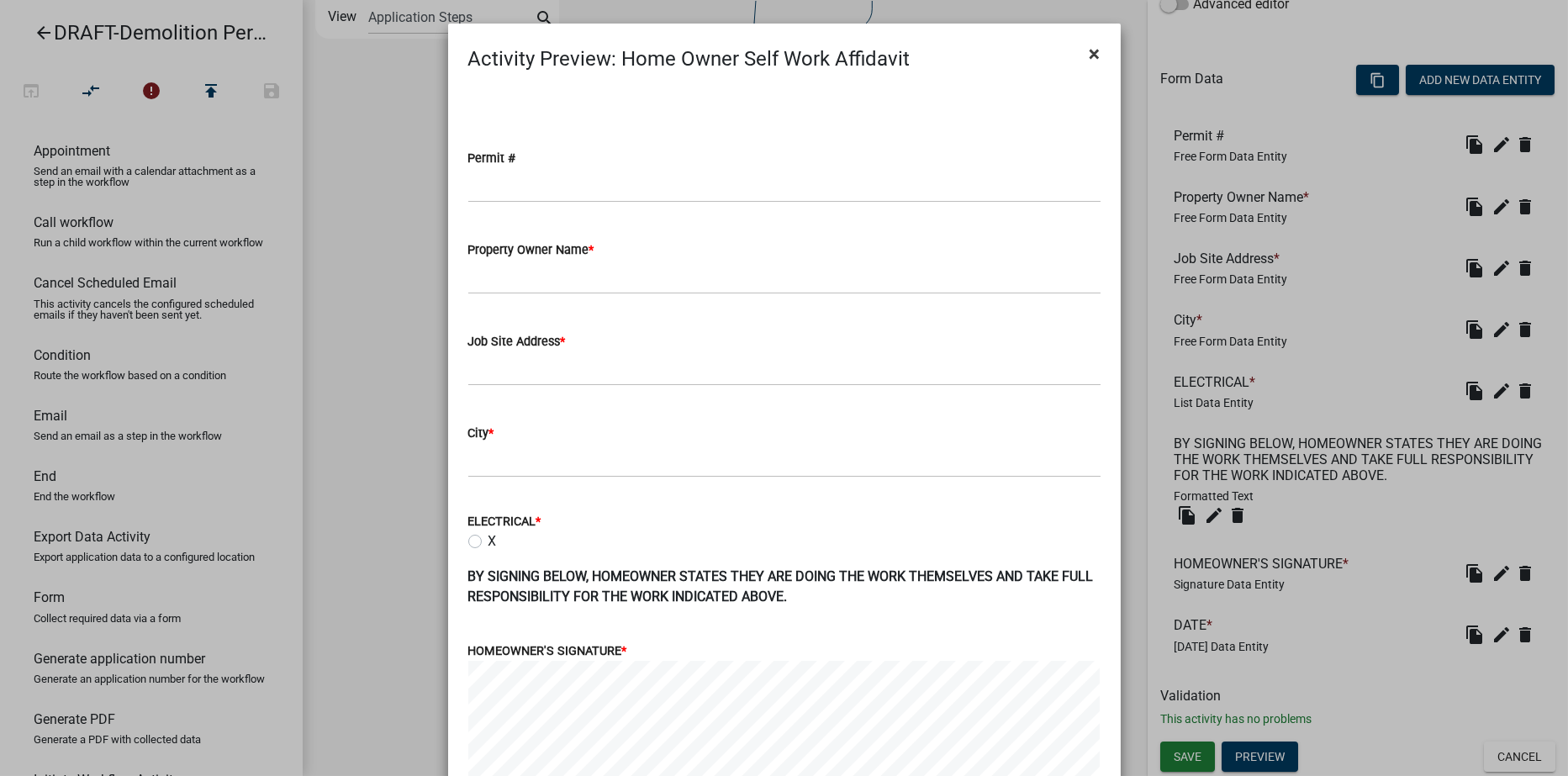
click at [1089, 49] on span "×" at bounding box center [1095, 54] width 11 height 24
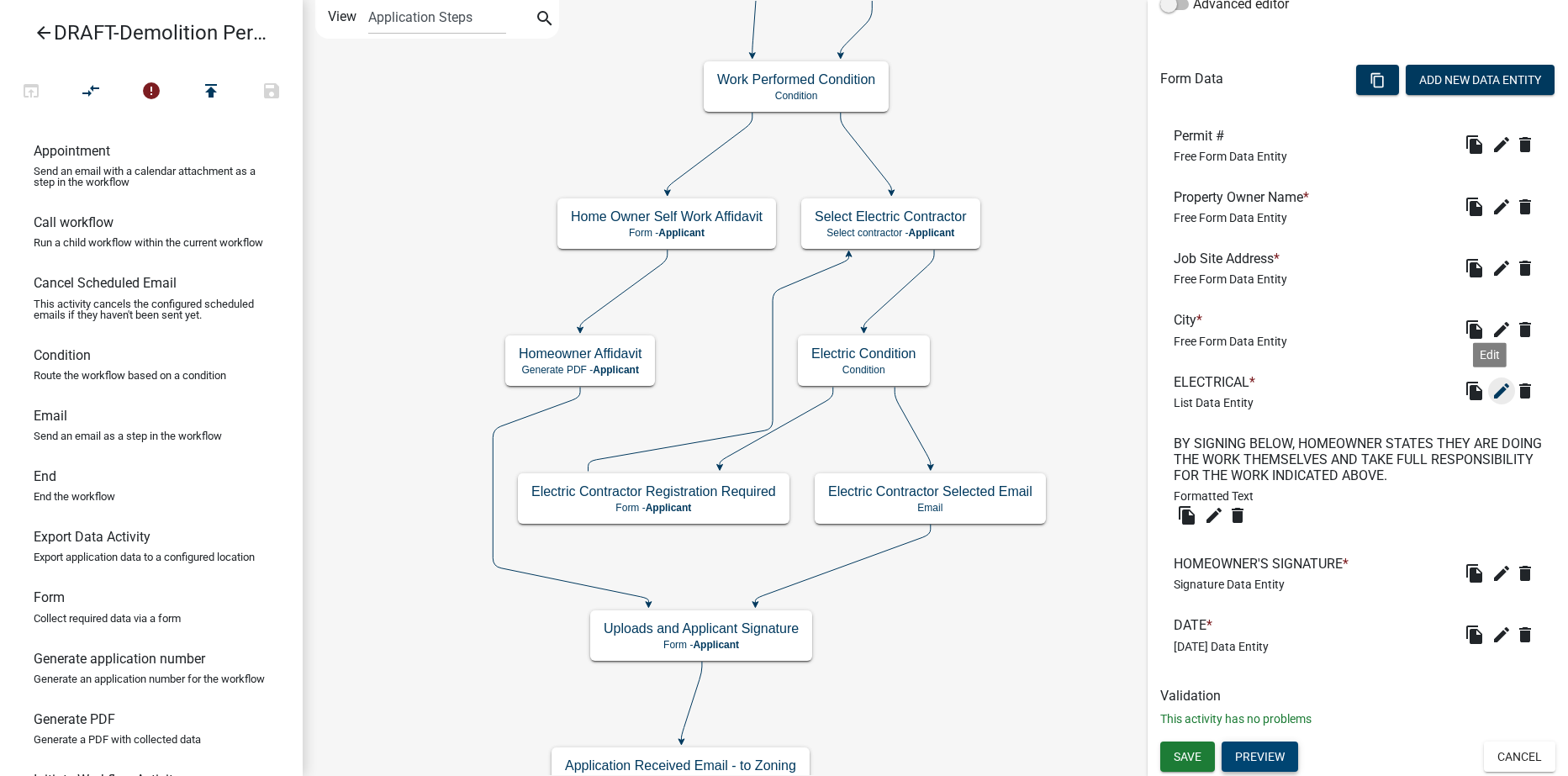
click at [1492, 389] on icon "edit" at bounding box center [1501, 390] width 20 height 20
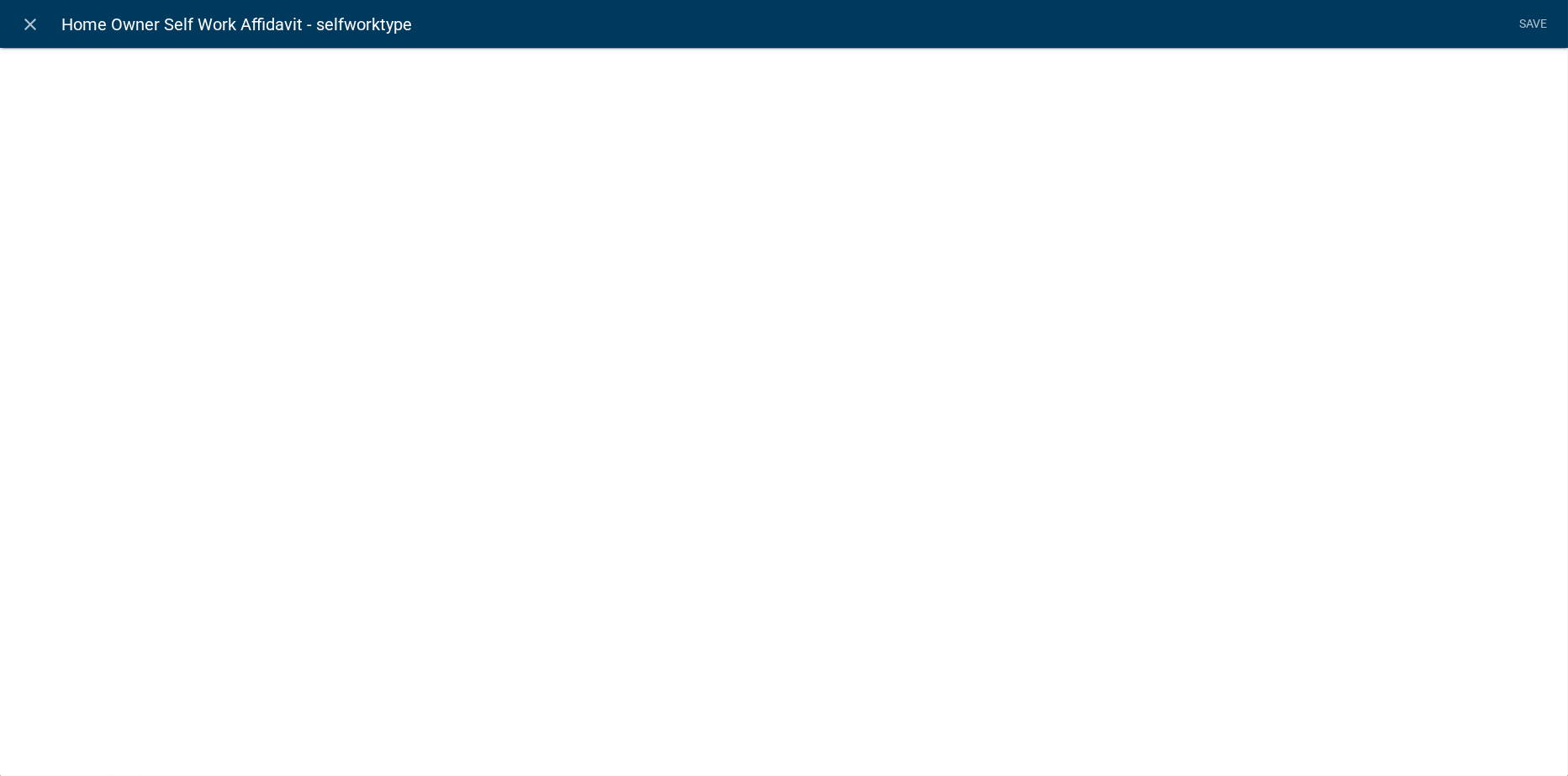
select select "list-data"
select select
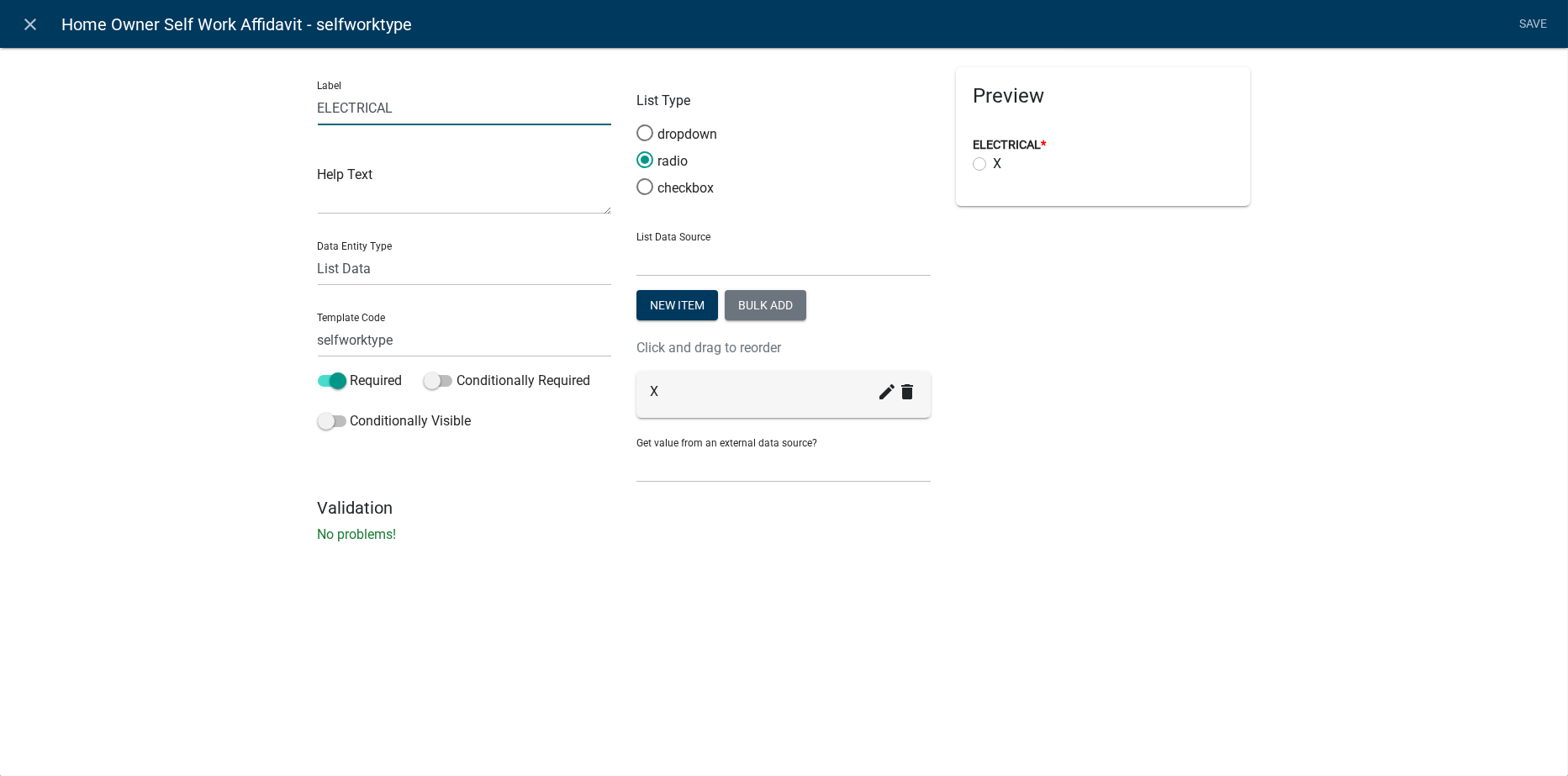
click at [406, 112] on input "ELECTRICAL" at bounding box center [465, 107] width 294 height 35
type input "E"
type input "Demolition"
click at [394, 341] on input "selfworktype" at bounding box center [465, 340] width 294 height 35
type input "selfworktypeDemo"
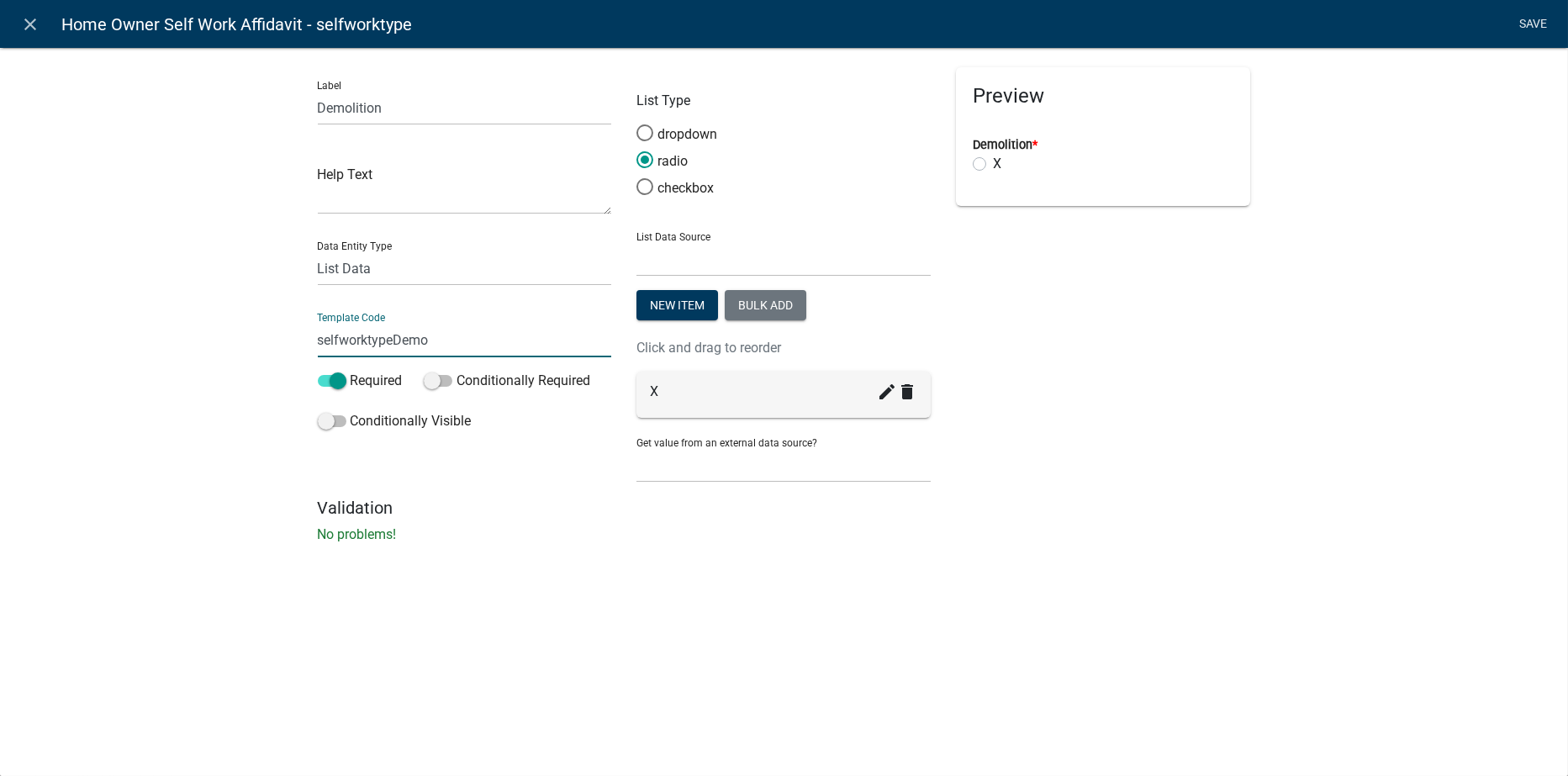
click at [1534, 27] on li "Save" at bounding box center [1533, 25] width 42 height 32
click at [1526, 23] on link "Save" at bounding box center [1533, 25] width 42 height 32
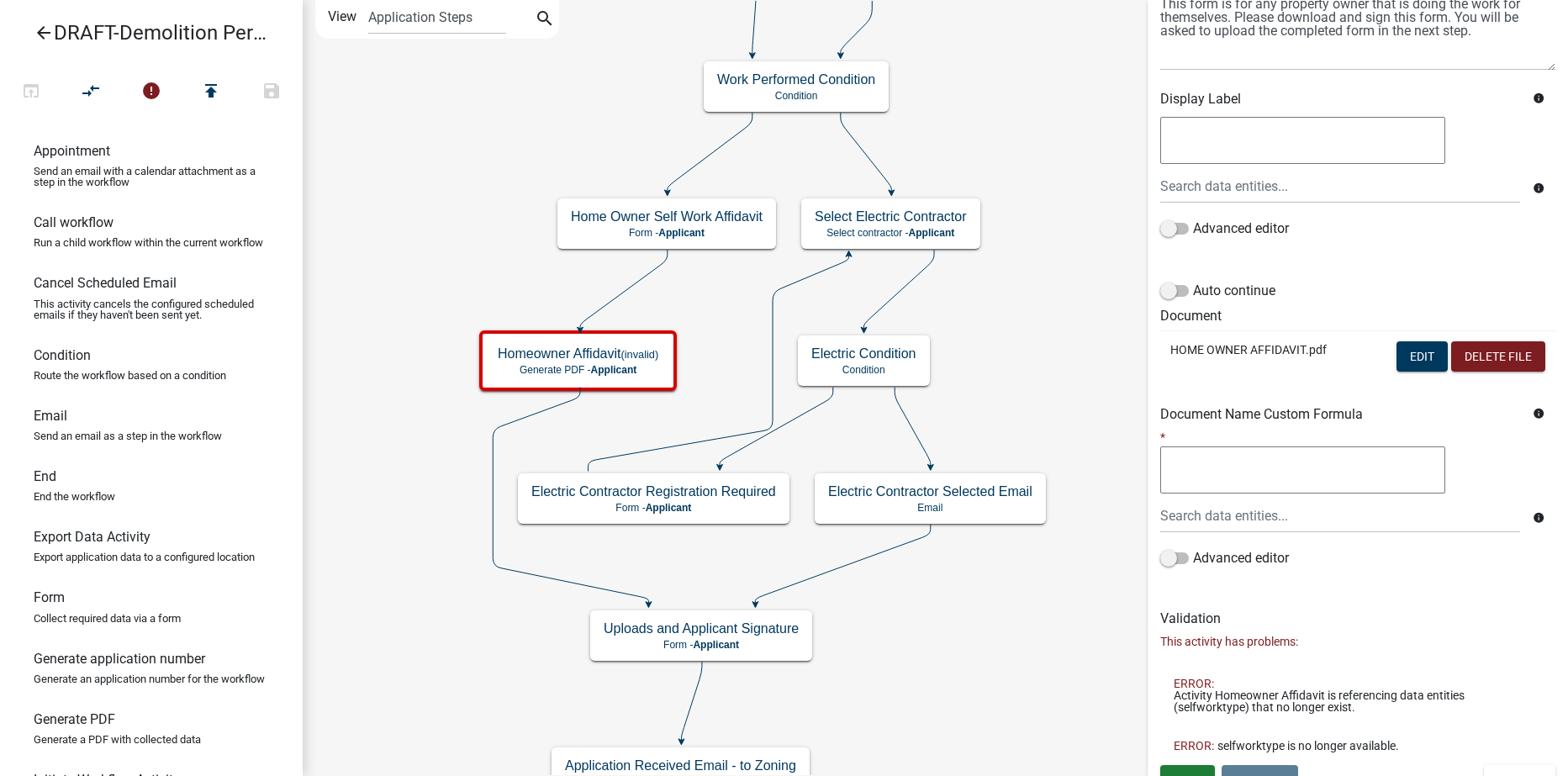
scroll to position [246, 0]
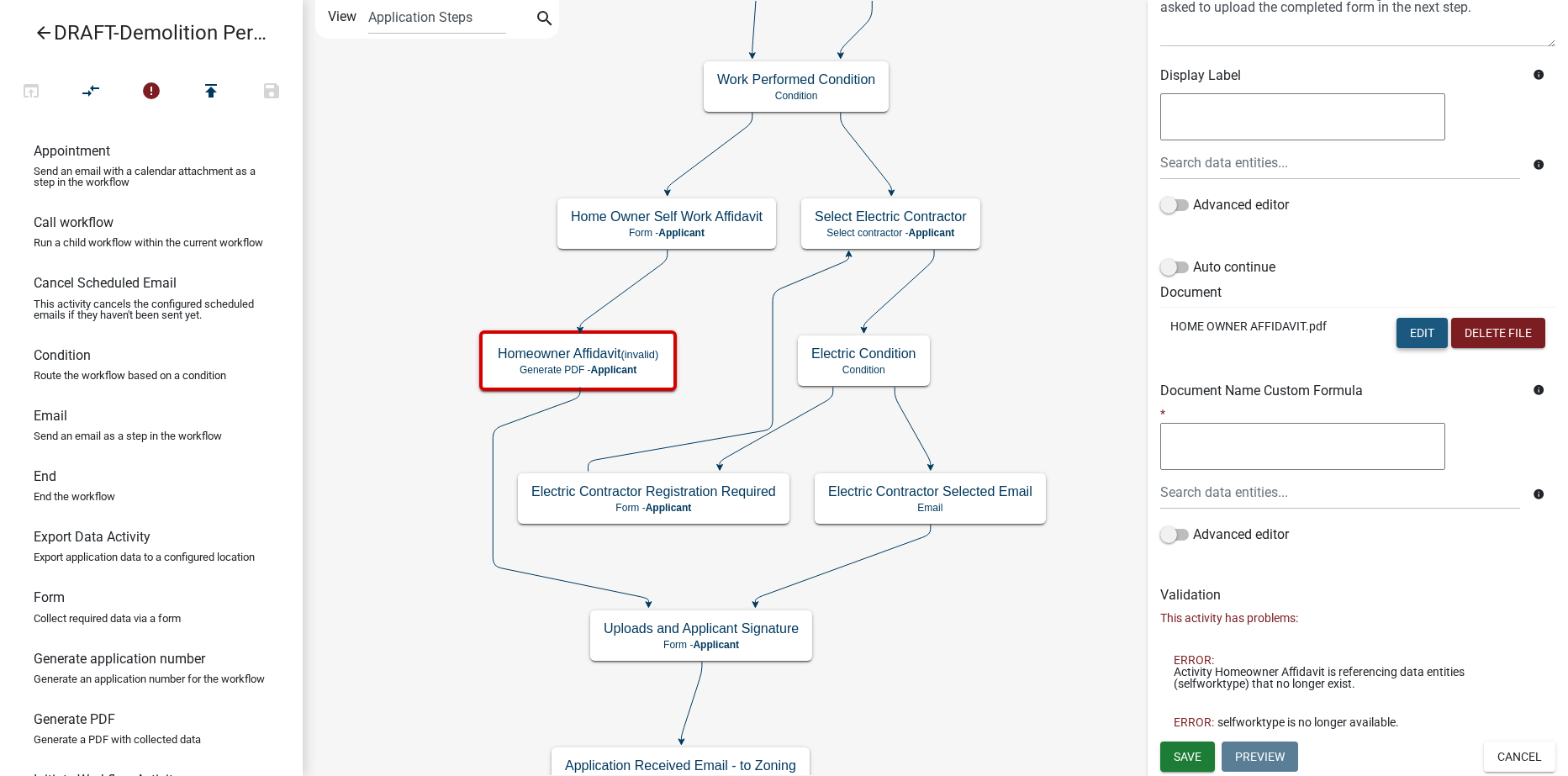
click at [1414, 332] on button "Edit" at bounding box center [1422, 333] width 51 height 30
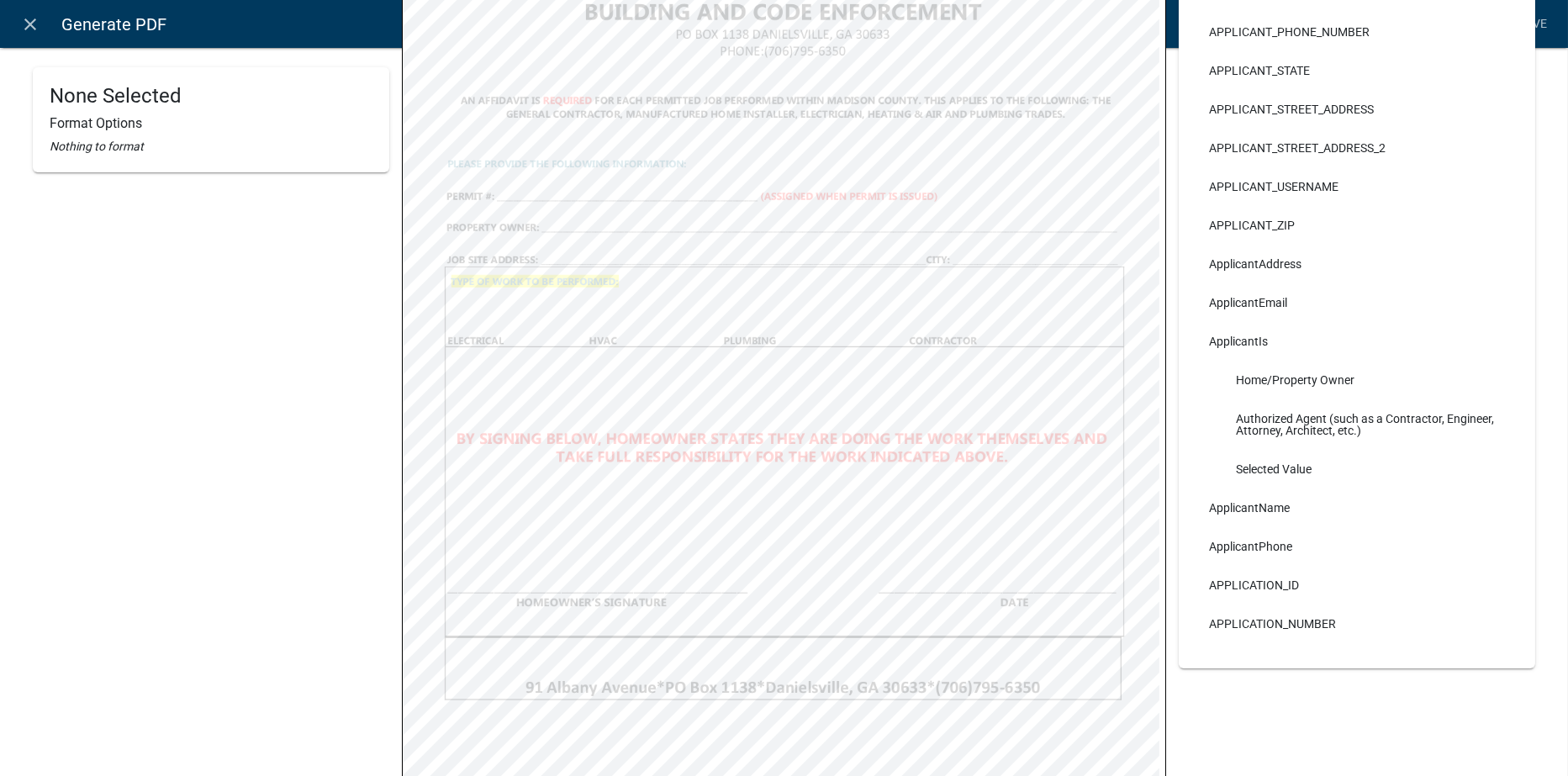
scroll to position [421, 0]
click at [26, 20] on icon "close" at bounding box center [30, 24] width 20 height 20
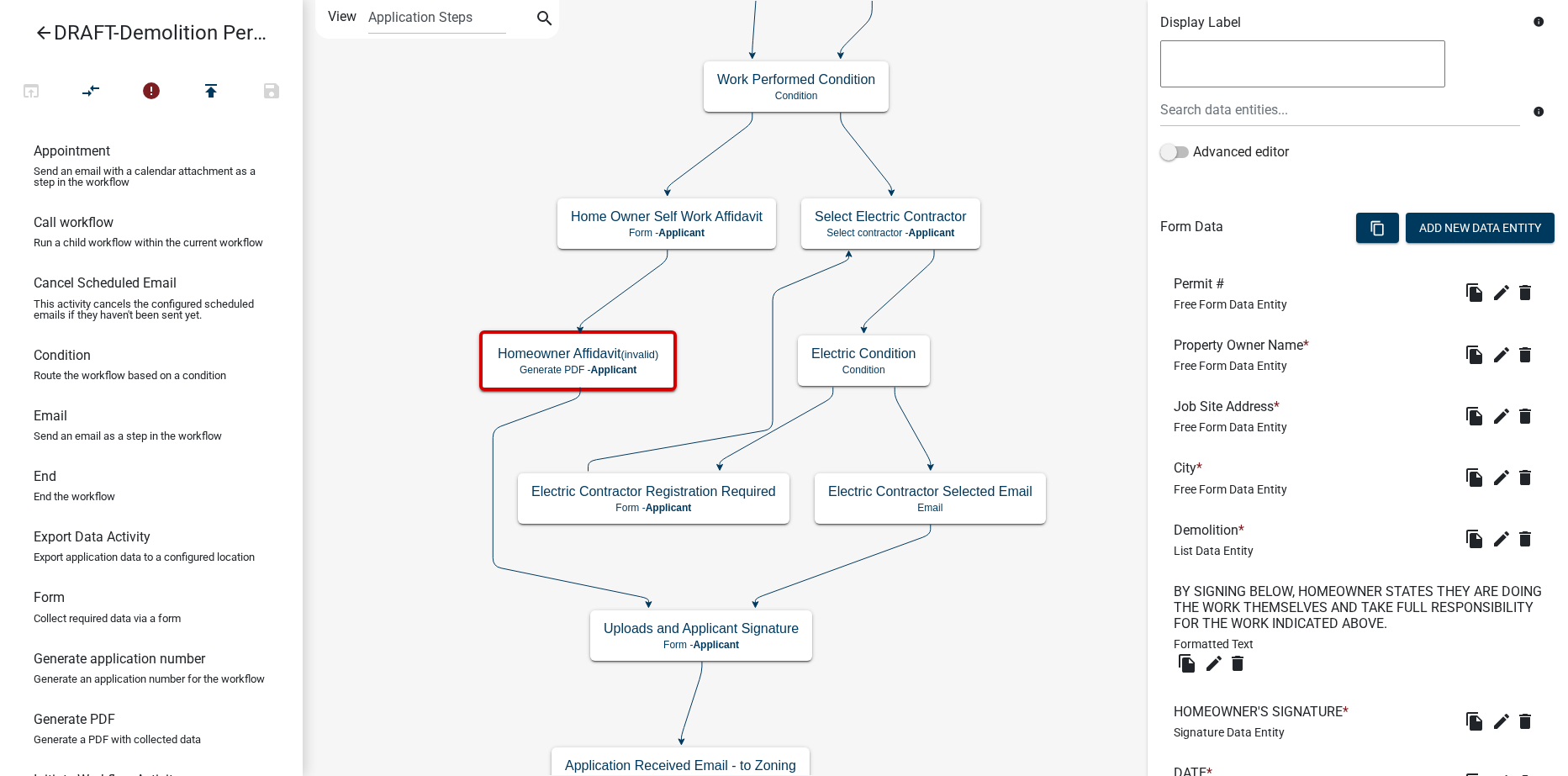
scroll to position [447, 0]
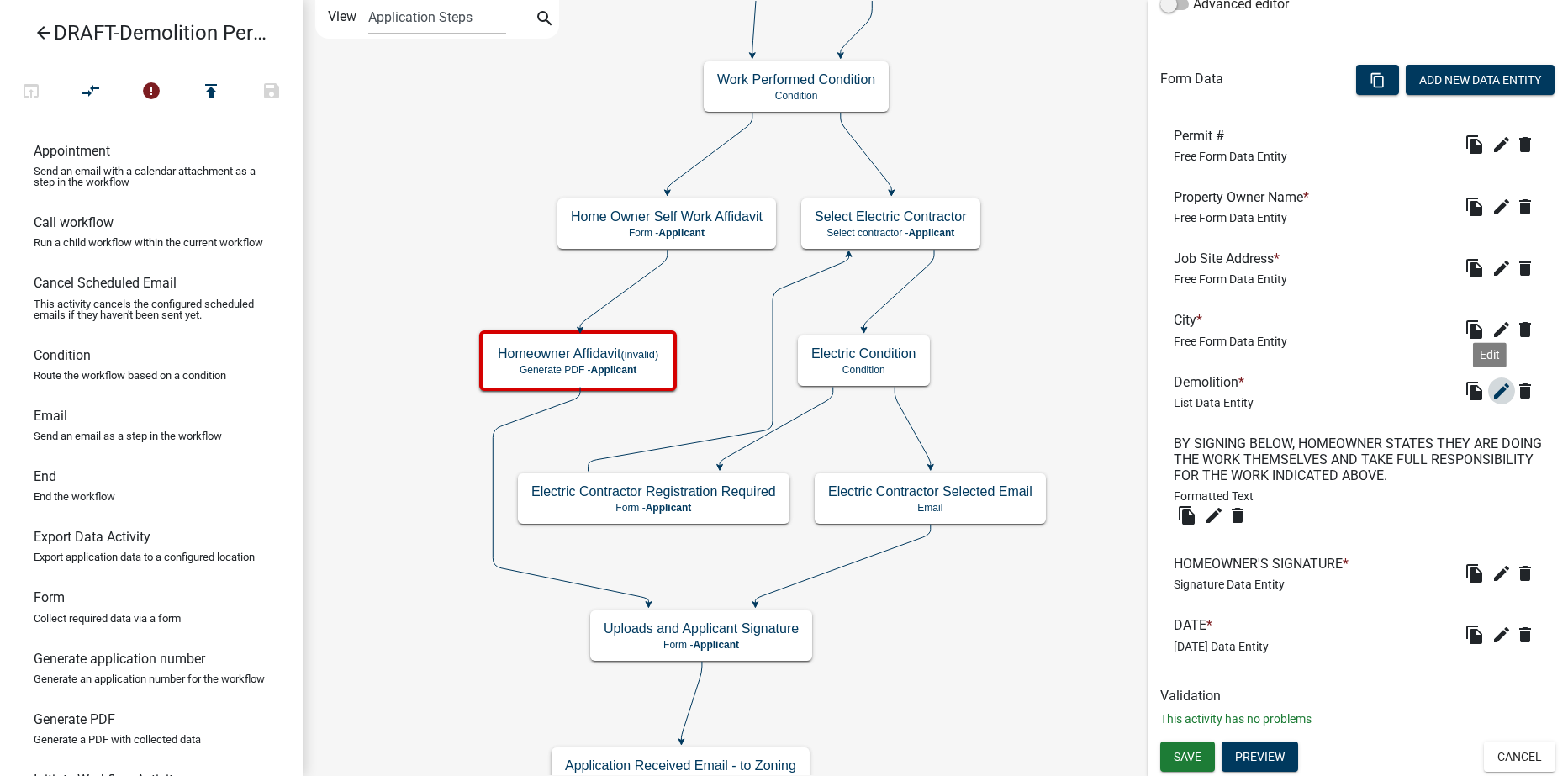
click at [1492, 396] on icon "edit" at bounding box center [1501, 390] width 20 height 20
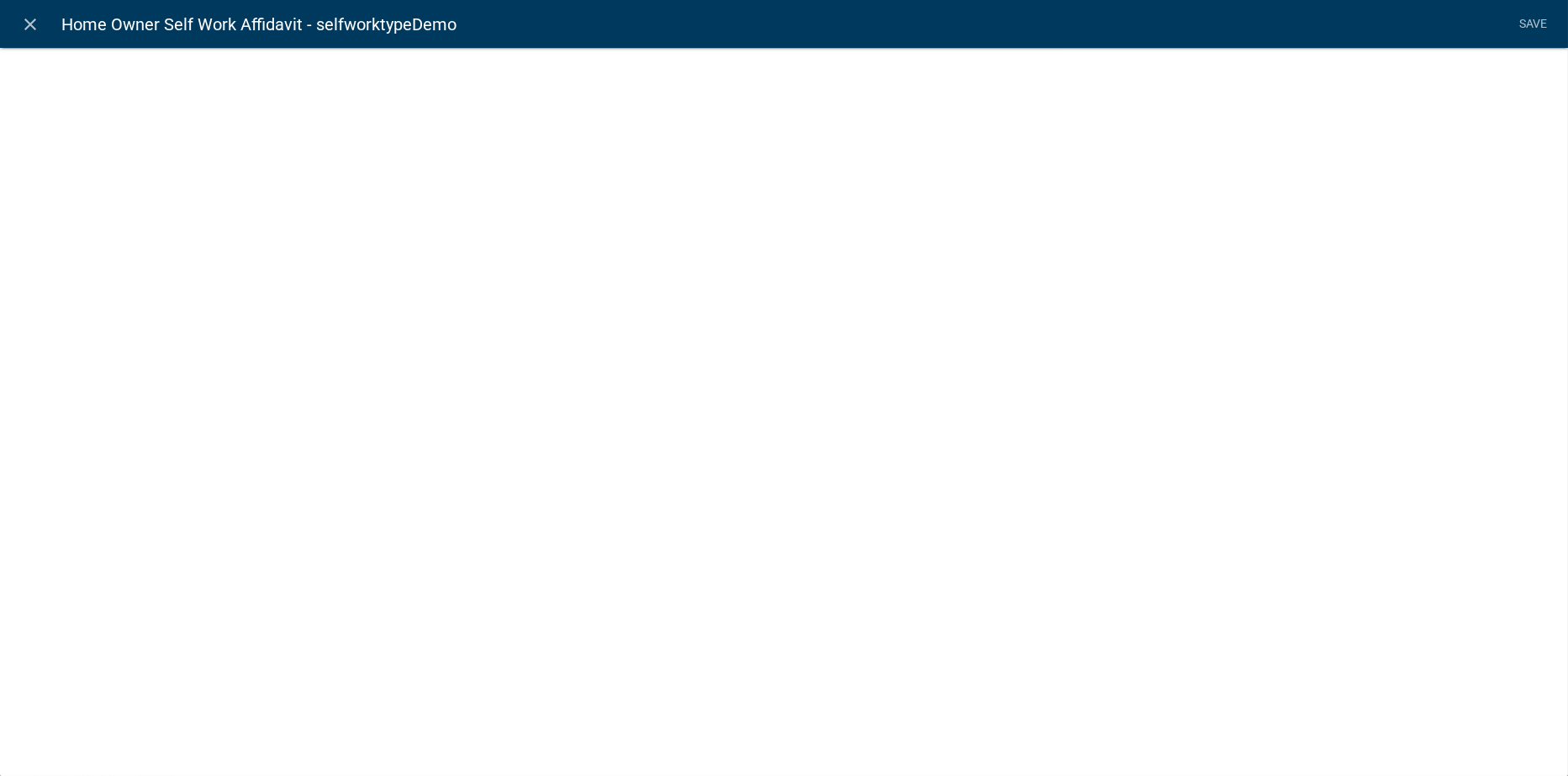
select select "list-data"
select select
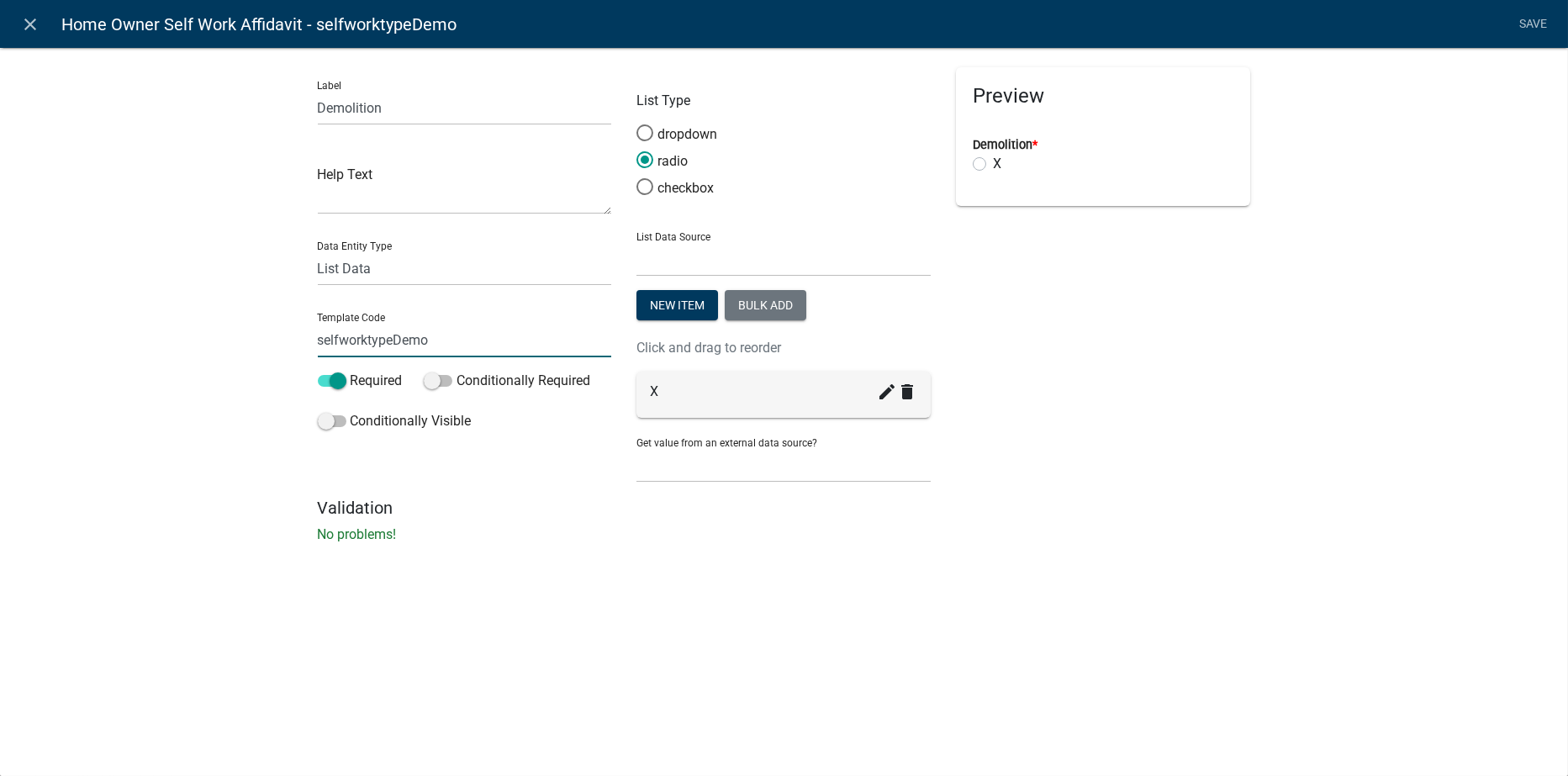
click at [449, 344] on input "selfworktypeDemo" at bounding box center [465, 340] width 294 height 35
type input "selfworktype"
click at [1529, 14] on li "Save" at bounding box center [1533, 25] width 42 height 32
click at [1533, 20] on link "Save" at bounding box center [1533, 25] width 42 height 32
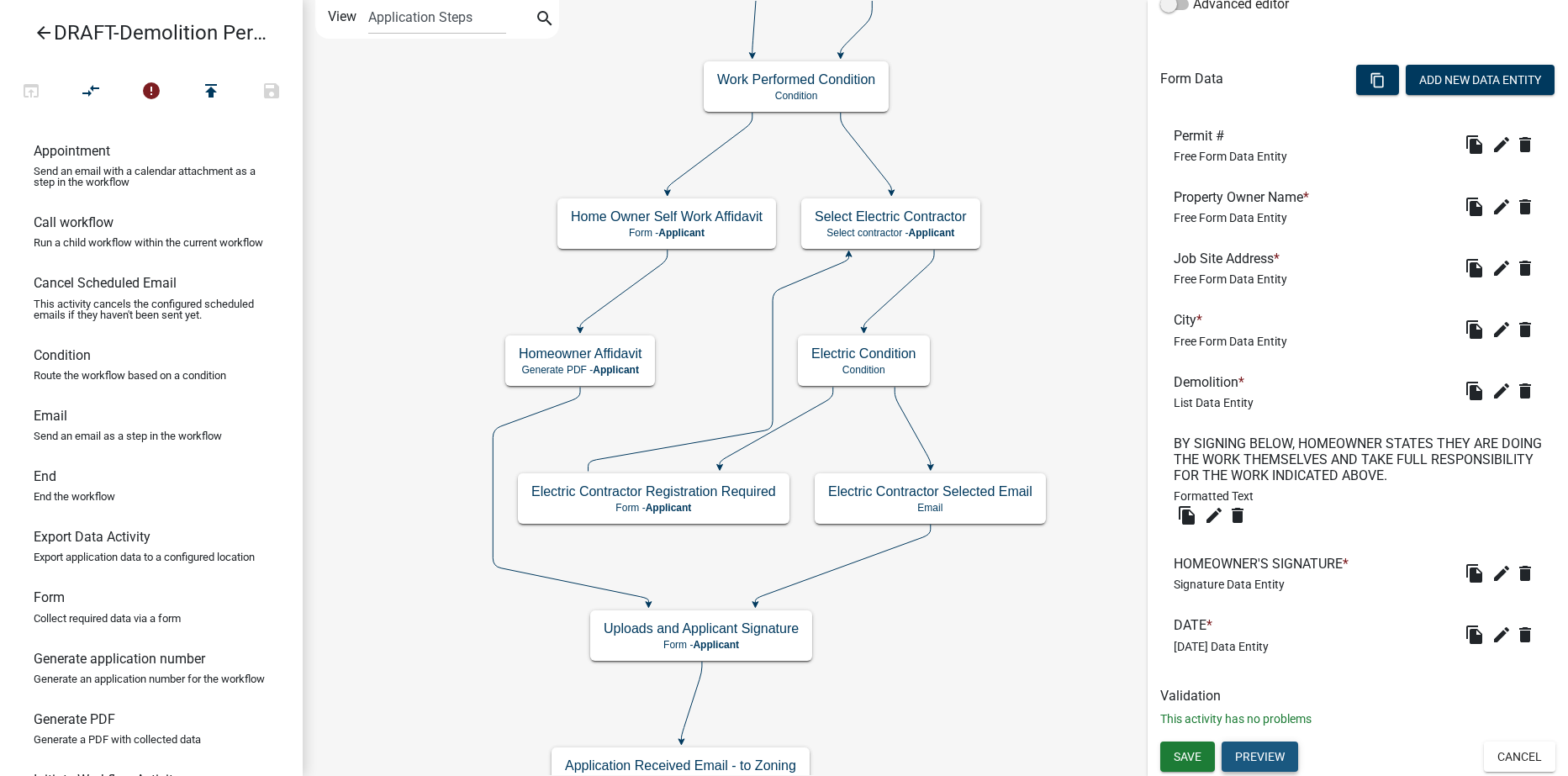
click at [1269, 758] on button "Preview" at bounding box center [1259, 757] width 76 height 30
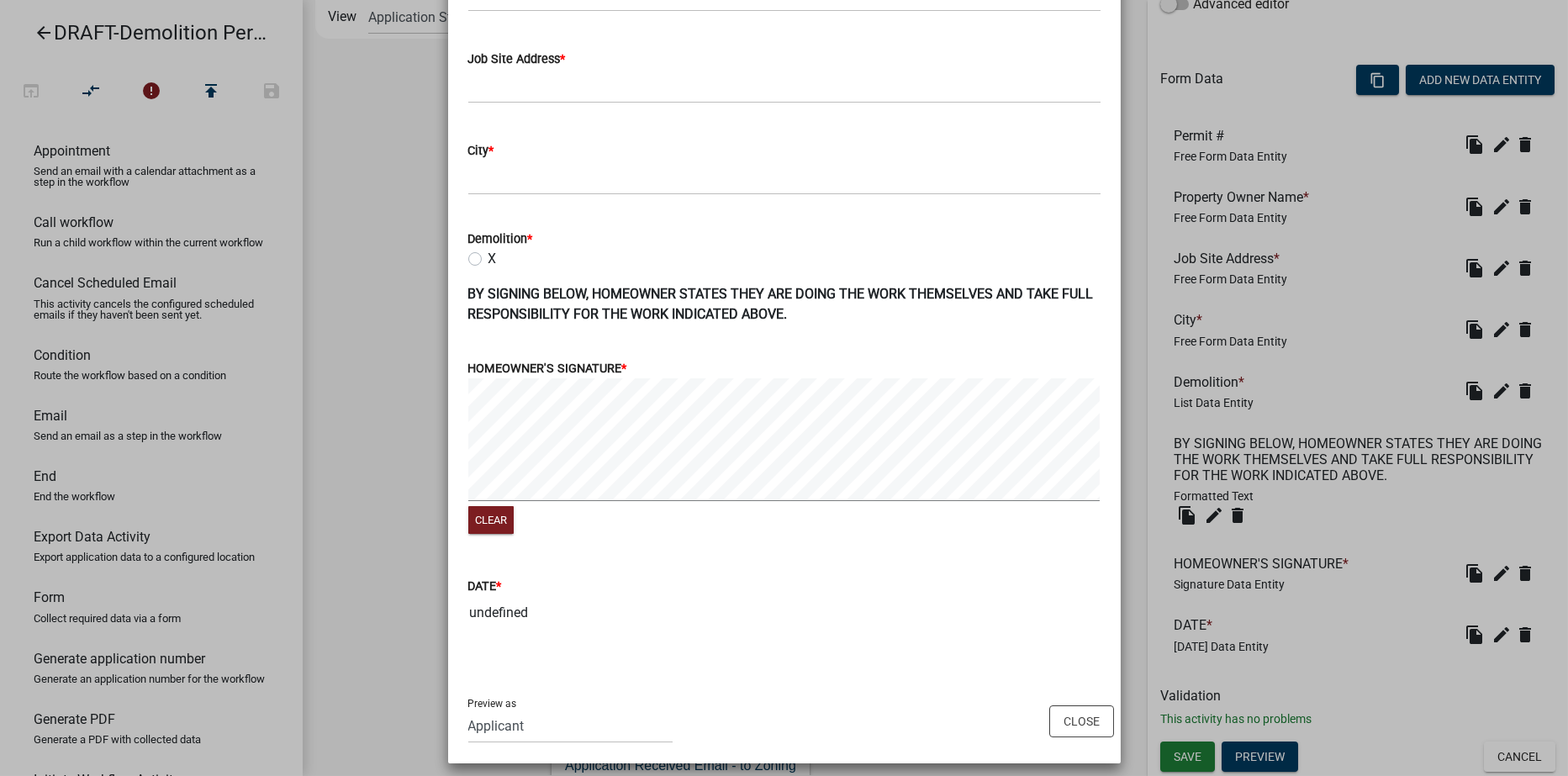
scroll to position [292, 0]
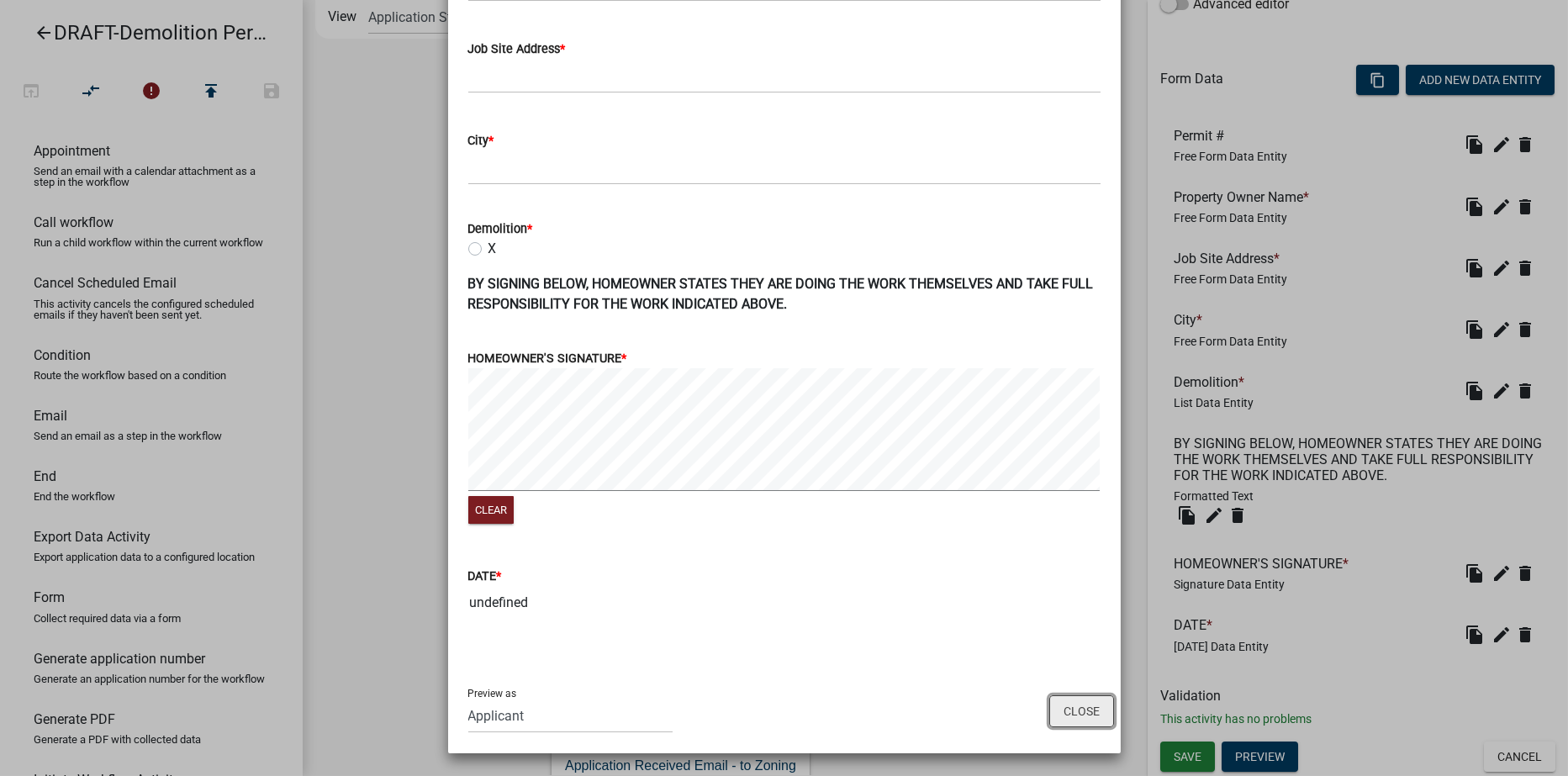
click at [1086, 715] on button "Close" at bounding box center [1081, 712] width 65 height 32
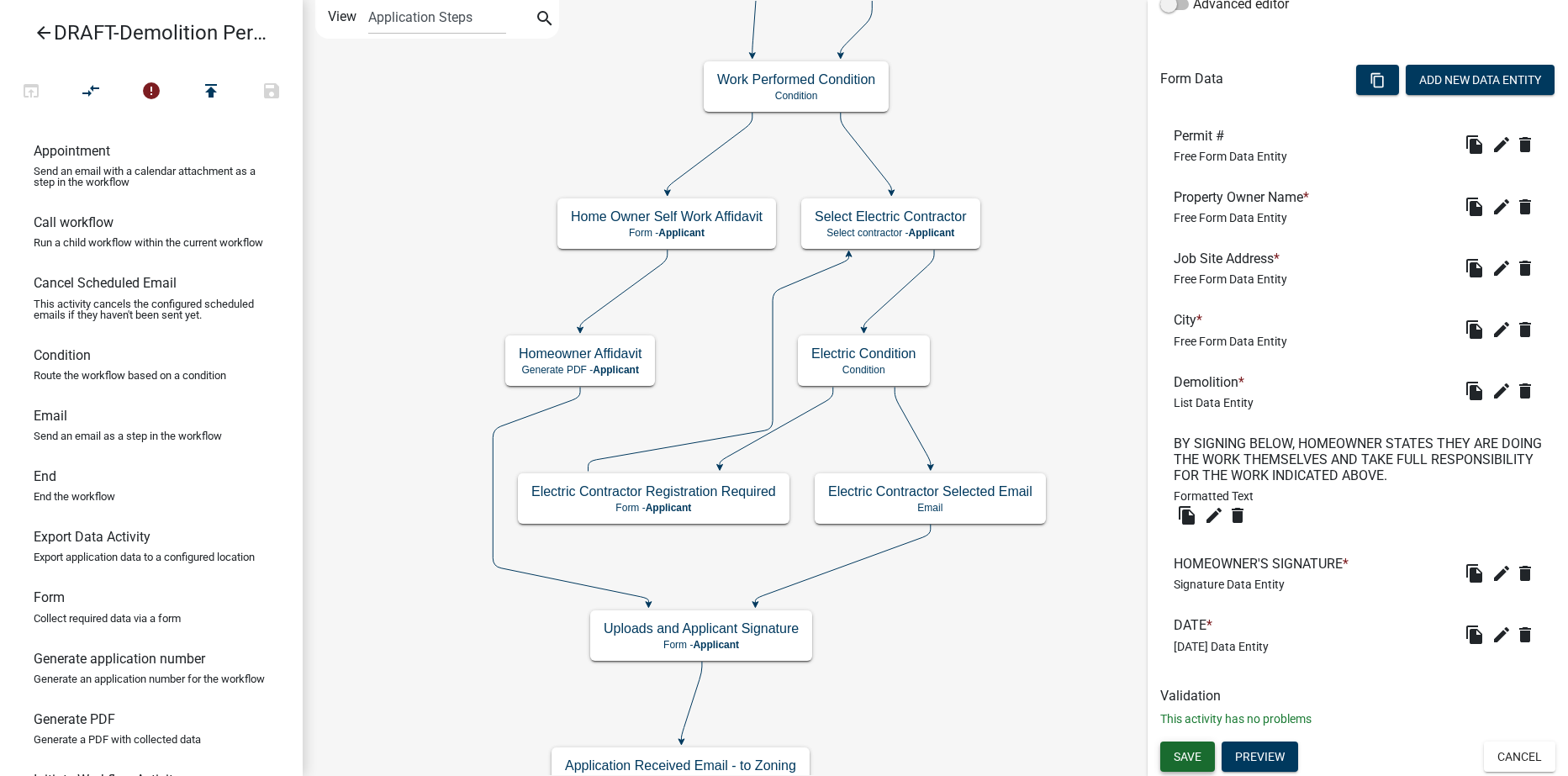
click at [1187, 756] on span "Save" at bounding box center [1186, 756] width 27 height 13
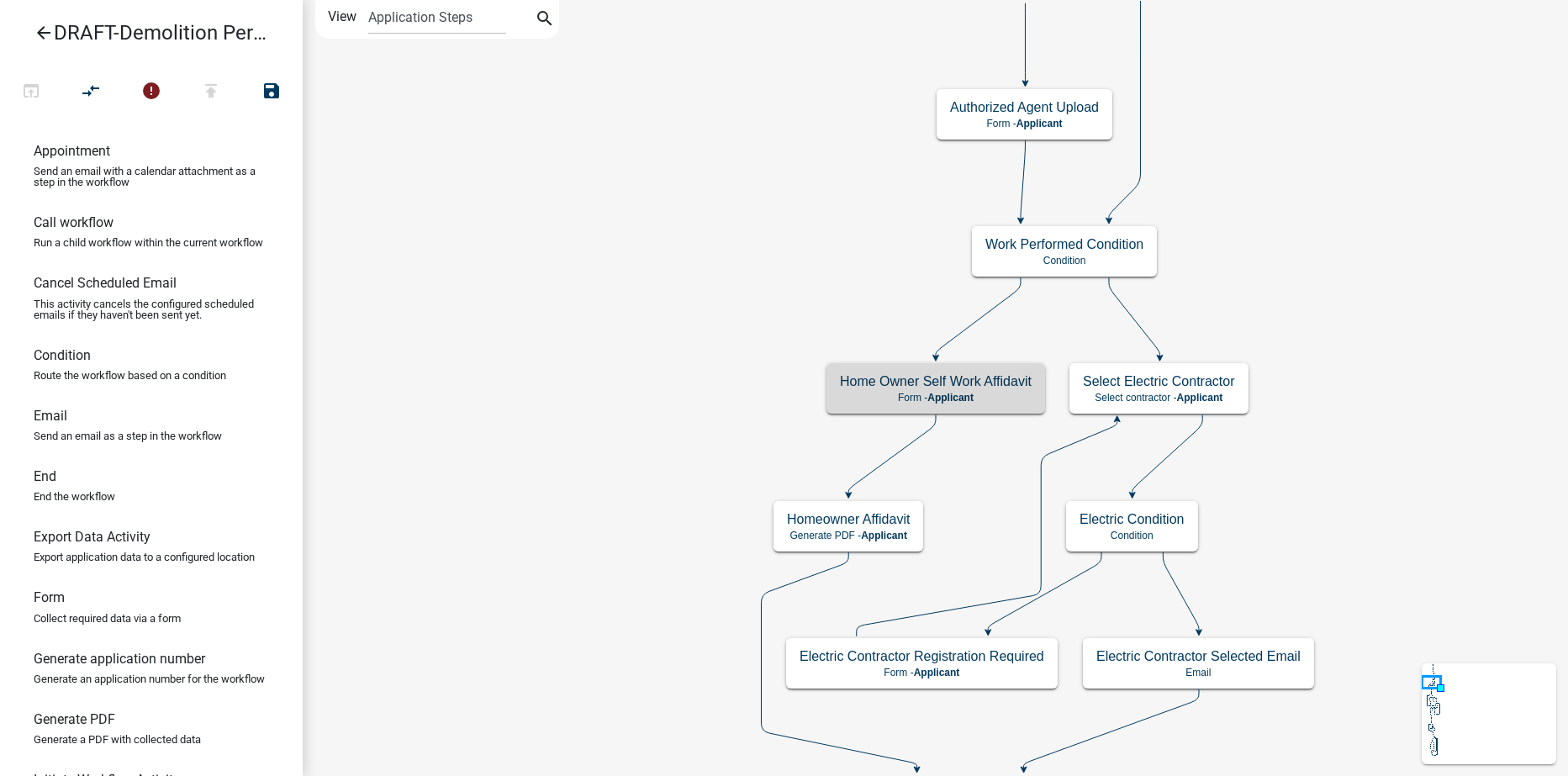
scroll to position [0, 0]
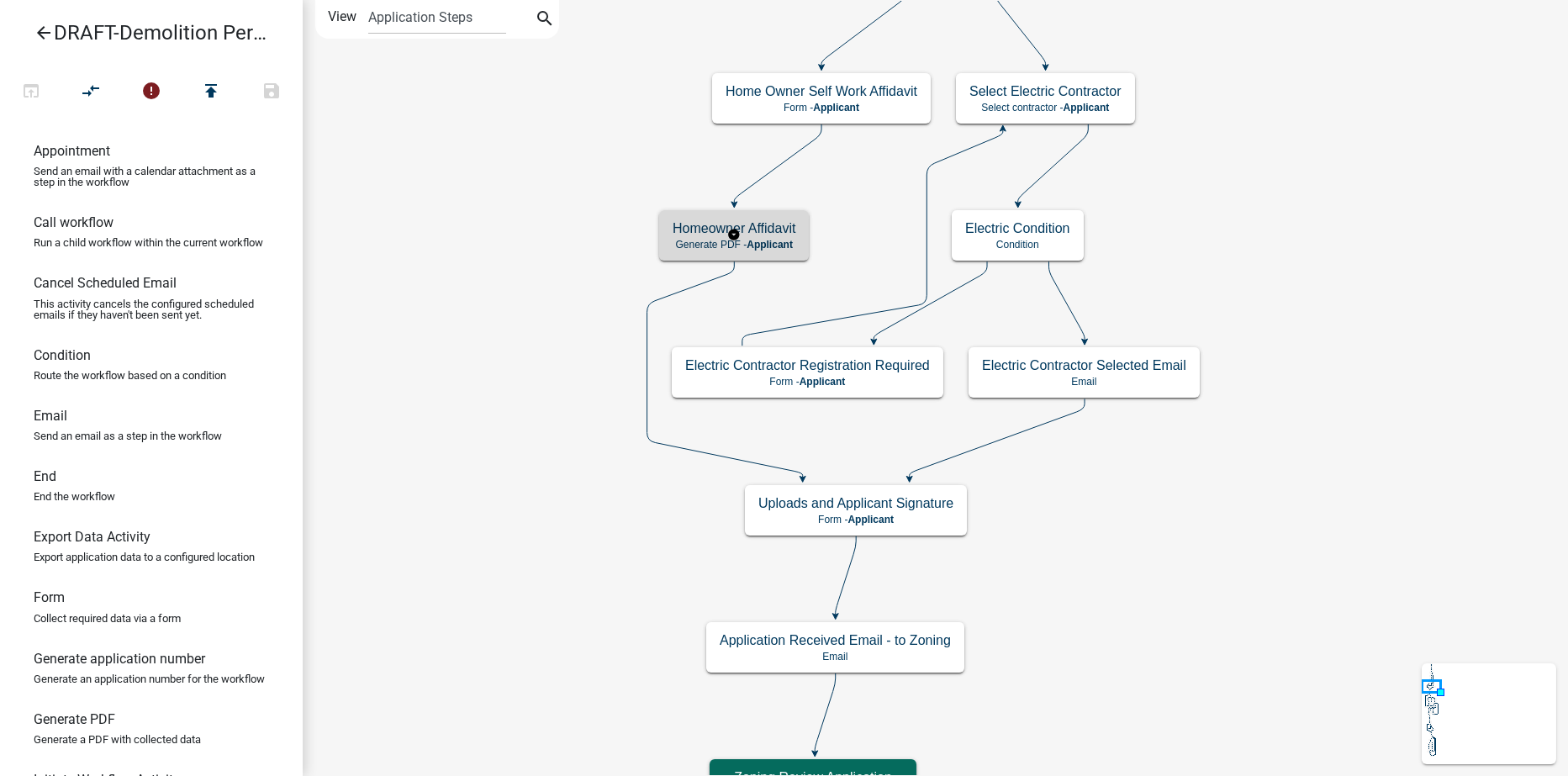
click at [776, 247] on span "Applicant" at bounding box center [769, 244] width 46 height 11
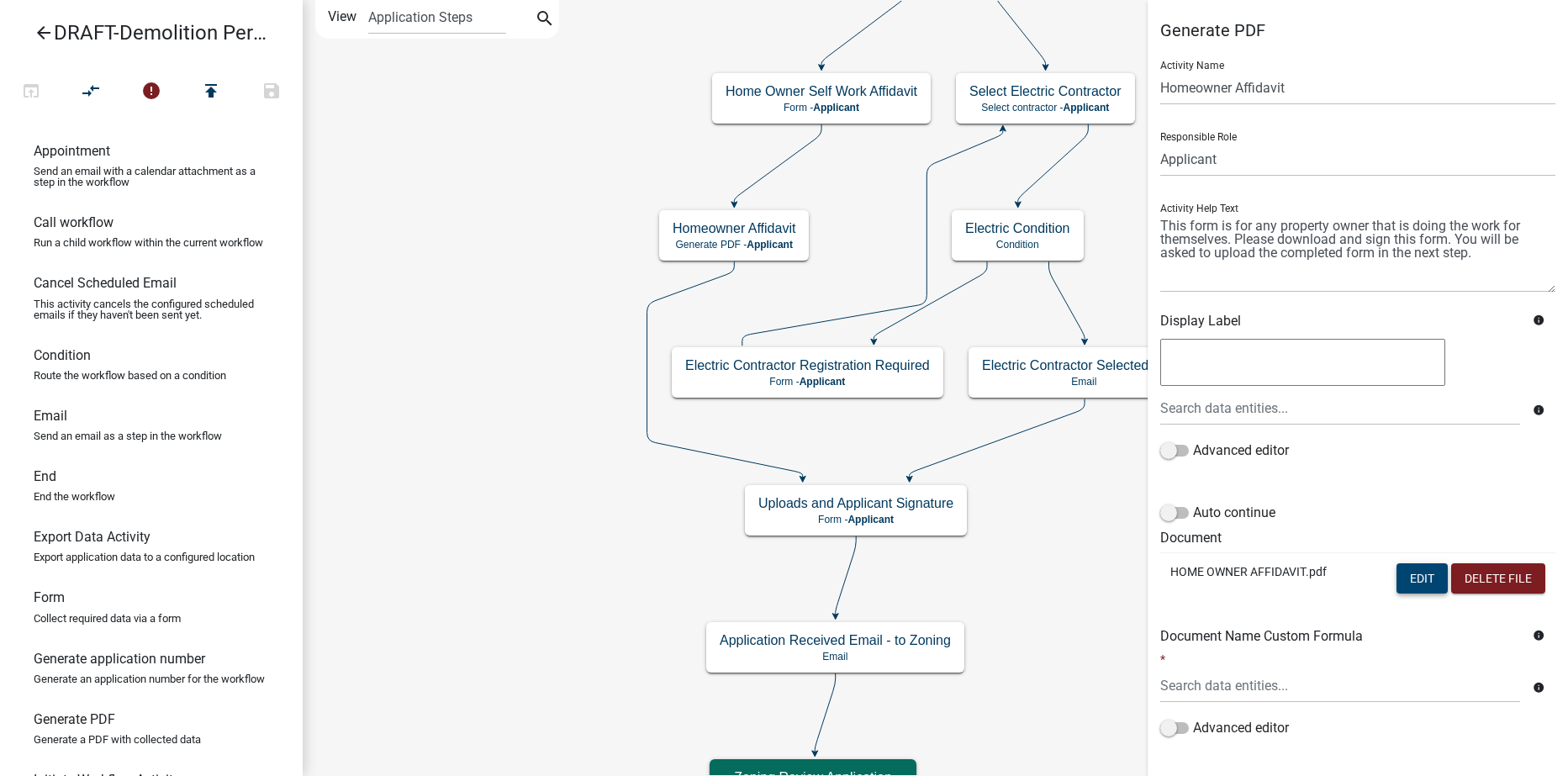
click at [1405, 576] on button "Edit" at bounding box center [1422, 579] width 51 height 30
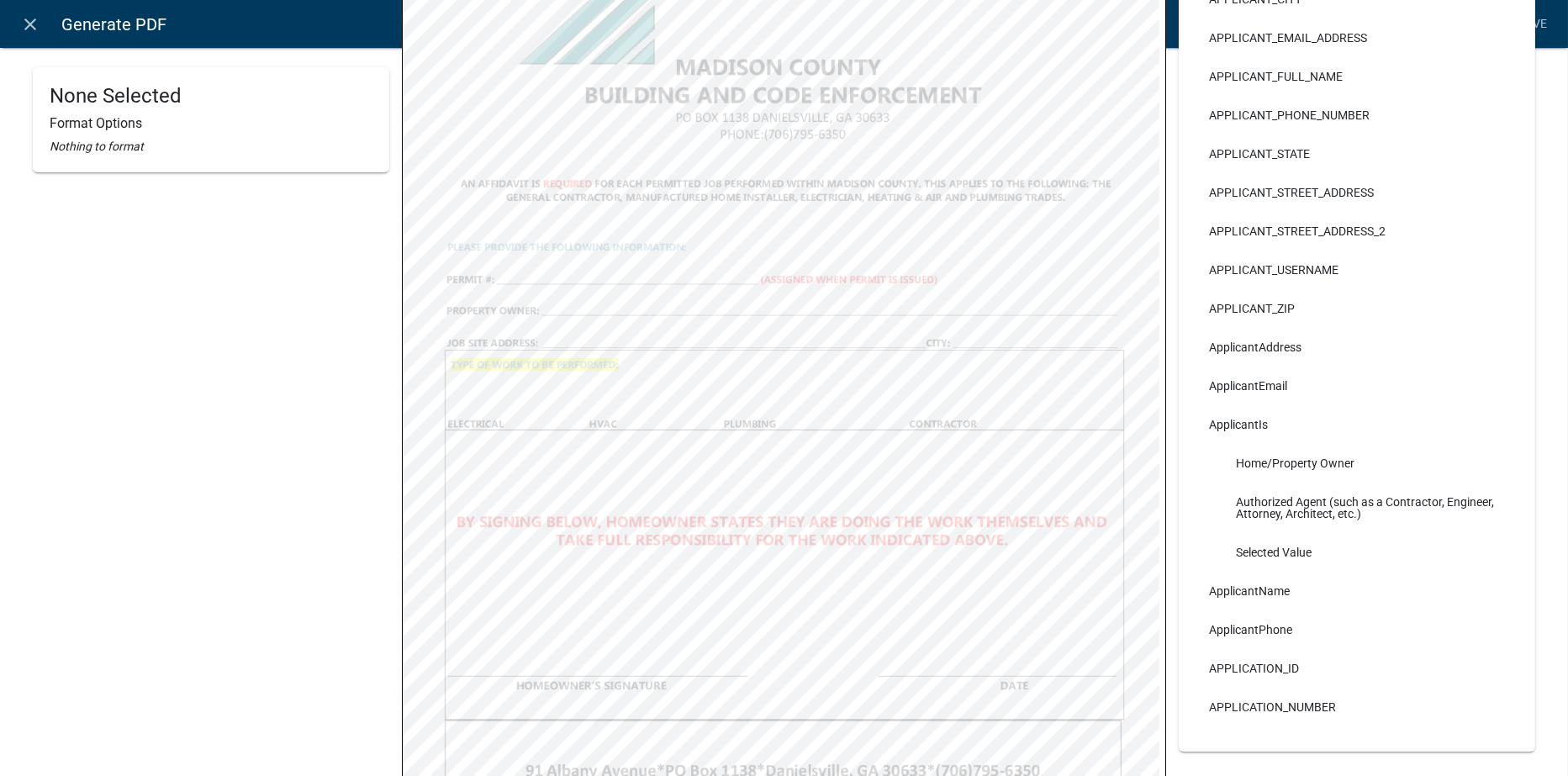
scroll to position [421, 0]
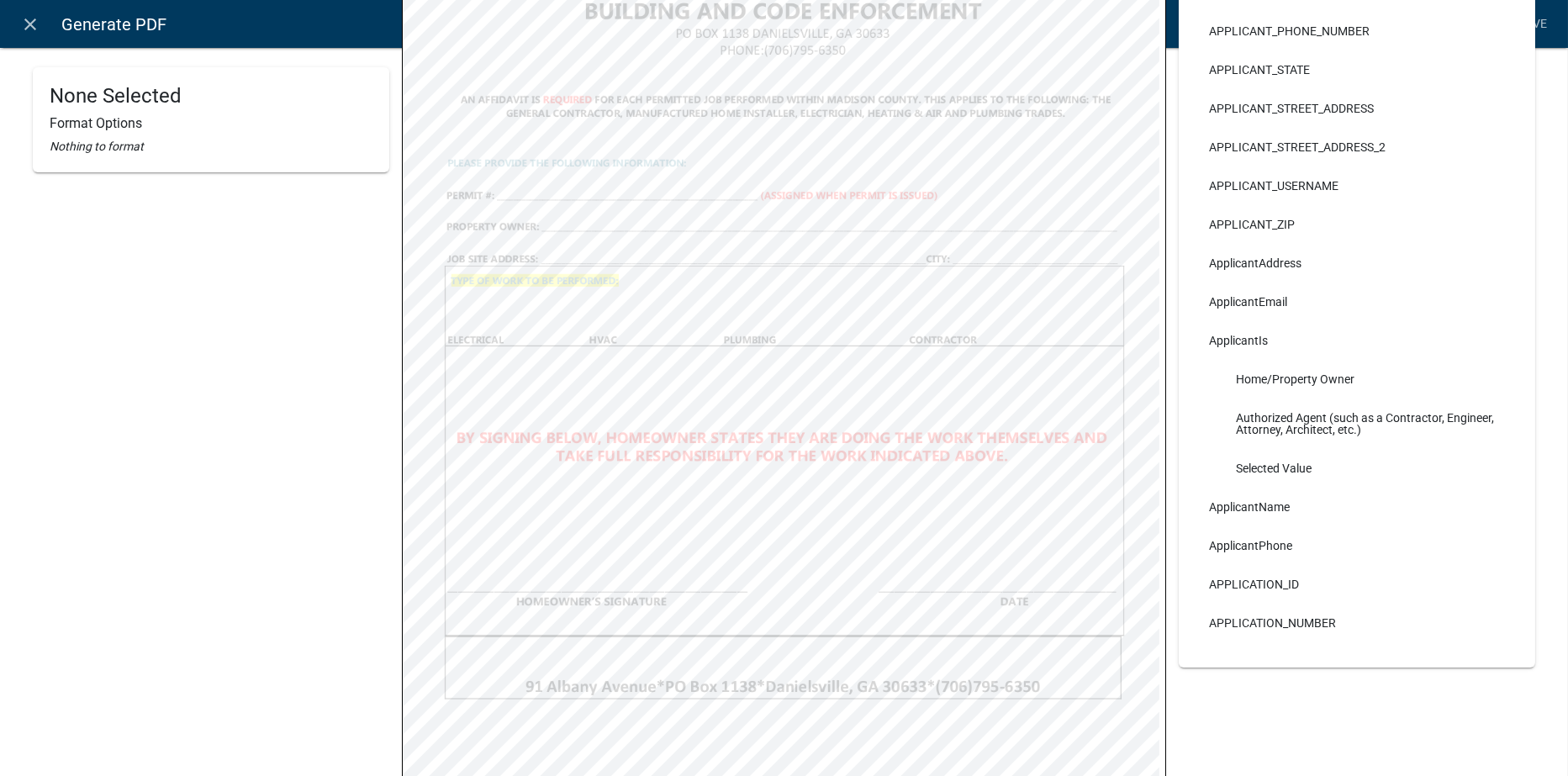
select select
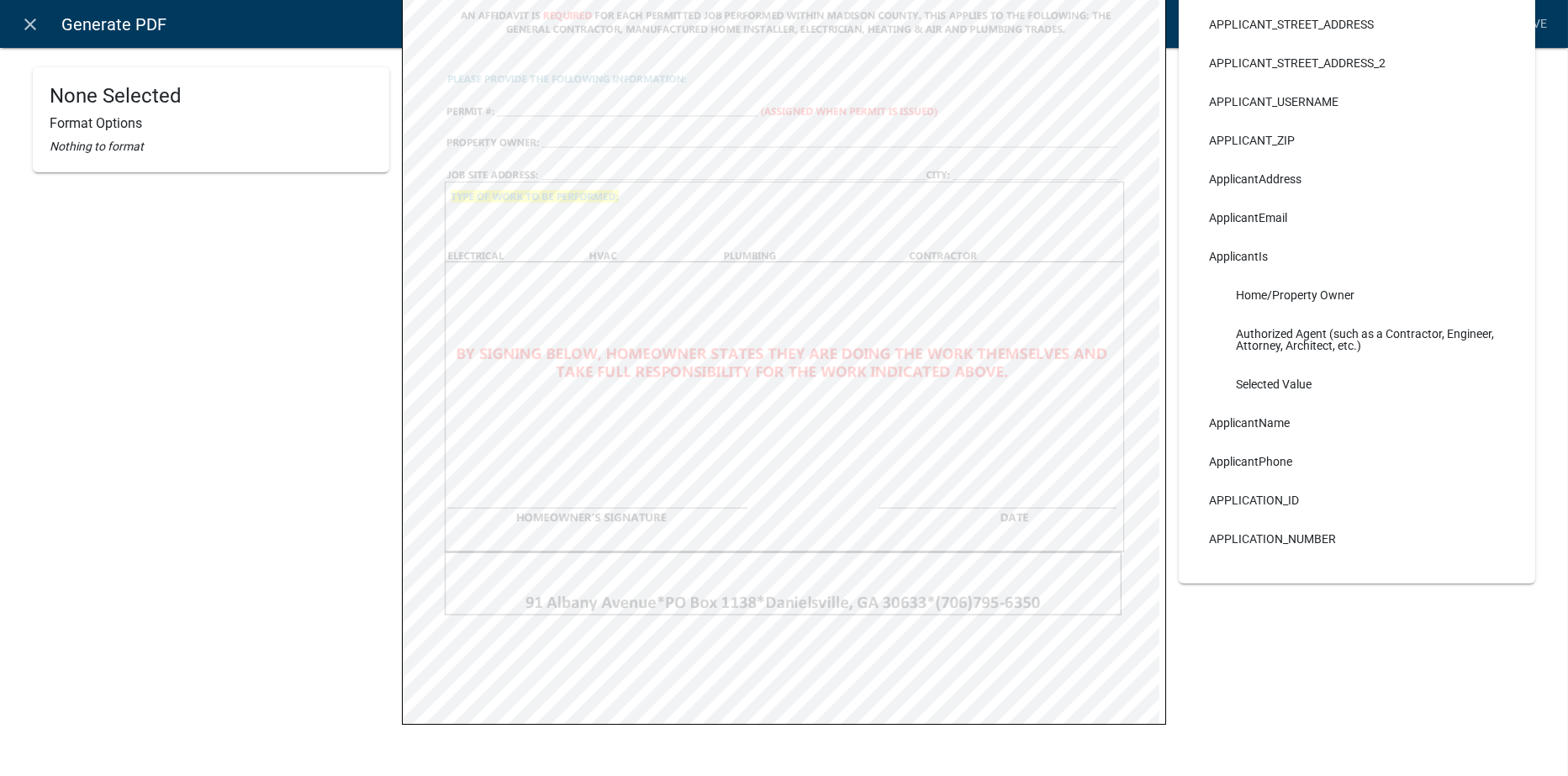
scroll to position [0, 0]
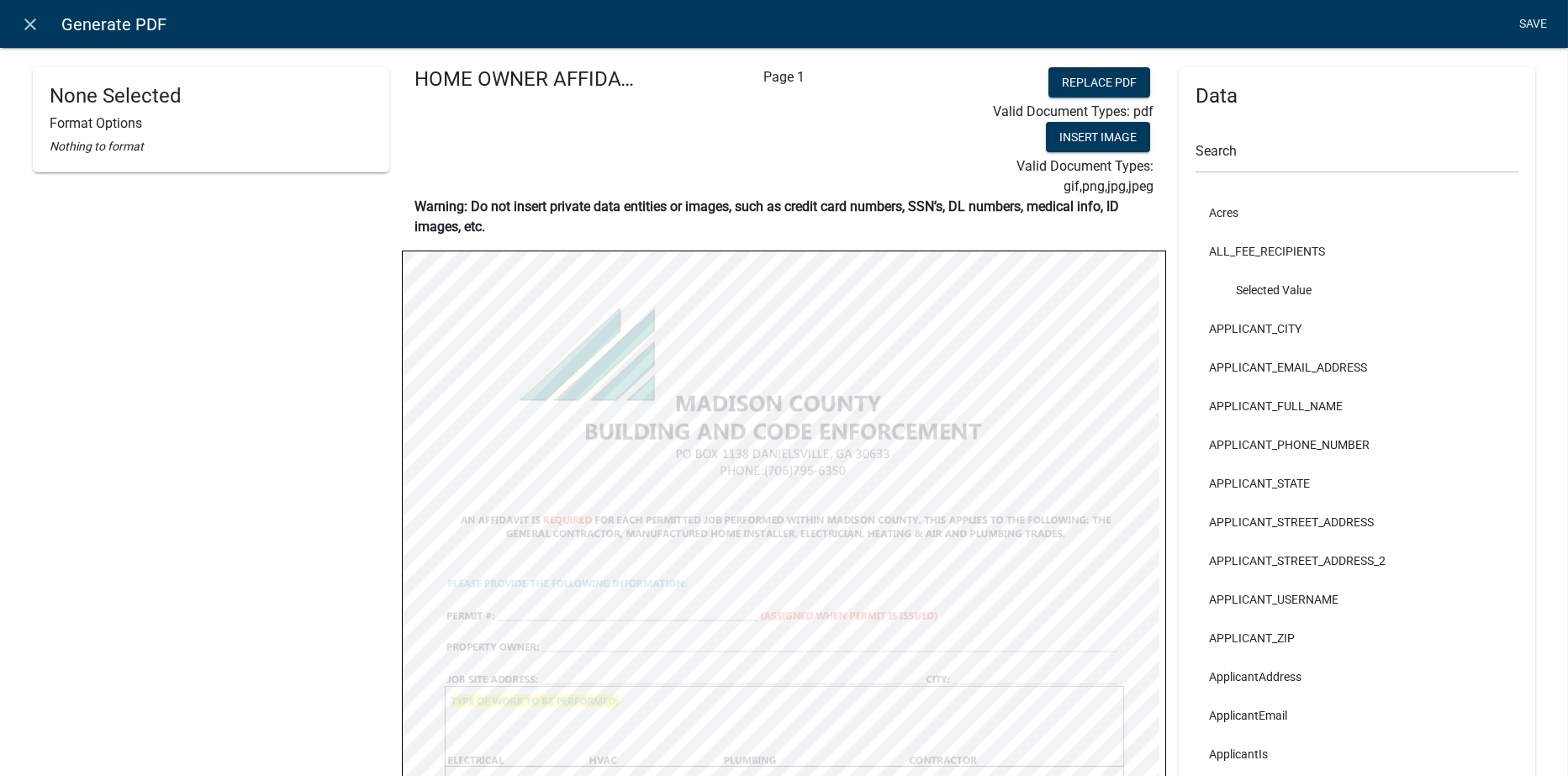
click at [1525, 15] on link "Save" at bounding box center [1533, 25] width 42 height 32
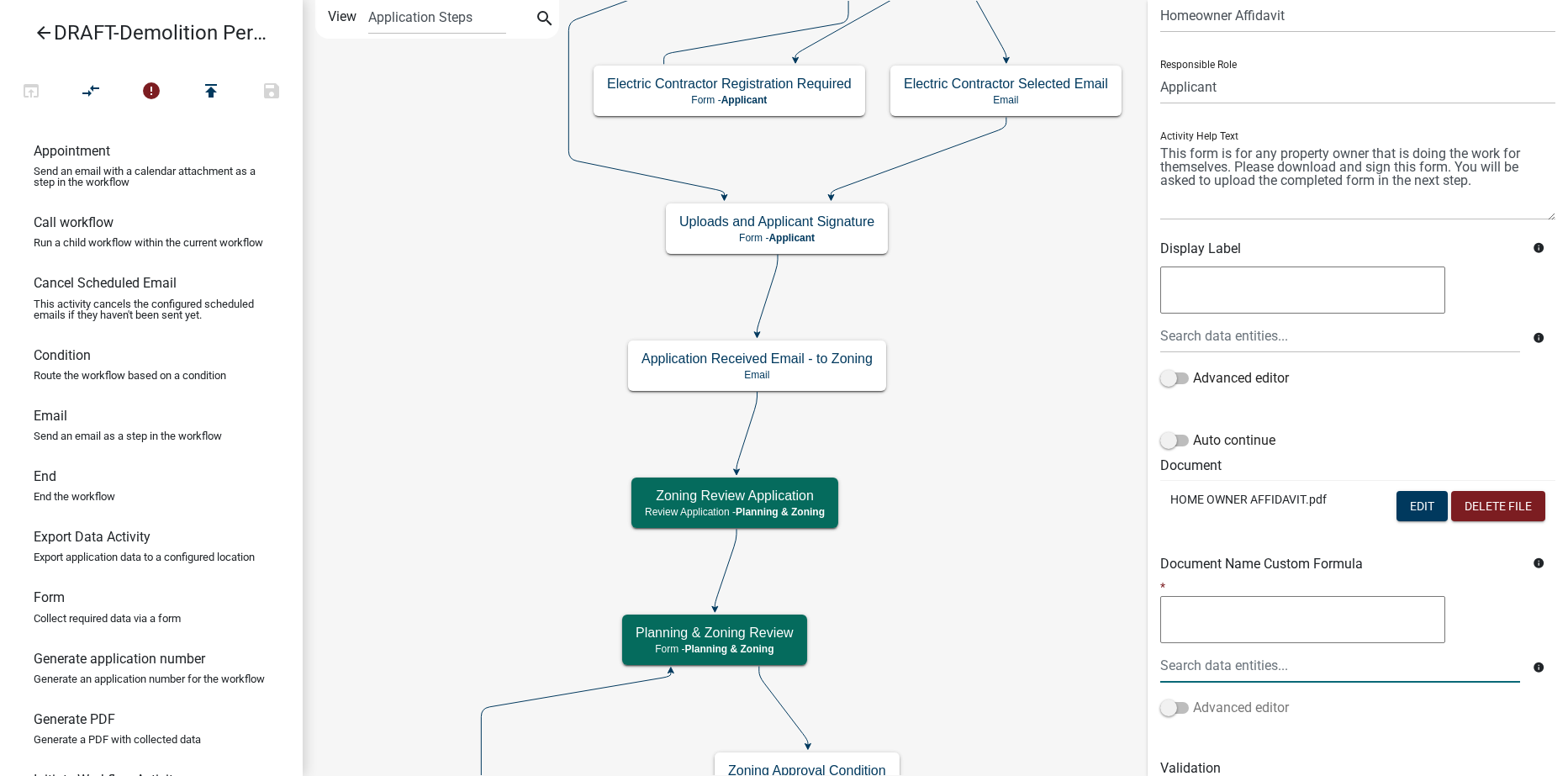
scroll to position [144, 0]
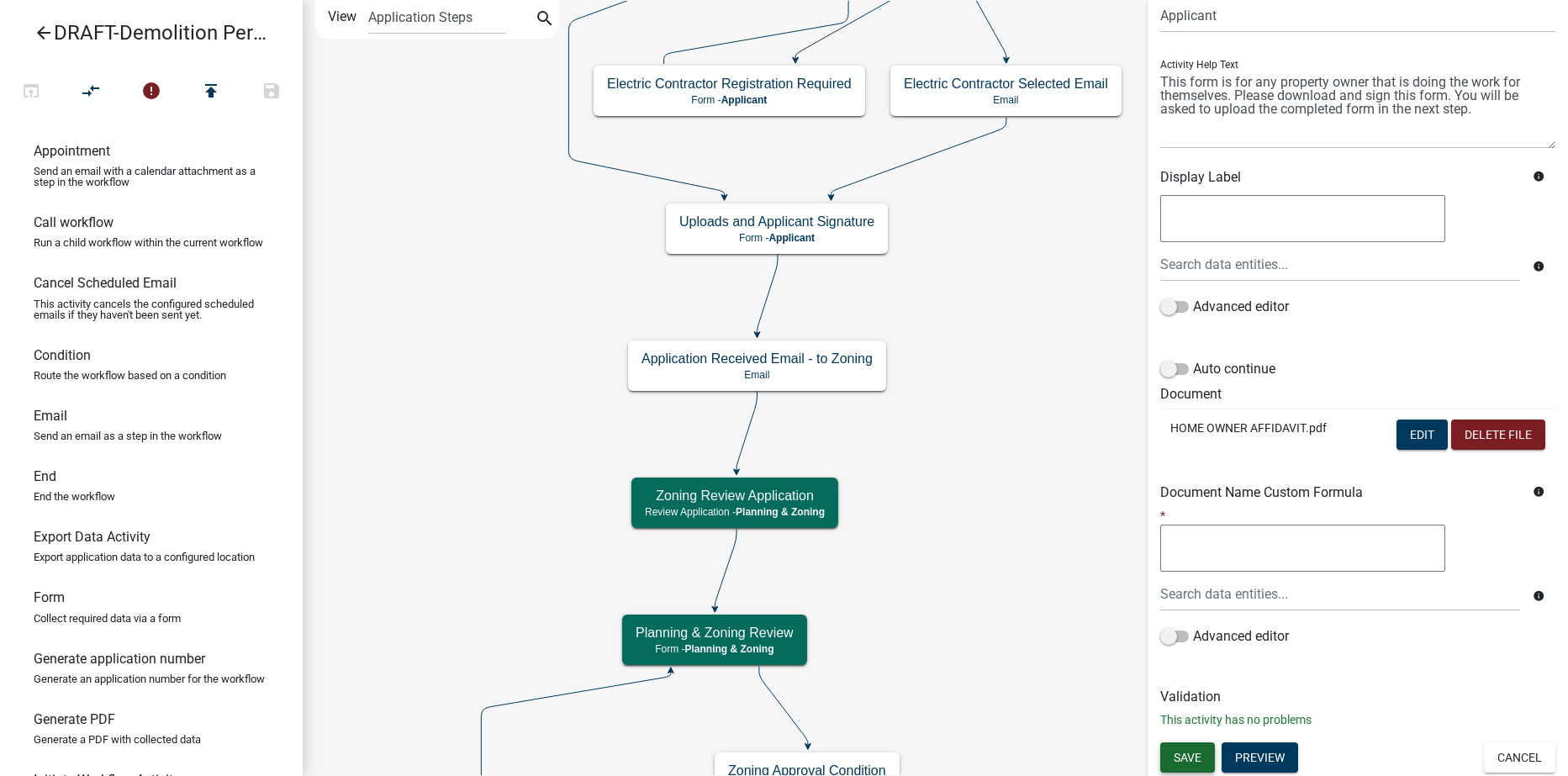
click at [1191, 746] on button "Save" at bounding box center [1187, 758] width 55 height 30
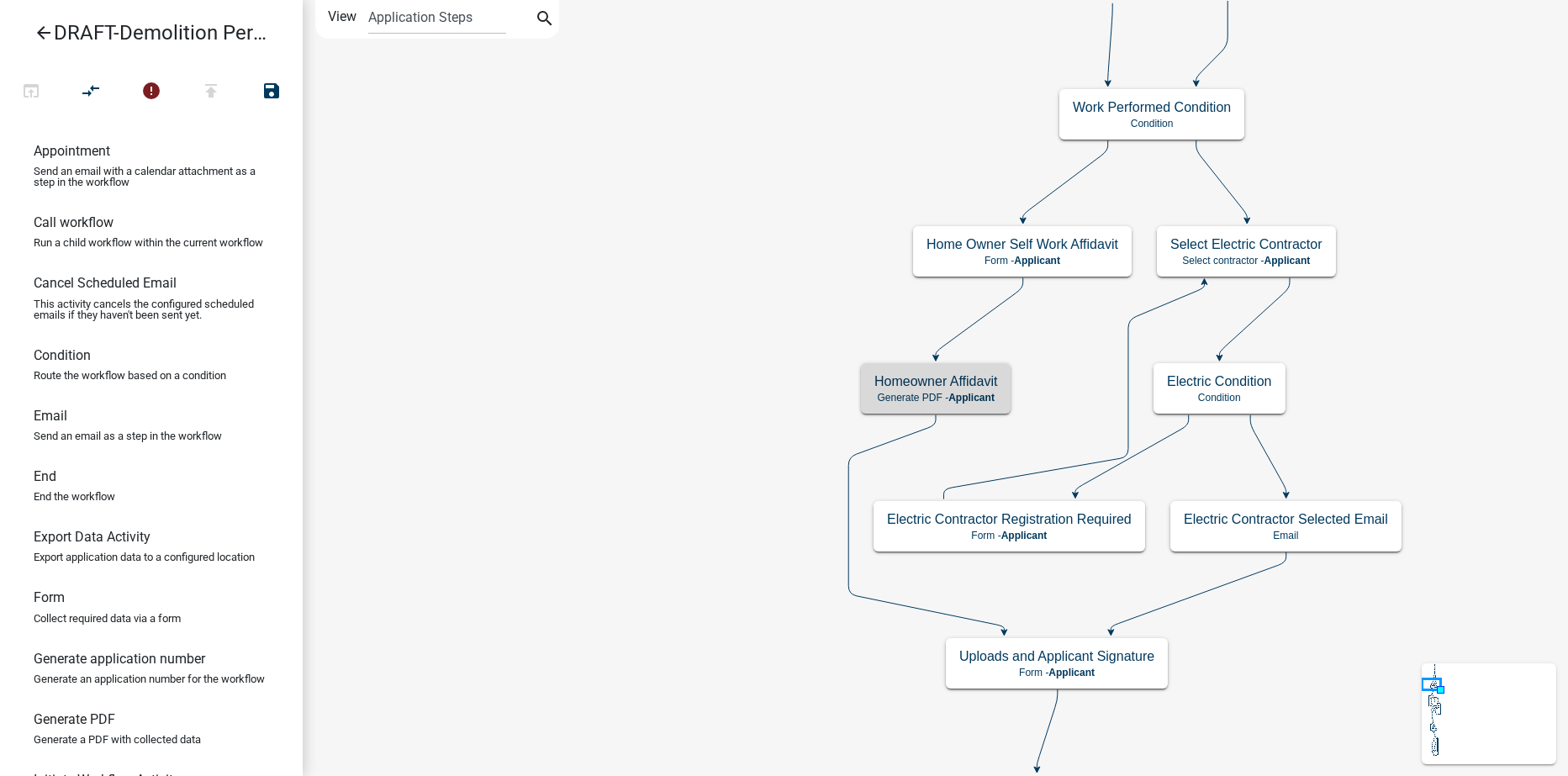
scroll to position [0, 0]
click at [151, 94] on icon "error" at bounding box center [151, 92] width 20 height 24
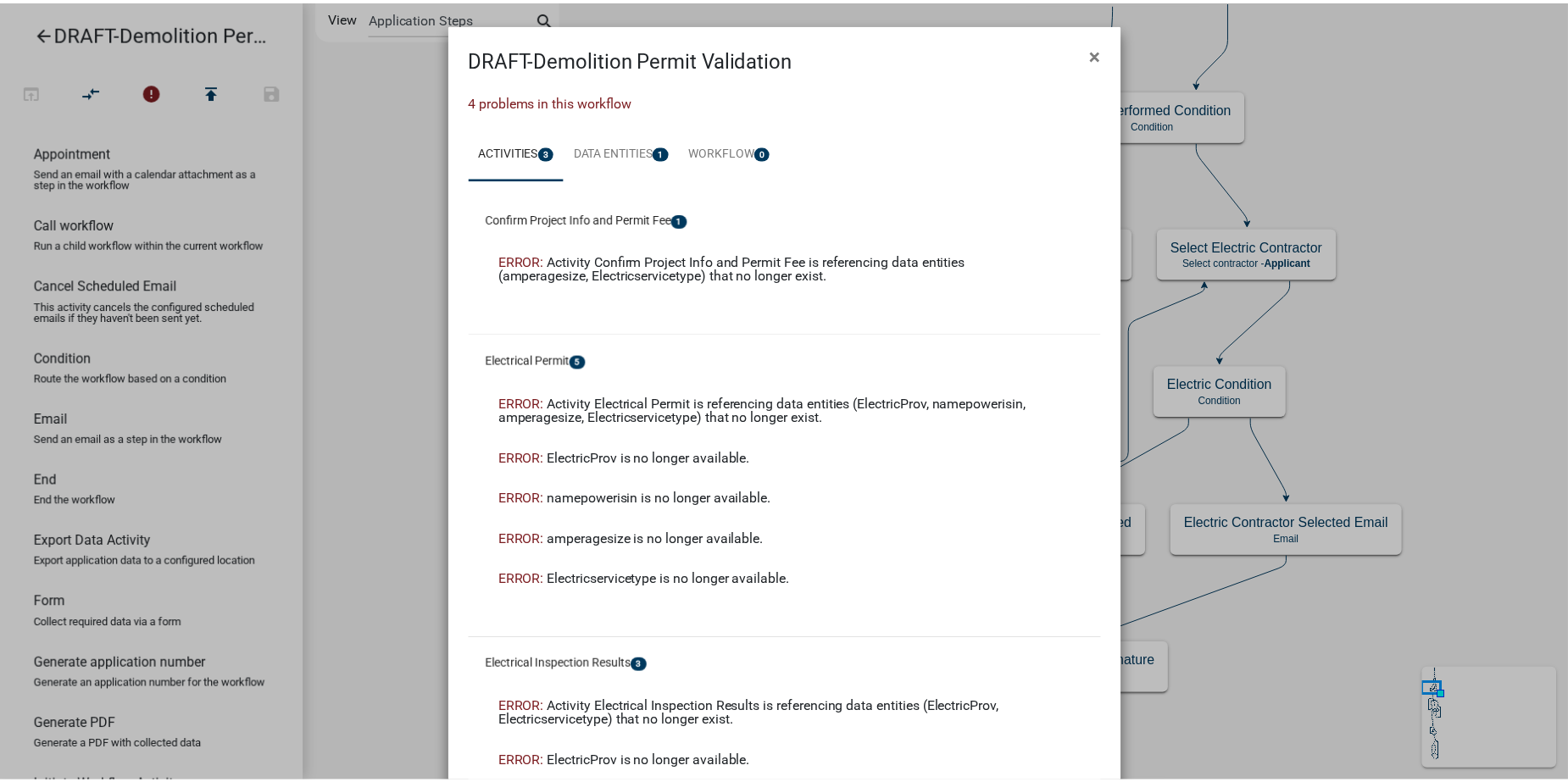
scroll to position [169, 0]
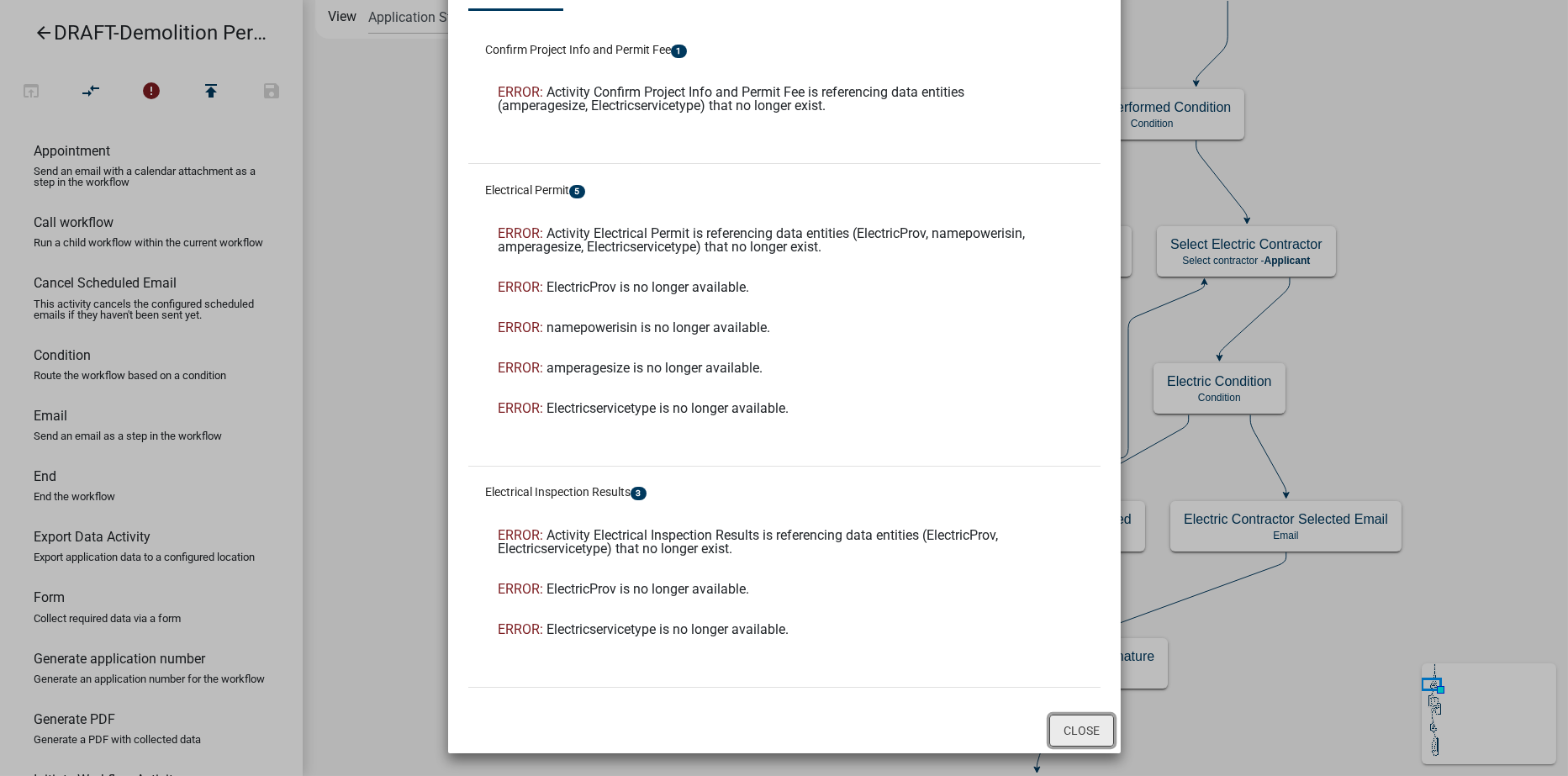
click at [1065, 730] on button "Close" at bounding box center [1081, 731] width 65 height 32
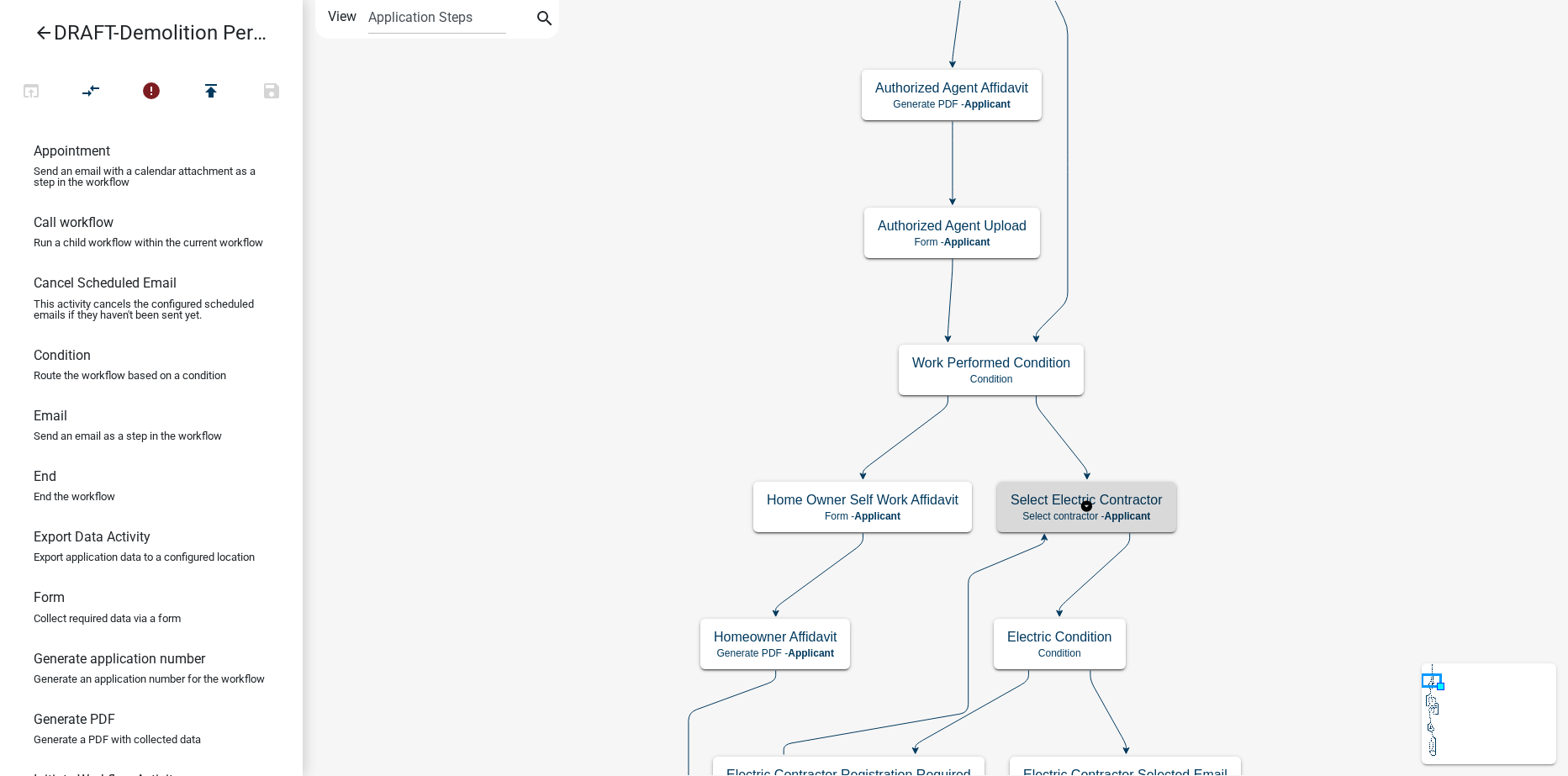
click at [1024, 504] on h5 "Select Electric Contractor" at bounding box center [1086, 500] width 152 height 16
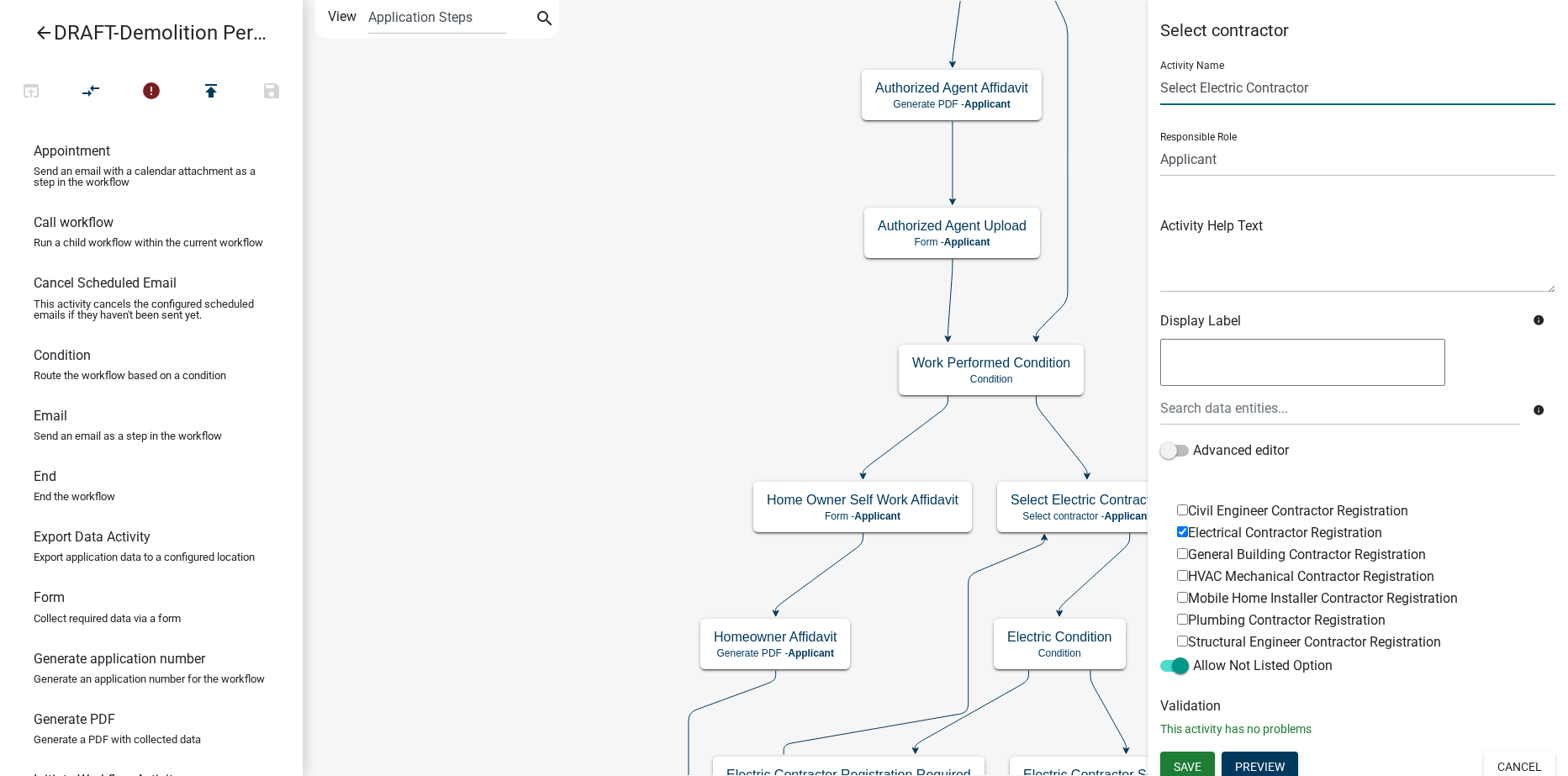
click at [1242, 89] on input "Select Electric Contractor" at bounding box center [1357, 88] width 395 height 35
type input "Select Contractor"
click at [1510, 763] on button "Cancel" at bounding box center [1520, 768] width 72 height 30
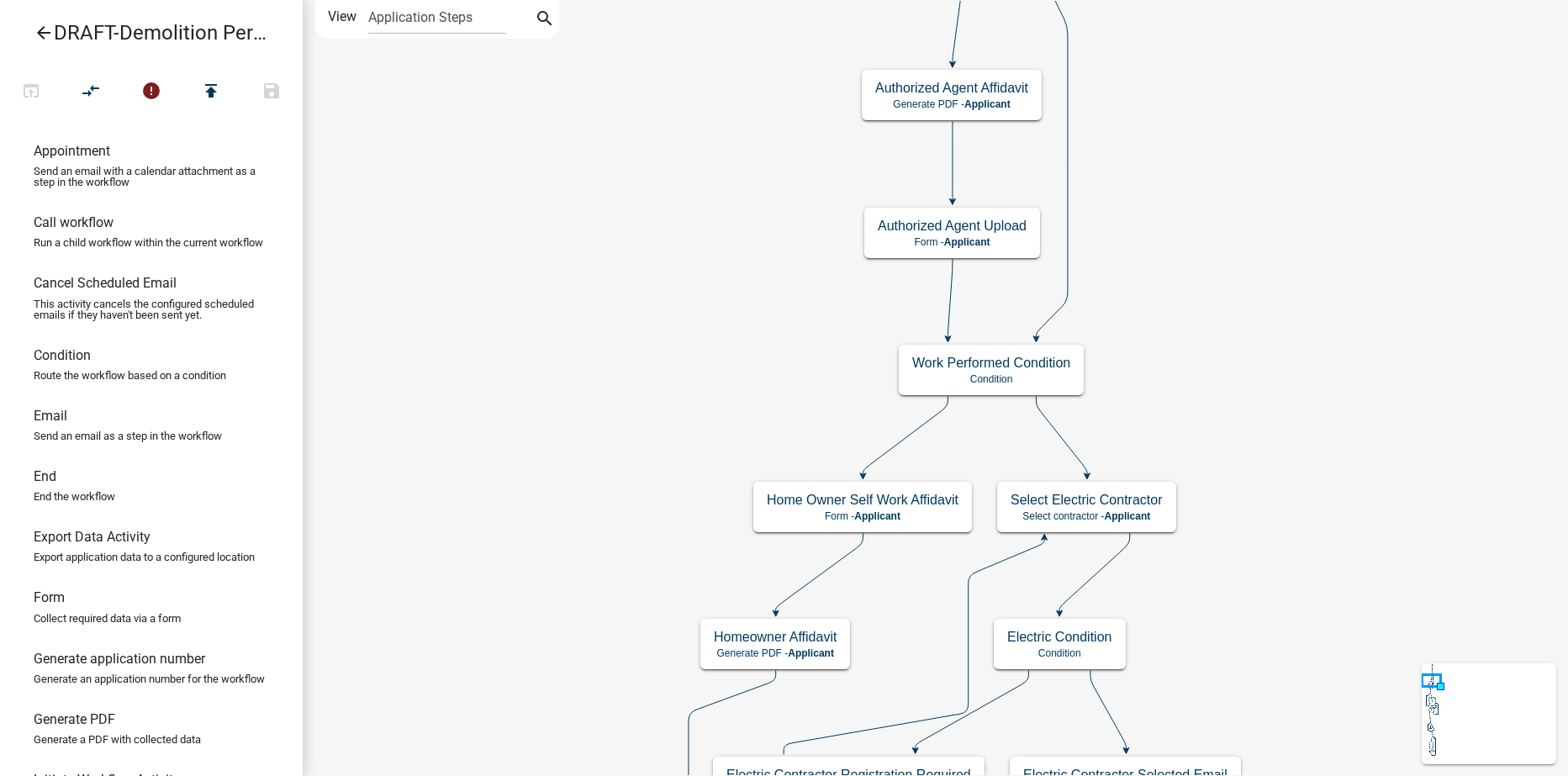
click at [41, 32] on icon "arrow_back" at bounding box center [43, 34] width 20 height 24
